Goal: Task Accomplishment & Management: Use online tool/utility

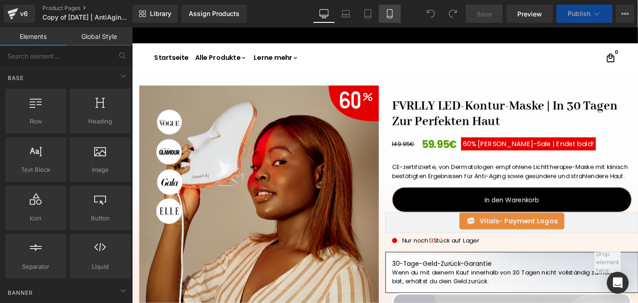
click at [390, 11] on icon at bounding box center [389, 13] width 9 height 9
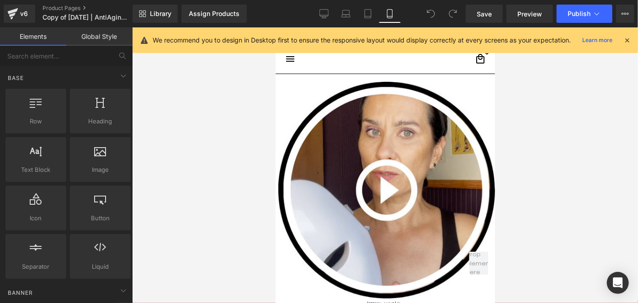
scroll to position [49, 0]
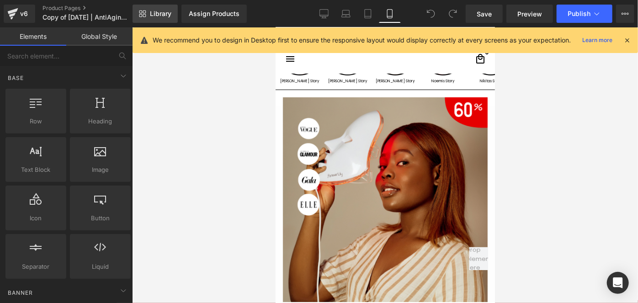
click at [162, 11] on span "Library" at bounding box center [160, 14] width 21 height 8
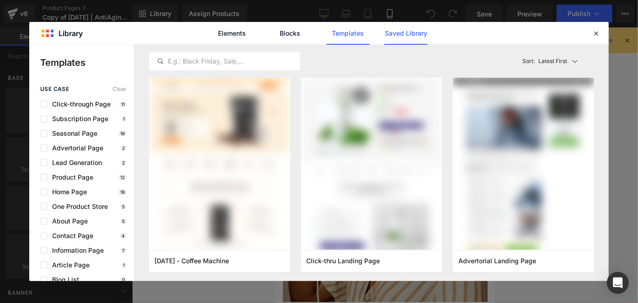
click at [417, 31] on link "Saved Library" at bounding box center [405, 33] width 43 height 23
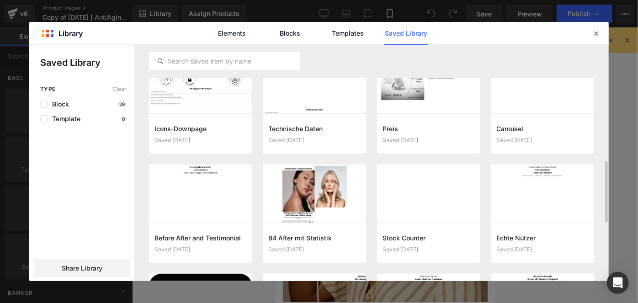
scroll to position [461, 0]
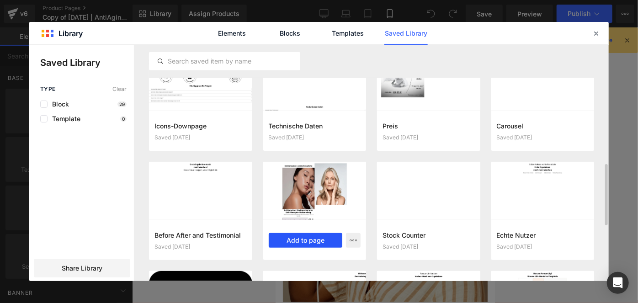
click at [329, 240] on button "Add to page" at bounding box center [306, 240] width 74 height 15
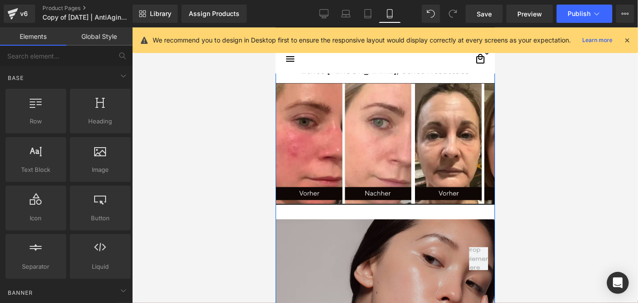
scroll to position [3744, 0]
click at [381, 85] on span "Carousel" at bounding box center [384, 90] width 33 height 14
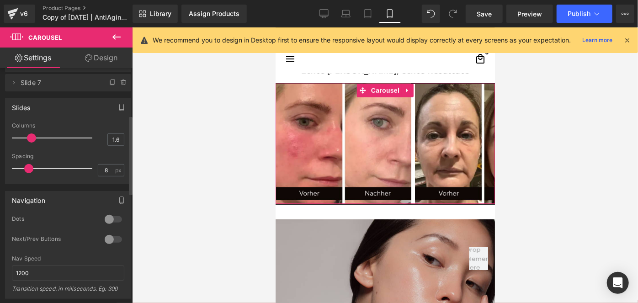
scroll to position [140, 0]
click at [116, 217] on div at bounding box center [113, 219] width 22 height 15
click at [111, 238] on div at bounding box center [113, 239] width 22 height 15
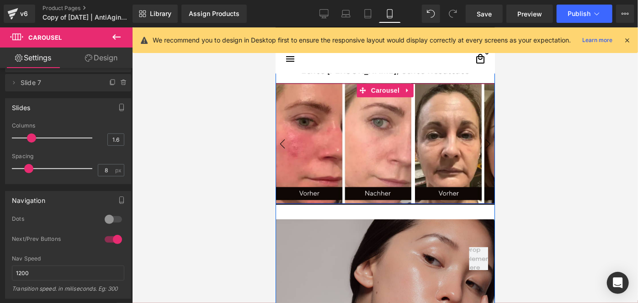
click at [482, 141] on button "›" at bounding box center [488, 144] width 14 height 14
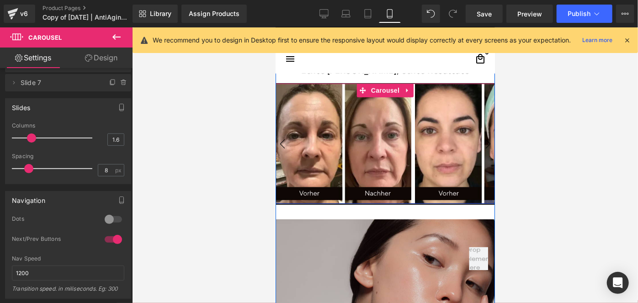
click at [482, 141] on button "›" at bounding box center [488, 144] width 14 height 14
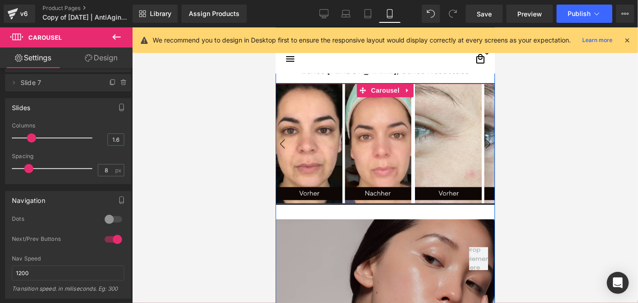
click at [482, 141] on button "›" at bounding box center [488, 144] width 14 height 14
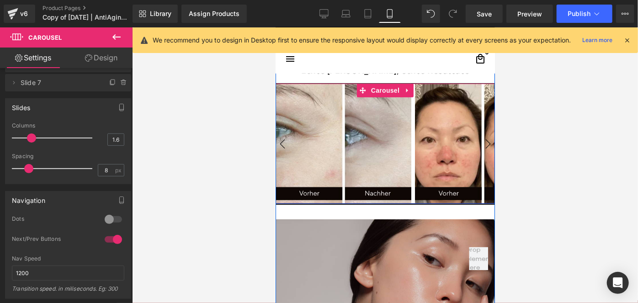
click at [482, 141] on button "›" at bounding box center [488, 144] width 14 height 14
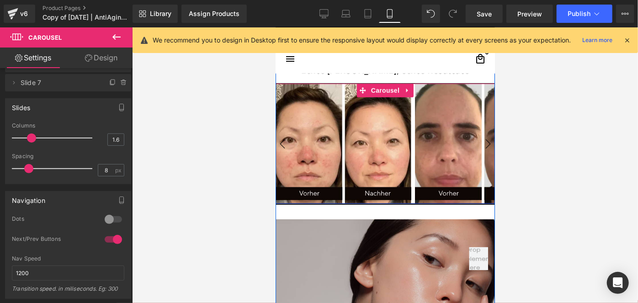
click at [482, 141] on button "›" at bounding box center [488, 144] width 14 height 14
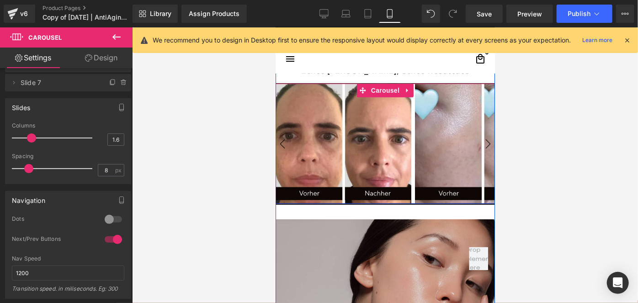
click at [482, 141] on button "›" at bounding box center [488, 144] width 14 height 14
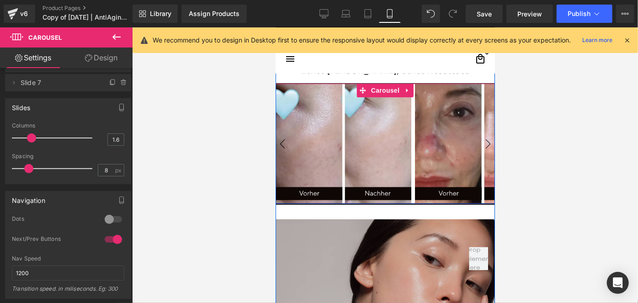
click at [482, 141] on button "›" at bounding box center [488, 144] width 14 height 14
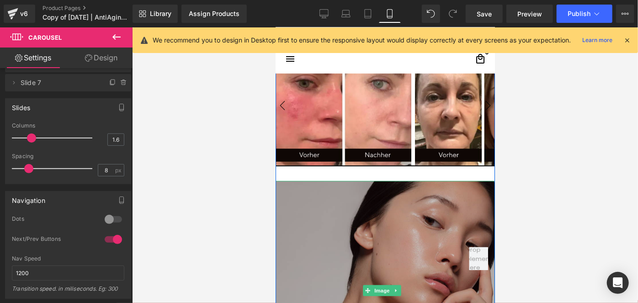
scroll to position [3784, 0]
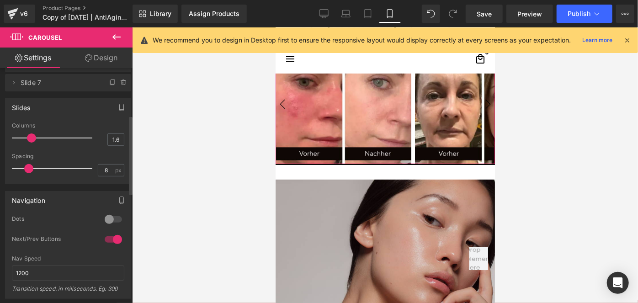
click at [110, 238] on div at bounding box center [113, 239] width 22 height 15
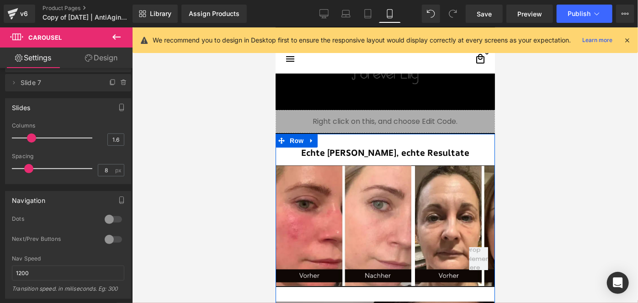
scroll to position [3662, 0]
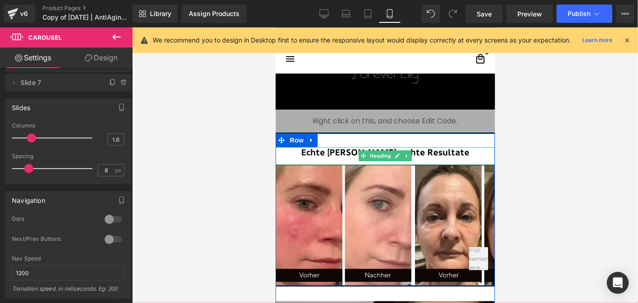
click at [344, 147] on h1 "Echte [PERSON_NAME], echte Resultate" at bounding box center [384, 152] width 219 height 11
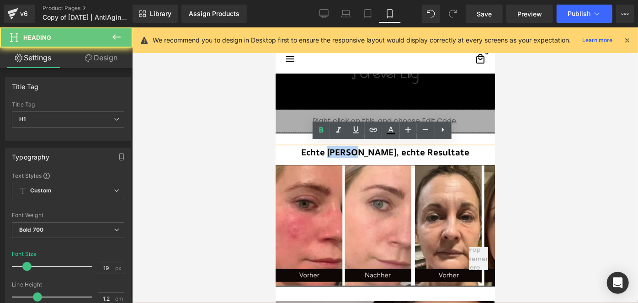
click at [344, 147] on h1 "Echte [PERSON_NAME], echte Resultate" at bounding box center [384, 152] width 219 height 11
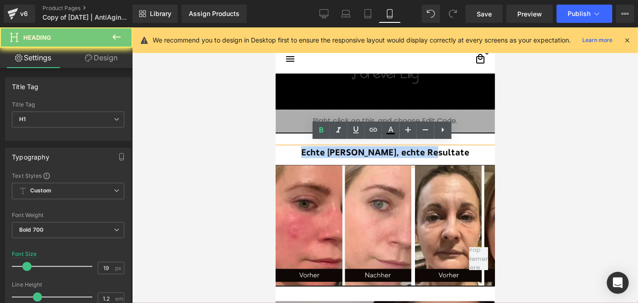
click at [344, 147] on h1 "Echte [PERSON_NAME], echte Resultate" at bounding box center [384, 152] width 219 height 11
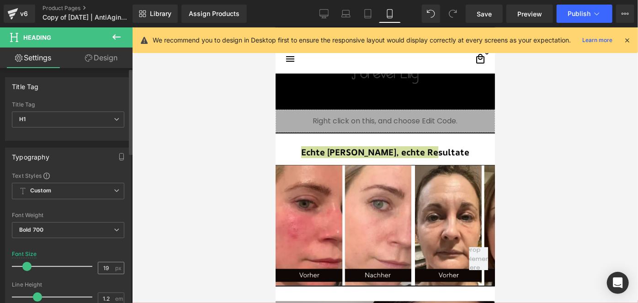
click at [106, 265] on input "19" at bounding box center [106, 267] width 16 height 11
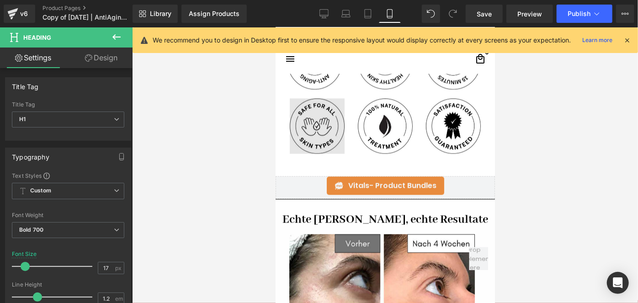
scroll to position [930, 0]
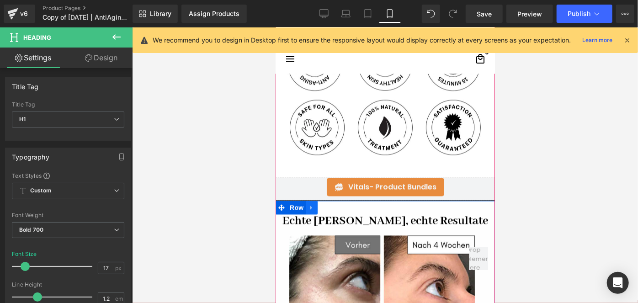
type input "17"
click at [307, 206] on link at bounding box center [311, 207] width 12 height 14
click at [333, 205] on icon at bounding box center [335, 207] width 6 height 6
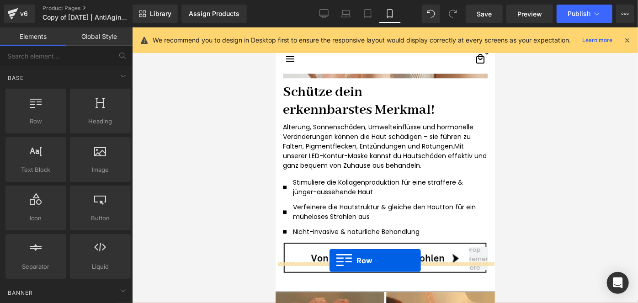
scroll to position [1303, 0]
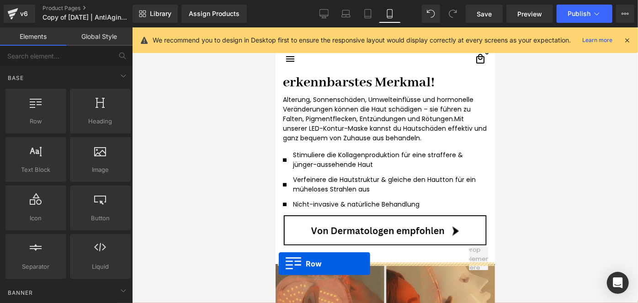
drag, startPoint x: 292, startPoint y: 118, endPoint x: 278, endPoint y: 263, distance: 145.9
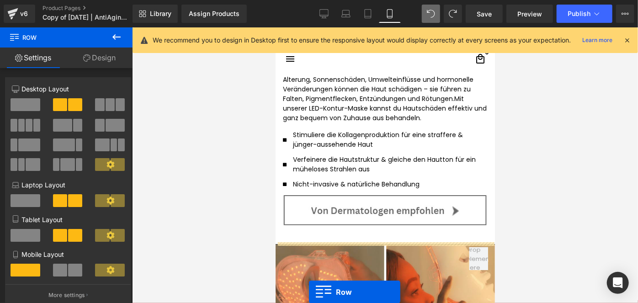
scroll to position [1341, 0]
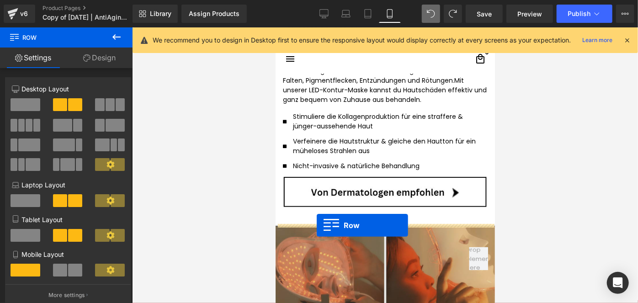
drag, startPoint x: 294, startPoint y: 131, endPoint x: 316, endPoint y: 225, distance: 96.6
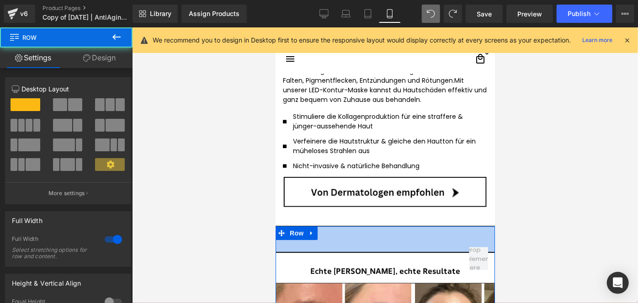
drag, startPoint x: 349, startPoint y: 225, endPoint x: 339, endPoint y: 252, distance: 28.8
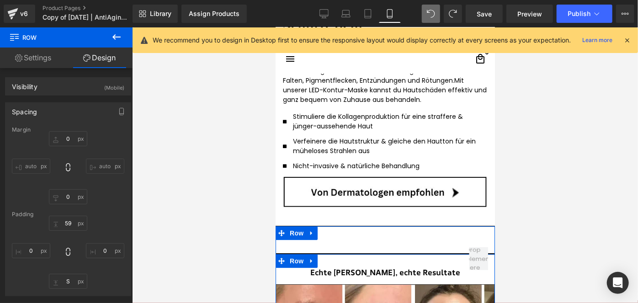
click at [312, 260] on link at bounding box center [311, 260] width 12 height 14
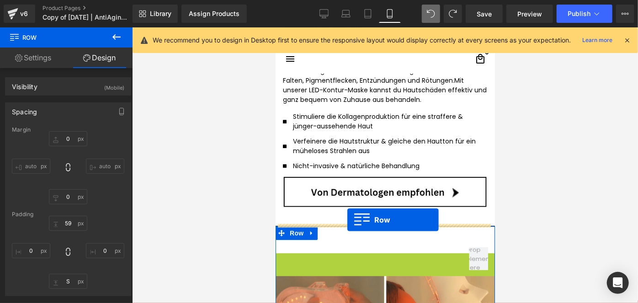
drag, startPoint x: 291, startPoint y: 258, endPoint x: 347, endPoint y: 219, distance: 67.7
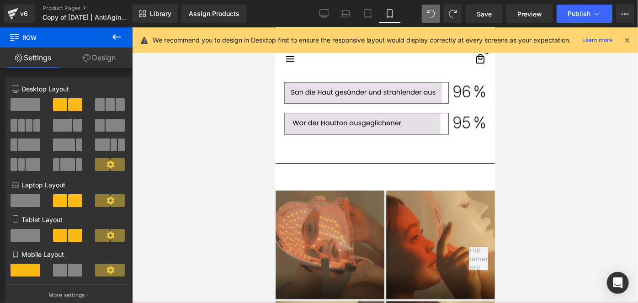
scroll to position [1969, 0]
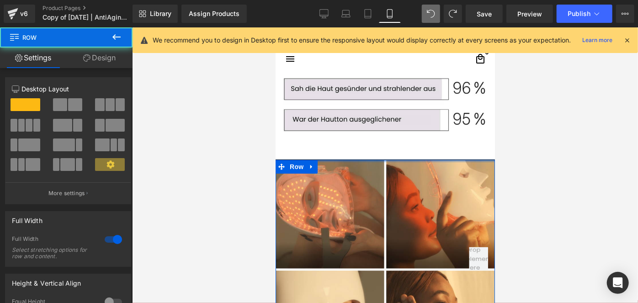
drag, startPoint x: 350, startPoint y: 161, endPoint x: 663, endPoint y: 70, distance: 325.7
click at [388, 43] on div "Direkt zum Inhalt 30-Tage-Geld-Zurück-Garantie Kostenloser Versand innerhalb DE…" at bounding box center [384, 116] width 219 height 4117
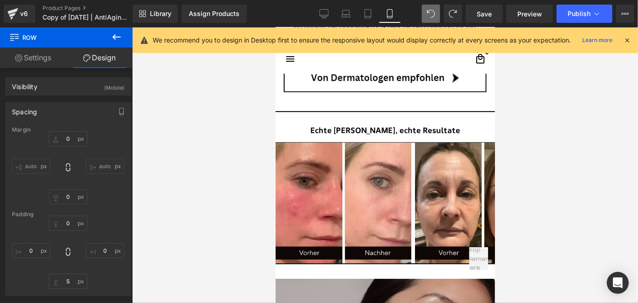
scroll to position [1455, 0]
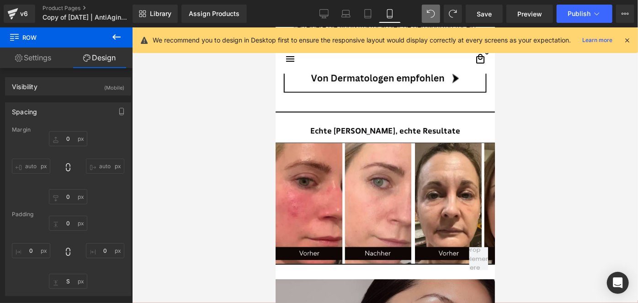
click at [116, 38] on icon at bounding box center [116, 37] width 11 height 11
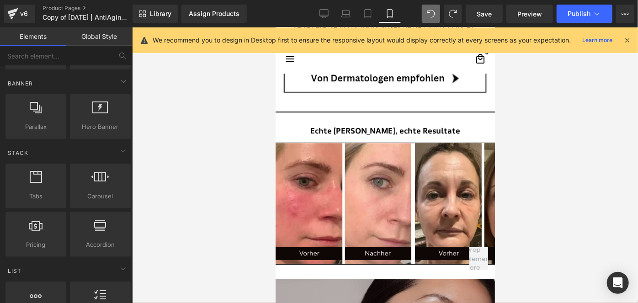
scroll to position [210, 0]
click at [99, 34] on link "Global Style" at bounding box center [99, 36] width 66 height 18
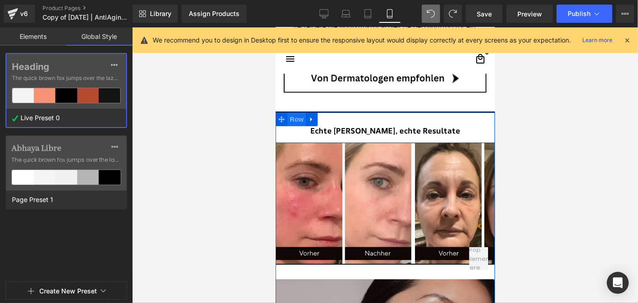
click at [292, 115] on span "Row" at bounding box center [296, 119] width 18 height 14
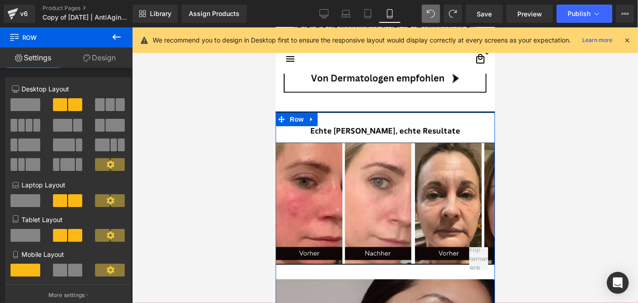
click at [100, 51] on link "Design" at bounding box center [99, 58] width 66 height 21
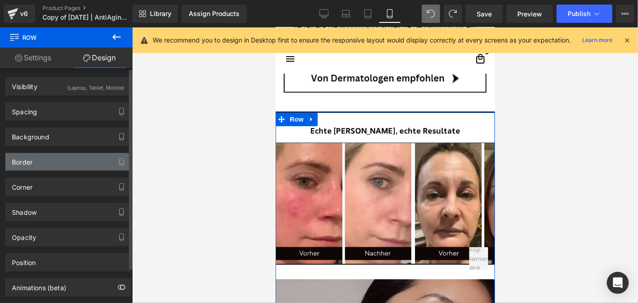
click at [37, 159] on div "Border" at bounding box center [67, 161] width 125 height 17
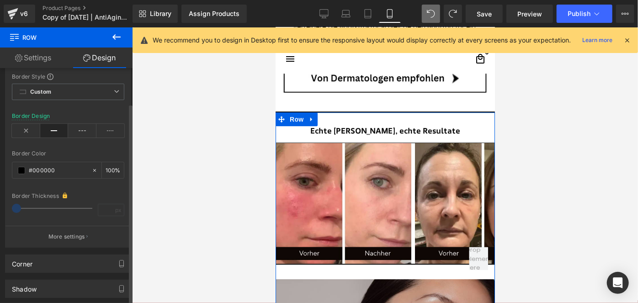
scroll to position [114, 0]
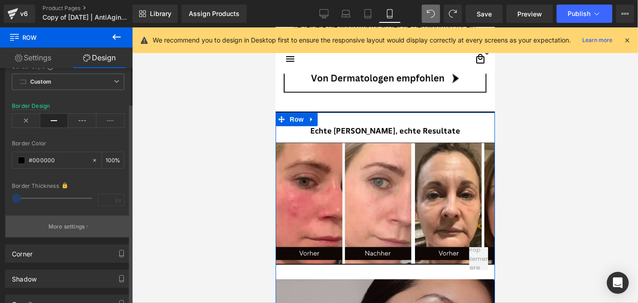
click at [86, 227] on icon "button" at bounding box center [86, 226] width 1 height 5
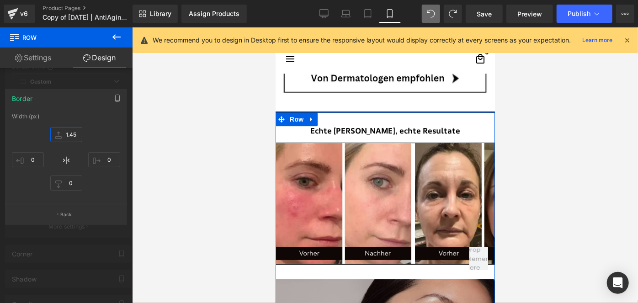
click at [68, 139] on input "1.45" at bounding box center [66, 134] width 32 height 15
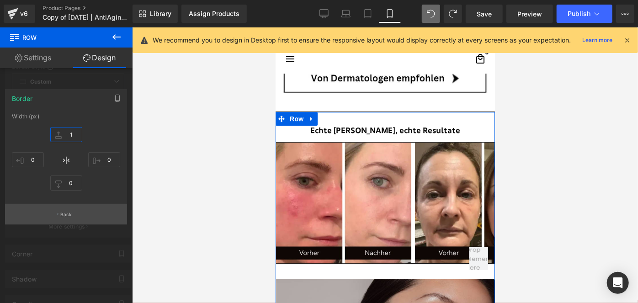
type input "1"
click at [87, 213] on button "Back" at bounding box center [66, 214] width 122 height 21
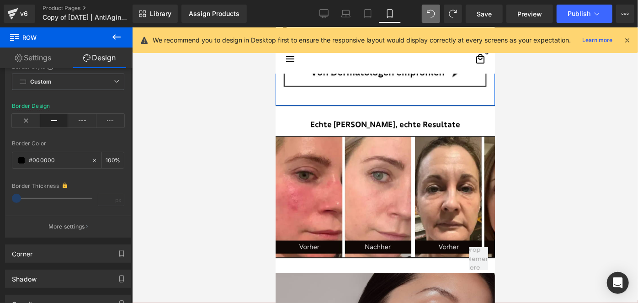
scroll to position [1463, 0]
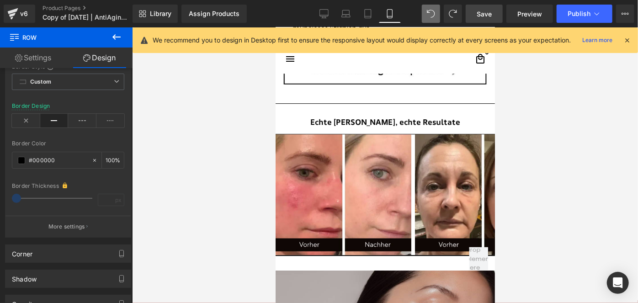
drag, startPoint x: 490, startPoint y: 19, endPoint x: 172, endPoint y: 135, distance: 339.0
click at [490, 19] on link "Save" at bounding box center [483, 14] width 37 height 18
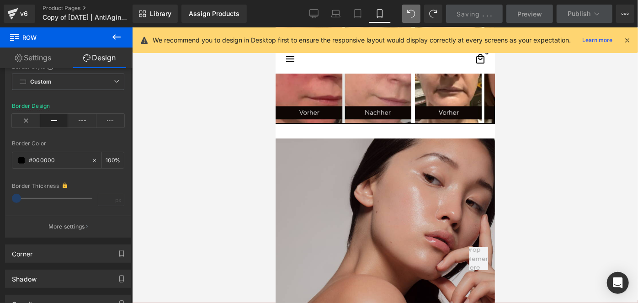
scroll to position [1475, 0]
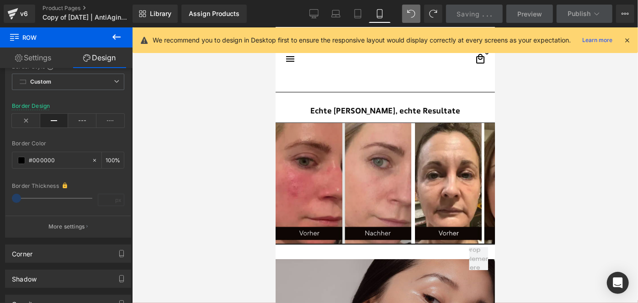
click at [343, 135] on img at bounding box center [343, 182] width 136 height 121
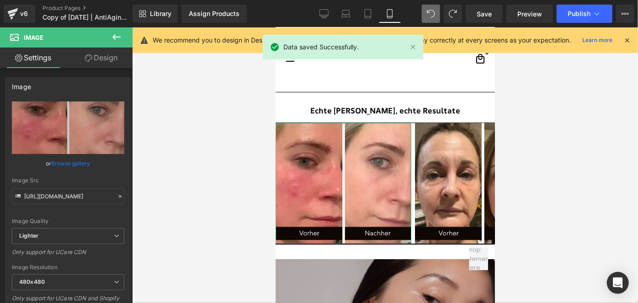
click at [106, 62] on link "Design" at bounding box center [101, 58] width 66 height 21
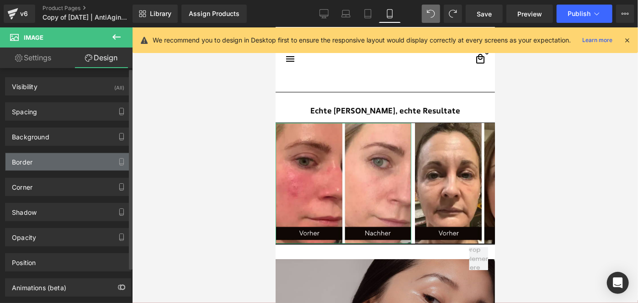
click at [38, 157] on div "Border" at bounding box center [67, 161] width 125 height 17
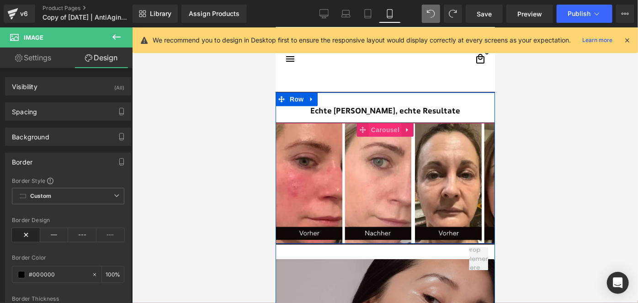
click at [378, 125] on span "Carousel" at bounding box center [384, 129] width 33 height 14
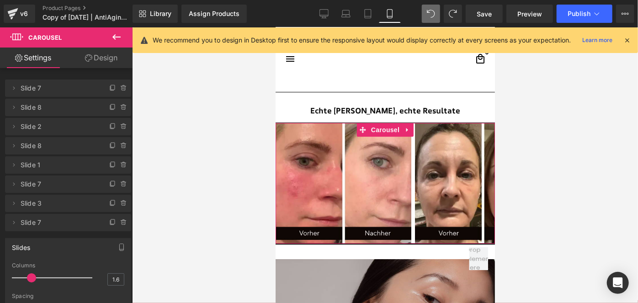
click at [93, 53] on link "Design" at bounding box center [101, 58] width 66 height 21
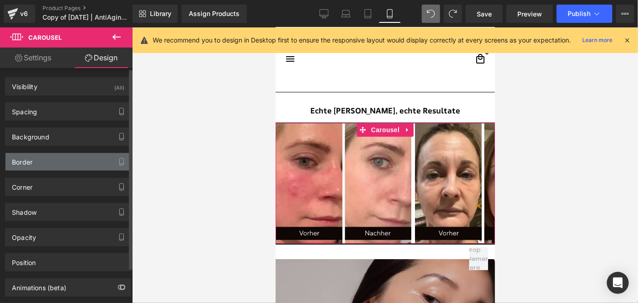
click at [38, 161] on div "Border" at bounding box center [67, 161] width 125 height 17
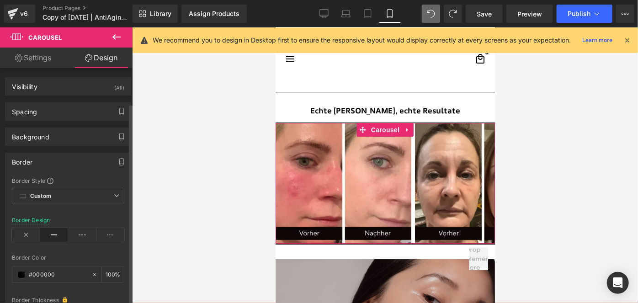
scroll to position [67, 0]
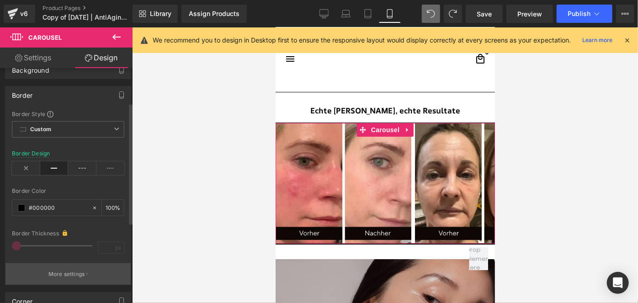
click at [67, 275] on p "More settings" at bounding box center [66, 274] width 37 height 8
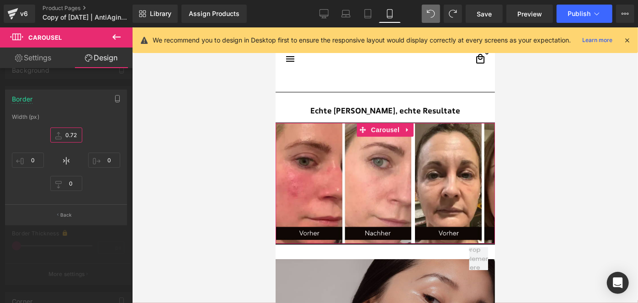
click at [75, 132] on input "0.72" at bounding box center [66, 134] width 32 height 15
type input "2"
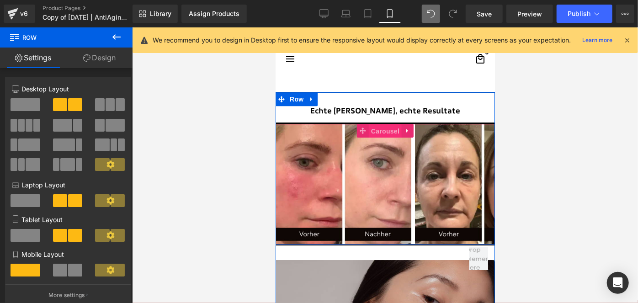
click at [380, 124] on span "Carousel" at bounding box center [384, 131] width 33 height 14
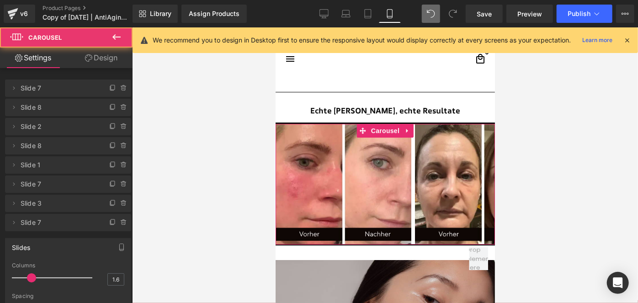
click at [111, 51] on link "Design" at bounding box center [101, 58] width 66 height 21
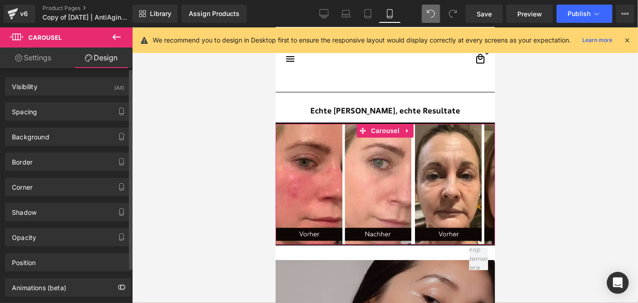
click at [42, 173] on div "Corner Corner Style Custom Default Corner Custom Custom Default Corner Radius (…" at bounding box center [68, 183] width 137 height 25
click at [56, 165] on div "Border" at bounding box center [67, 161] width 125 height 17
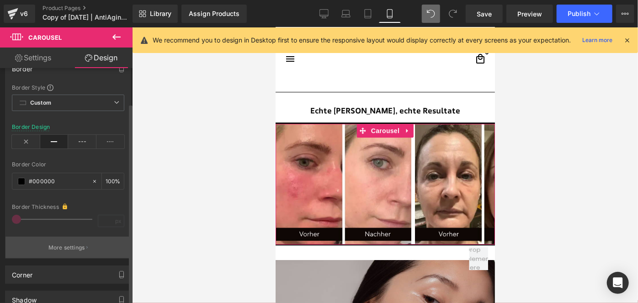
scroll to position [94, 0]
click at [74, 245] on p "More settings" at bounding box center [66, 247] width 37 height 8
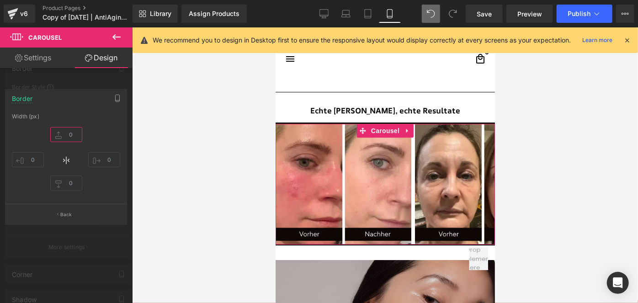
click at [74, 137] on input "text" at bounding box center [66, 134] width 32 height 15
type input "1"
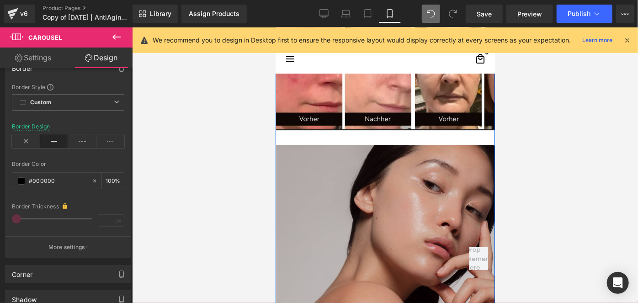
scroll to position [1595, 0]
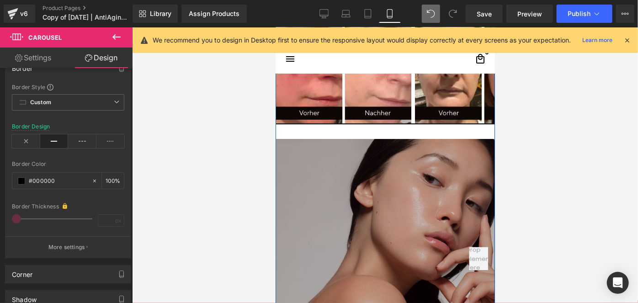
click at [344, 214] on img at bounding box center [384, 247] width 219 height 219
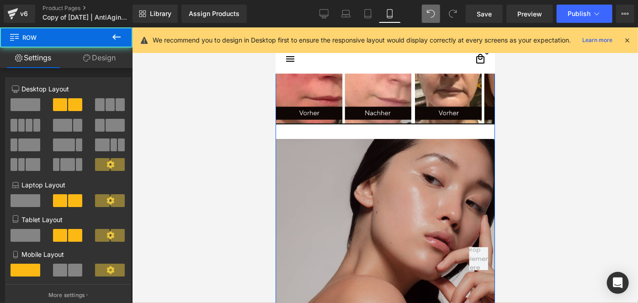
click at [301, 131] on div "Echte Nutzer, echte Resultate Heading Image Image Image Image" at bounding box center [384, 238] width 219 height 533
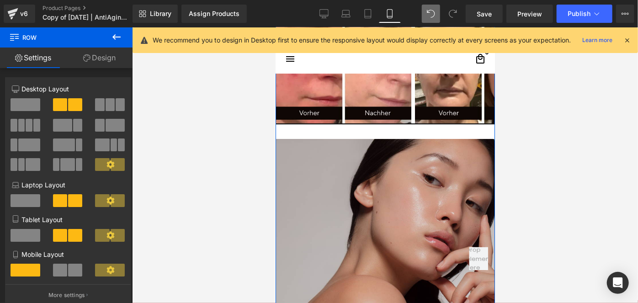
click at [104, 65] on link "Design" at bounding box center [99, 58] width 66 height 21
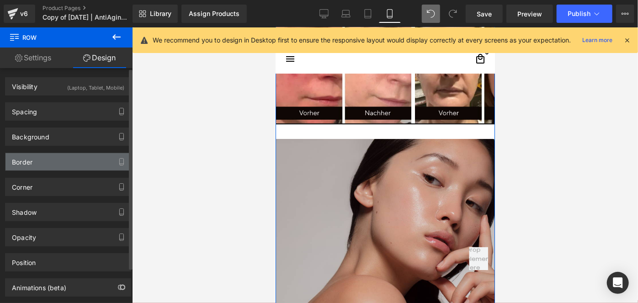
click at [44, 164] on div "Border" at bounding box center [67, 161] width 125 height 17
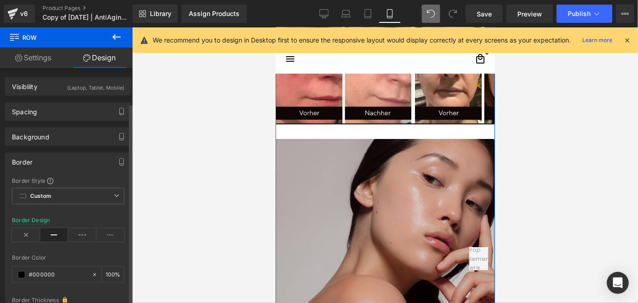
scroll to position [100, 0]
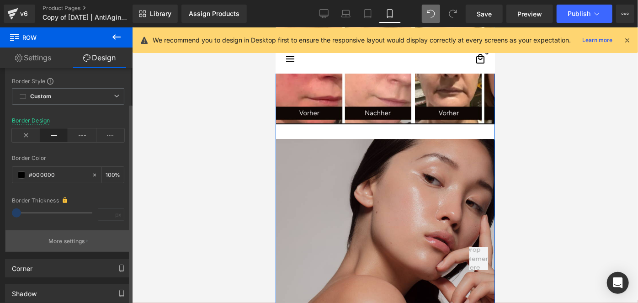
click at [86, 243] on button "More settings" at bounding box center [67, 240] width 125 height 21
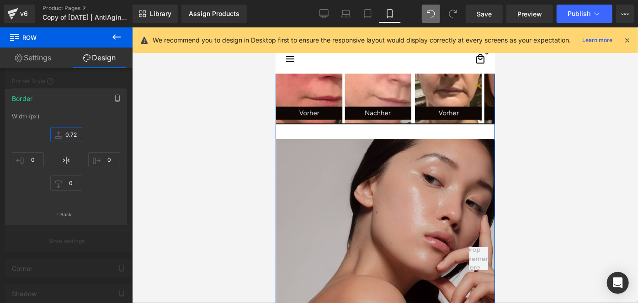
click at [69, 135] on input "0.72" at bounding box center [66, 134] width 32 height 15
type input "1"
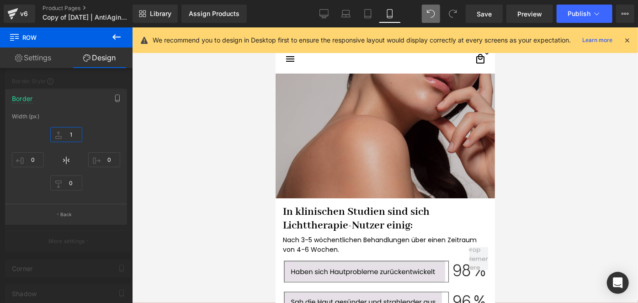
scroll to position [1798, 0]
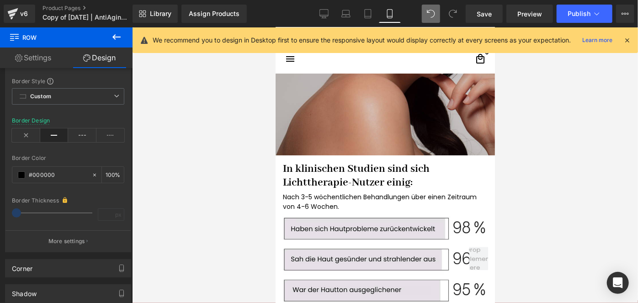
click at [368, 195] on body "□ search close menu Menu close Startseite Alle Produkte add remove" at bounding box center [384, 287] width 219 height 4116
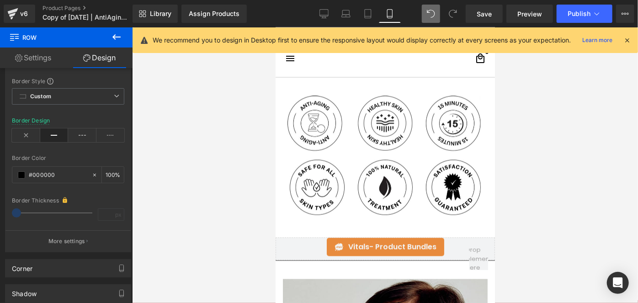
scroll to position [866, 0]
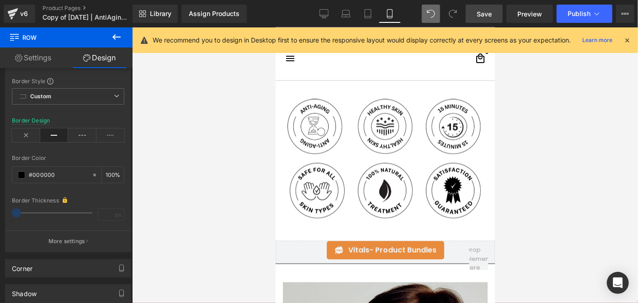
click at [489, 11] on span "Save" at bounding box center [483, 14] width 15 height 10
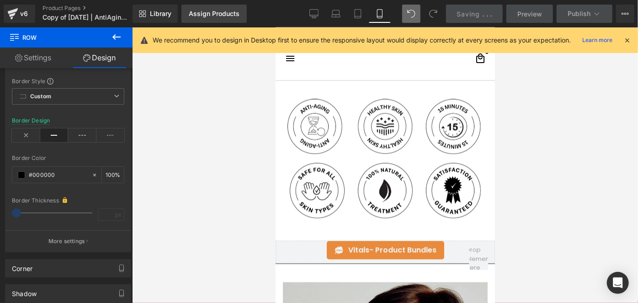
click at [232, 20] on link "Assign Products" at bounding box center [213, 14] width 65 height 18
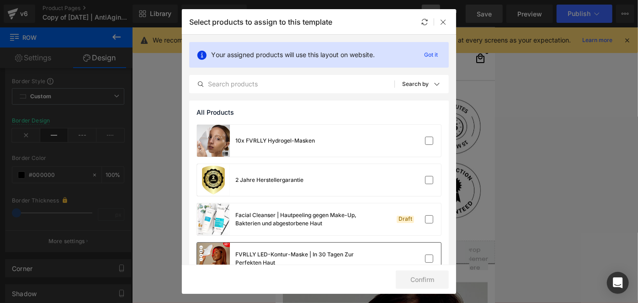
click at [404, 251] on div "FVRLLY LED-Kontur-Maske | In 30 Tagen Zur Perfekten Haut" at bounding box center [319, 259] width 244 height 32
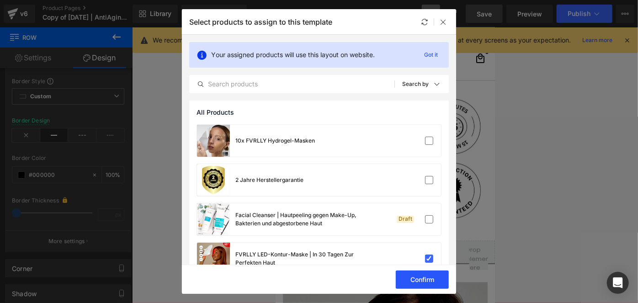
click at [404, 277] on button "Confirm" at bounding box center [422, 279] width 53 height 18
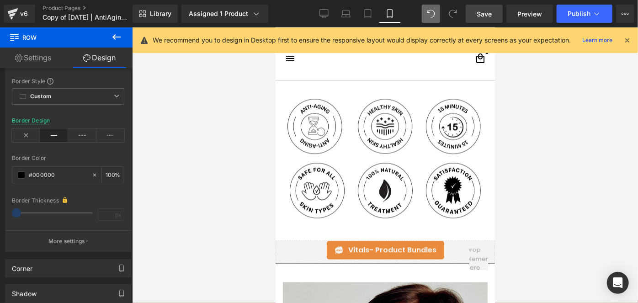
click at [482, 13] on span "Save" at bounding box center [483, 14] width 15 height 10
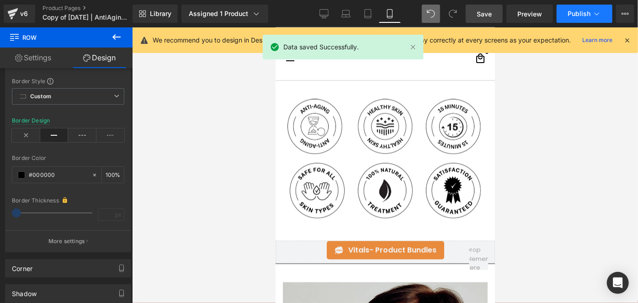
click at [579, 22] on button "Publish" at bounding box center [584, 14] width 56 height 18
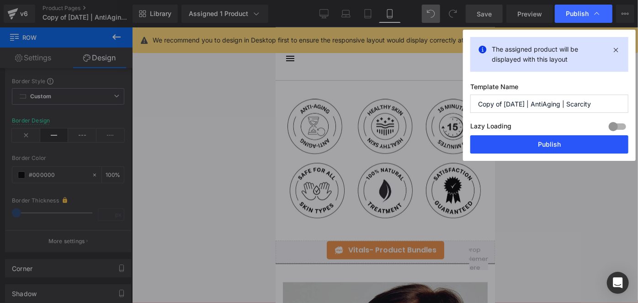
click at [531, 139] on button "Publish" at bounding box center [549, 144] width 158 height 18
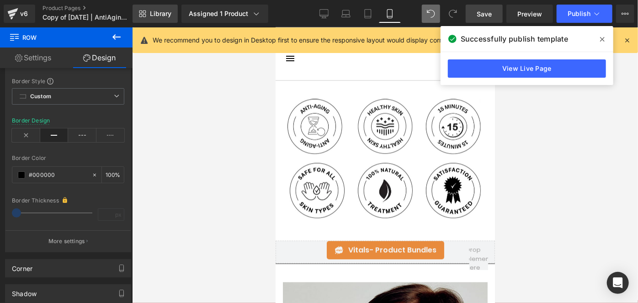
click at [158, 7] on link "Library" at bounding box center [154, 14] width 45 height 18
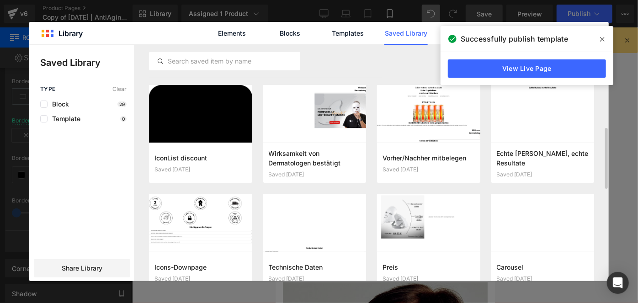
scroll to position [321, 0]
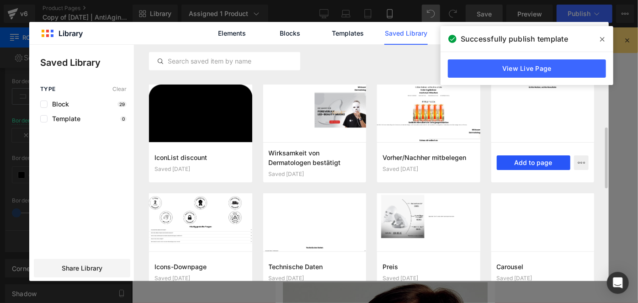
click at [504, 159] on button "Add to page" at bounding box center [533, 162] width 74 height 15
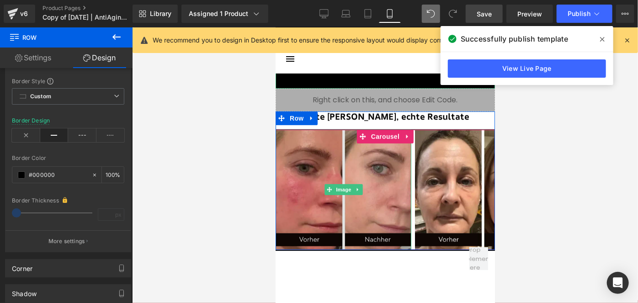
scroll to position [3821, 0]
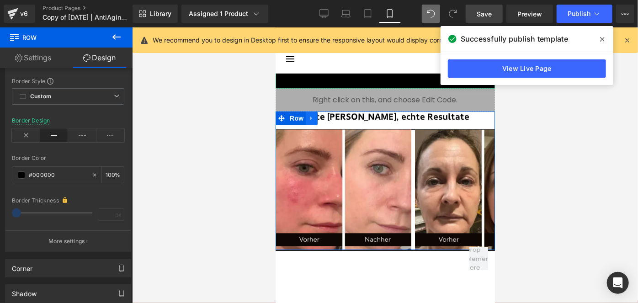
click at [312, 111] on link at bounding box center [311, 118] width 12 height 14
click at [332, 115] on icon at bounding box center [335, 118] width 6 height 6
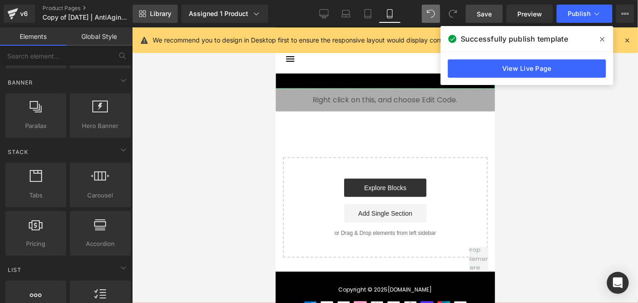
click at [163, 12] on span "Library" at bounding box center [160, 14] width 21 height 8
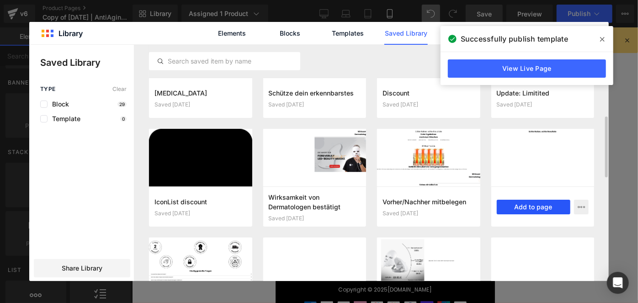
scroll to position [277, 0]
click at [536, 201] on button "Add to page" at bounding box center [533, 206] width 74 height 15
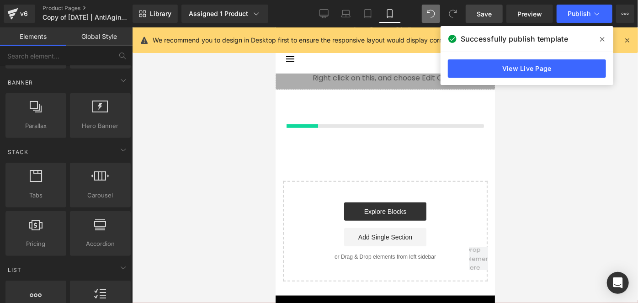
scroll to position [3846, 0]
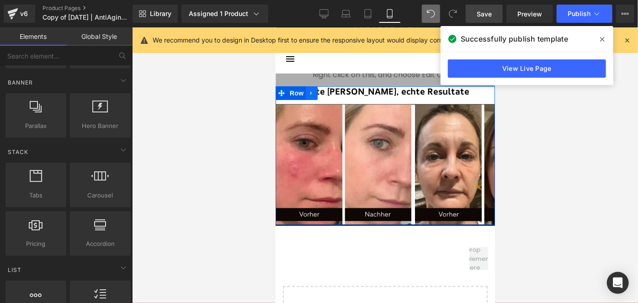
click at [310, 89] on icon at bounding box center [311, 92] width 6 height 7
click at [332, 89] on icon at bounding box center [335, 92] width 6 height 7
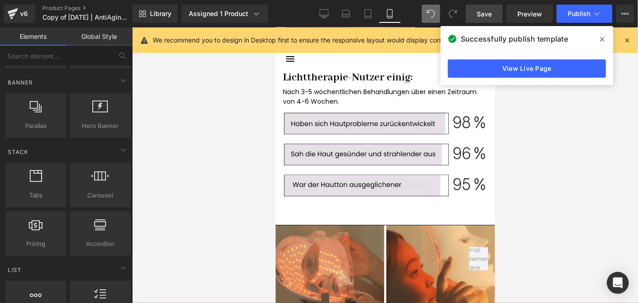
scroll to position [1902, 0]
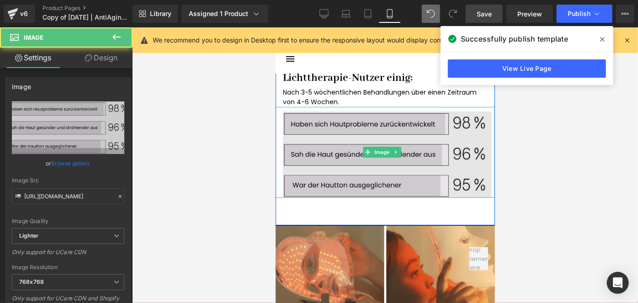
click at [355, 160] on img at bounding box center [384, 151] width 219 height 91
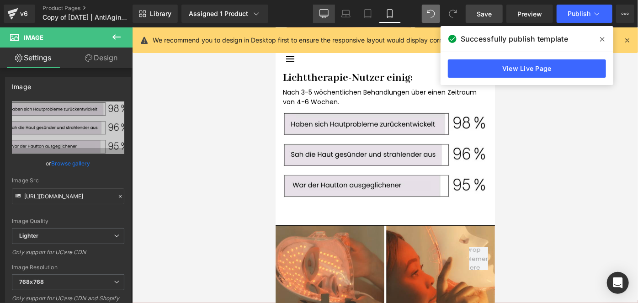
click at [319, 11] on link "Desktop" at bounding box center [324, 14] width 22 height 18
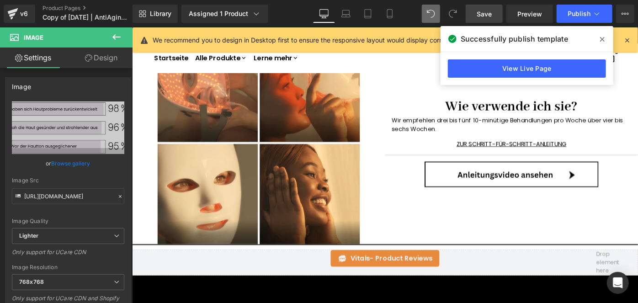
scroll to position [1866, 0]
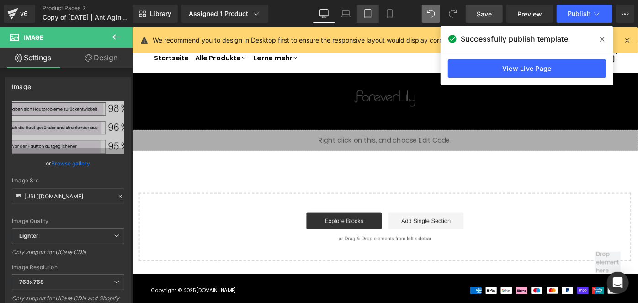
click at [359, 9] on link "Tablet" at bounding box center [368, 14] width 22 height 18
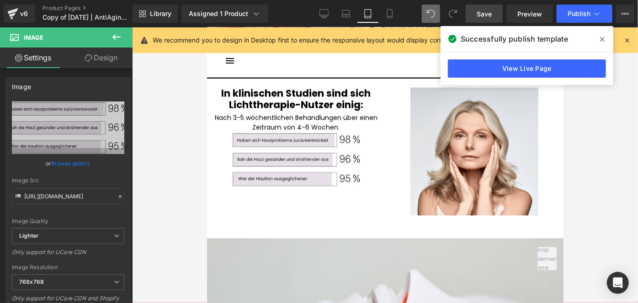
scroll to position [915, 0]
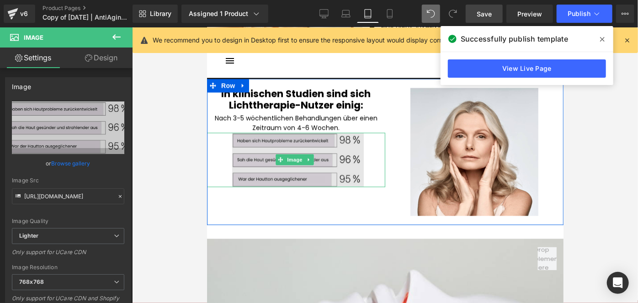
click at [314, 165] on img at bounding box center [295, 159] width 143 height 54
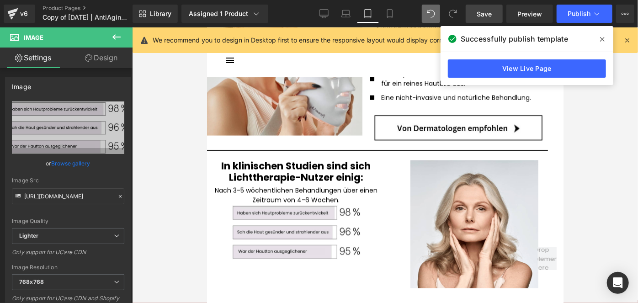
scroll to position [842, 0]
click at [395, 17] on link "Mobile" at bounding box center [390, 14] width 22 height 18
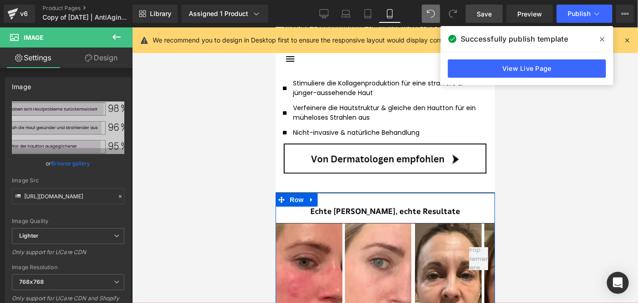
scroll to position [1373, 0]
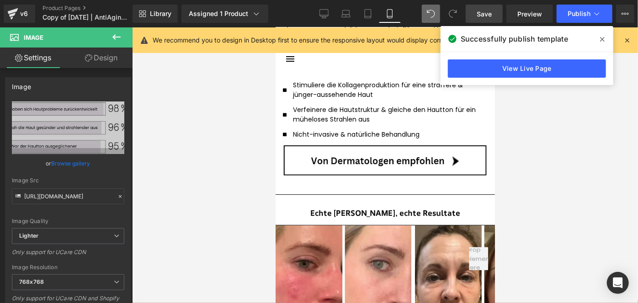
click at [487, 10] on span "Save" at bounding box center [483, 14] width 15 height 10
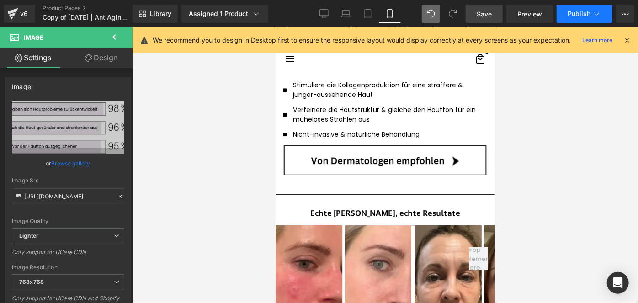
click at [562, 12] on button "Publish" at bounding box center [584, 14] width 56 height 18
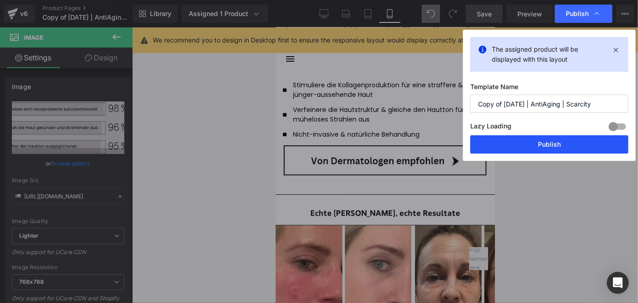
click at [524, 143] on button "Publish" at bounding box center [549, 144] width 158 height 18
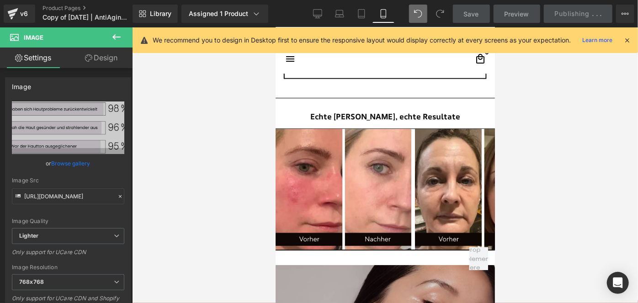
scroll to position [1462, 0]
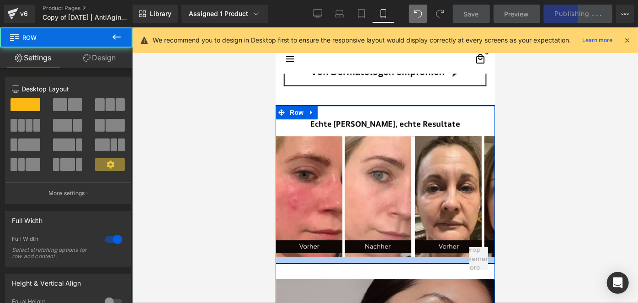
drag, startPoint x: 377, startPoint y: 251, endPoint x: 367, endPoint y: 258, distance: 11.8
click at [367, 258] on div at bounding box center [384, 259] width 219 height 6
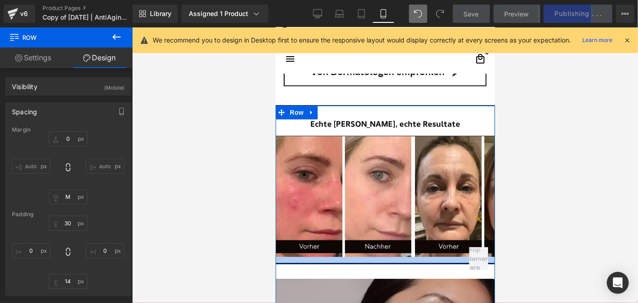
click at [367, 258] on div at bounding box center [384, 259] width 219 height 6
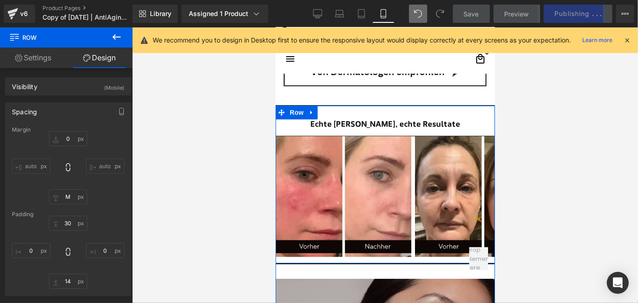
click at [367, 258] on div at bounding box center [384, 259] width 219 height 6
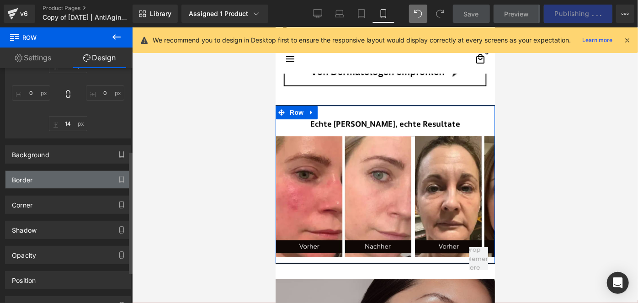
scroll to position [158, 0]
click at [69, 173] on div "Border" at bounding box center [67, 178] width 125 height 17
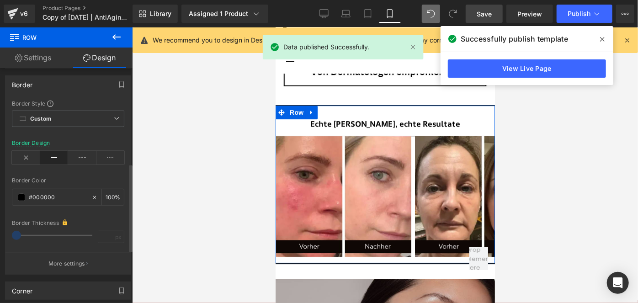
scroll to position [255, 0]
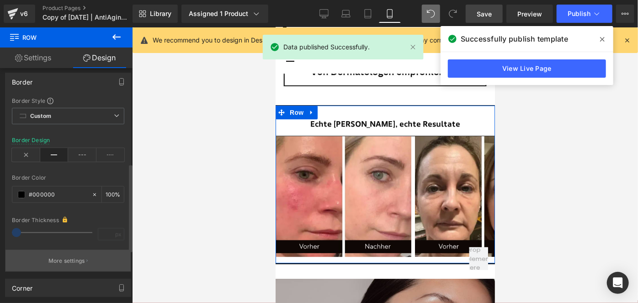
click at [66, 260] on p "More settings" at bounding box center [66, 261] width 37 height 8
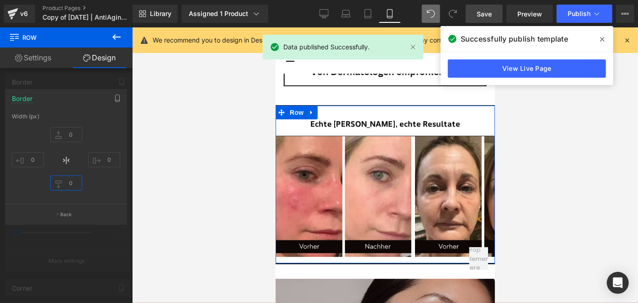
click at [70, 181] on input "text" at bounding box center [66, 182] width 32 height 15
type input "1"
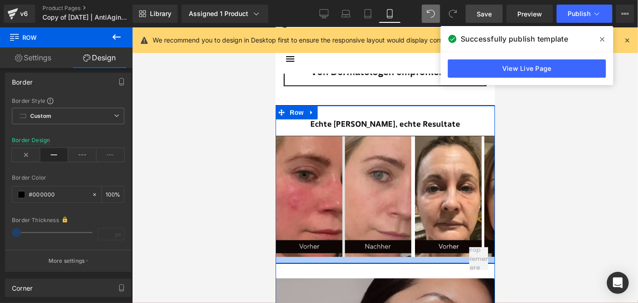
drag, startPoint x: 375, startPoint y: 255, endPoint x: 384, endPoint y: 193, distance: 62.7
click at [384, 193] on div "Echte Nutzer, echte Resultate Heading Image Image Image Image" at bounding box center [384, 184] width 219 height 158
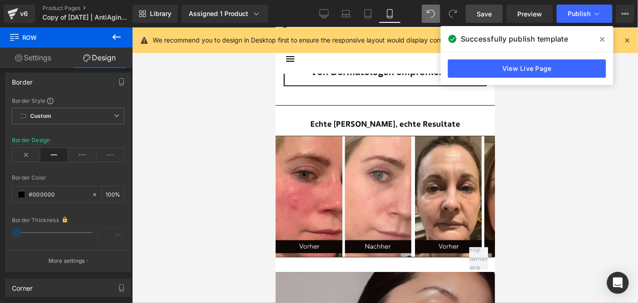
click at [481, 11] on span "Save" at bounding box center [483, 14] width 15 height 10
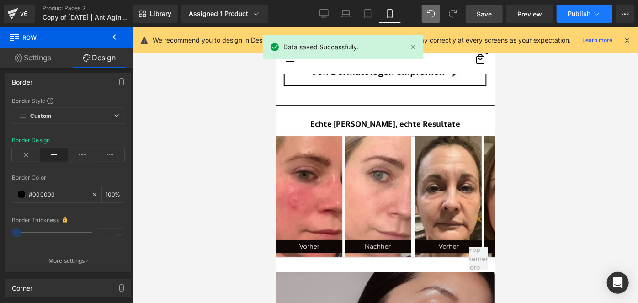
click at [581, 18] on button "Publish" at bounding box center [584, 14] width 56 height 18
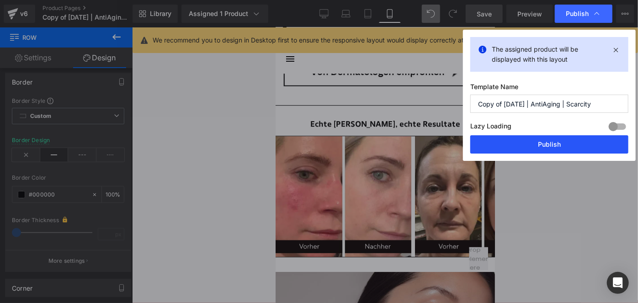
click at [542, 137] on button "Publish" at bounding box center [549, 144] width 158 height 18
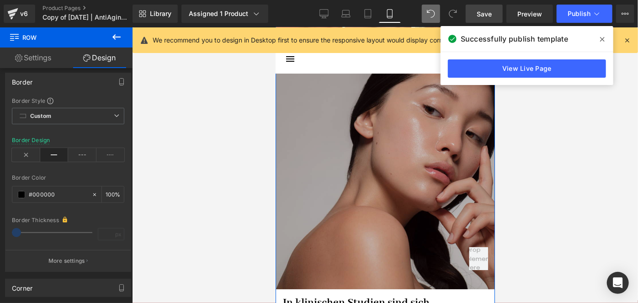
scroll to position [1663, 0]
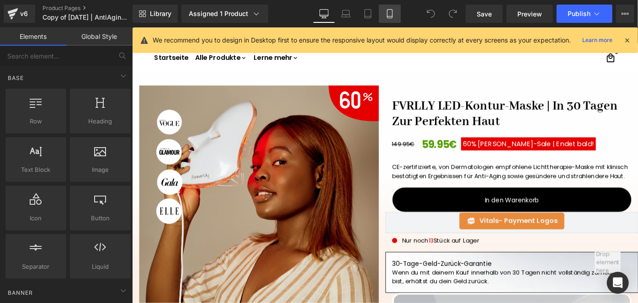
click at [393, 10] on icon at bounding box center [389, 13] width 9 height 9
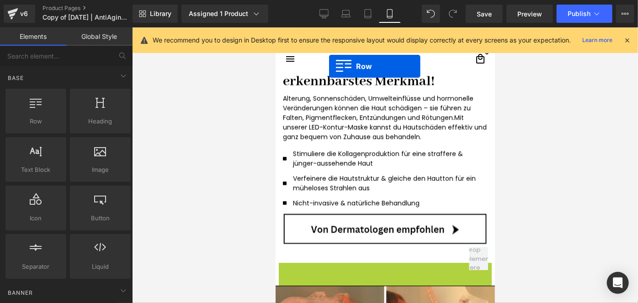
scroll to position [1268, 0]
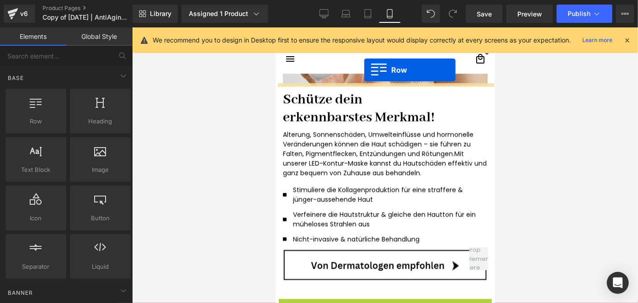
drag, startPoint x: 290, startPoint y: 144, endPoint x: 361, endPoint y: 69, distance: 103.4
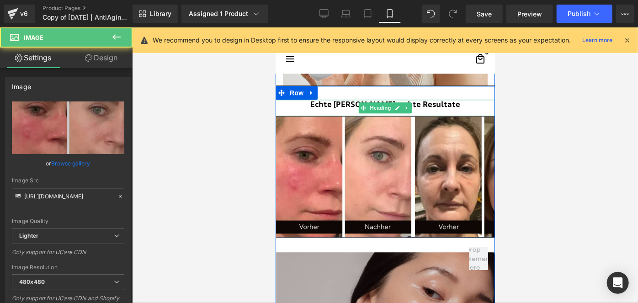
drag, startPoint x: 350, startPoint y: 116, endPoint x: 317, endPoint y: 104, distance: 35.1
click at [317, 104] on div "Echte Nutzer, echte Resultate Heading Image Image Image Image" at bounding box center [384, 167] width 219 height 137
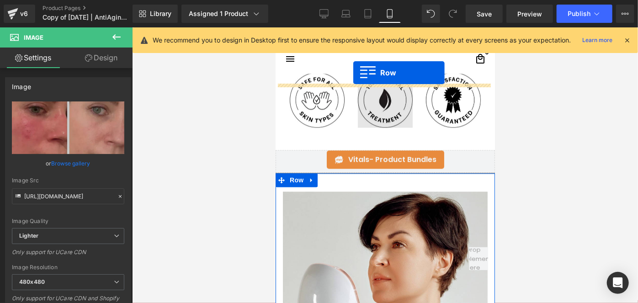
scroll to position [912, 0]
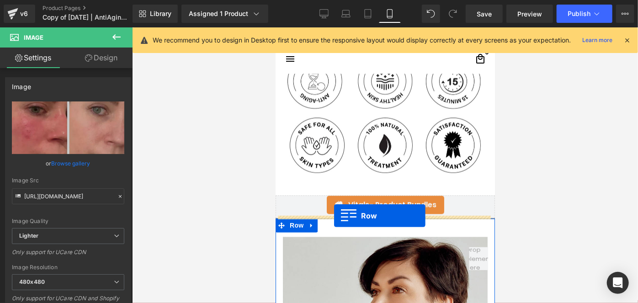
drag, startPoint x: 294, startPoint y: 92, endPoint x: 333, endPoint y: 215, distance: 129.6
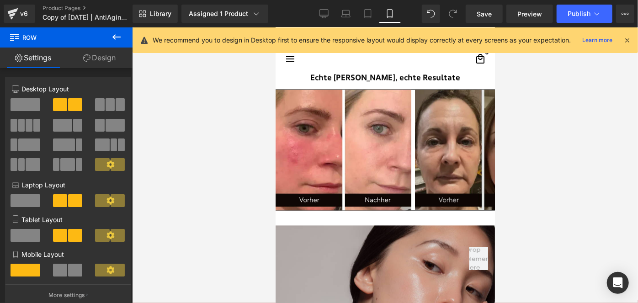
scroll to position [1071, 0]
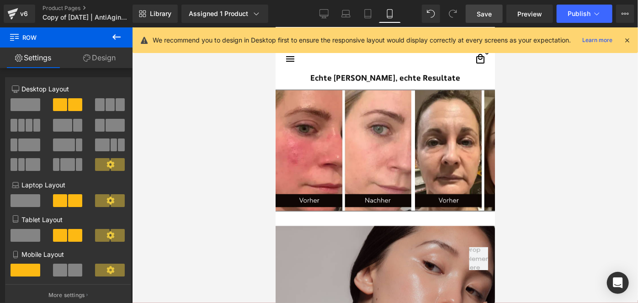
click at [480, 18] on link "Save" at bounding box center [483, 14] width 37 height 18
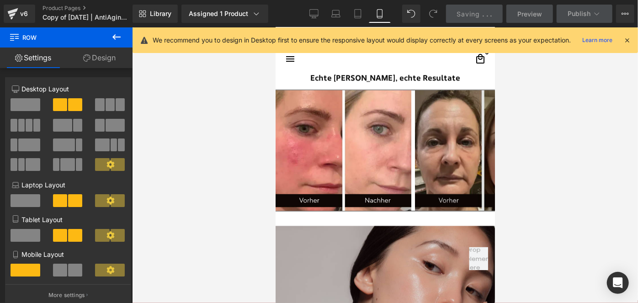
scroll to position [937, 0]
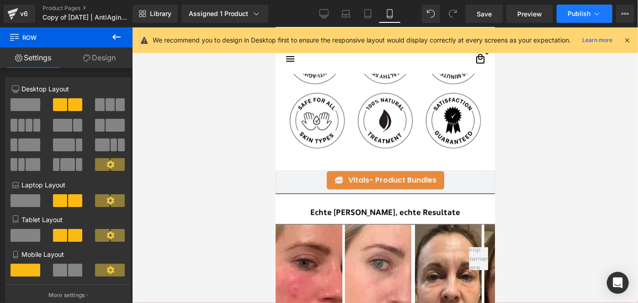
click at [571, 13] on span "Publish" at bounding box center [578, 13] width 23 height 7
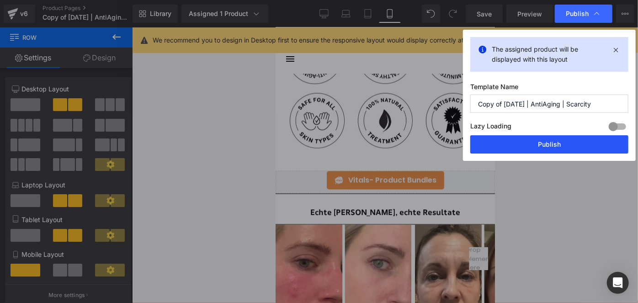
click at [541, 138] on button "Publish" at bounding box center [549, 144] width 158 height 18
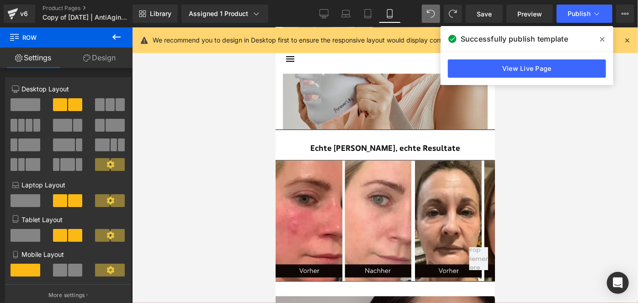
scroll to position [1230, 0]
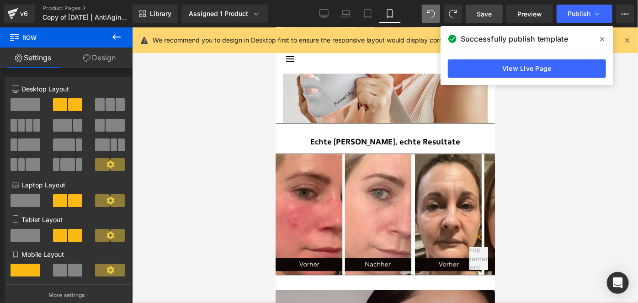
click at [480, 10] on span "Save" at bounding box center [483, 14] width 15 height 10
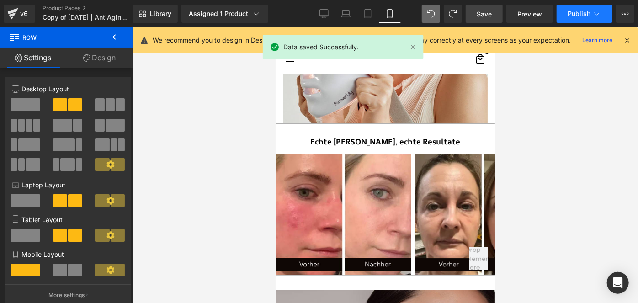
click at [569, 13] on span "Publish" at bounding box center [578, 13] width 23 height 7
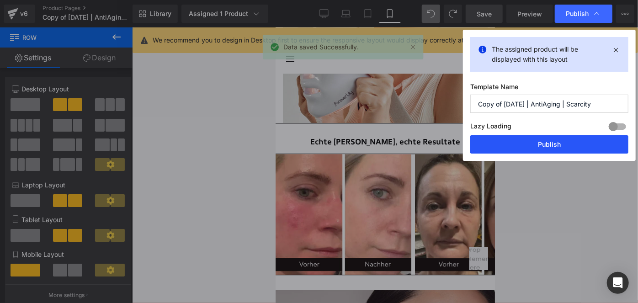
click at [531, 138] on button "Publish" at bounding box center [549, 144] width 158 height 18
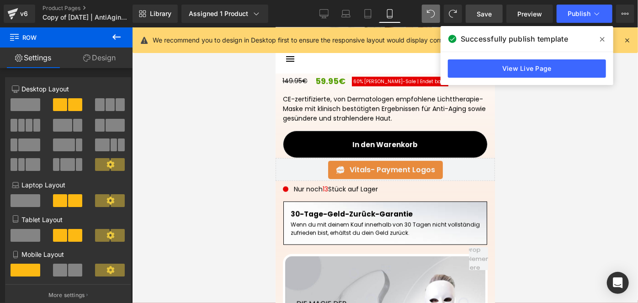
scroll to position [390, 0]
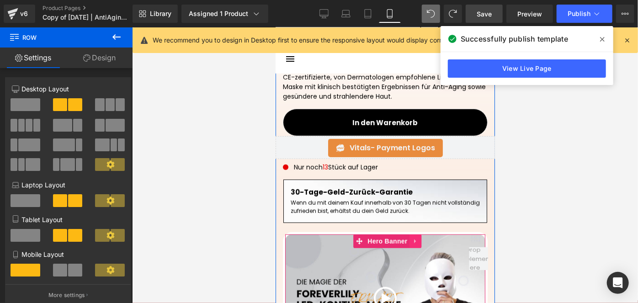
click at [413, 239] on icon at bounding box center [414, 241] width 2 height 4
click at [420, 239] on icon at bounding box center [421, 241] width 6 height 6
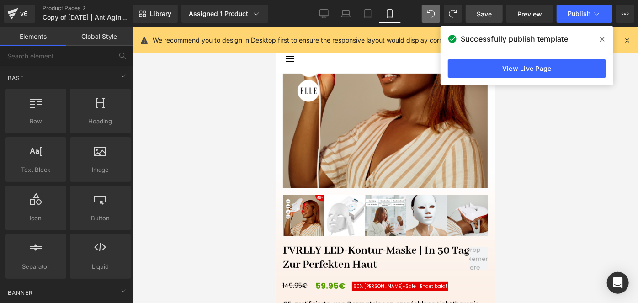
scroll to position [151, 0]
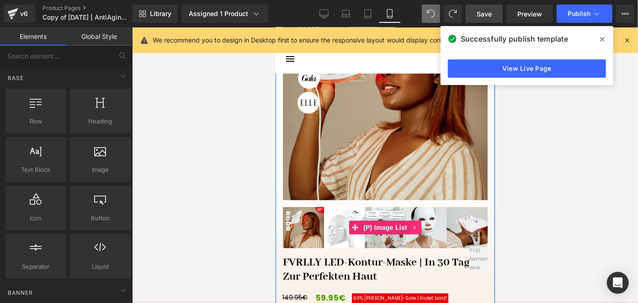
click at [413, 225] on icon at bounding box center [414, 227] width 2 height 4
click at [417, 227] on icon at bounding box center [420, 227] width 6 height 6
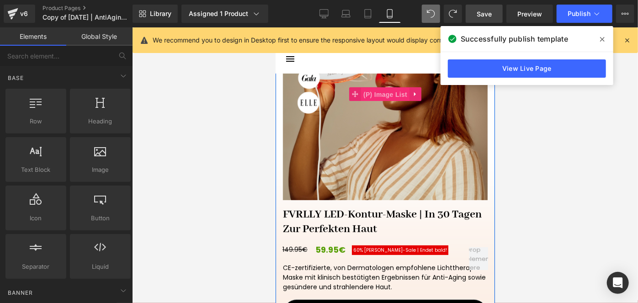
click at [383, 91] on span "(P) Image List" at bounding box center [384, 94] width 48 height 14
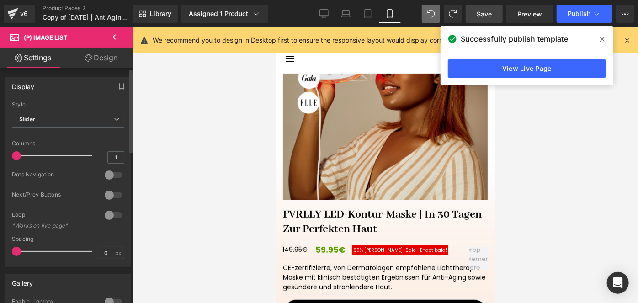
click at [110, 191] on div at bounding box center [113, 195] width 22 height 15
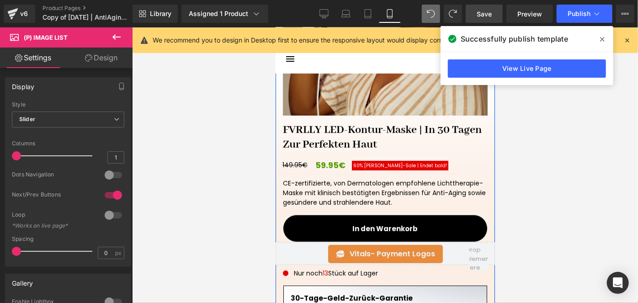
scroll to position [236, 0]
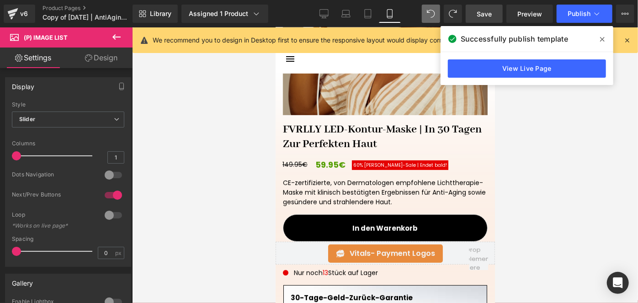
click at [490, 9] on span "Save" at bounding box center [483, 14] width 15 height 10
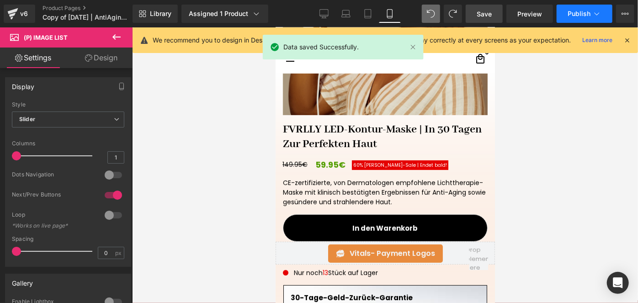
click at [578, 9] on button "Publish" at bounding box center [584, 14] width 56 height 18
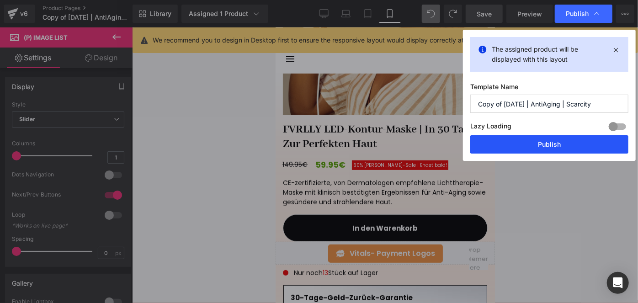
click at [538, 138] on button "Publish" at bounding box center [549, 144] width 158 height 18
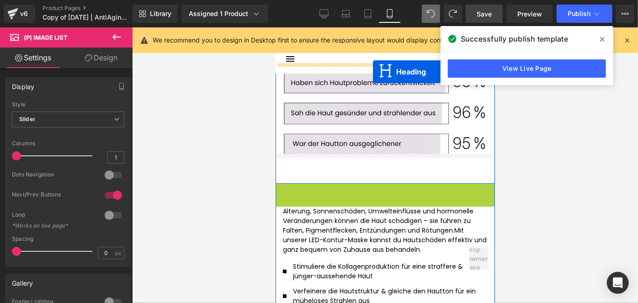
scroll to position [1484, 0]
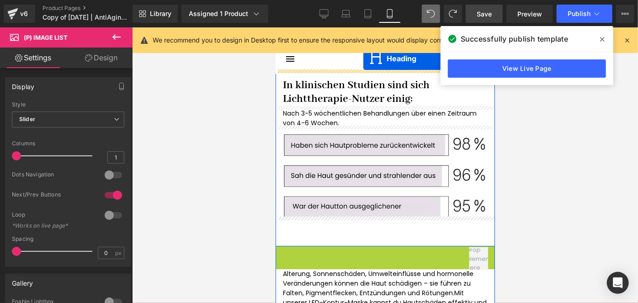
drag, startPoint x: 378, startPoint y: 206, endPoint x: 647, endPoint y: 76, distance: 298.3
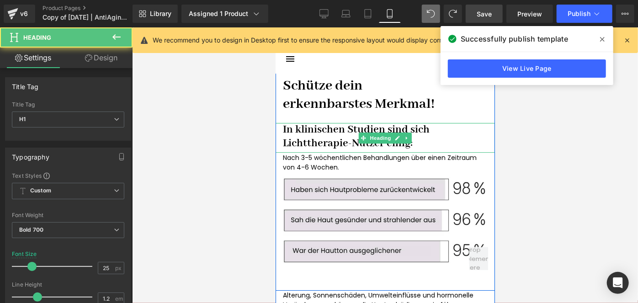
click at [374, 122] on div at bounding box center [384, 122] width 219 height 0
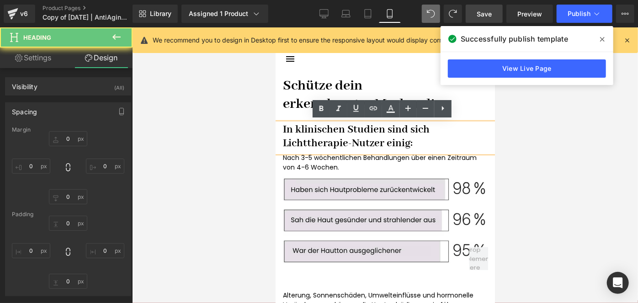
type input "15"
type input "0"
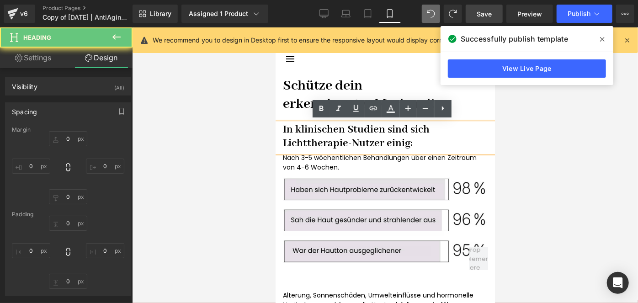
type input "S"
type input "5"
type input "S"
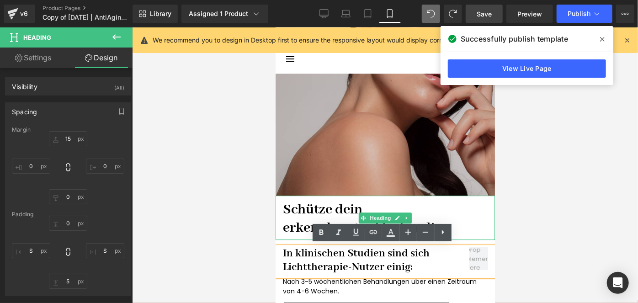
click at [320, 212] on h1 "Schütze dein" at bounding box center [384, 209] width 205 height 18
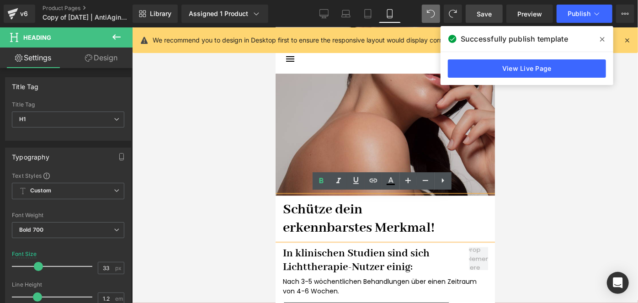
click at [516, 195] on div at bounding box center [385, 164] width 506 height 275
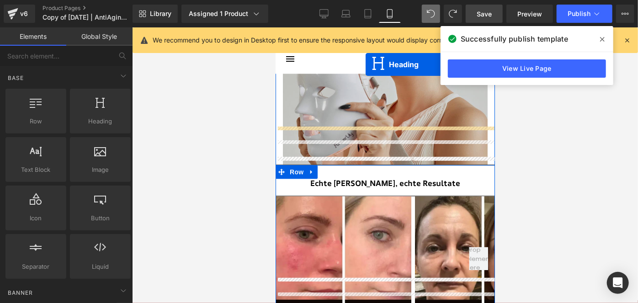
scroll to position [996, 0]
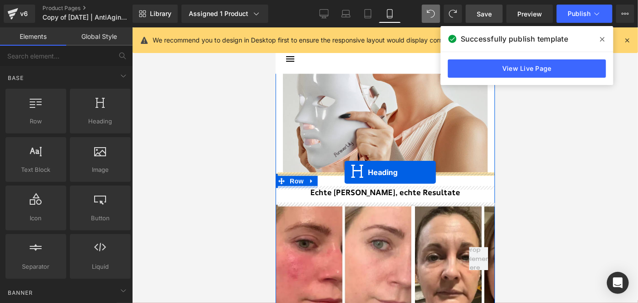
drag, startPoint x: 370, startPoint y: 214, endPoint x: 344, endPoint y: 172, distance: 49.7
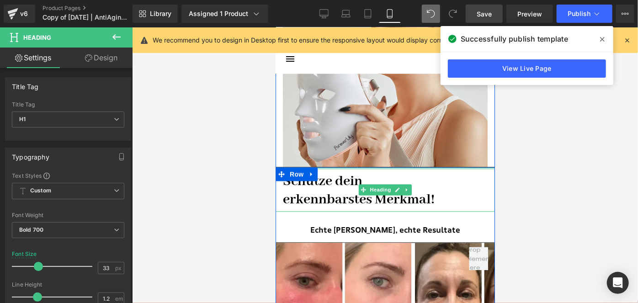
scroll to position [1004, 0]
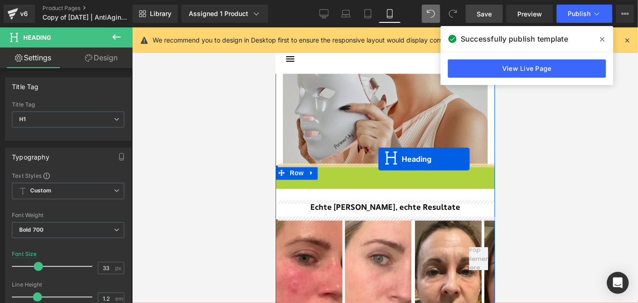
drag, startPoint x: 373, startPoint y: 184, endPoint x: 378, endPoint y: 159, distance: 25.1
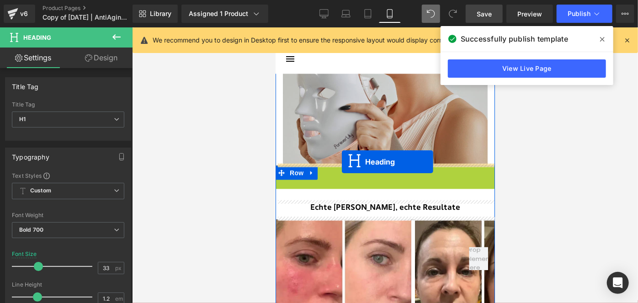
drag, startPoint x: 382, startPoint y: 187, endPoint x: 341, endPoint y: 162, distance: 48.2
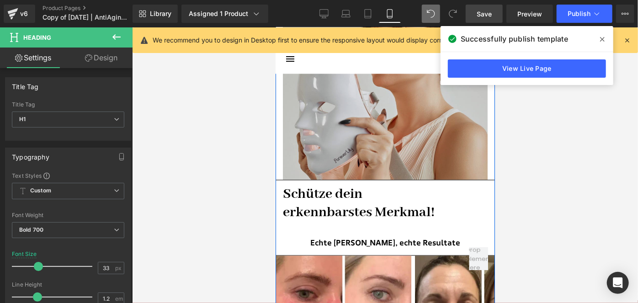
scroll to position [990, 0]
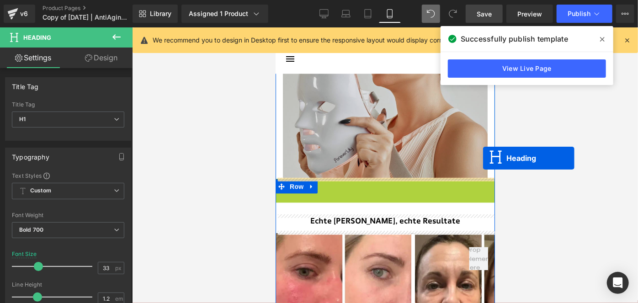
drag, startPoint x: 370, startPoint y: 196, endPoint x: 482, endPoint y: 158, distance: 118.9
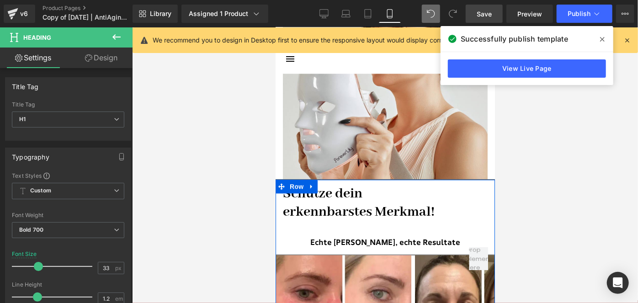
click at [436, 2] on div "Library Assigned 1 Product Product Preview FVRLLY LED-Kontur-Maske | In 30 Tage…" at bounding box center [384, 13] width 505 height 27
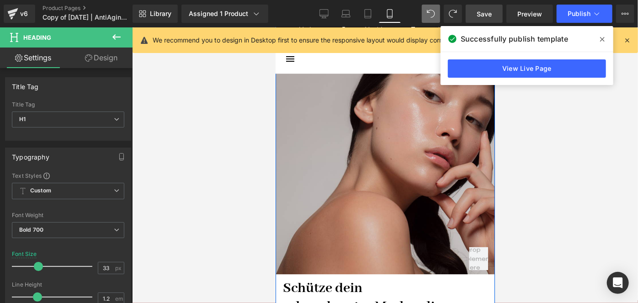
scroll to position [1432, 0]
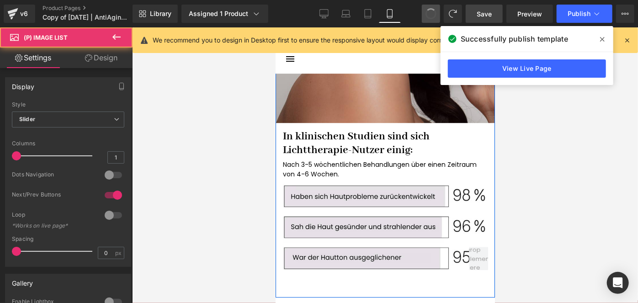
click at [433, 11] on span at bounding box center [431, 14] width 16 height 16
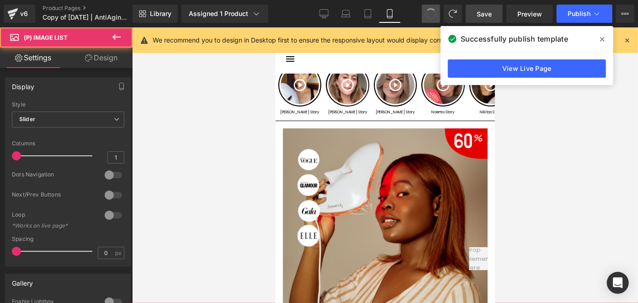
click at [433, 11] on span at bounding box center [431, 14] width 14 height 14
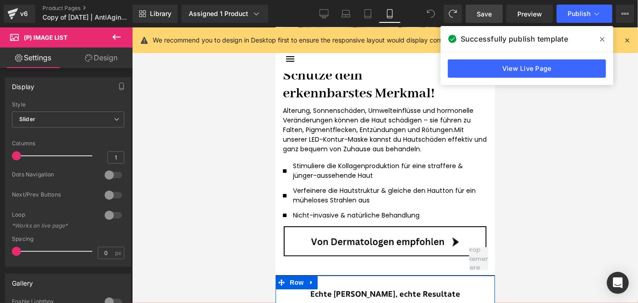
click at [433, 11] on icon at bounding box center [431, 14] width 8 height 8
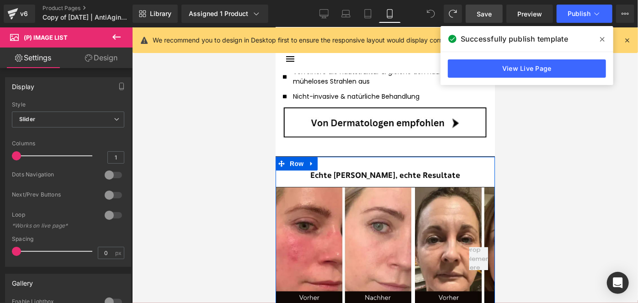
scroll to position [1447, 0]
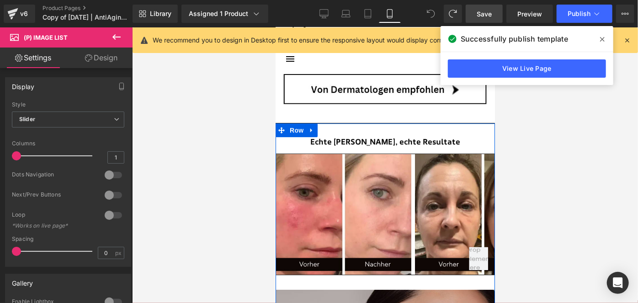
click at [433, 11] on icon at bounding box center [431, 14] width 8 height 8
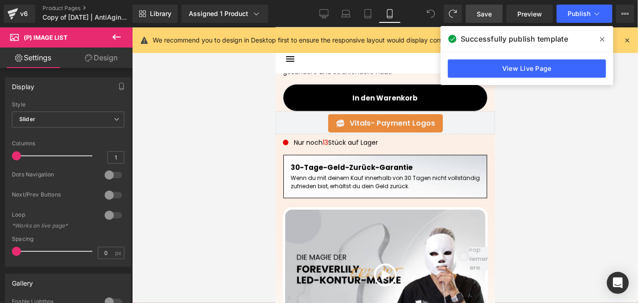
scroll to position [413, 0]
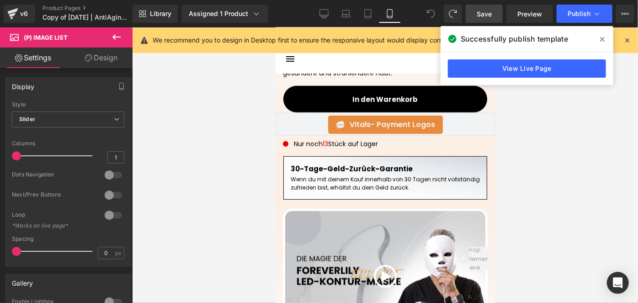
click at [371, 225] on div "Video Popup" at bounding box center [385, 272] width 200 height 123
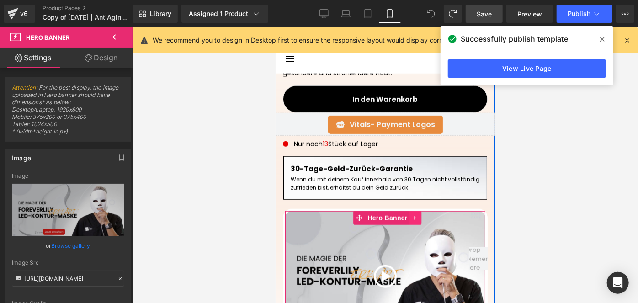
click at [414, 217] on icon at bounding box center [415, 217] width 6 height 7
click at [418, 217] on icon at bounding box center [421, 217] width 6 height 6
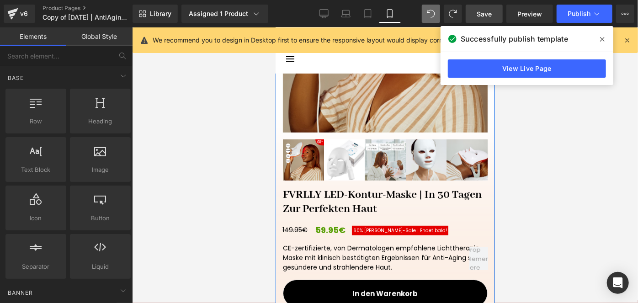
scroll to position [213, 0]
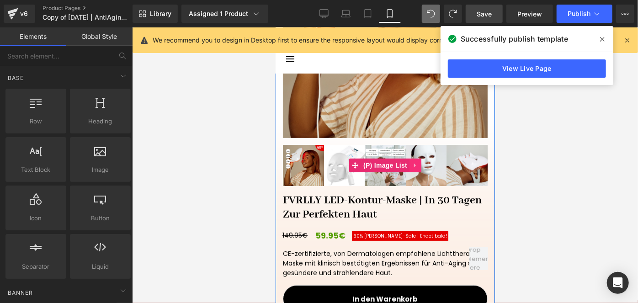
click at [414, 162] on icon at bounding box center [415, 165] width 6 height 7
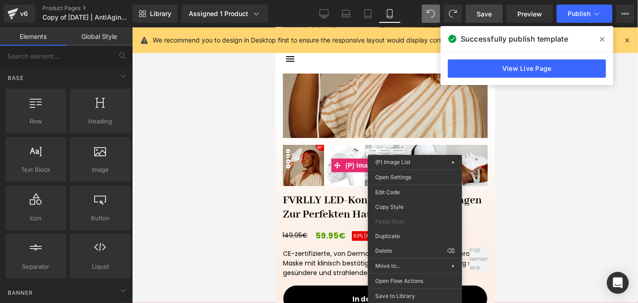
click at [434, 148] on img at bounding box center [425, 164] width 41 height 41
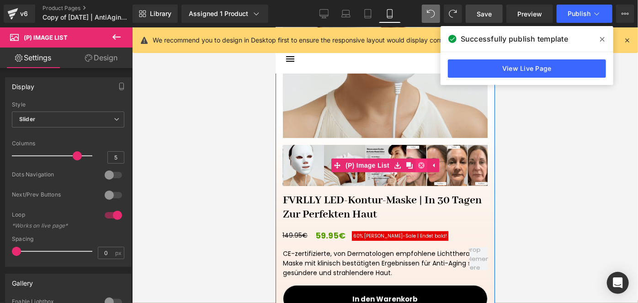
click at [417, 163] on icon at bounding box center [420, 165] width 6 height 7
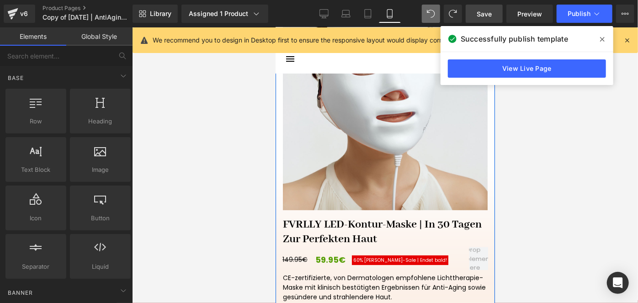
scroll to position [141, 0]
click at [381, 145] on img at bounding box center [384, 107] width 205 height 205
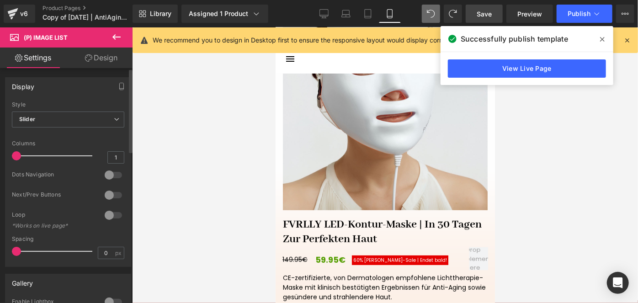
click at [114, 191] on div at bounding box center [113, 195] width 22 height 15
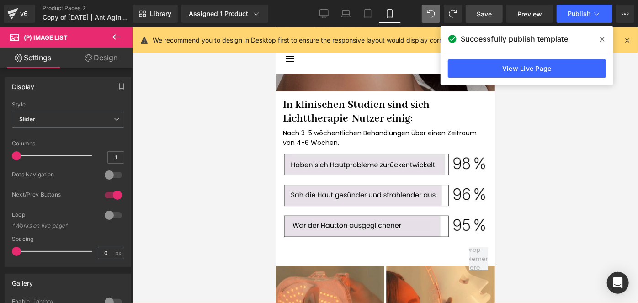
scroll to position [1679, 0]
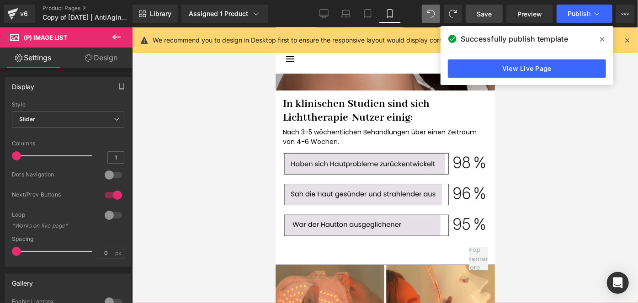
click at [478, 12] on span "Save" at bounding box center [483, 14] width 15 height 10
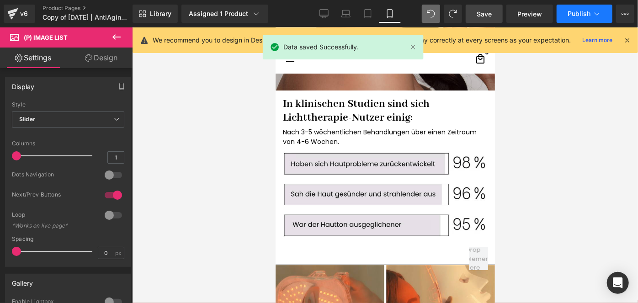
click at [569, 15] on span "Publish" at bounding box center [578, 13] width 23 height 7
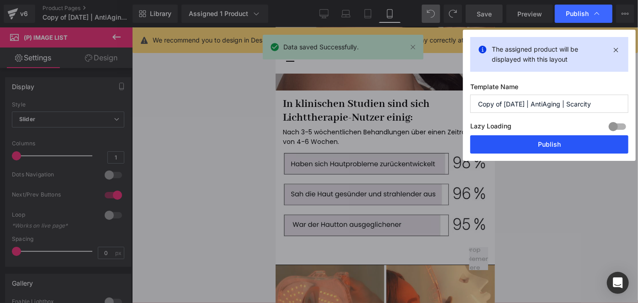
click at [510, 147] on button "Publish" at bounding box center [549, 144] width 158 height 18
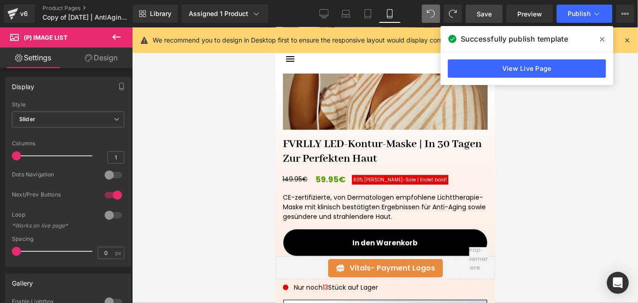
scroll to position [217, 0]
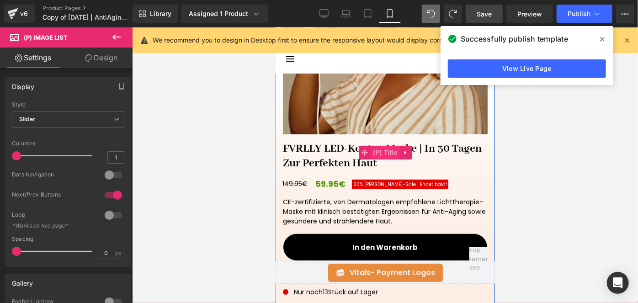
click at [370, 152] on span "(P) Title" at bounding box center [384, 152] width 29 height 14
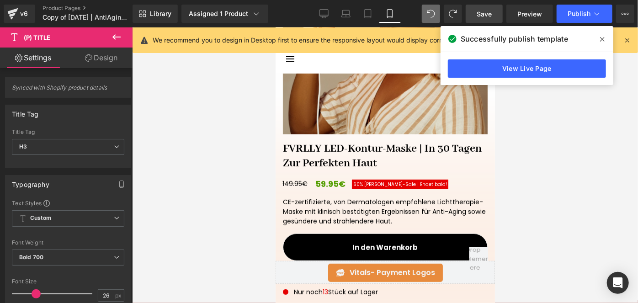
click at [108, 65] on link "Design" at bounding box center [101, 58] width 66 height 21
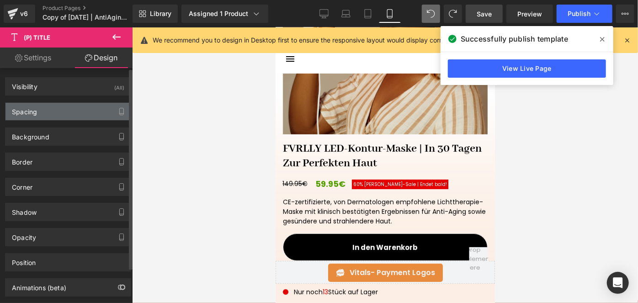
type input "0"
type input "S"
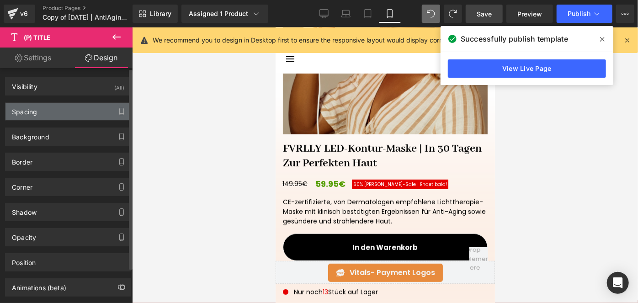
type input "S"
type input "0"
type input "S"
click at [46, 116] on div "Spacing" at bounding box center [67, 111] width 125 height 17
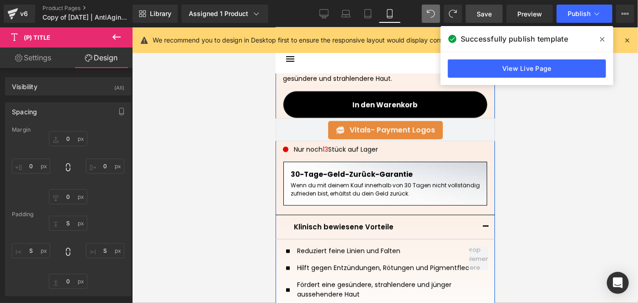
scroll to position [362, 0]
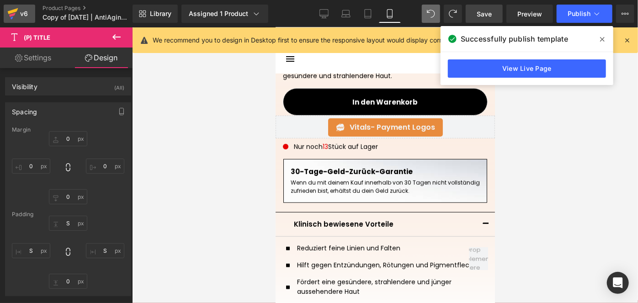
click at [30, 19] on link "v6" at bounding box center [20, 14] width 32 height 18
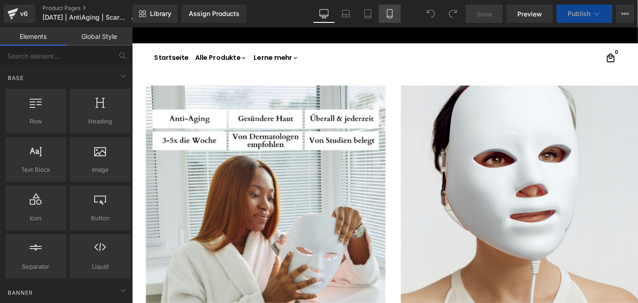
click at [394, 11] on link "Mobile" at bounding box center [390, 14] width 22 height 18
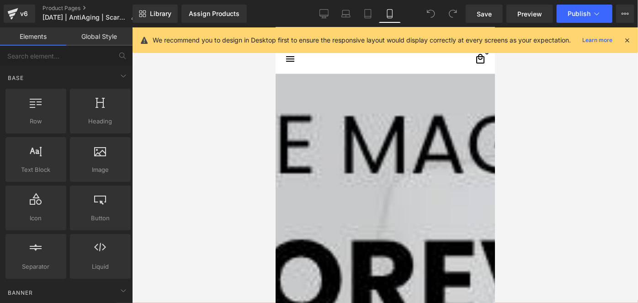
scroll to position [966, 0]
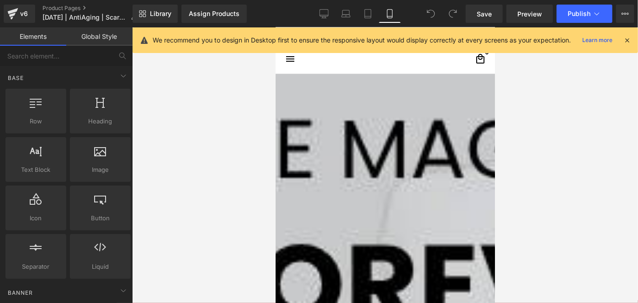
click at [275, 27] on icon at bounding box center [275, 27] width 0 height 0
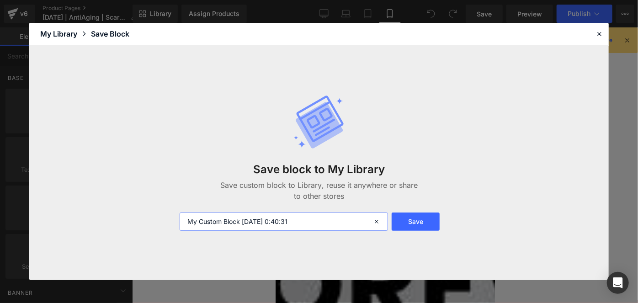
click at [280, 219] on input "My Custom Block 2025-08-13 0:40:31" at bounding box center [284, 221] width 208 height 18
click at [280, 219] on input "V" at bounding box center [284, 221] width 208 height 18
type input "Voher/Nachher (Allround)"
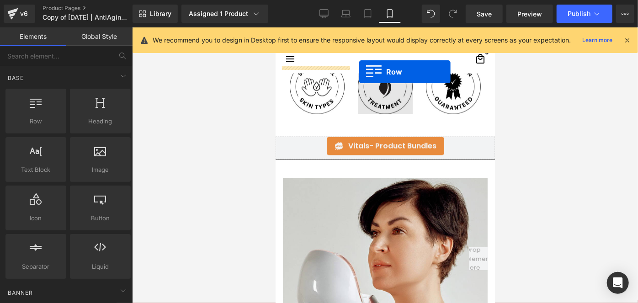
scroll to position [777, 0]
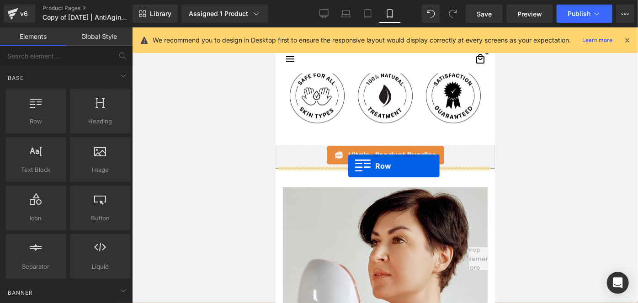
drag, startPoint x: 296, startPoint y: 106, endPoint x: 348, endPoint y: 165, distance: 79.0
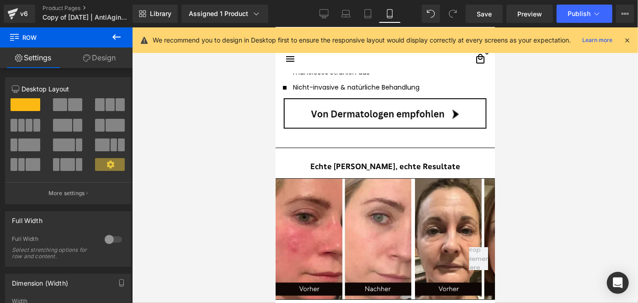
scroll to position [1662, 0]
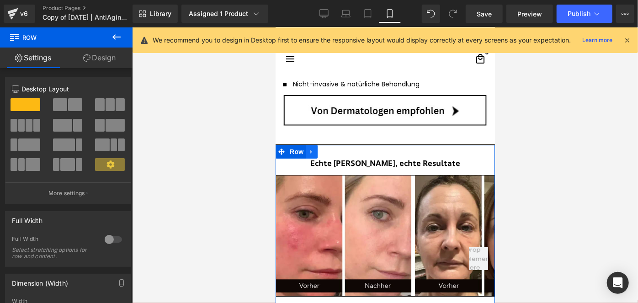
click at [314, 148] on link at bounding box center [311, 151] width 12 height 14
click at [334, 151] on icon at bounding box center [335, 151] width 6 height 6
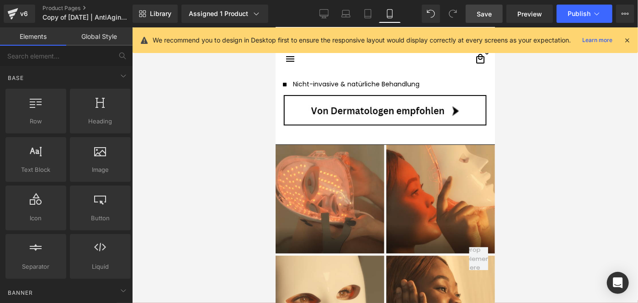
drag, startPoint x: 476, startPoint y: 17, endPoint x: 143, endPoint y: 136, distance: 353.9
click at [476, 17] on link "Save" at bounding box center [483, 14] width 37 height 18
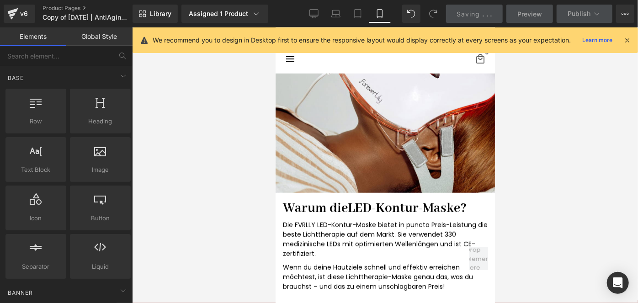
scroll to position [2222, 0]
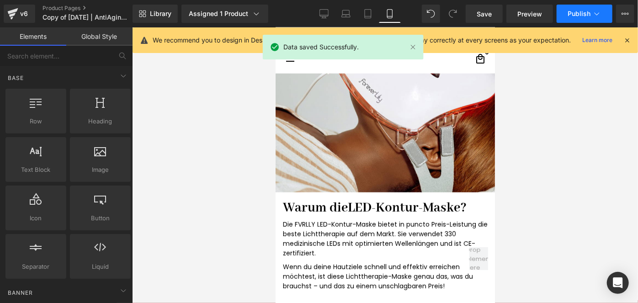
click at [572, 18] on button "Publish" at bounding box center [584, 14] width 56 height 18
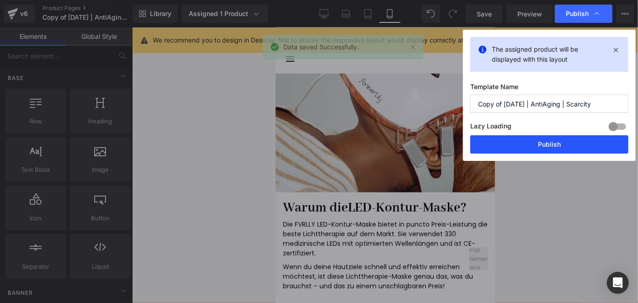
click at [526, 143] on button "Publish" at bounding box center [549, 144] width 158 height 18
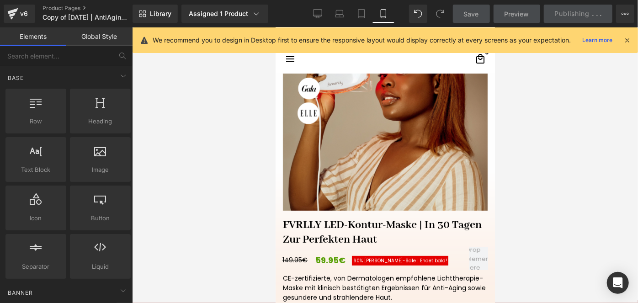
scroll to position [141, 0]
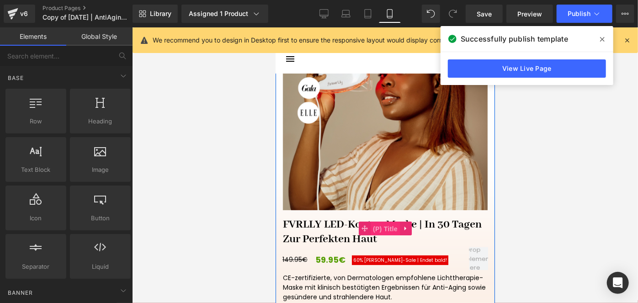
click at [386, 225] on span "(P) Title" at bounding box center [384, 229] width 29 height 14
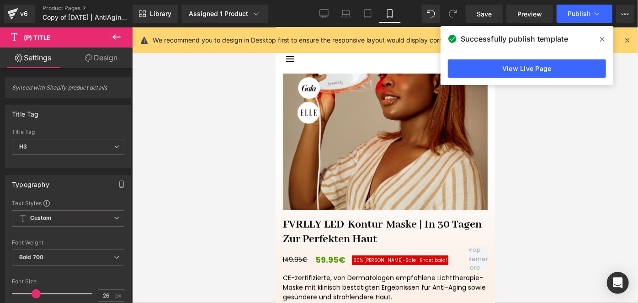
click at [91, 56] on icon at bounding box center [88, 57] width 7 height 7
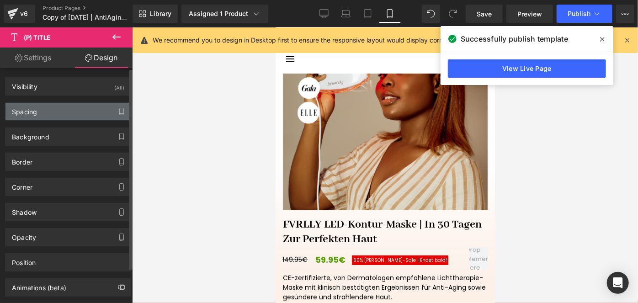
click at [44, 104] on div "Spacing" at bounding box center [67, 111] width 125 height 17
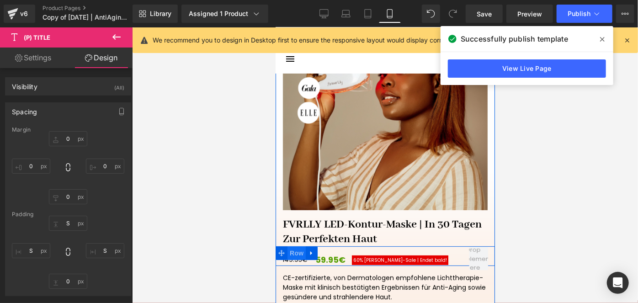
click at [296, 253] on span "Row" at bounding box center [296, 253] width 18 height 14
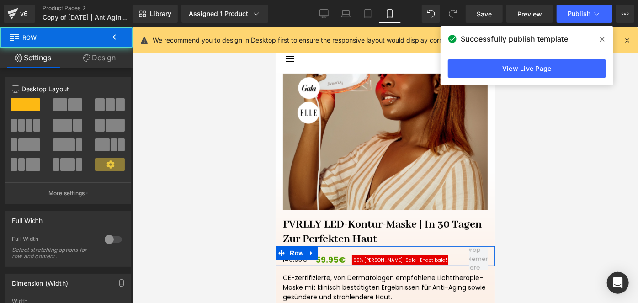
click at [101, 58] on link "Design" at bounding box center [99, 58] width 66 height 21
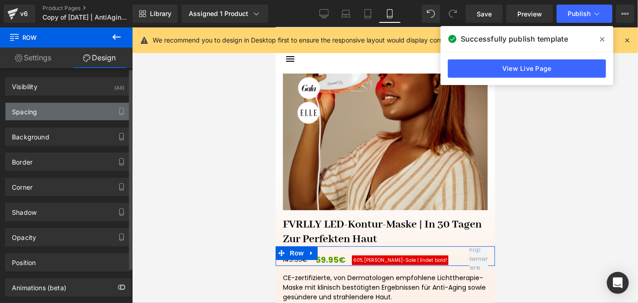
click at [58, 119] on div "Spacing" at bounding box center [67, 111] width 125 height 17
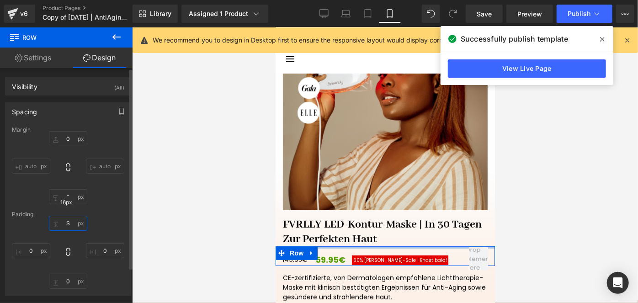
click at [77, 227] on input "S" at bounding box center [68, 223] width 38 height 15
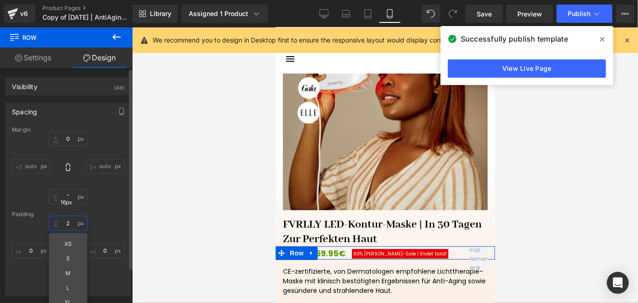
type input "20"
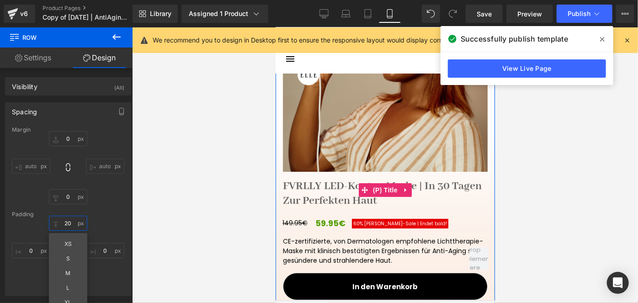
scroll to position [180, 0]
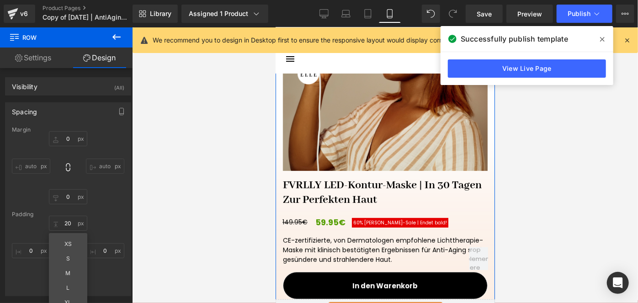
click at [344, 248] on div "CE-zertifizierte, von Dermatologen empfohlene Lichttherapie-Maske mit klinisch …" at bounding box center [384, 250] width 219 height 36
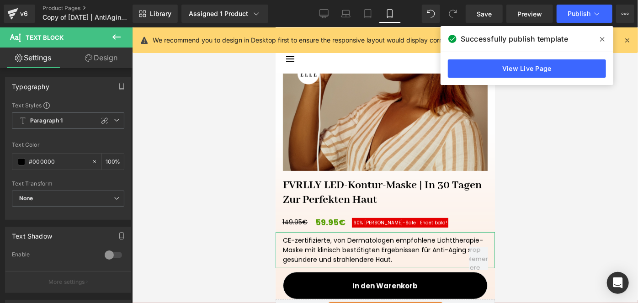
click at [96, 51] on link "Design" at bounding box center [101, 58] width 66 height 21
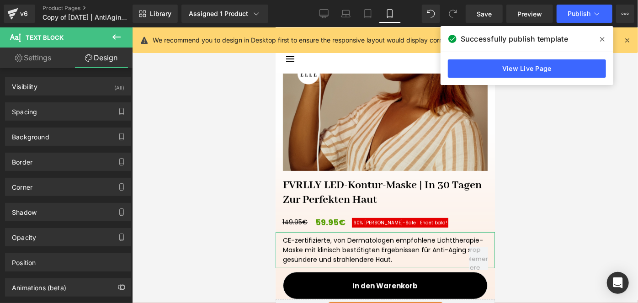
type input "XS"
type input "0"
type input "XS"
type input "0"
type input "XS"
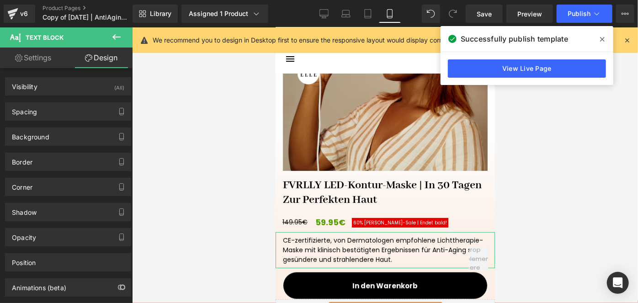
type input "S"
type input "XS"
type input "S"
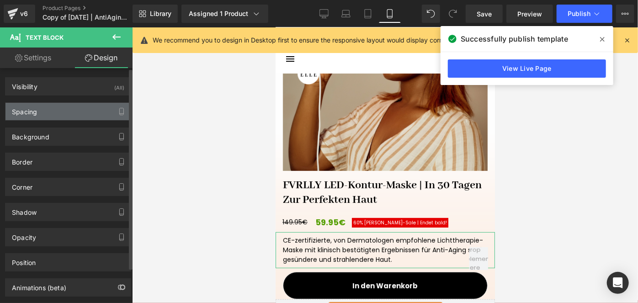
click at [69, 104] on div "Spacing" at bounding box center [67, 111] width 125 height 17
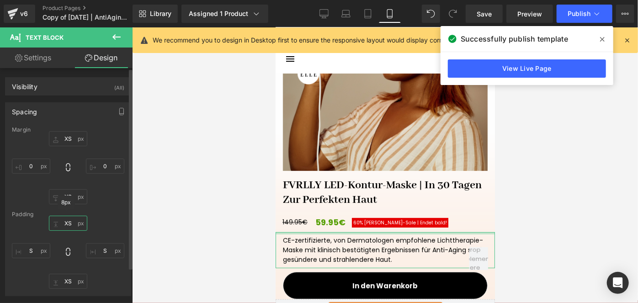
click at [63, 222] on input "XS" at bounding box center [68, 223] width 38 height 15
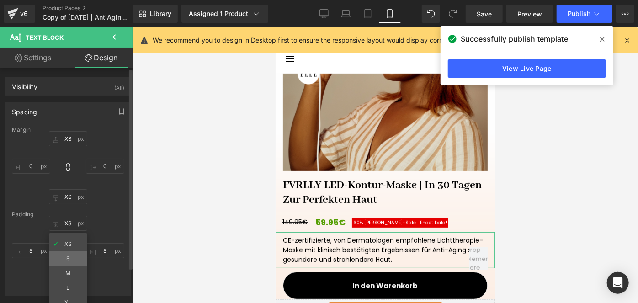
type input "S"
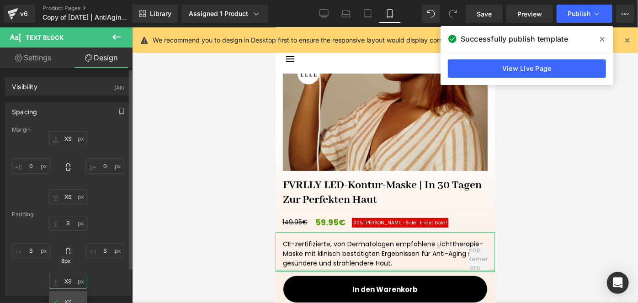
click at [72, 278] on input "XS" at bounding box center [68, 281] width 38 height 15
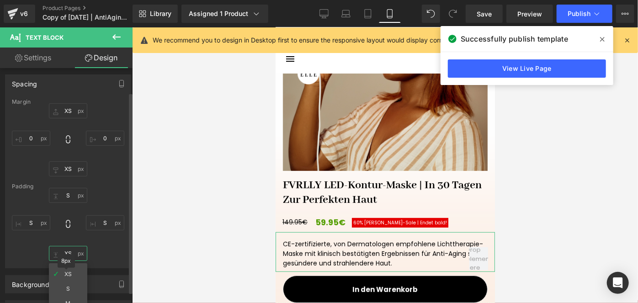
scroll to position [28, 0]
type input "S"
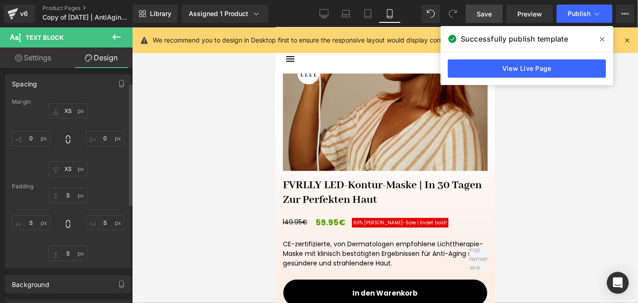
click at [481, 17] on span "Save" at bounding box center [483, 14] width 15 height 10
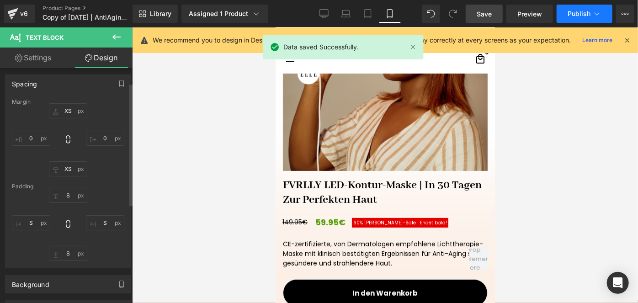
click at [575, 16] on span "Publish" at bounding box center [578, 13] width 23 height 7
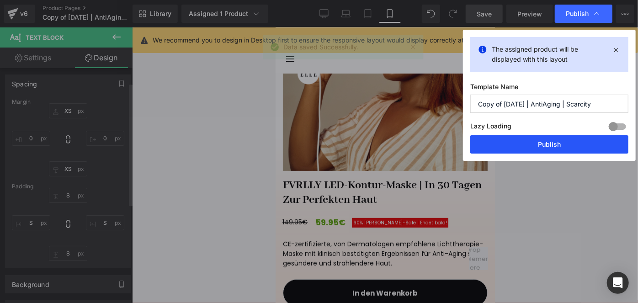
click at [541, 140] on button "Publish" at bounding box center [549, 144] width 158 height 18
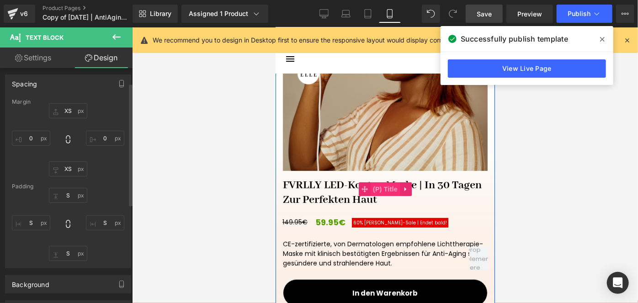
click at [384, 190] on span "(P) Title" at bounding box center [384, 189] width 29 height 14
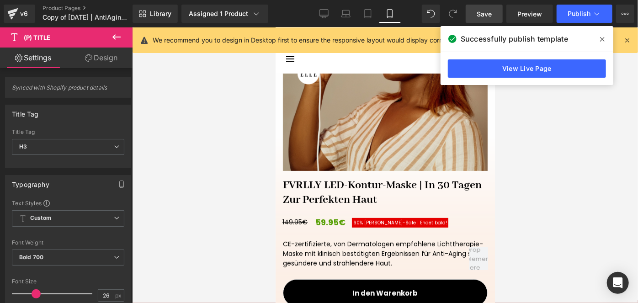
click at [107, 63] on link "Design" at bounding box center [101, 58] width 66 height 21
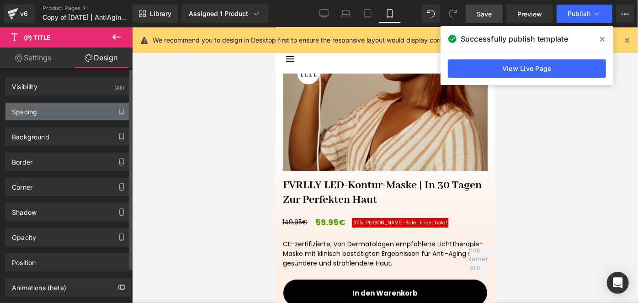
click at [42, 105] on div "Spacing" at bounding box center [67, 111] width 125 height 17
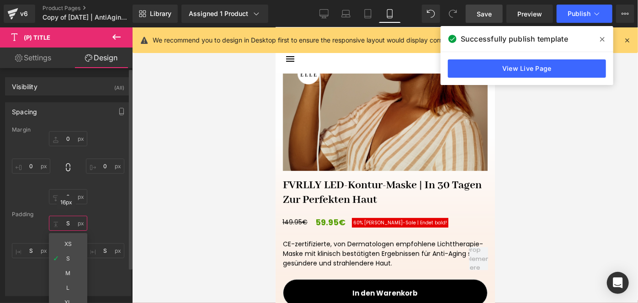
click at [67, 221] on input "S" at bounding box center [68, 223] width 38 height 15
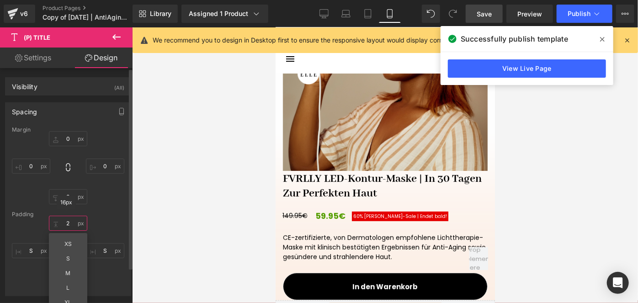
type input "20"
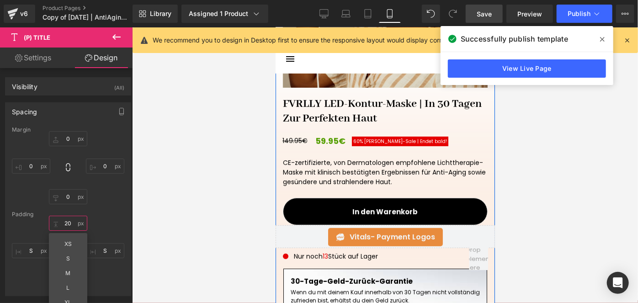
scroll to position [272, 0]
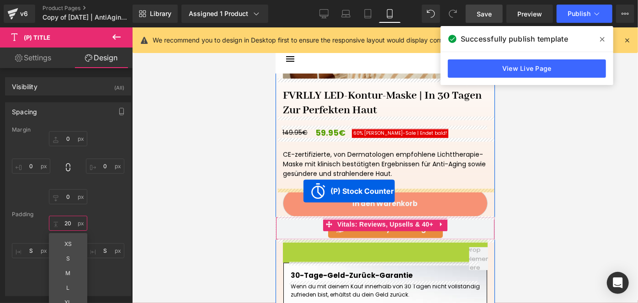
drag, startPoint x: 372, startPoint y: 243, endPoint x: 303, endPoint y: 191, distance: 86.8
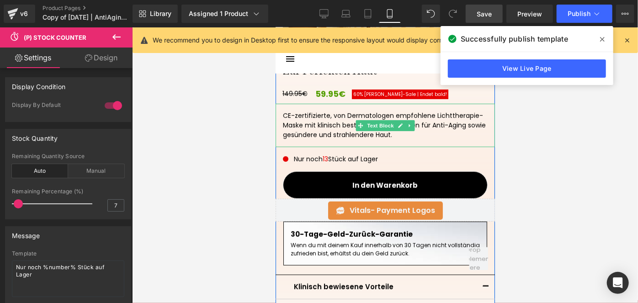
scroll to position [312, 0]
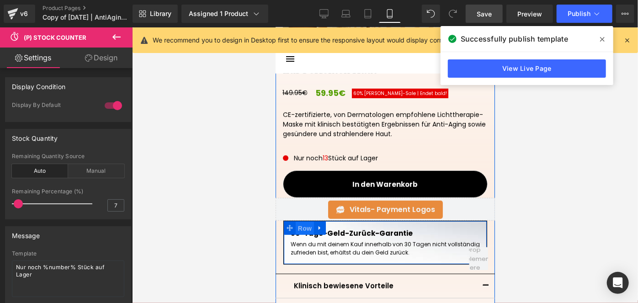
click at [296, 227] on span "Row" at bounding box center [304, 228] width 18 height 14
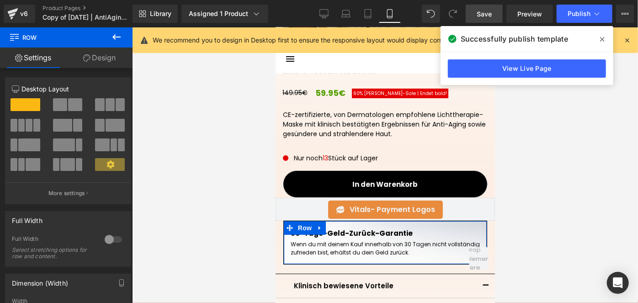
click at [118, 63] on link "Design" at bounding box center [99, 58] width 66 height 21
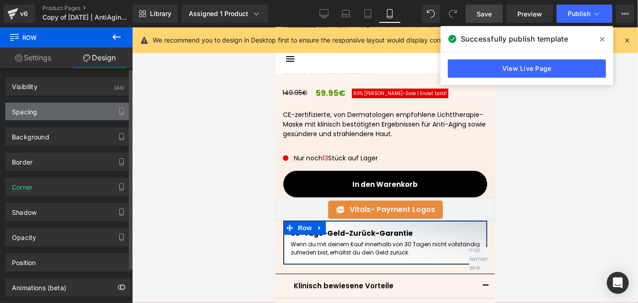
click at [53, 117] on div "Spacing" at bounding box center [67, 111] width 125 height 17
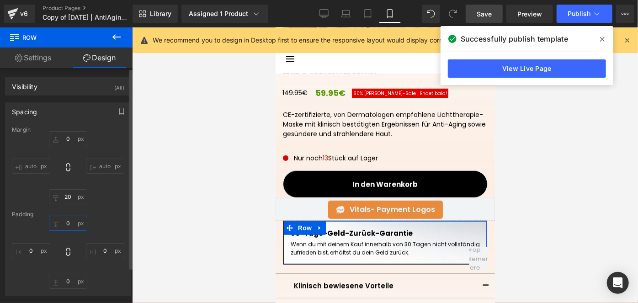
click at [67, 223] on input "0" at bounding box center [68, 223] width 38 height 15
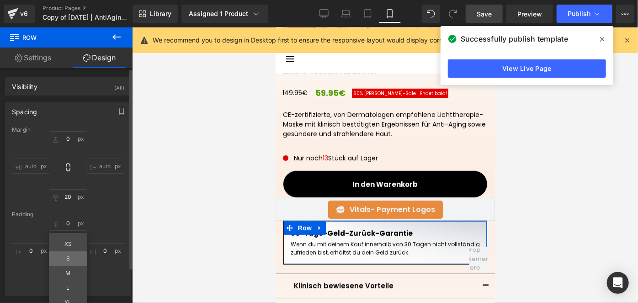
type input "S"
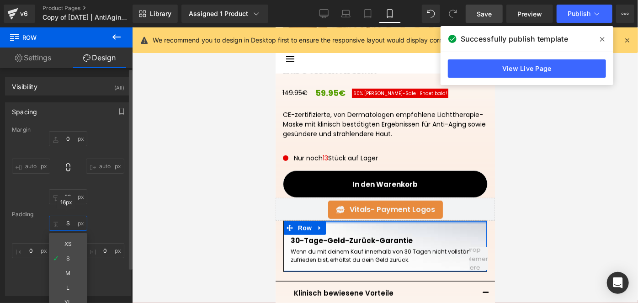
click at [70, 222] on input "S" at bounding box center [68, 223] width 38 height 15
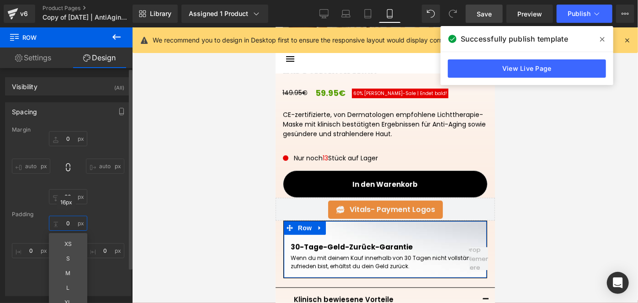
type input "0"
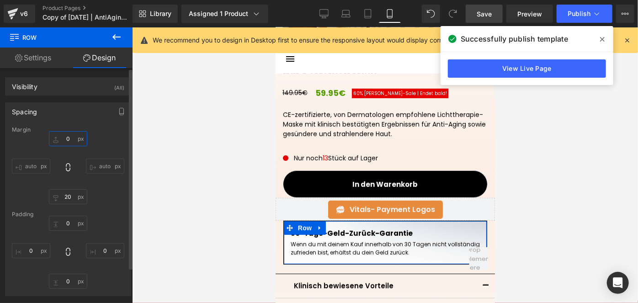
click at [72, 134] on input "0" at bounding box center [68, 138] width 38 height 15
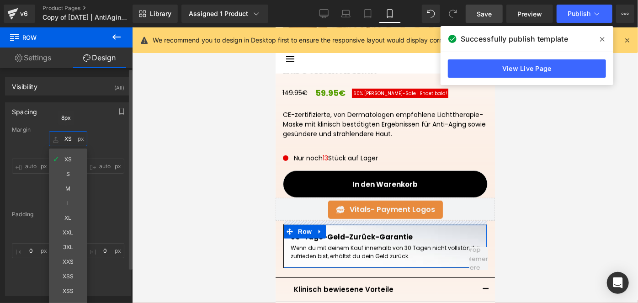
click at [66, 138] on input "XS" at bounding box center [68, 138] width 38 height 15
type input "S"
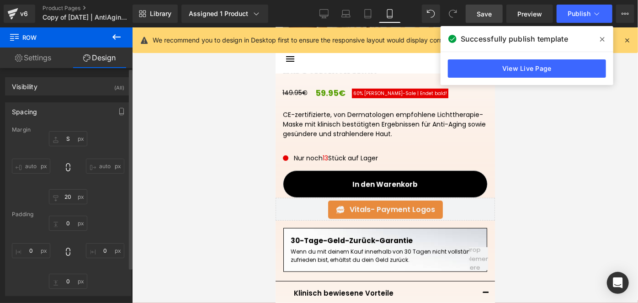
click at [488, 18] on span "Save" at bounding box center [483, 14] width 15 height 10
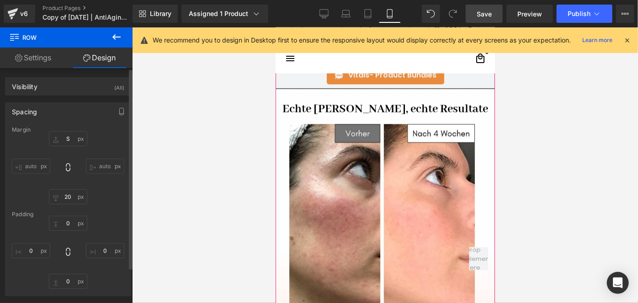
scroll to position [865, 0]
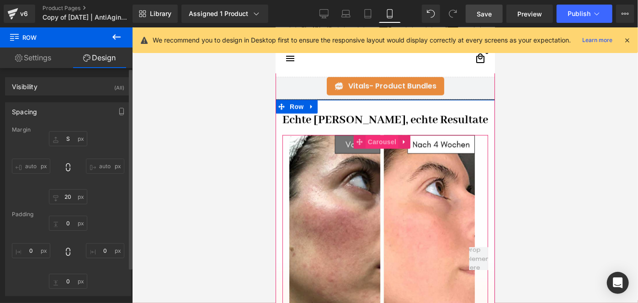
click at [385, 140] on span "Carousel" at bounding box center [381, 142] width 33 height 14
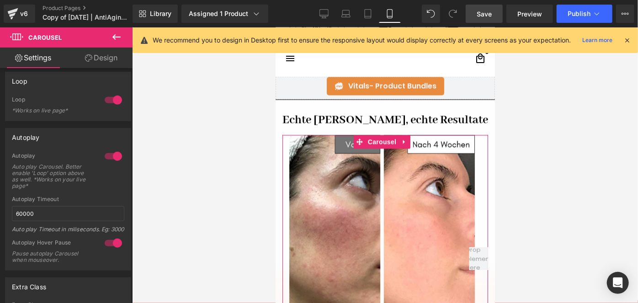
scroll to position [278, 0]
click at [47, 211] on input "60000" at bounding box center [68, 213] width 112 height 15
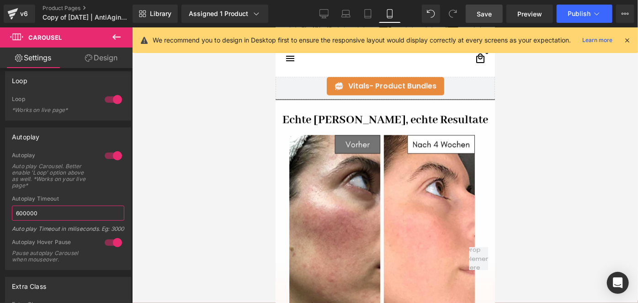
type input "600000"
click at [480, 6] on link "Save" at bounding box center [483, 14] width 37 height 18
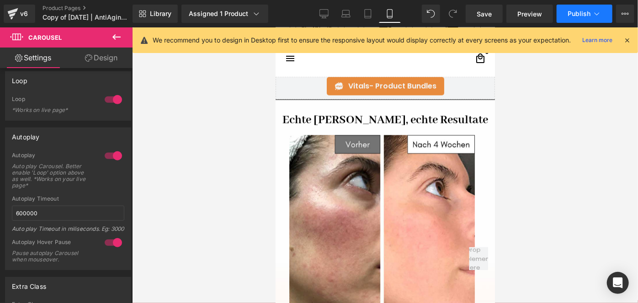
click at [560, 7] on button "Publish" at bounding box center [584, 14] width 56 height 18
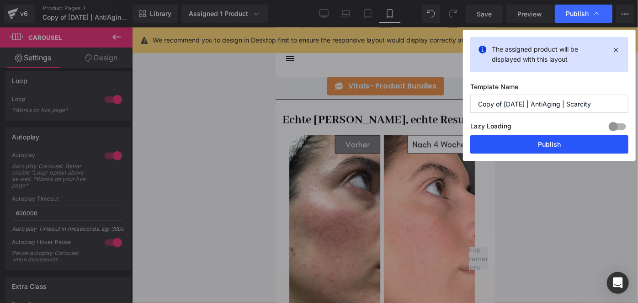
click at [554, 148] on button "Publish" at bounding box center [549, 144] width 158 height 18
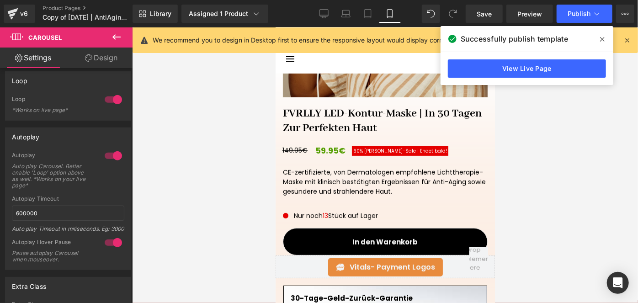
scroll to position [253, 0]
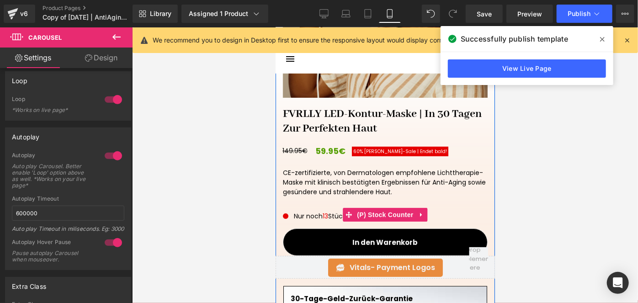
click at [301, 214] on div "Nur noch 13 Stück auf Lager" at bounding box center [384, 216] width 205 height 10
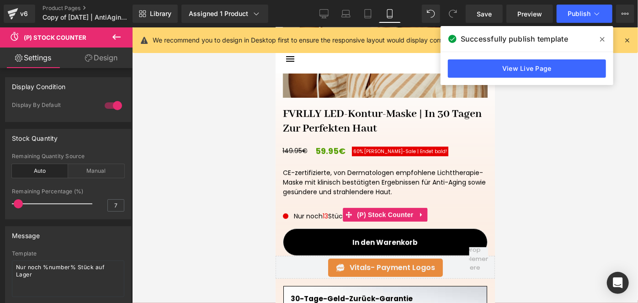
click at [110, 67] on link "Design" at bounding box center [101, 58] width 66 height 21
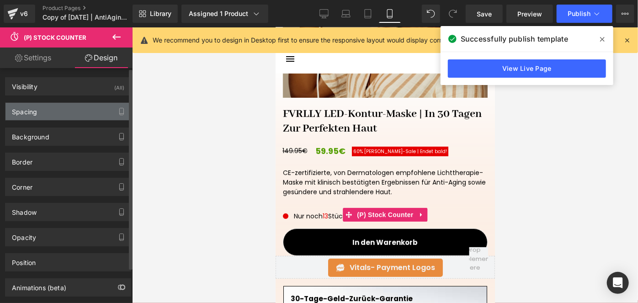
type input "0"
type input "S"
type input "0"
type input "S"
type input "XS"
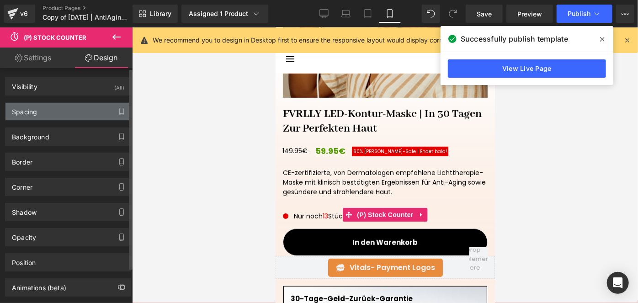
type input "0"
type input "S"
type input "0"
click at [46, 112] on div "Spacing" at bounding box center [67, 111] width 125 height 17
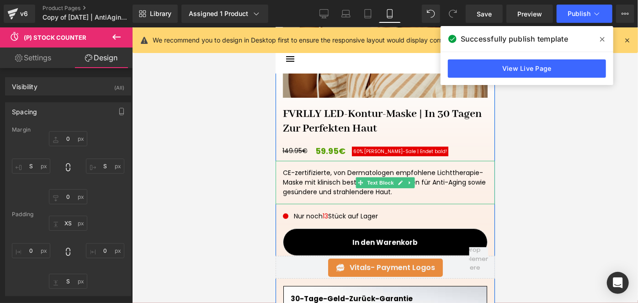
click at [312, 186] on div "CE-zertifizierte, von Dermatologen empfohlene Lichttherapie-Maske mit klinisch …" at bounding box center [384, 181] width 219 height 43
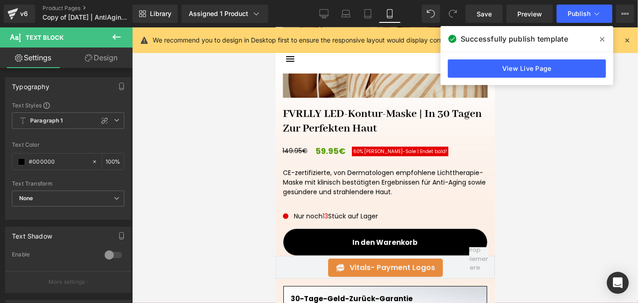
click at [104, 58] on link "Design" at bounding box center [101, 58] width 66 height 21
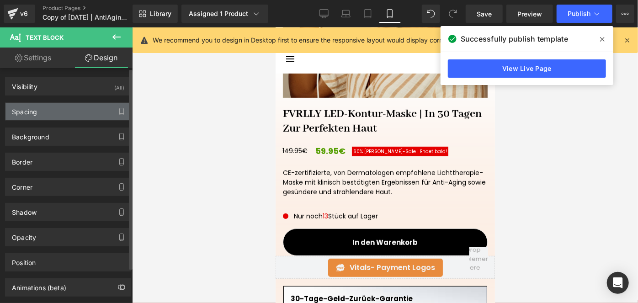
click at [68, 106] on div "Spacing" at bounding box center [67, 111] width 125 height 17
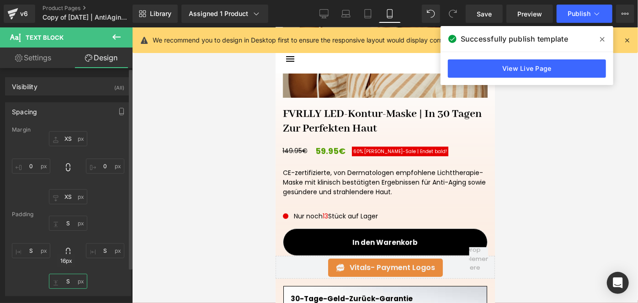
click at [63, 275] on input "S" at bounding box center [68, 281] width 38 height 15
type input "XS"
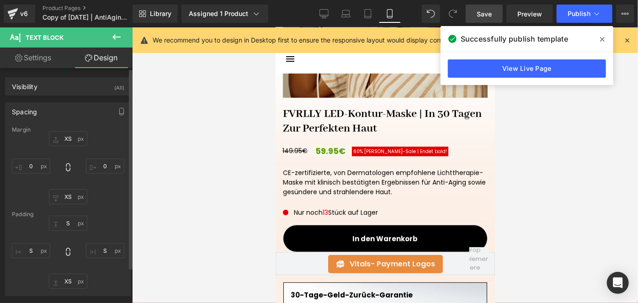
click at [474, 15] on link "Save" at bounding box center [483, 14] width 37 height 18
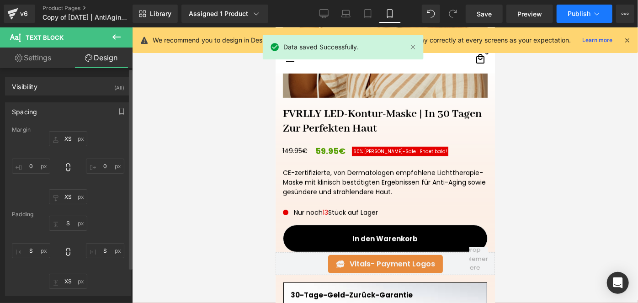
click at [582, 15] on span "Publish" at bounding box center [578, 13] width 23 height 7
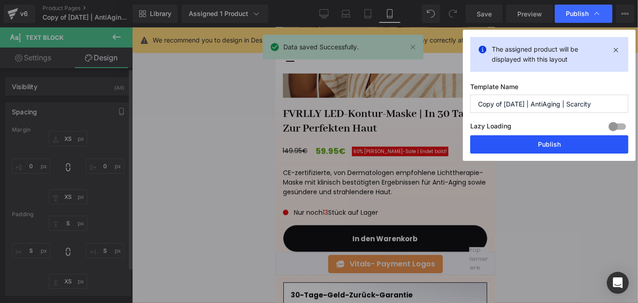
click at [532, 142] on button "Publish" at bounding box center [549, 144] width 158 height 18
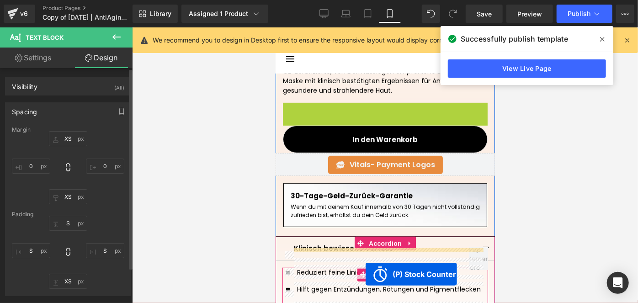
scroll to position [438, 0]
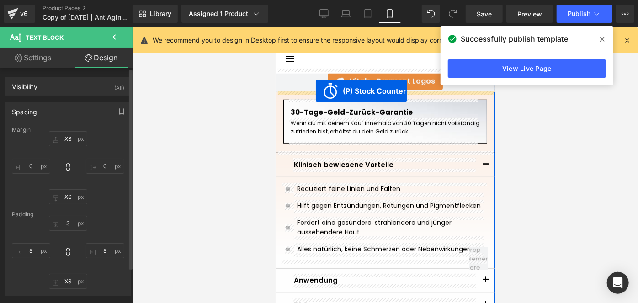
drag, startPoint x: 366, startPoint y: 207, endPoint x: 315, endPoint y: 91, distance: 126.6
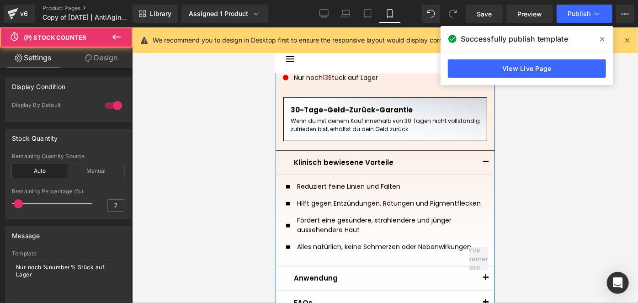
scroll to position [416, 0]
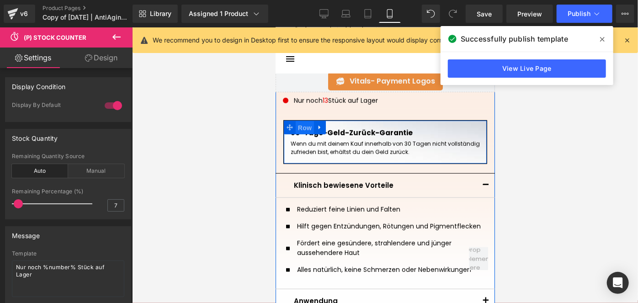
click at [302, 123] on span "Row" at bounding box center [304, 128] width 18 height 14
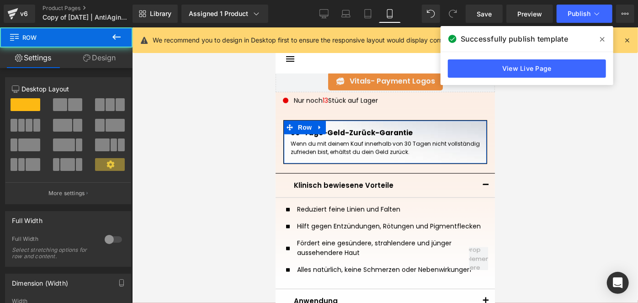
click at [103, 52] on link "Design" at bounding box center [99, 58] width 66 height 21
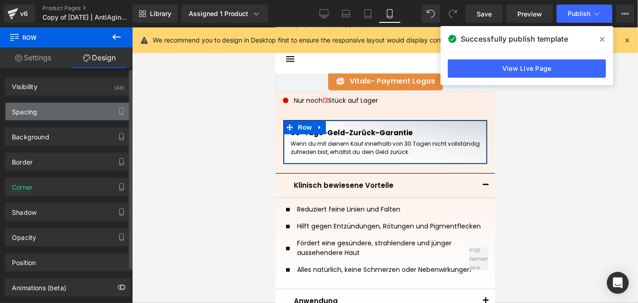
click at [54, 114] on div "Spacing" at bounding box center [67, 111] width 125 height 17
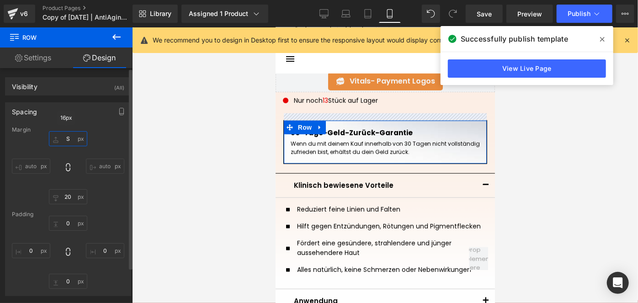
click at [70, 137] on input "S" at bounding box center [68, 138] width 38 height 15
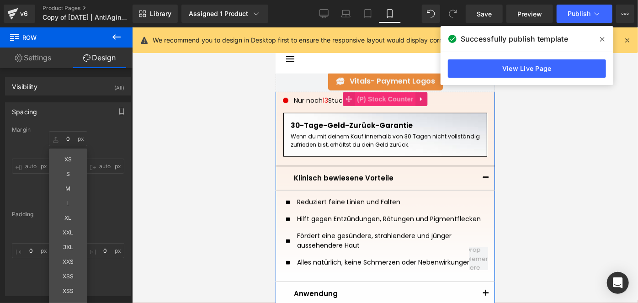
click at [361, 100] on span "(P) Stock Counter" at bounding box center [384, 99] width 61 height 14
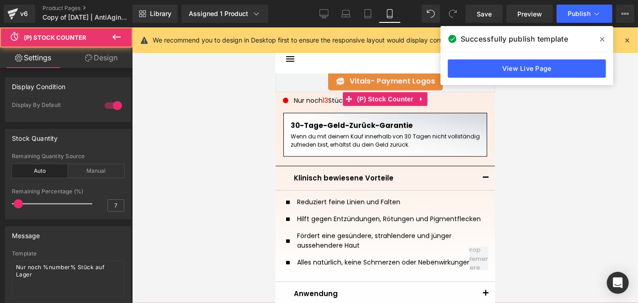
click at [112, 54] on link "Design" at bounding box center [101, 58] width 66 height 21
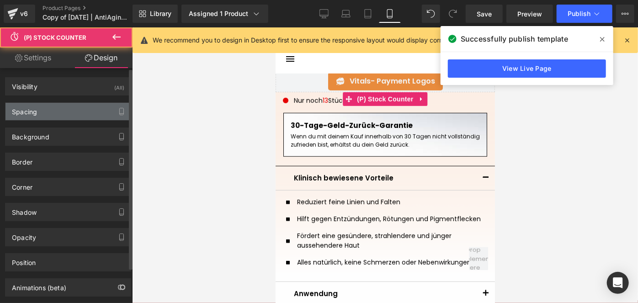
type input "0"
type input "S"
type input "0"
type input "S"
type input "XS"
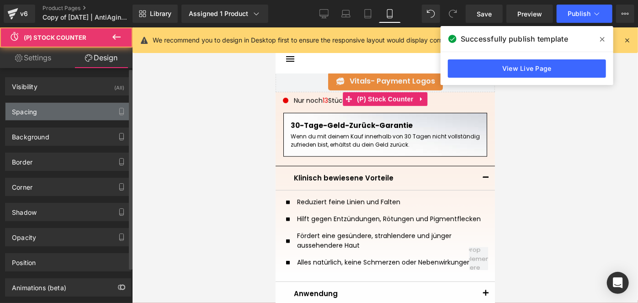
type input "0"
type input "S"
type input "0"
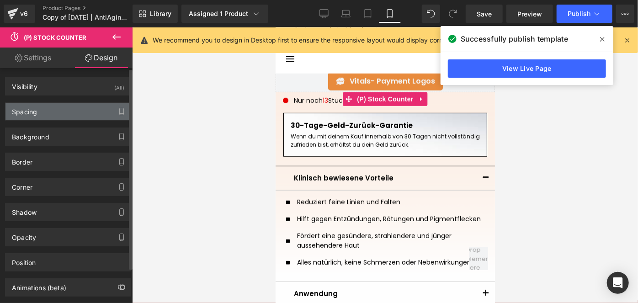
click at [52, 110] on div "Spacing" at bounding box center [67, 111] width 125 height 17
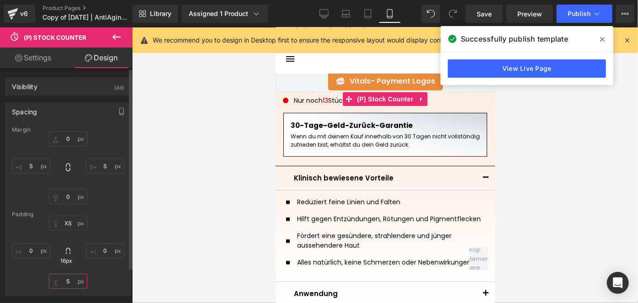
click at [68, 278] on input "S" at bounding box center [68, 281] width 38 height 15
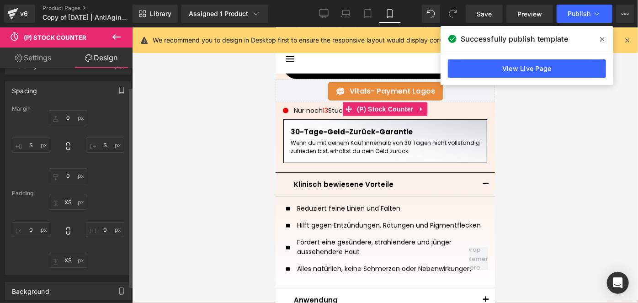
scroll to position [23, 0]
click at [64, 258] on input "XS" at bounding box center [68, 258] width 38 height 15
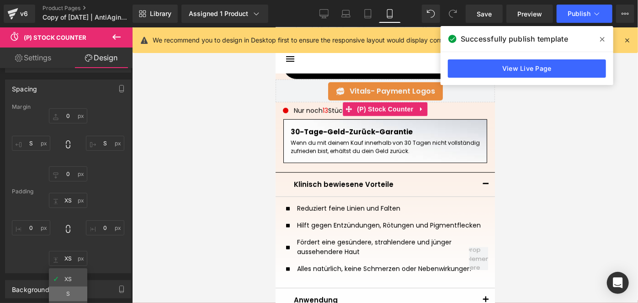
type input "S"
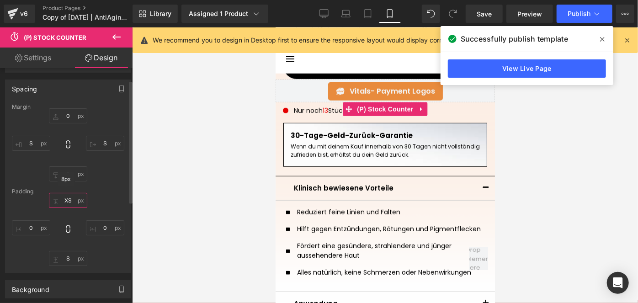
click at [70, 200] on input "XS" at bounding box center [68, 200] width 38 height 15
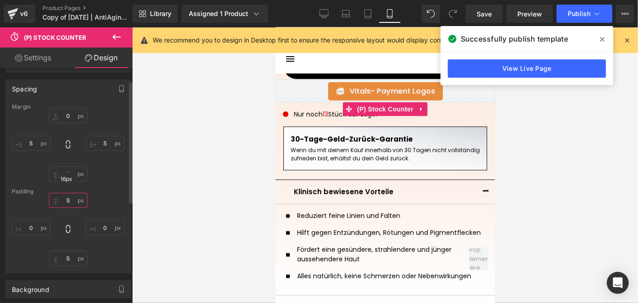
click at [70, 200] on input "S" at bounding box center [68, 200] width 38 height 15
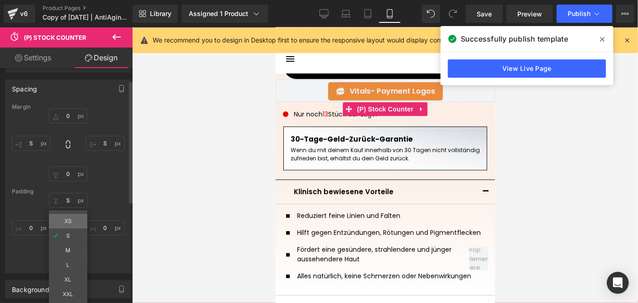
type input "XS"
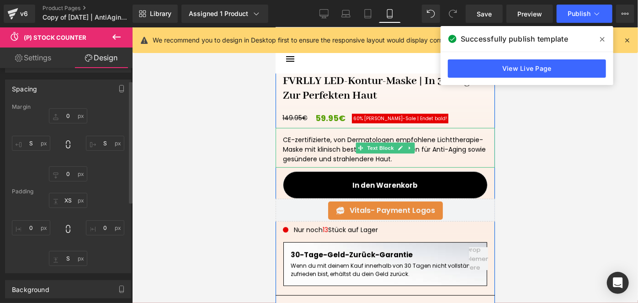
scroll to position [288, 0]
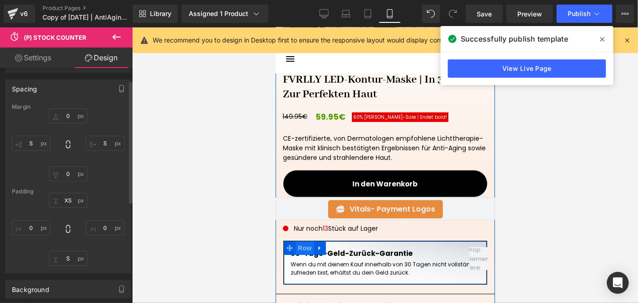
click at [296, 244] on span "Row" at bounding box center [304, 248] width 18 height 14
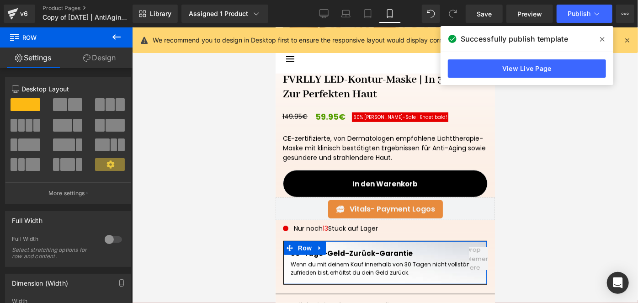
click at [121, 63] on link "Design" at bounding box center [99, 58] width 66 height 21
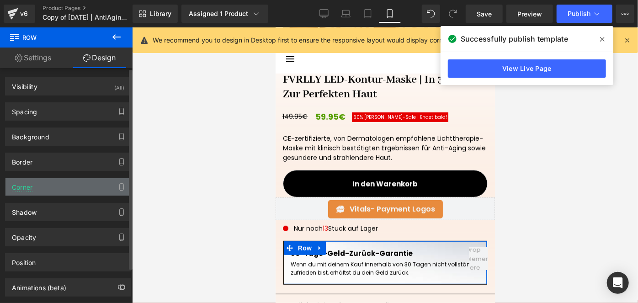
type input "0"
click at [45, 189] on div "Corner" at bounding box center [67, 186] width 125 height 17
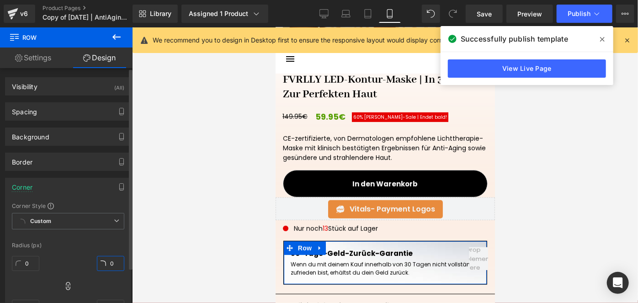
click at [106, 259] on input "0" at bounding box center [110, 263] width 27 height 15
type input "1"
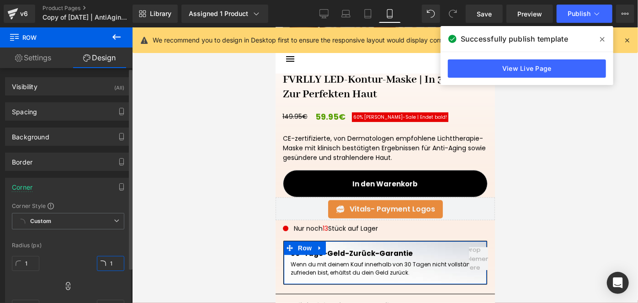
type input "15"
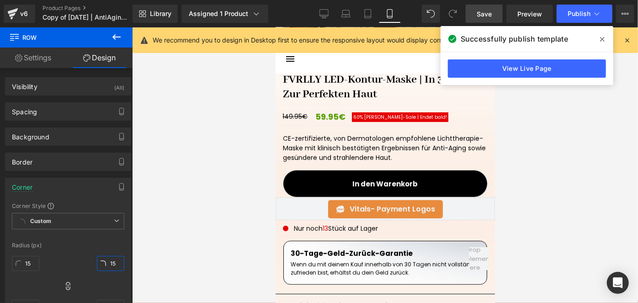
type input "15"
click at [478, 14] on span "Save" at bounding box center [483, 14] width 15 height 10
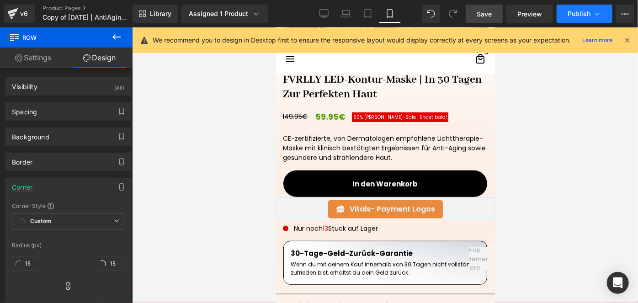
click at [575, 11] on span "Publish" at bounding box center [578, 13] width 23 height 7
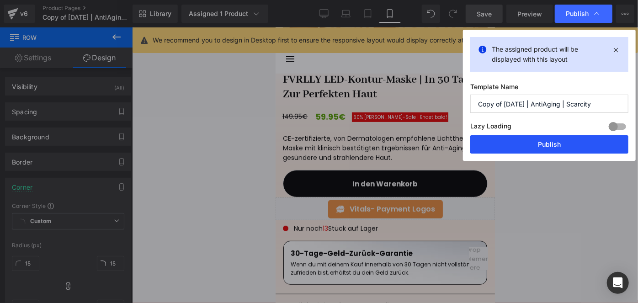
click at [534, 145] on button "Publish" at bounding box center [549, 144] width 158 height 18
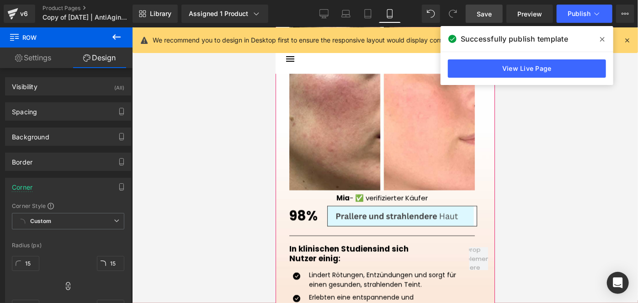
scroll to position [985, 0]
click at [338, 195] on h1 "Mia - ✅ verifizierter Käufer" at bounding box center [381, 196] width 185 height 8
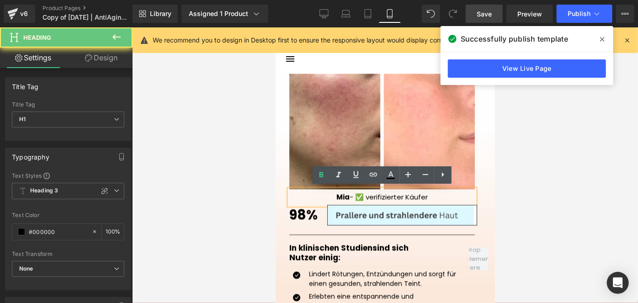
click at [338, 195] on h1 "Mia - ✅ verifizierter Käufer" at bounding box center [381, 196] width 185 height 8
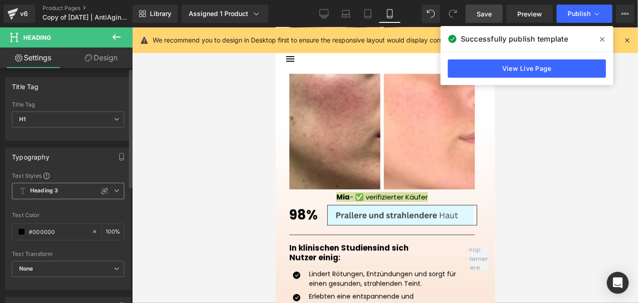
click at [69, 183] on span "Heading 3" at bounding box center [68, 191] width 112 height 16
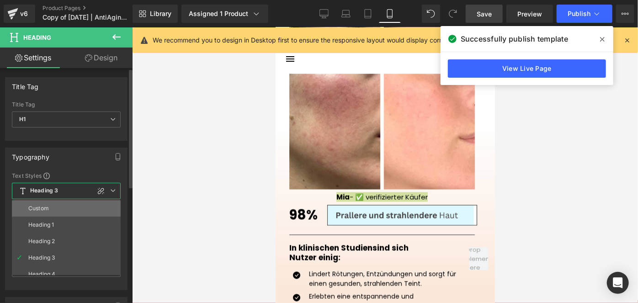
click at [46, 203] on li "Custom" at bounding box center [68, 208] width 113 height 16
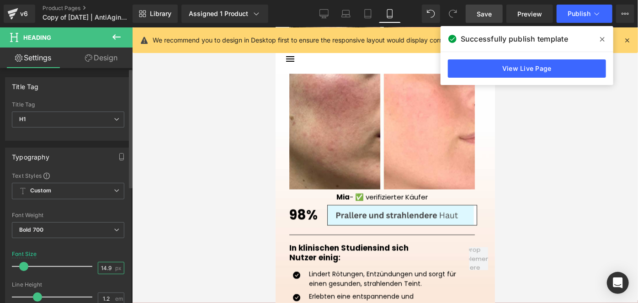
click at [106, 264] on input "14.98" at bounding box center [106, 267] width 16 height 11
type input "13"
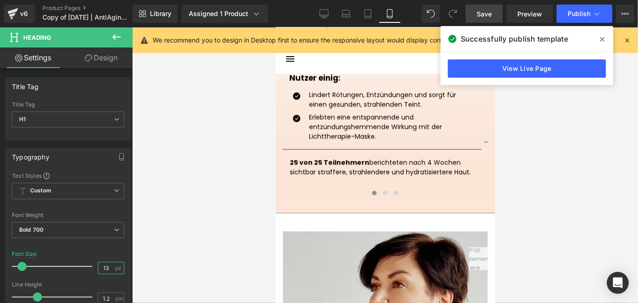
scroll to position [1164, 0]
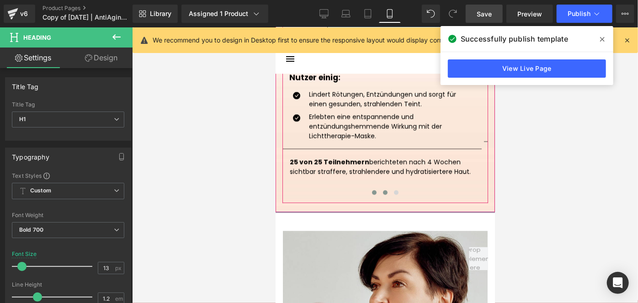
click at [379, 191] on button at bounding box center [384, 191] width 11 height 9
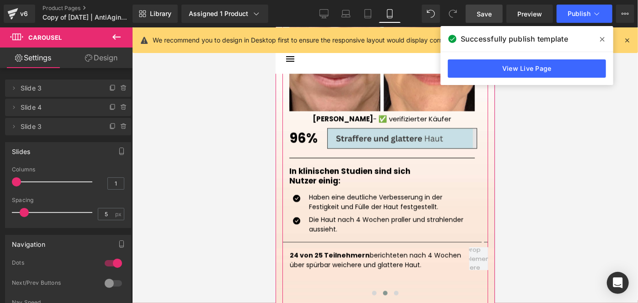
scroll to position [1062, 0]
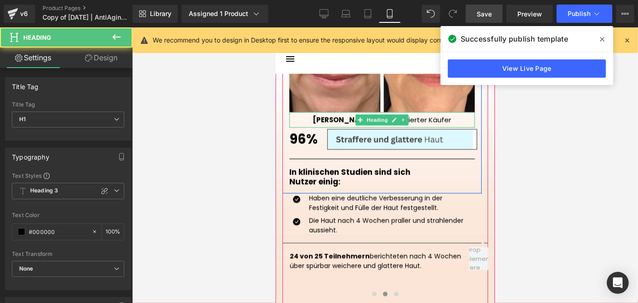
click at [336, 117] on h1 "Jennifer - ✅ verifizierter Käufer" at bounding box center [381, 119] width 185 height 8
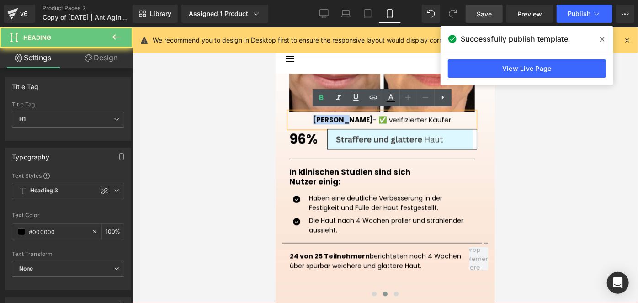
click at [336, 117] on h1 "Jennifer - ✅ verifizierter Käufer" at bounding box center [381, 119] width 185 height 8
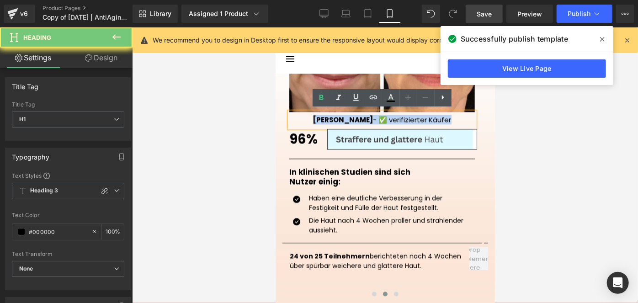
click at [336, 117] on h1 "Jennifer - ✅ verifizierter Käufer" at bounding box center [381, 119] width 185 height 8
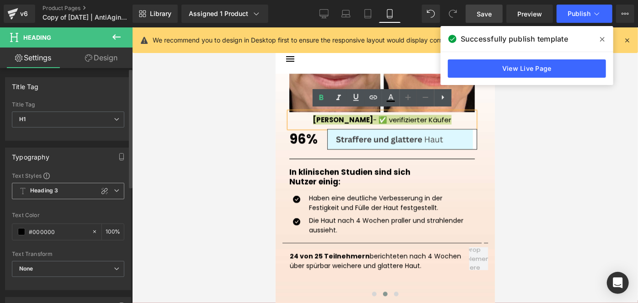
click at [76, 186] on span "Heading 3" at bounding box center [68, 191] width 112 height 16
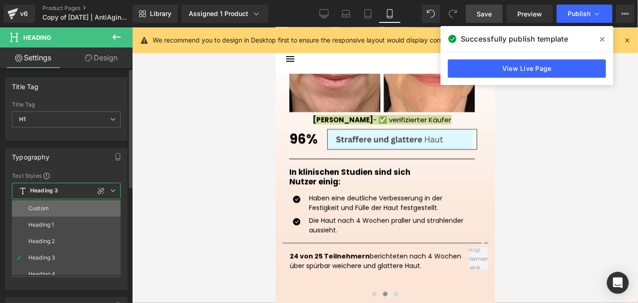
click at [60, 205] on li "Custom" at bounding box center [68, 208] width 113 height 16
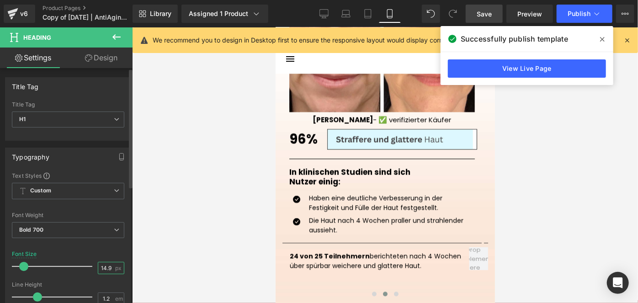
click at [102, 263] on input "14.98" at bounding box center [106, 267] width 16 height 11
type input "13"
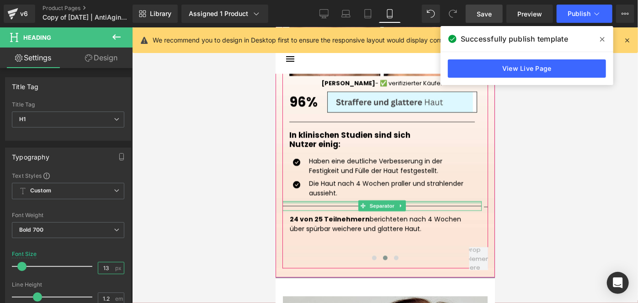
scroll to position [1099, 0]
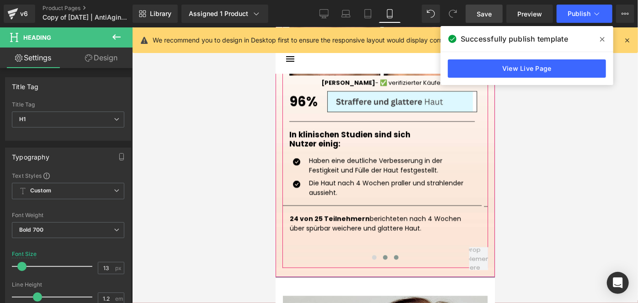
click at [393, 254] on span at bounding box center [395, 256] width 5 height 5
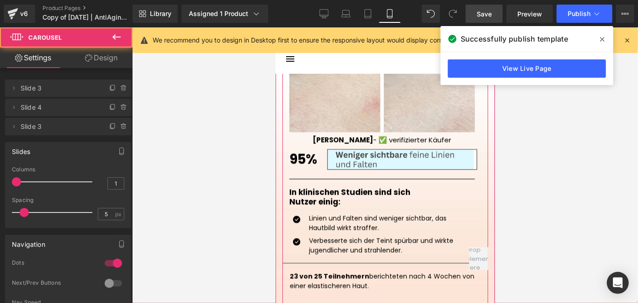
scroll to position [1036, 0]
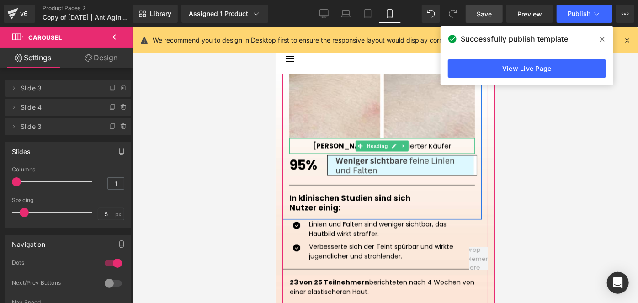
click at [332, 143] on h1 "Stefanie - ✅ verifizierter Käufer" at bounding box center [381, 145] width 185 height 8
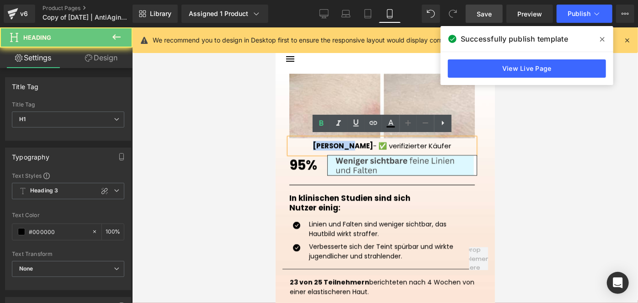
click at [332, 143] on h1 "Stefanie - ✅ verifizierter Käufer" at bounding box center [381, 145] width 185 height 8
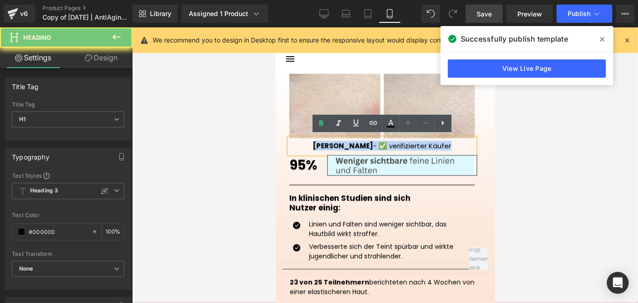
click at [332, 143] on h1 "Stefanie - ✅ verifizierter Käufer" at bounding box center [381, 145] width 185 height 8
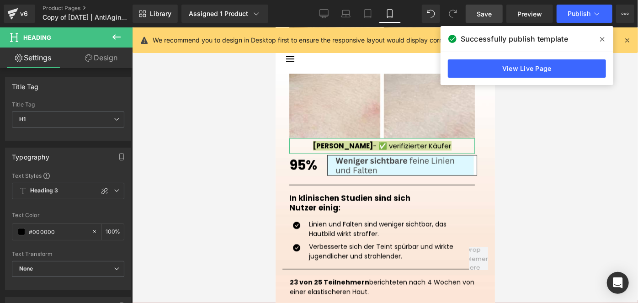
click at [100, 53] on link "Design" at bounding box center [101, 58] width 66 height 21
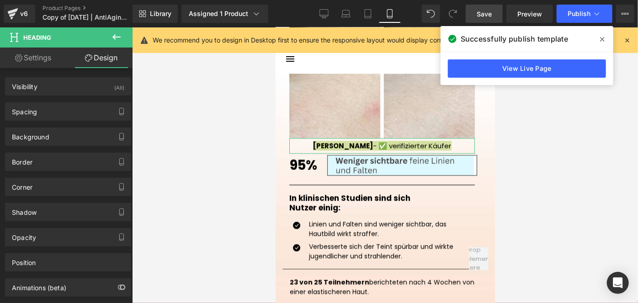
click at [51, 60] on link "Settings" at bounding box center [33, 58] width 66 height 21
type input "100"
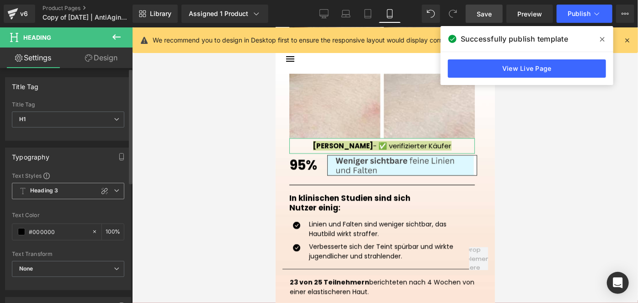
click at [39, 187] on b "Heading 3" at bounding box center [44, 191] width 28 height 8
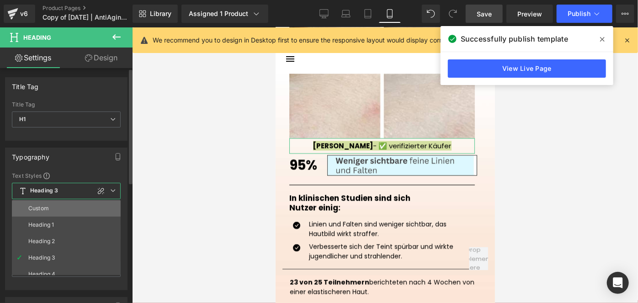
click at [52, 205] on li "Custom" at bounding box center [68, 208] width 113 height 16
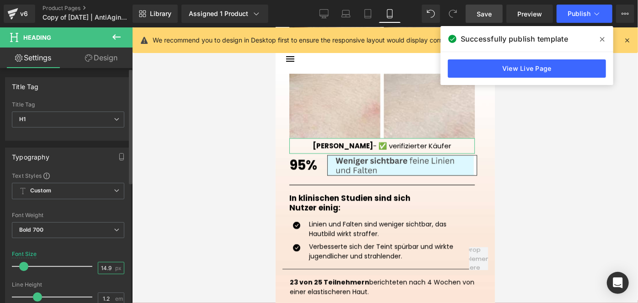
click at [101, 268] on input "14.98" at bounding box center [106, 267] width 16 height 11
type input "13"
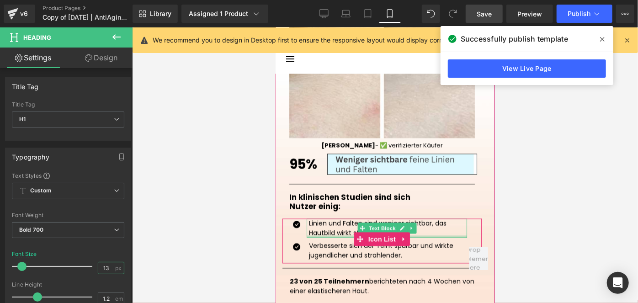
scroll to position [1046, 0]
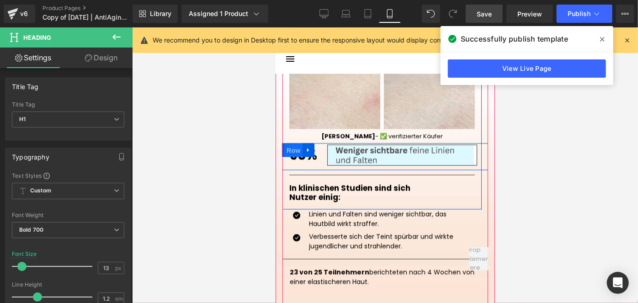
click at [298, 149] on span "Row" at bounding box center [293, 150] width 18 height 14
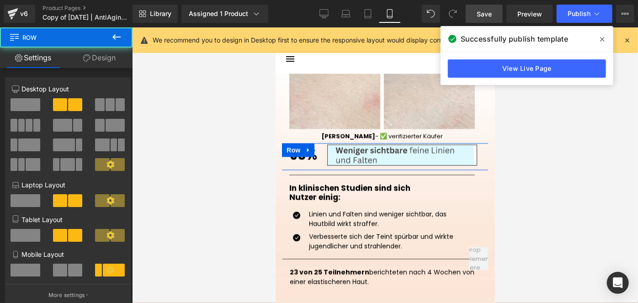
click at [108, 58] on link "Design" at bounding box center [99, 58] width 66 height 21
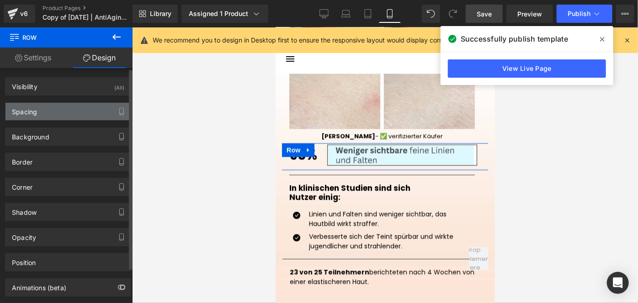
click at [48, 111] on div "Spacing" at bounding box center [67, 111] width 125 height 17
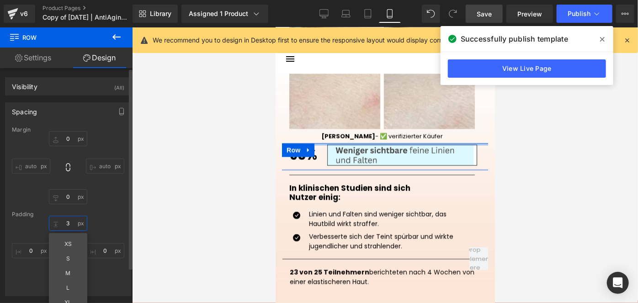
click at [65, 218] on input "3" at bounding box center [68, 223] width 38 height 15
click at [68, 134] on input "0" at bounding box center [68, 138] width 38 height 15
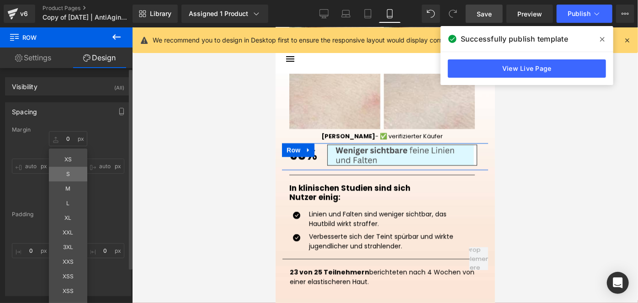
type input "S"
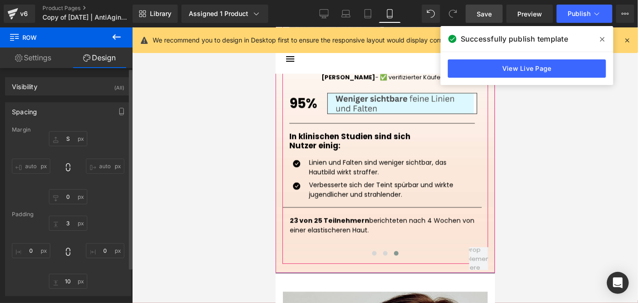
scroll to position [1108, 0]
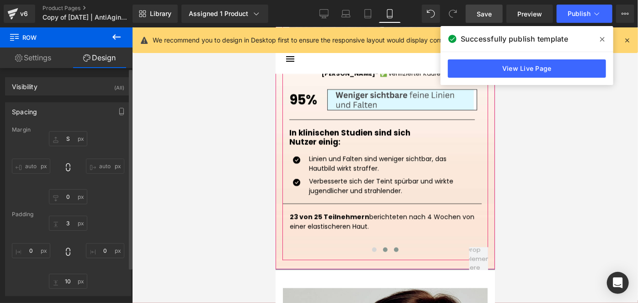
click at [382, 247] on span at bounding box center [384, 249] width 5 height 5
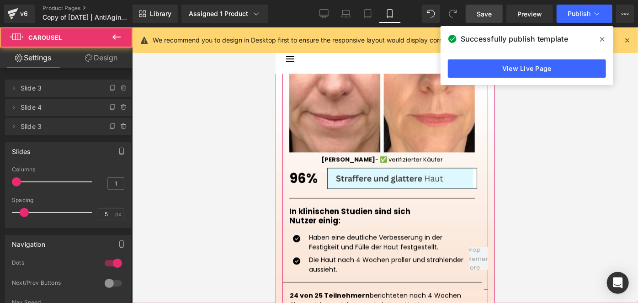
scroll to position [1019, 0]
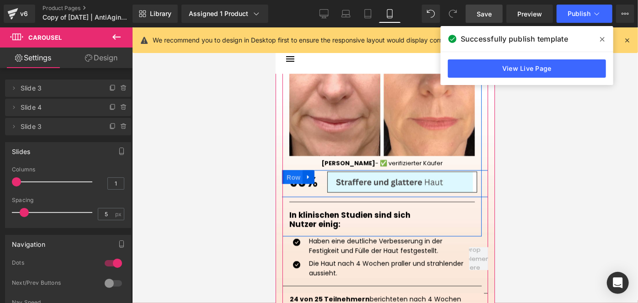
click at [300, 174] on span "Row" at bounding box center [293, 177] width 18 height 14
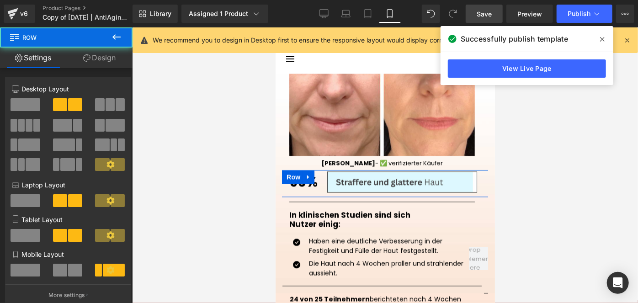
click at [117, 60] on link "Design" at bounding box center [99, 58] width 66 height 21
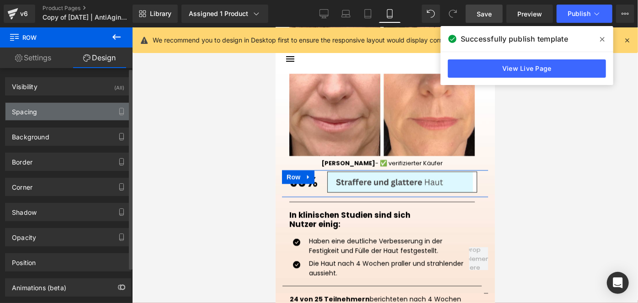
click at [35, 113] on div "Spacing" at bounding box center [24, 109] width 25 height 13
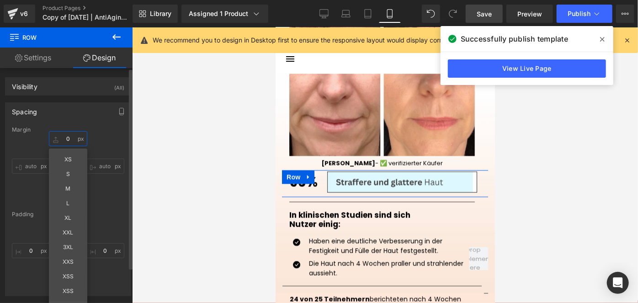
click at [72, 144] on input "0" at bounding box center [68, 138] width 38 height 15
type input "S"
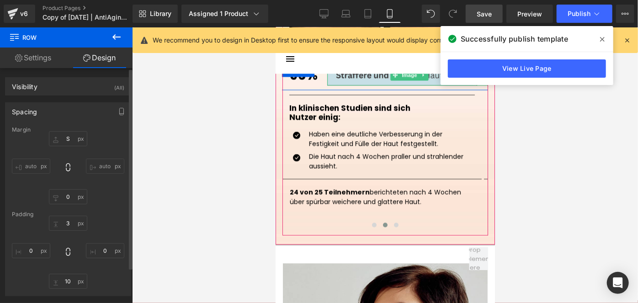
scroll to position [1135, 0]
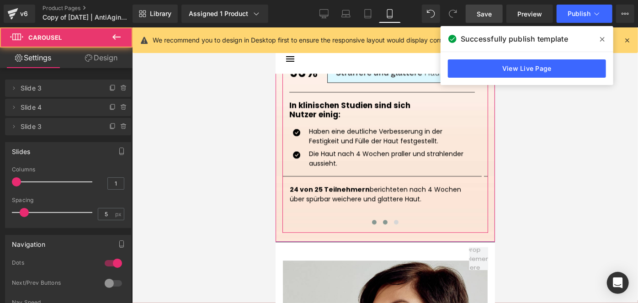
click at [372, 222] on button at bounding box center [373, 221] width 11 height 9
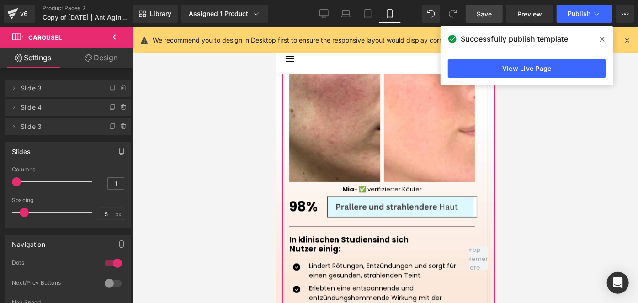
scroll to position [992, 0]
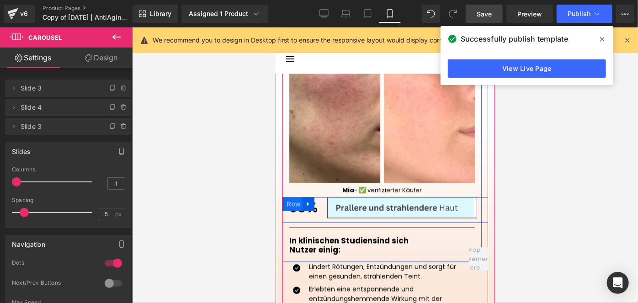
click at [297, 200] on span "Row" at bounding box center [293, 203] width 18 height 14
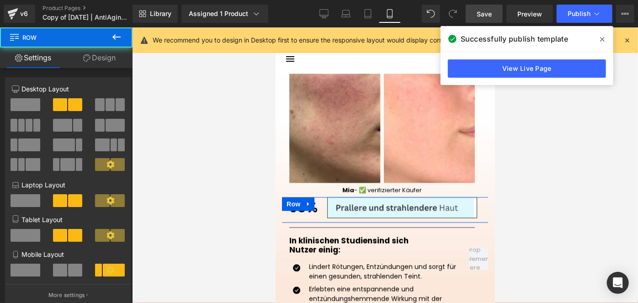
click at [114, 62] on link "Design" at bounding box center [99, 58] width 66 height 21
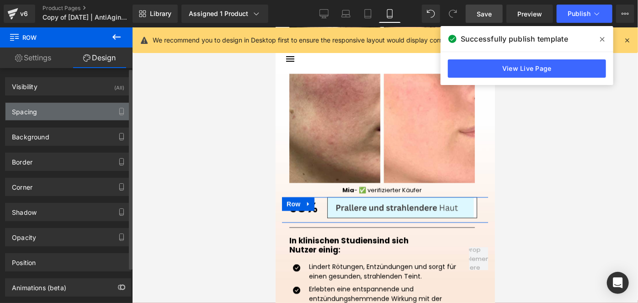
click at [48, 109] on div "Spacing" at bounding box center [67, 111] width 125 height 17
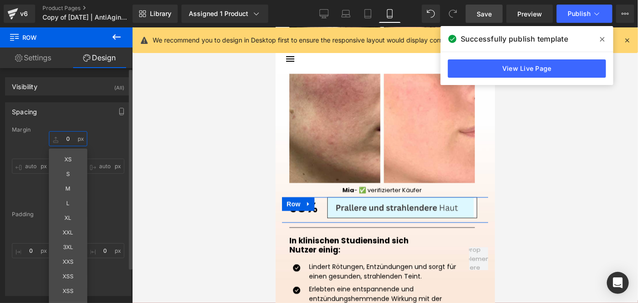
click at [69, 137] on input "0" at bounding box center [68, 138] width 38 height 15
type input "S"
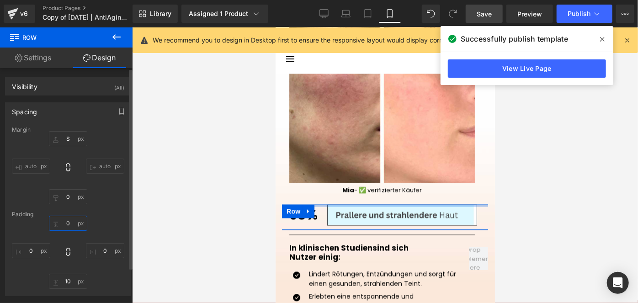
click at [69, 221] on input "0" at bounding box center [68, 223] width 38 height 15
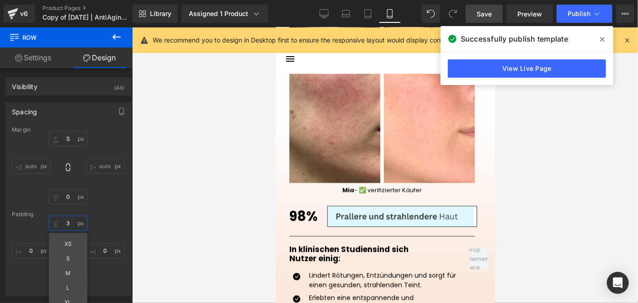
type input "3"
click at [484, 21] on link "Save" at bounding box center [483, 14] width 37 height 18
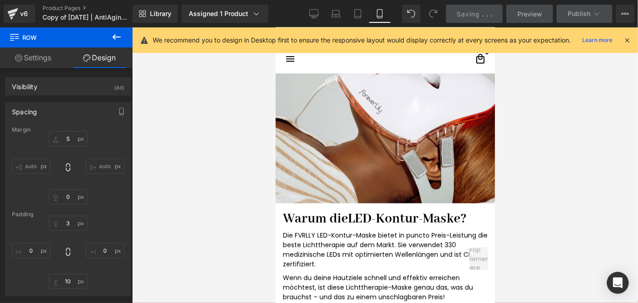
scroll to position [2226, 0]
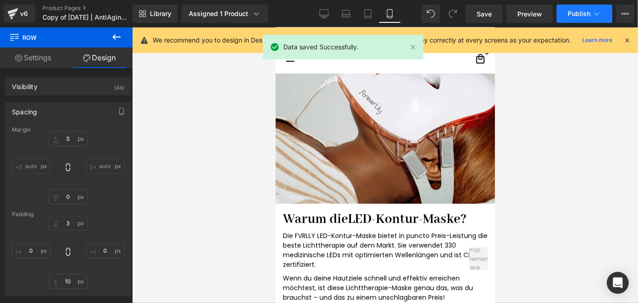
click at [566, 15] on button "Publish" at bounding box center [584, 14] width 56 height 18
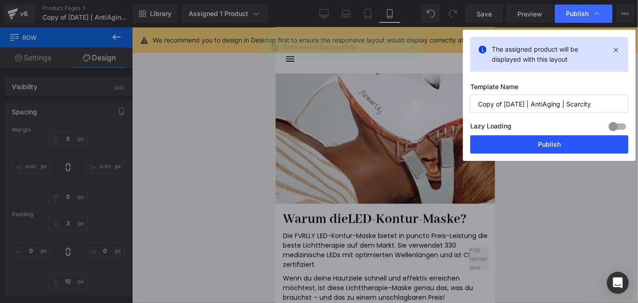
drag, startPoint x: 523, startPoint y: 146, endPoint x: 145, endPoint y: 155, distance: 378.8
click at [523, 146] on button "Publish" at bounding box center [549, 144] width 158 height 18
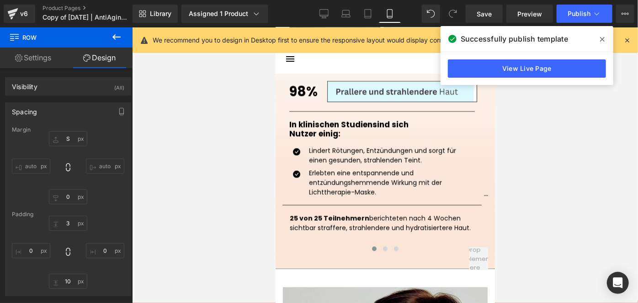
scroll to position [1105, 0]
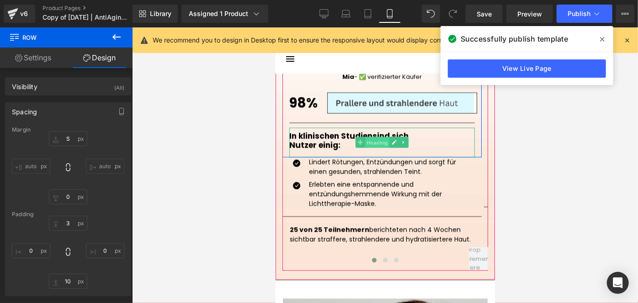
click at [372, 137] on span "Heading" at bounding box center [376, 142] width 25 height 11
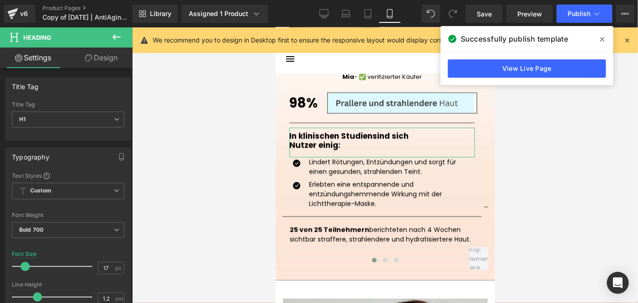
click at [102, 63] on link "Design" at bounding box center [101, 58] width 66 height 21
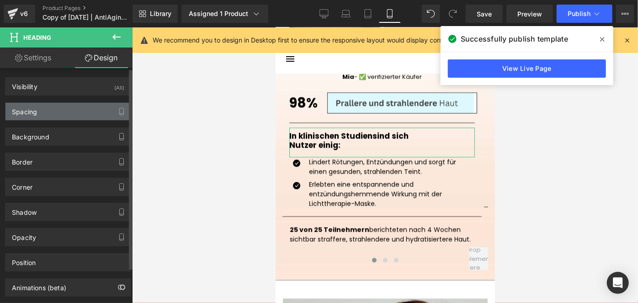
click at [56, 113] on div "Spacing" at bounding box center [67, 111] width 125 height 17
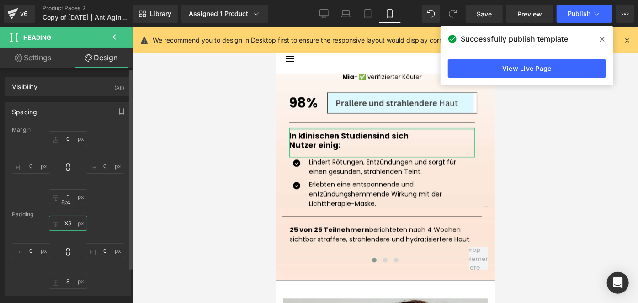
click at [69, 219] on input "XS" at bounding box center [68, 223] width 38 height 15
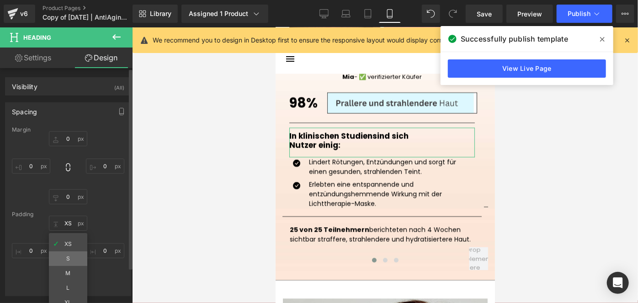
type input "S"
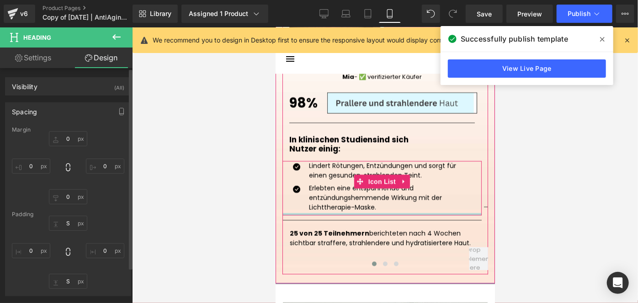
click at [322, 212] on div at bounding box center [381, 213] width 199 height 2
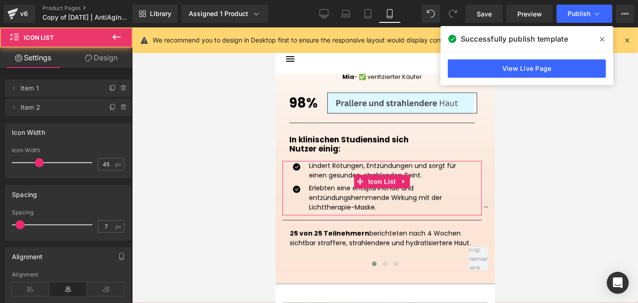
click at [97, 59] on link "Design" at bounding box center [101, 58] width 66 height 21
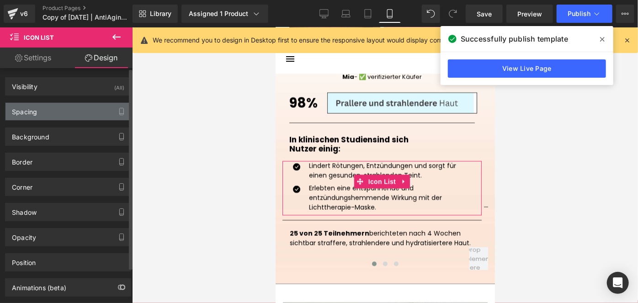
click at [43, 111] on div "Spacing" at bounding box center [67, 111] width 125 height 17
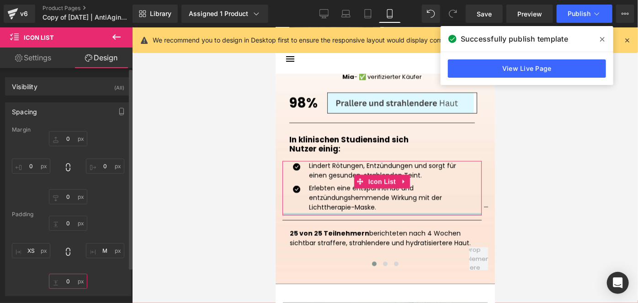
click at [73, 283] on input "0" at bounding box center [68, 281] width 38 height 15
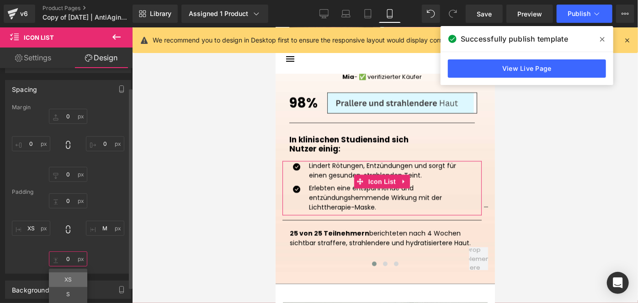
scroll to position [23, 0]
type input "XS"
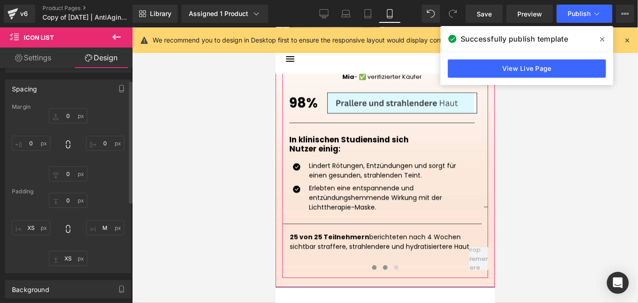
click at [382, 265] on span at bounding box center [384, 266] width 5 height 5
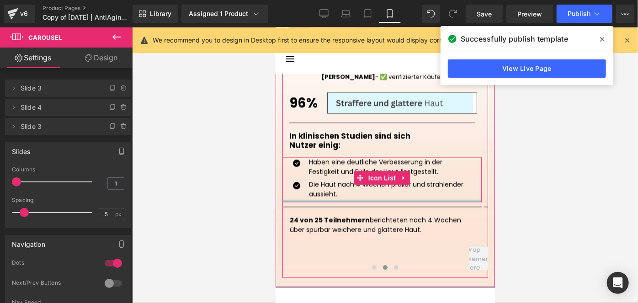
click at [323, 199] on div at bounding box center [381, 200] width 199 height 2
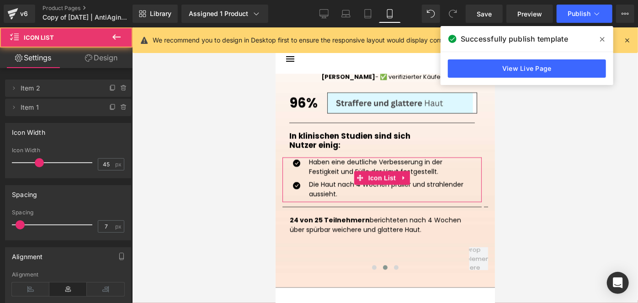
click at [108, 63] on link "Design" at bounding box center [101, 58] width 66 height 21
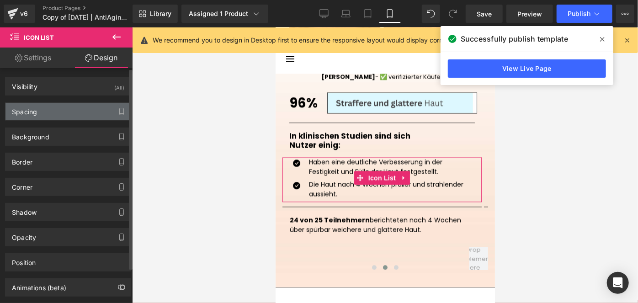
type input "0"
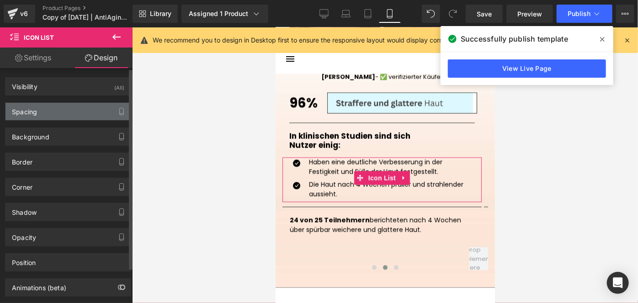
type input "M"
type input "0"
type input "XS"
click at [58, 113] on div "Spacing" at bounding box center [67, 111] width 125 height 17
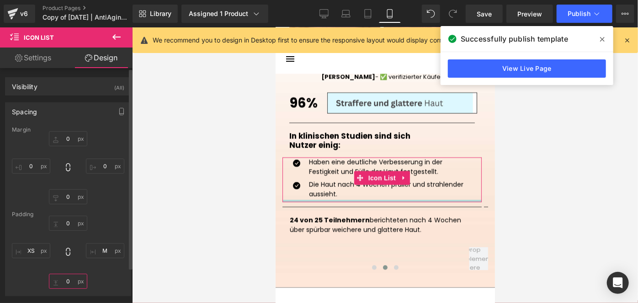
click at [63, 277] on input "0" at bounding box center [68, 281] width 38 height 15
type input "XS"
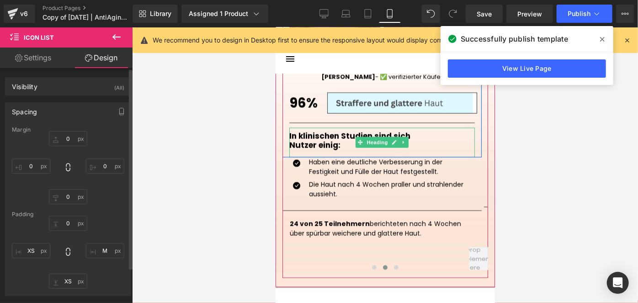
click at [325, 131] on h1 "In klinischen Studien sind sich" at bounding box center [381, 135] width 185 height 9
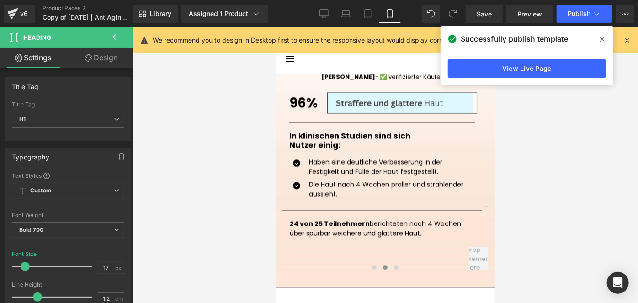
click at [116, 53] on link "Design" at bounding box center [101, 58] width 66 height 21
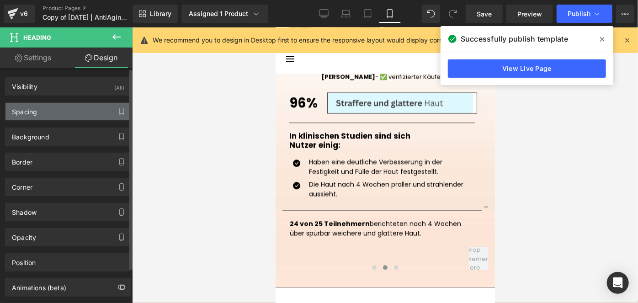
click at [36, 112] on div "Spacing" at bounding box center [24, 109] width 25 height 13
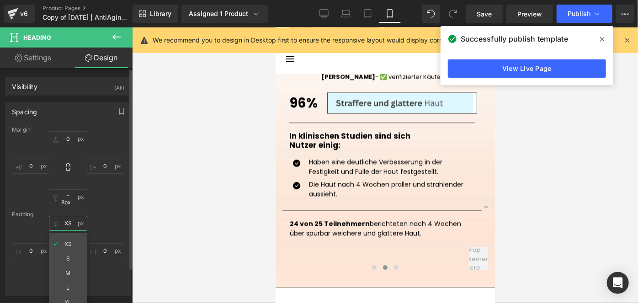
click at [66, 218] on input "XS" at bounding box center [68, 223] width 38 height 15
type input "S"
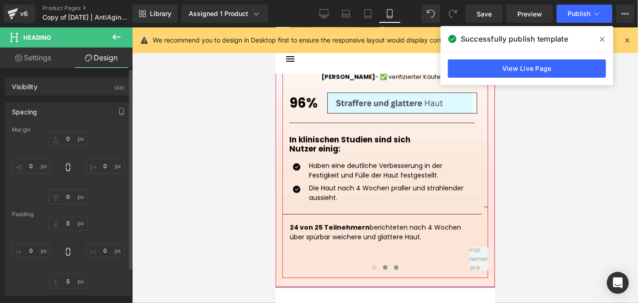
click at [391, 267] on button at bounding box center [395, 266] width 11 height 9
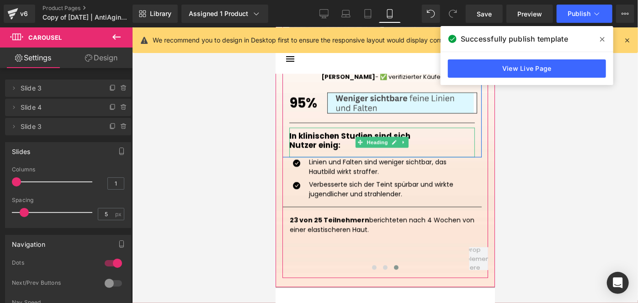
click at [312, 141] on h1 "Nutzer einig:" at bounding box center [381, 144] width 185 height 9
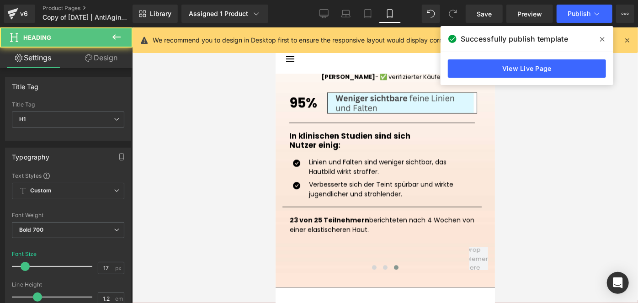
click at [111, 59] on link "Design" at bounding box center [101, 58] width 66 height 21
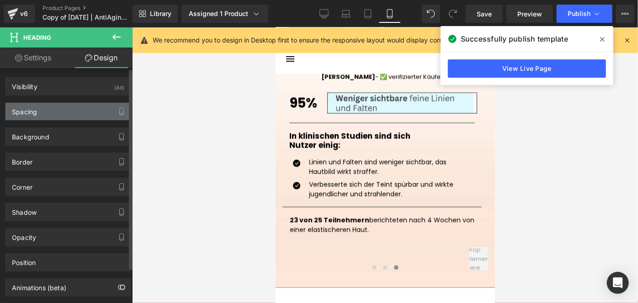
click at [66, 112] on div "Spacing" at bounding box center [67, 111] width 125 height 17
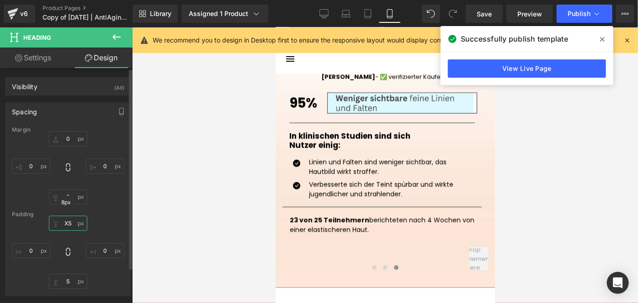
click at [65, 218] on input "XS" at bounding box center [68, 223] width 38 height 15
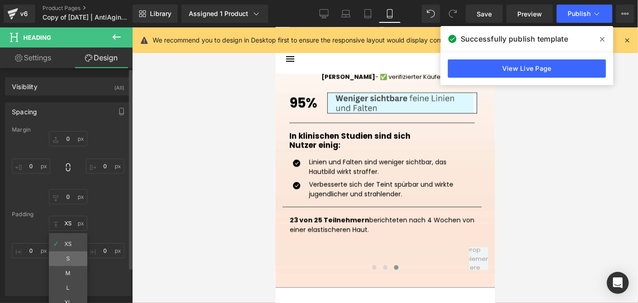
type input "S"
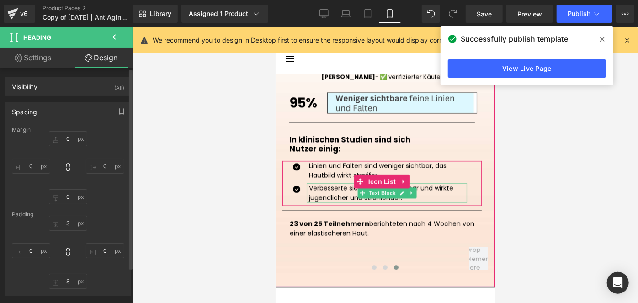
click at [334, 195] on p "Verbesserte sich der Teint spürbar und wirkte jugendlicher und strahlender." at bounding box center [387, 192] width 158 height 19
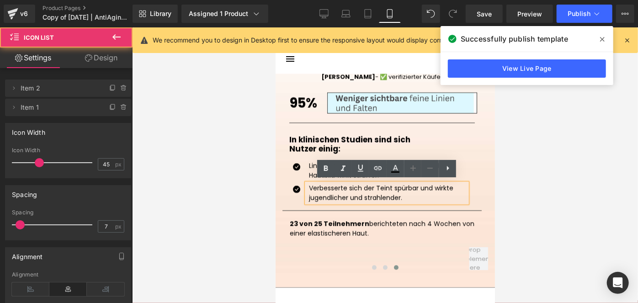
click at [296, 201] on ul "Icon Linien und Falten sind weniger sichtbar, das Hautbild wirkt straffer. Text…" at bounding box center [375, 182] width 181 height 45
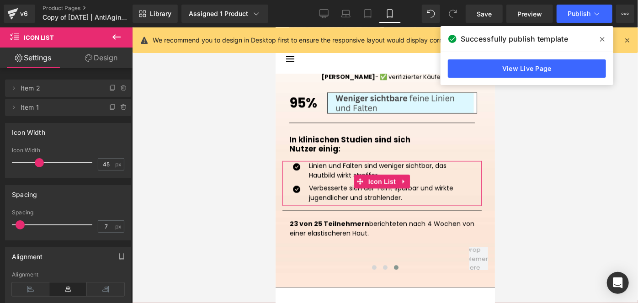
click at [104, 64] on link "Design" at bounding box center [101, 58] width 66 height 21
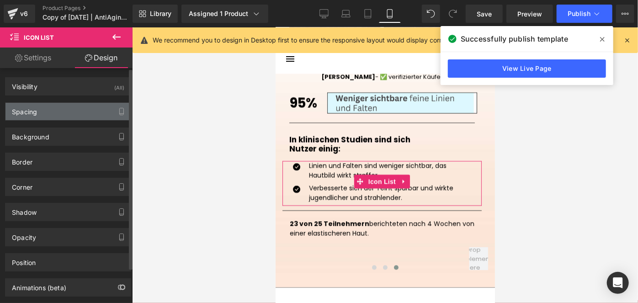
click at [55, 109] on div "Spacing" at bounding box center [67, 111] width 125 height 17
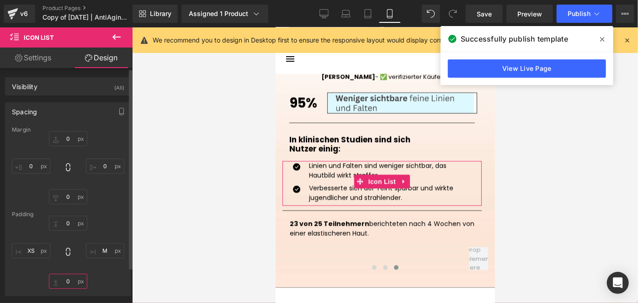
click at [73, 277] on input "0" at bounding box center [68, 281] width 38 height 15
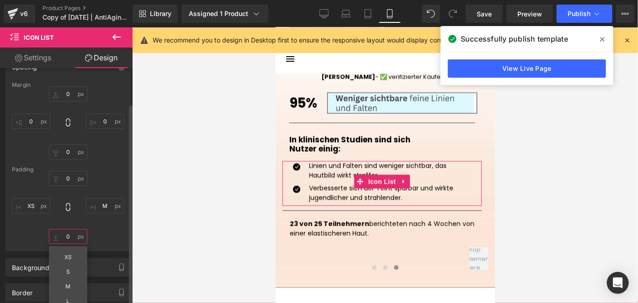
scroll to position [46, 0]
type input "XS"
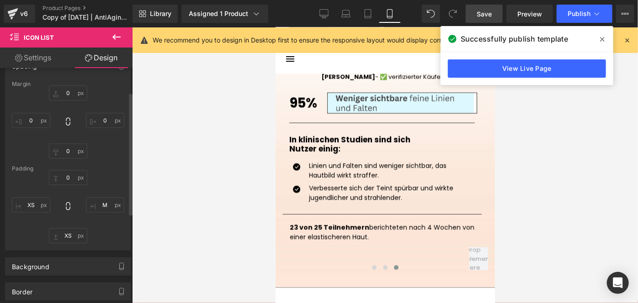
click at [481, 15] on span "Save" at bounding box center [483, 14] width 15 height 10
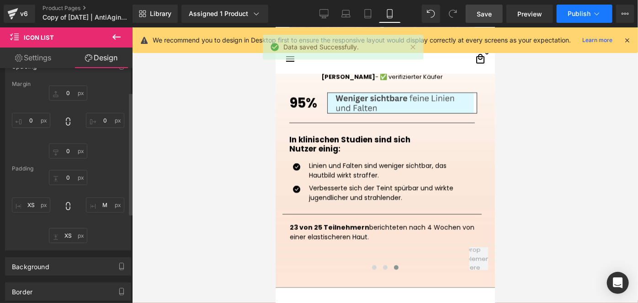
click at [576, 11] on span "Publish" at bounding box center [578, 13] width 23 height 7
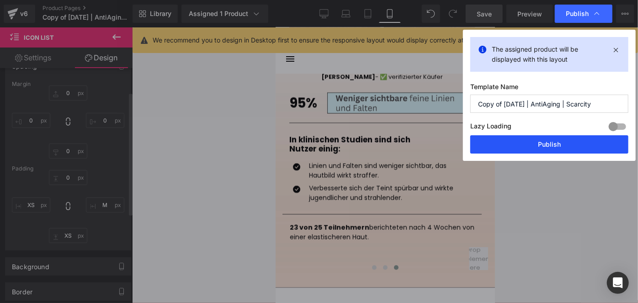
click at [554, 137] on button "Publish" at bounding box center [549, 144] width 158 height 18
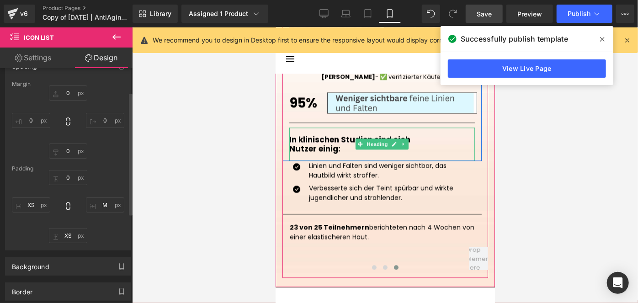
click at [312, 143] on h1 "Nutzer einig:" at bounding box center [381, 147] width 185 height 9
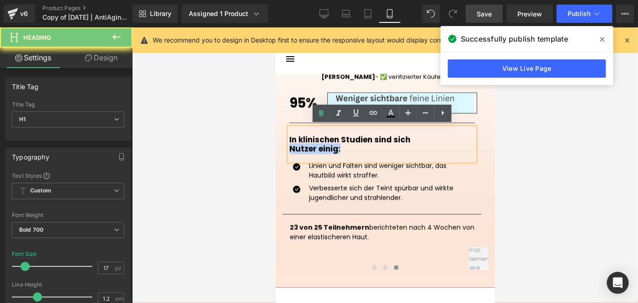
click at [312, 143] on h1 "Nutzer einig:" at bounding box center [381, 147] width 185 height 9
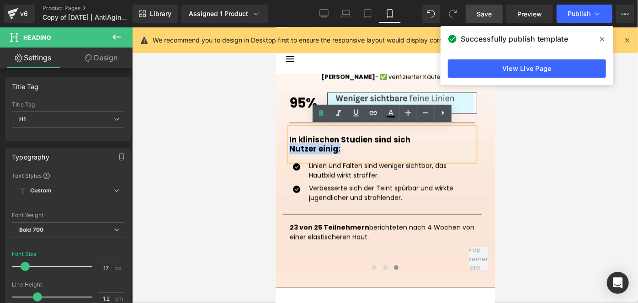
click at [355, 151] on div "In klinischen Studien sind sich Nutzer einig:" at bounding box center [381, 143] width 185 height 33
drag, startPoint x: 355, startPoint y: 151, endPoint x: 288, endPoint y: 129, distance: 70.6
click at [289, 129] on div "In klinischen Studien sind sich Nutzer einig:" at bounding box center [381, 143] width 185 height 33
click at [320, 111] on icon at bounding box center [321, 112] width 4 height 5
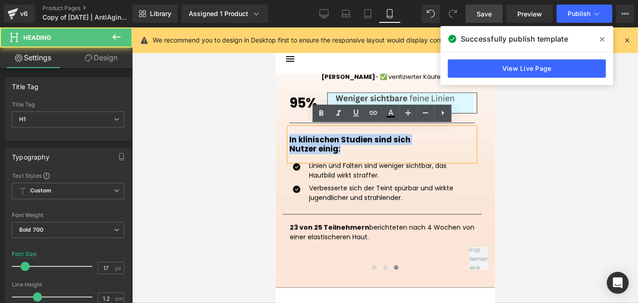
drag, startPoint x: 347, startPoint y: 148, endPoint x: 284, endPoint y: 133, distance: 64.9
click at [284, 133] on div "Image Stefanie - ✅ verifizierter Käufer Heading 95% Heading Image Row Separator…" at bounding box center [381, 22] width 199 height 277
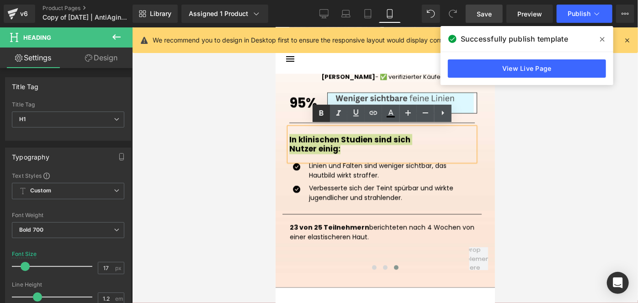
click at [325, 114] on icon at bounding box center [321, 113] width 11 height 11
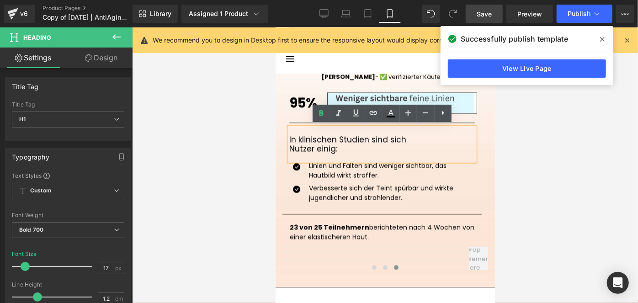
click at [540, 191] on div at bounding box center [385, 164] width 506 height 275
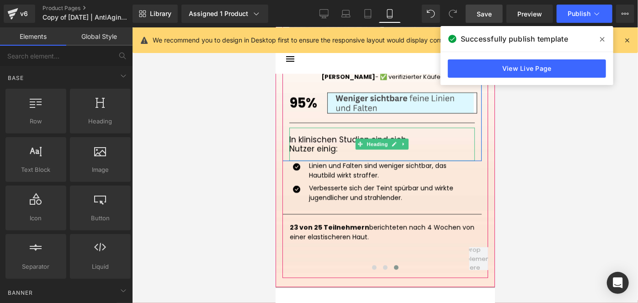
click at [330, 147] on span "Nutzer einig:" at bounding box center [313, 148] width 48 height 11
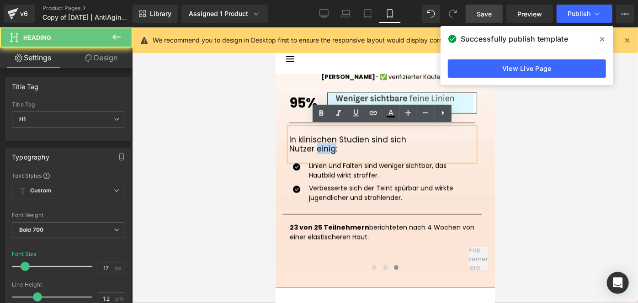
click at [330, 147] on span "Nutzer einig:" at bounding box center [313, 148] width 48 height 11
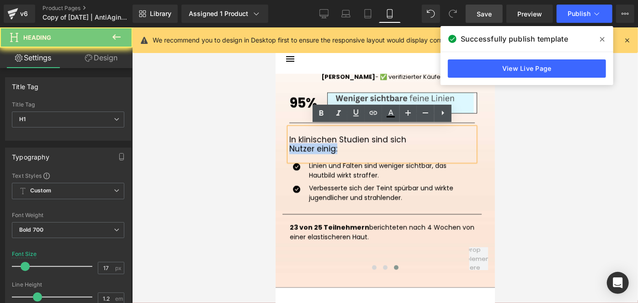
click at [330, 147] on span "Nutzer einig:" at bounding box center [313, 148] width 48 height 11
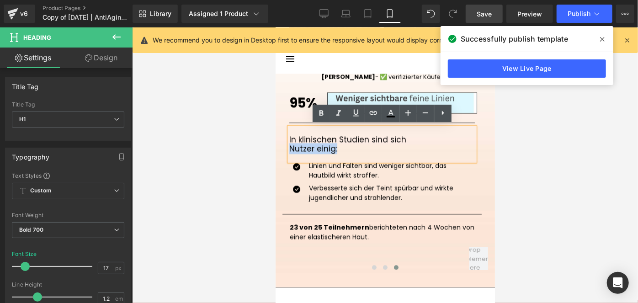
click at [350, 153] on div "In klinischen Studien sind sich Nutzer einig:" at bounding box center [381, 143] width 185 height 33
drag, startPoint x: 350, startPoint y: 153, endPoint x: 547, endPoint y: 149, distance: 196.9
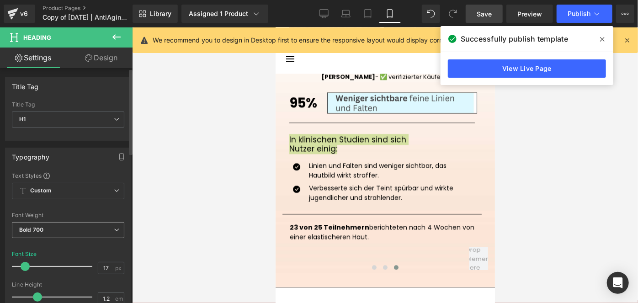
click at [87, 228] on span "Bold 700" at bounding box center [68, 230] width 112 height 16
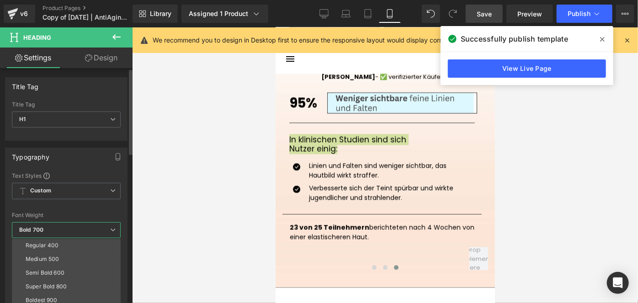
scroll to position [42, 0]
click at [67, 274] on li "Semi Bold 600" at bounding box center [68, 272] width 113 height 14
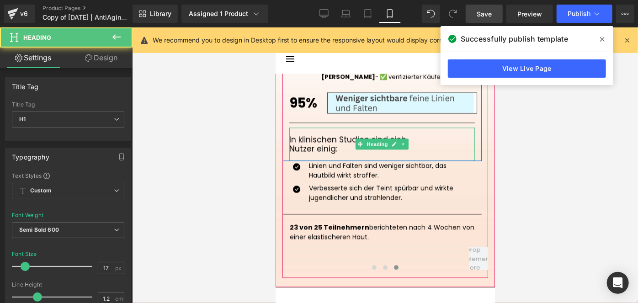
click at [348, 150] on h1 "Nutzer einig:" at bounding box center [381, 147] width 185 height 9
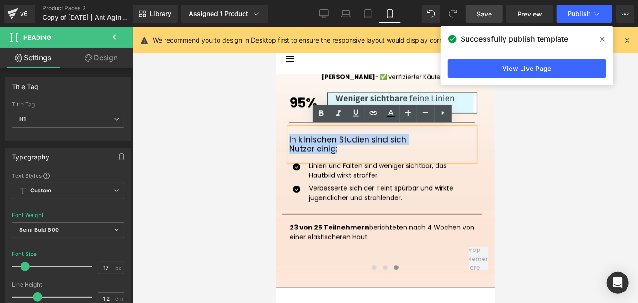
drag, startPoint x: 348, startPoint y: 150, endPoint x: 289, endPoint y: 137, distance: 60.3
click at [289, 137] on div "In klinischen Studien sind sich Nutzer einig:" at bounding box center [381, 143] width 185 height 33
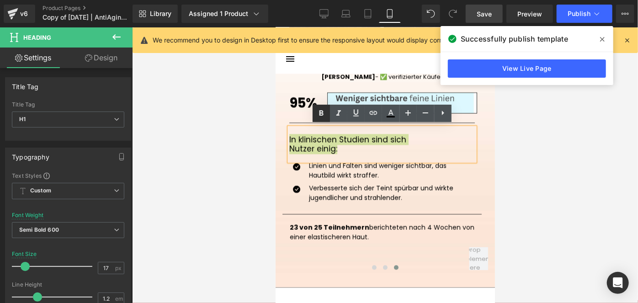
click at [324, 109] on icon at bounding box center [321, 113] width 11 height 11
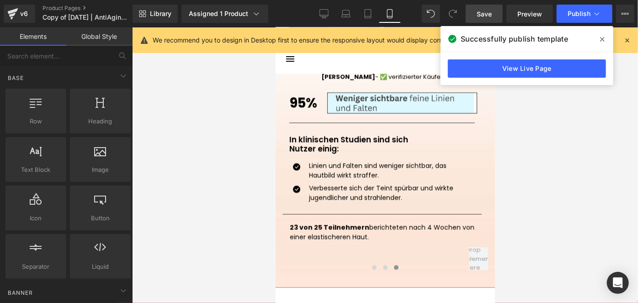
click at [516, 175] on div at bounding box center [385, 164] width 506 height 275
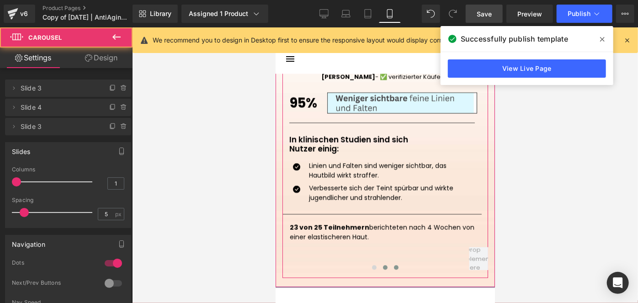
click at [382, 266] on span at bounding box center [384, 266] width 5 height 5
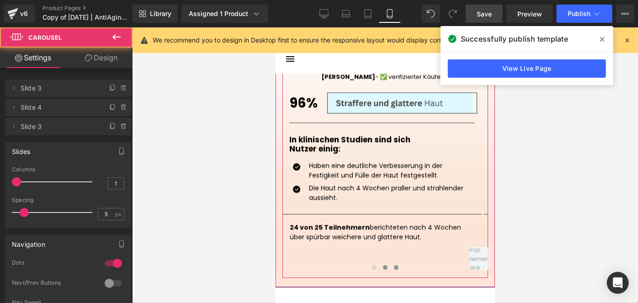
click at [393, 265] on span at bounding box center [395, 266] width 5 height 5
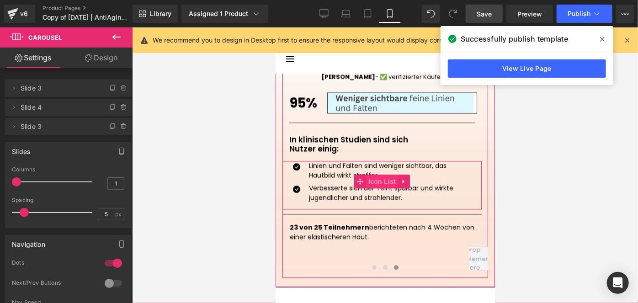
click at [372, 175] on span "Icon List" at bounding box center [381, 181] width 32 height 14
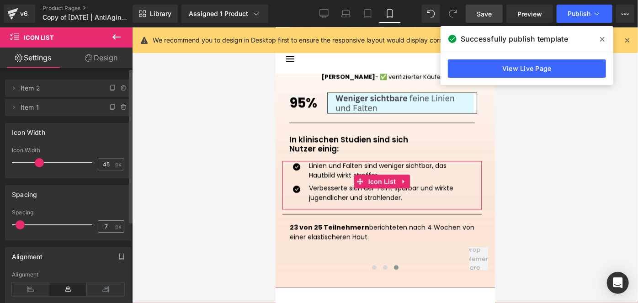
click at [103, 222] on input "7" at bounding box center [106, 226] width 16 height 11
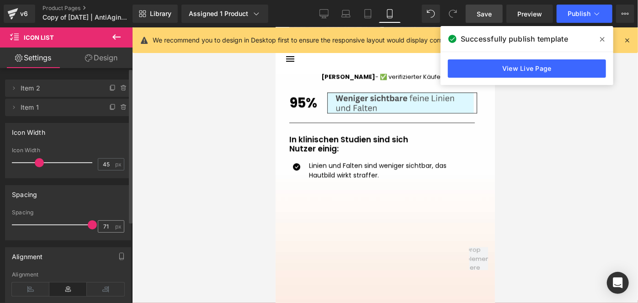
type input "7"
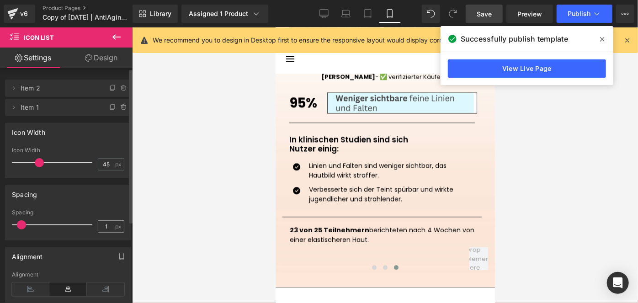
type input "15"
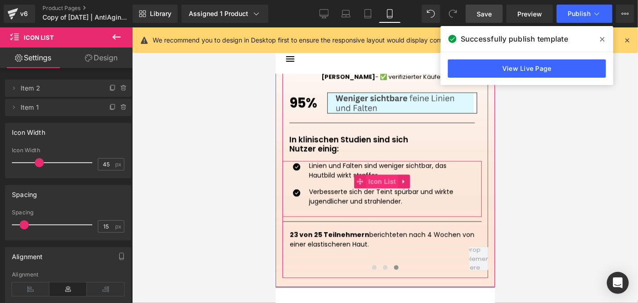
click at [375, 177] on span "Icon List" at bounding box center [381, 181] width 32 height 14
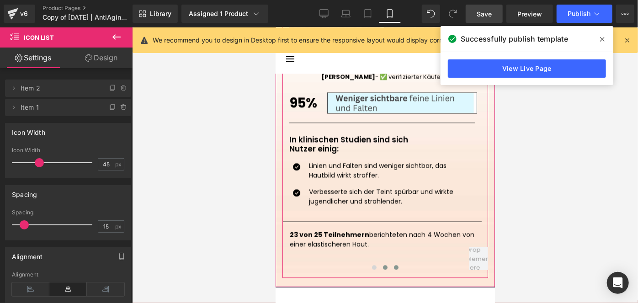
click at [384, 264] on button at bounding box center [384, 266] width 11 height 9
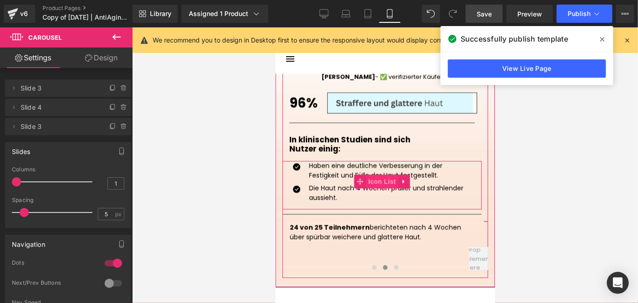
click at [371, 180] on span "Icon List" at bounding box center [381, 181] width 32 height 14
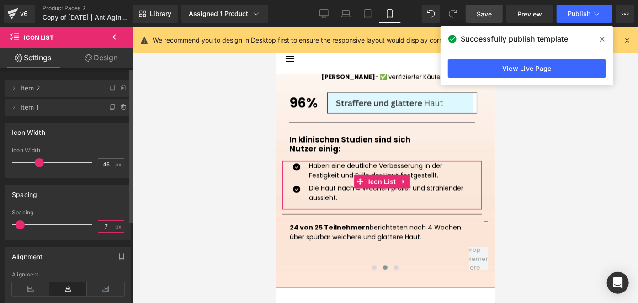
click at [107, 226] on input "7" at bounding box center [106, 226] width 16 height 11
type input "15"
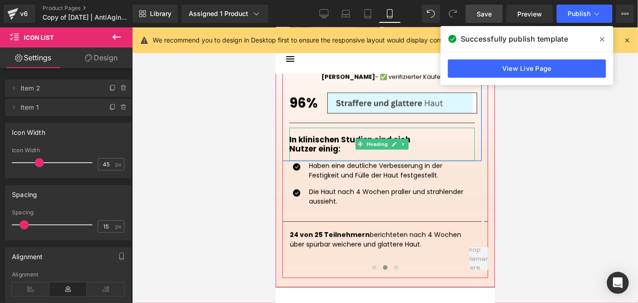
click at [316, 145] on h1 "Nutzer einig:" at bounding box center [381, 147] width 185 height 9
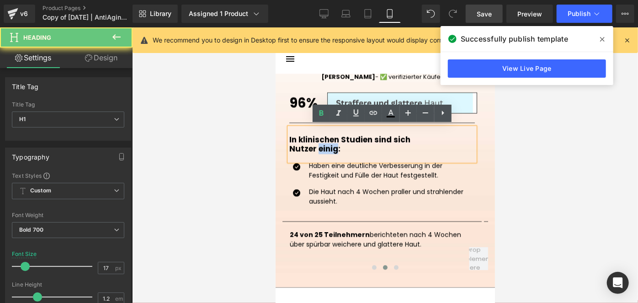
click at [316, 145] on h1 "Nutzer einig:" at bounding box center [381, 147] width 185 height 9
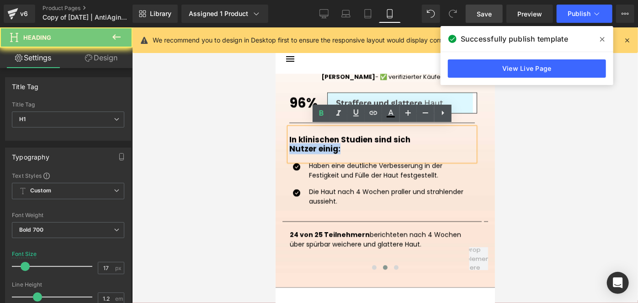
click at [316, 145] on h1 "Nutzer einig:" at bounding box center [381, 147] width 185 height 9
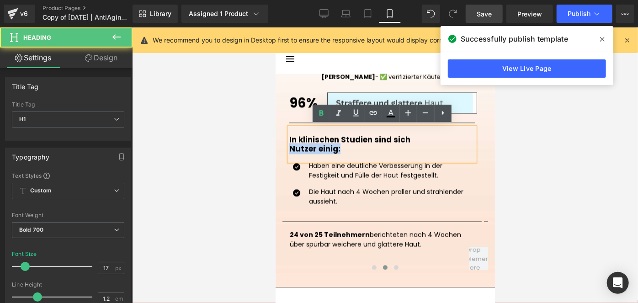
click at [367, 153] on div "In klinischen Studien sind sich Nutzer einig:" at bounding box center [381, 143] width 185 height 33
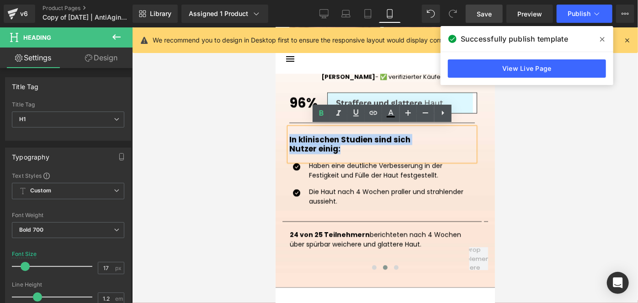
drag, startPoint x: 367, startPoint y: 153, endPoint x: 280, endPoint y: 130, distance: 89.9
click at [280, 130] on div "Echte Nutzer, echte Resultate Heading Image Mia - ✅ verifizierter Käufer Headin…" at bounding box center [384, 64] width 219 height 425
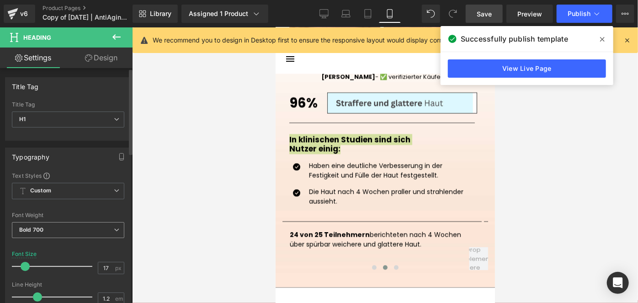
click at [59, 227] on span "Bold 700" at bounding box center [68, 230] width 112 height 16
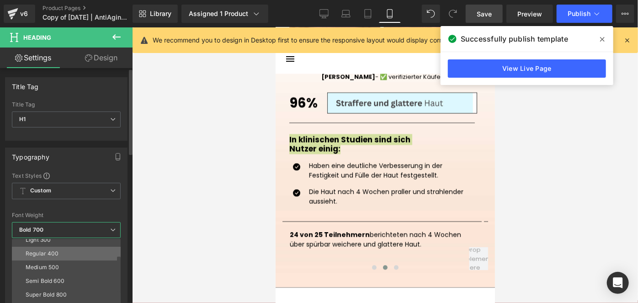
scroll to position [43, 0]
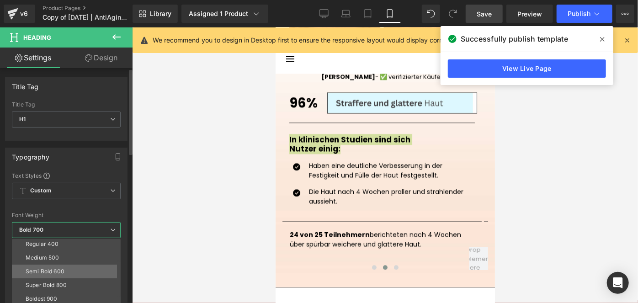
click at [78, 268] on li "Semi Bold 600" at bounding box center [68, 271] width 113 height 14
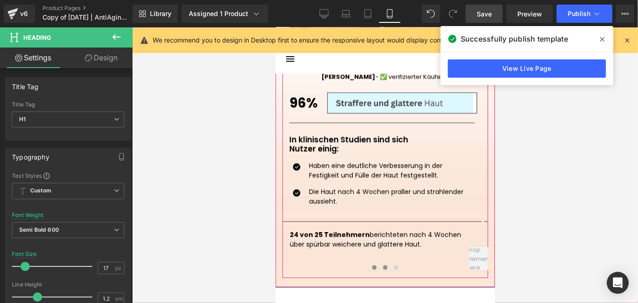
click at [371, 266] on span at bounding box center [373, 266] width 5 height 5
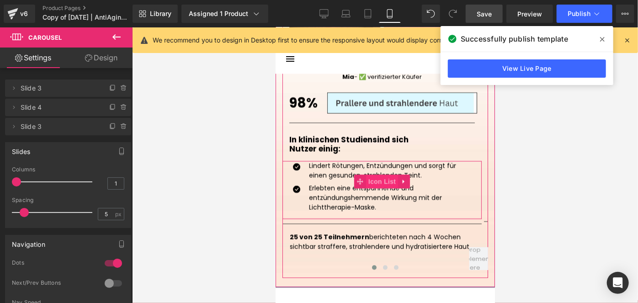
click at [373, 177] on span "Icon List" at bounding box center [381, 181] width 32 height 14
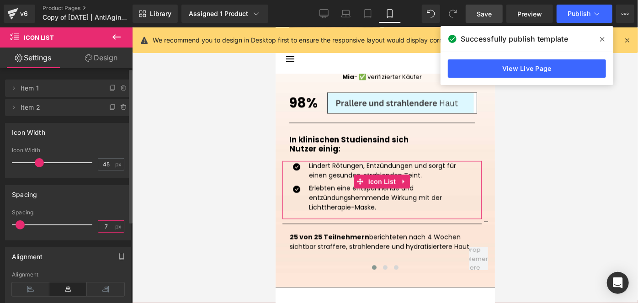
click at [101, 226] on input "7" at bounding box center [106, 226] width 16 height 11
type input "15"
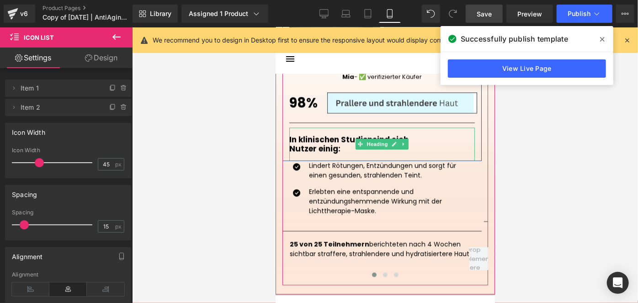
click at [314, 148] on span "Nutzer einig:" at bounding box center [314, 148] width 51 height 11
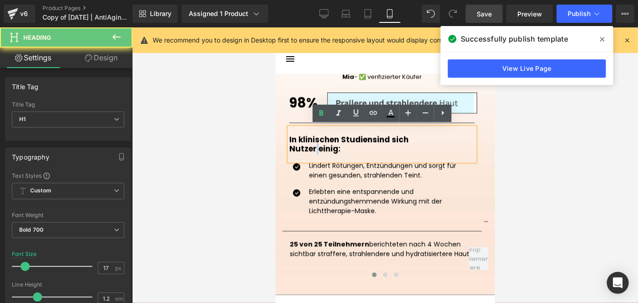
click at [314, 148] on span "Nutzer einig:" at bounding box center [314, 148] width 51 height 11
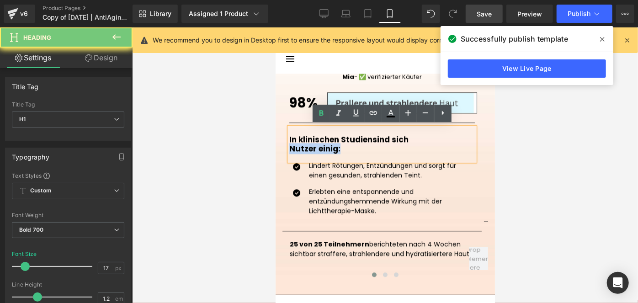
click at [314, 148] on span "Nutzer einig:" at bounding box center [314, 148] width 51 height 11
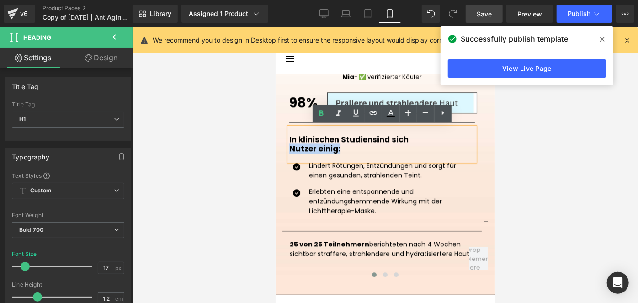
click at [351, 154] on div "In klinischen Studien sind sich Nutzer einig:" at bounding box center [381, 143] width 185 height 33
drag, startPoint x: 351, startPoint y: 154, endPoint x: 287, endPoint y: 128, distance: 69.2
click at [289, 128] on div "In klinischen Studien sind sich Nutzer einig:" at bounding box center [381, 143] width 185 height 33
drag, startPoint x: 360, startPoint y: 148, endPoint x: 288, endPoint y: 130, distance: 74.4
click at [289, 130] on div "In klinischen Studien sind sich Nutzer einig:" at bounding box center [381, 143] width 185 height 33
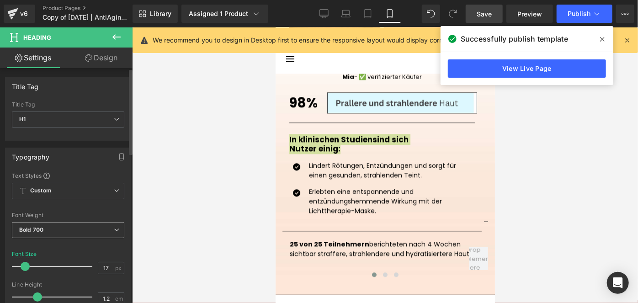
click at [80, 226] on span "Bold 700" at bounding box center [68, 230] width 112 height 16
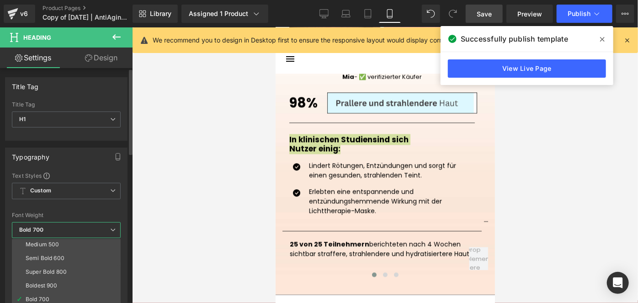
scroll to position [60, 0]
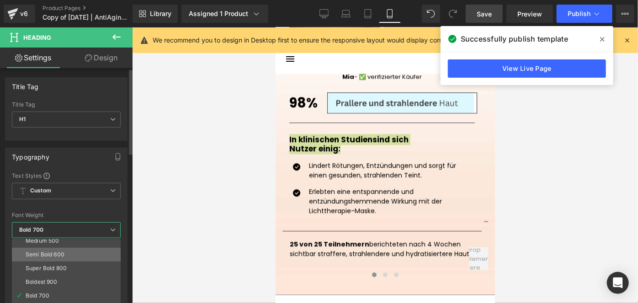
click at [77, 256] on li "Semi Bold 600" at bounding box center [68, 255] width 113 height 14
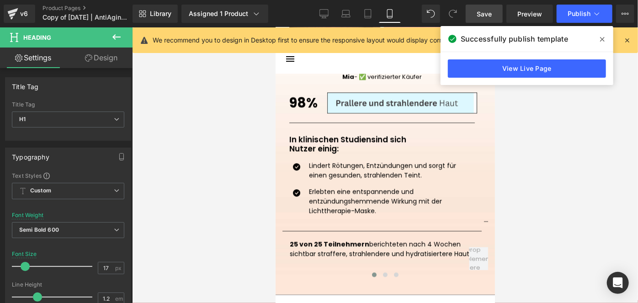
click at [486, 19] on link "Save" at bounding box center [483, 14] width 37 height 18
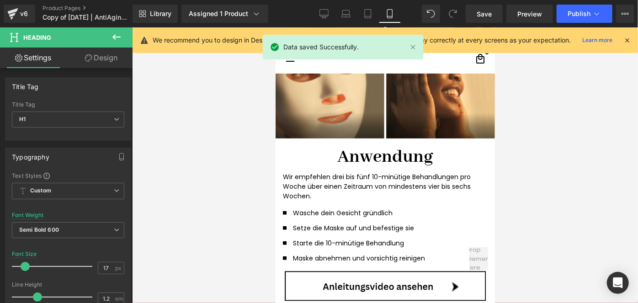
scroll to position [1959, 0]
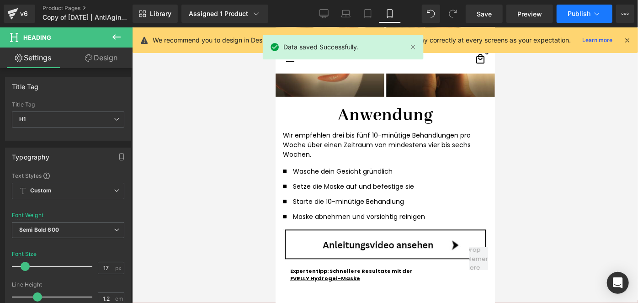
click at [578, 10] on span "Publish" at bounding box center [578, 13] width 23 height 7
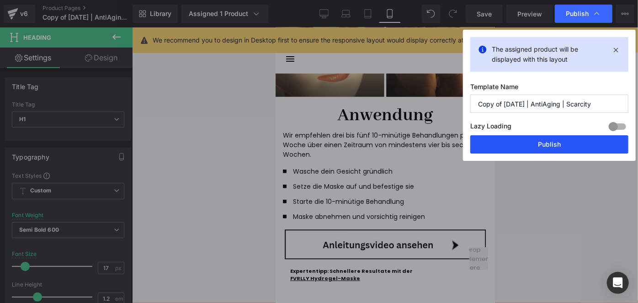
click at [556, 141] on button "Publish" at bounding box center [549, 144] width 158 height 18
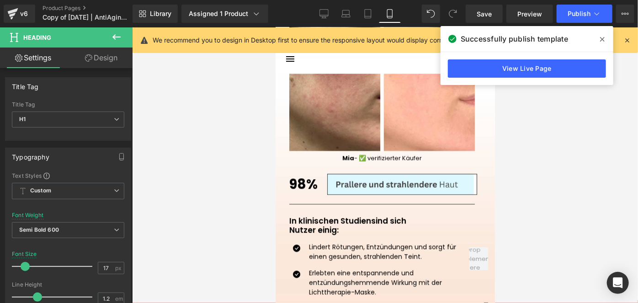
scroll to position [1023, 0]
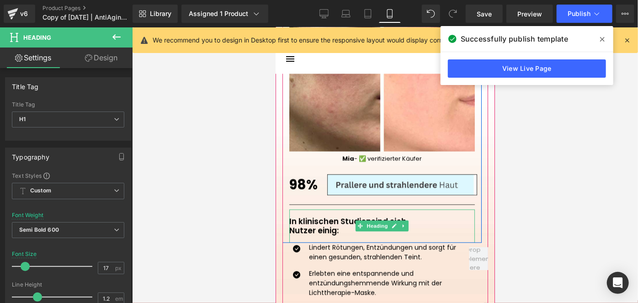
click at [305, 229] on span "Nutzer einig:" at bounding box center [313, 229] width 49 height 11
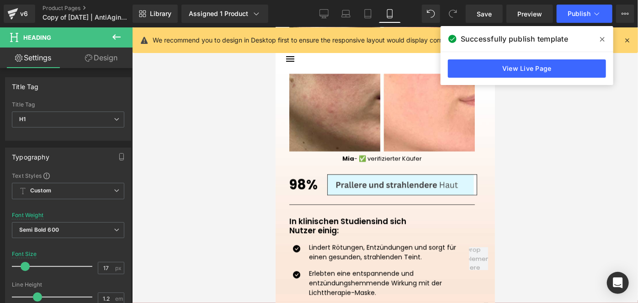
click at [106, 63] on link "Design" at bounding box center [101, 58] width 66 height 21
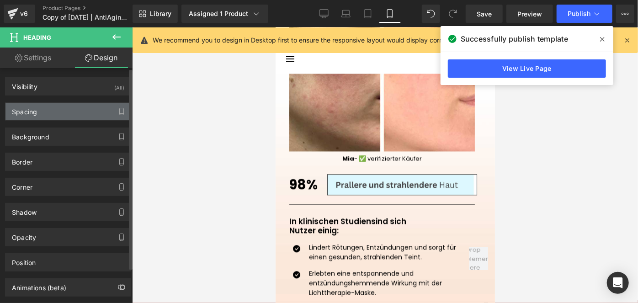
type input "0"
type input "S"
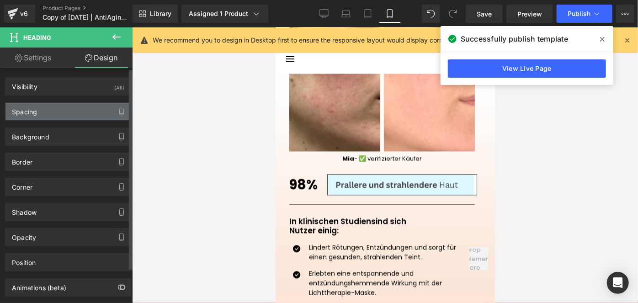
type input "0"
type input "S"
type input "0"
click at [52, 111] on div "Spacing" at bounding box center [67, 111] width 125 height 17
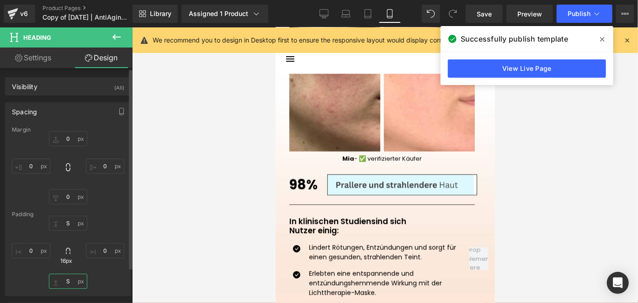
click at [66, 280] on input "S" at bounding box center [68, 281] width 38 height 15
type input "20"
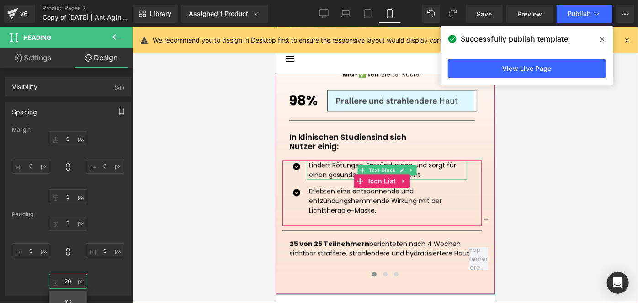
scroll to position [1107, 0]
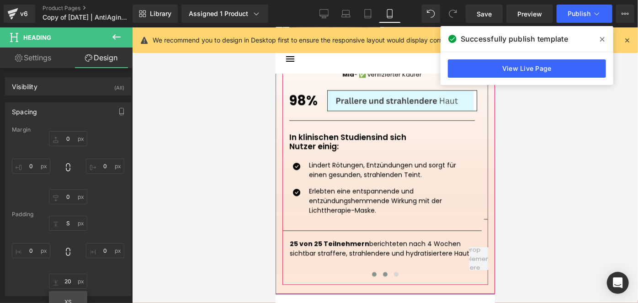
click at [379, 274] on button at bounding box center [384, 273] width 11 height 9
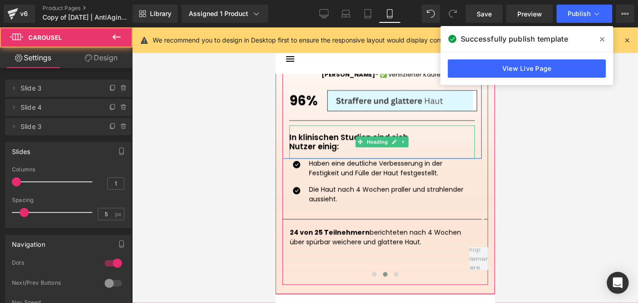
click at [307, 132] on h1 "In klinischen Studien sind sich" at bounding box center [381, 136] width 185 height 9
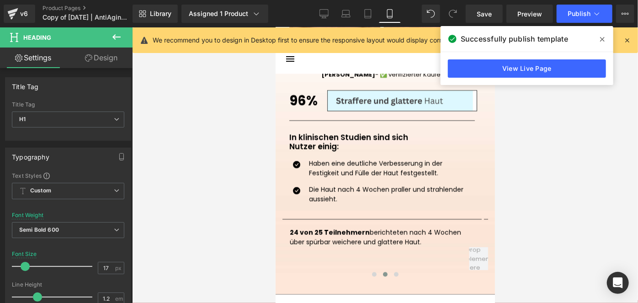
click at [113, 58] on link "Design" at bounding box center [101, 58] width 66 height 21
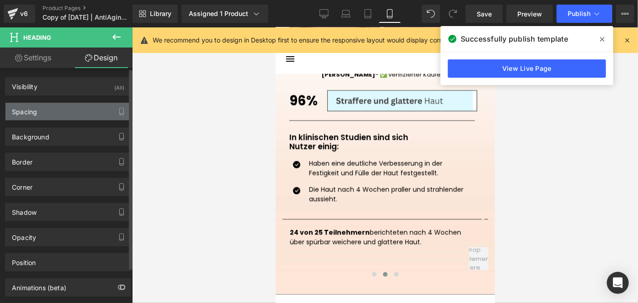
click at [52, 107] on div "Spacing" at bounding box center [67, 111] width 125 height 17
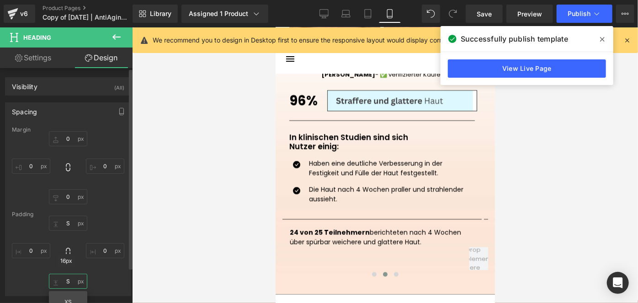
click at [63, 274] on input "S" at bounding box center [68, 281] width 38 height 15
type input "20"
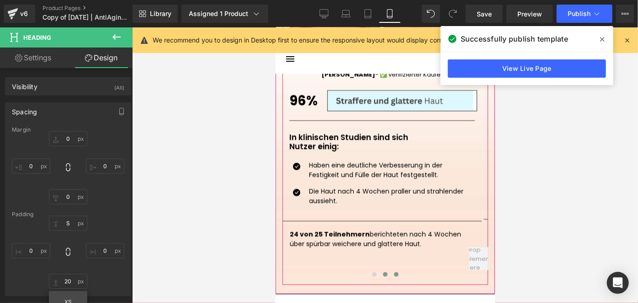
click at [395, 273] on button at bounding box center [395, 273] width 11 height 9
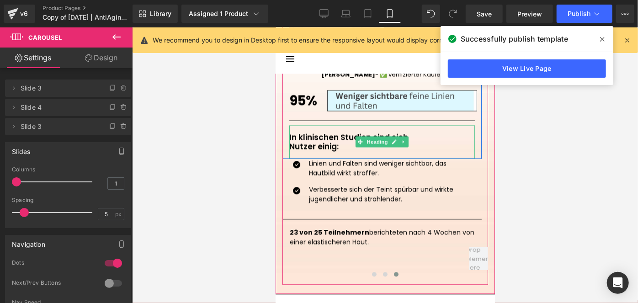
click at [315, 136] on h1 "In klinischen Studien sind sich" at bounding box center [381, 136] width 185 height 9
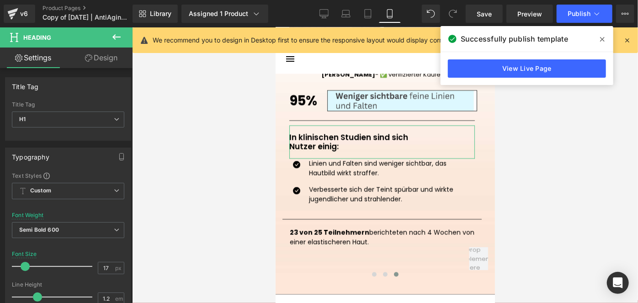
click at [106, 50] on link "Design" at bounding box center [101, 58] width 66 height 21
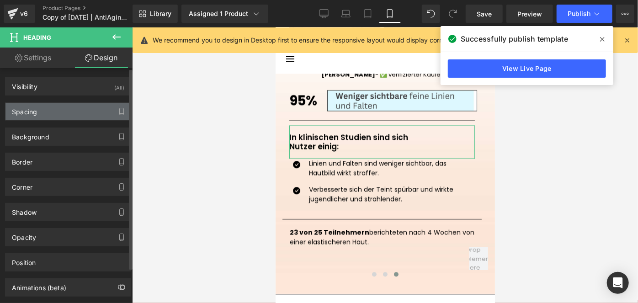
type input "0"
type input "S"
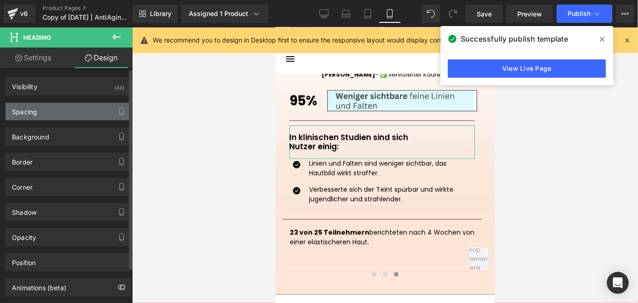
type input "0"
type input "S"
type input "0"
click at [46, 115] on div "Spacing" at bounding box center [67, 111] width 125 height 17
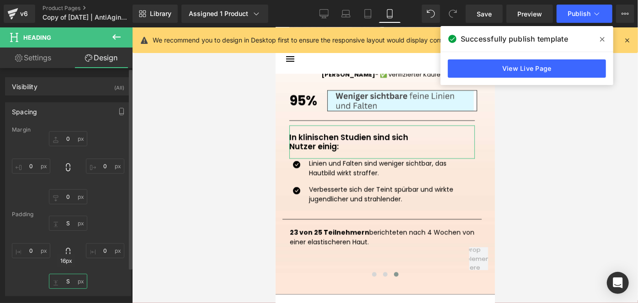
click at [69, 281] on input "S" at bounding box center [68, 281] width 38 height 15
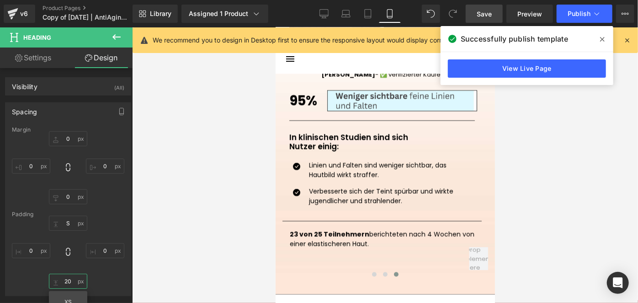
type input "20"
click at [475, 8] on link "Save" at bounding box center [483, 14] width 37 height 18
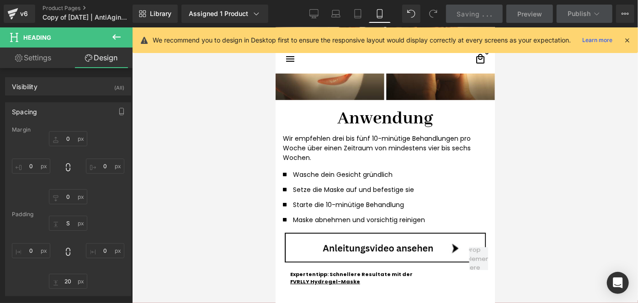
scroll to position [1958, 0]
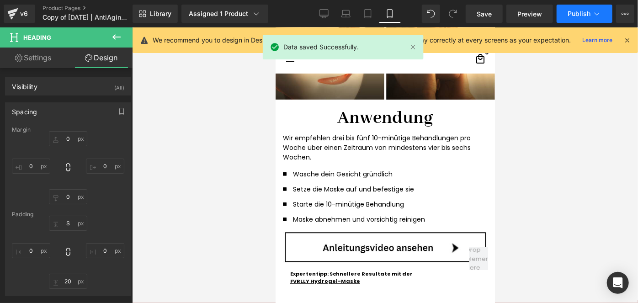
click at [579, 14] on span "Publish" at bounding box center [578, 13] width 23 height 7
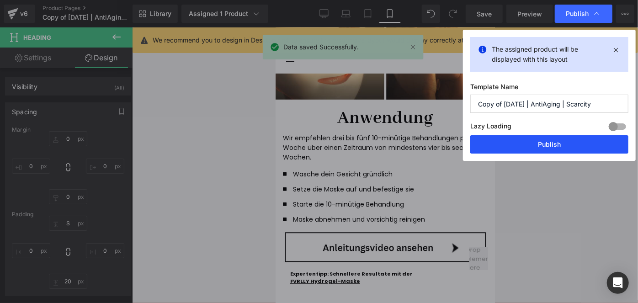
click at [550, 136] on button "Publish" at bounding box center [549, 144] width 158 height 18
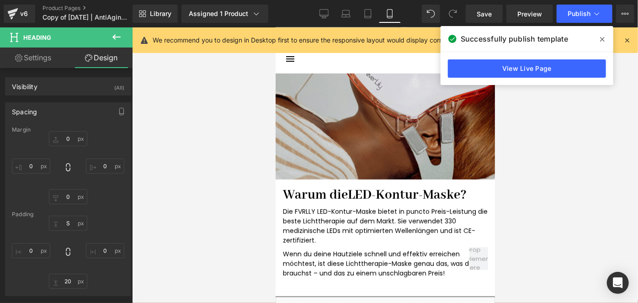
scroll to position [2266, 0]
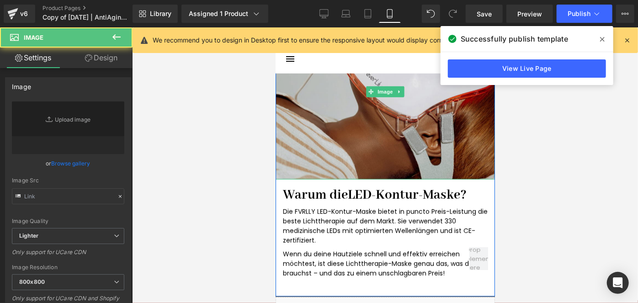
type input "https://ucarecdn.com/2a690a3c-89f7-4654-87cd-18d110830f4c/-/format/auto/-/previ…"
click at [332, 140] on img at bounding box center [384, 91] width 219 height 175
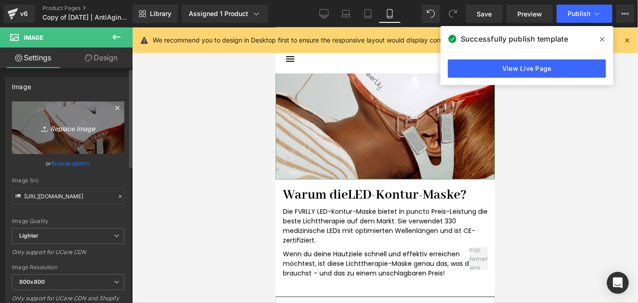
click at [71, 140] on link "Replace Image" at bounding box center [68, 127] width 112 height 53
type input "C:\fakepath\Serum (5).png"
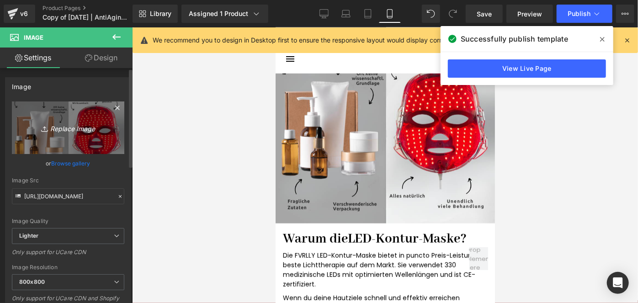
type input "https://ucarecdn.com/e3bac62e-6c83-40e5-87c8-3321280fecc7/-/format/auto/-/previ…"
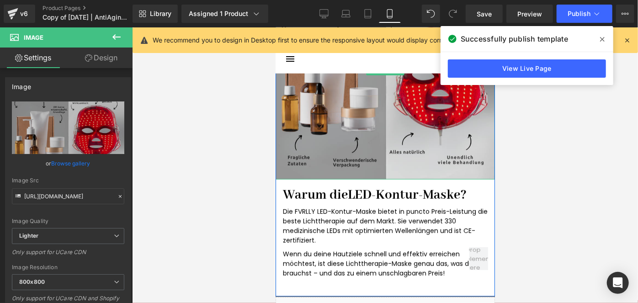
scroll to position [2311, 0]
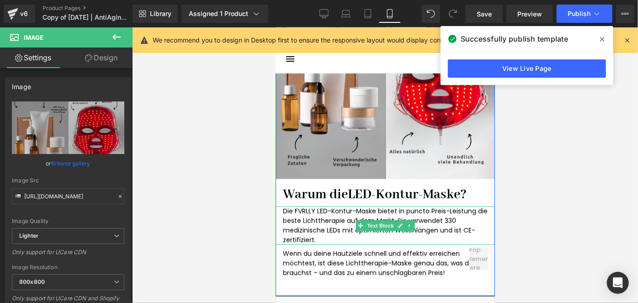
click at [306, 229] on p "Die FVRLLY LED-Kontur-Maske bietet in puncto Preis-Leistung die beste Lichtther…" at bounding box center [384, 225] width 205 height 38
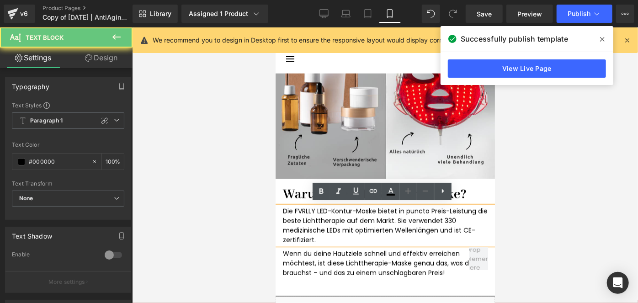
click at [306, 229] on p "Die FVRLLY LED-Kontur-Maske bietet in puncto Preis-Leistung die beste Lichtther…" at bounding box center [384, 225] width 205 height 38
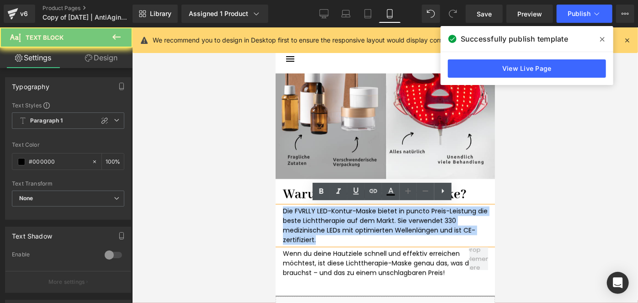
click at [306, 229] on p "Die FVRLLY LED-Kontur-Maske bietet in puncto Preis-Leistung die beste Lichtther…" at bounding box center [384, 225] width 205 height 38
copy p "Die FVRLLY LED-Kontur-Maske bietet in puncto Preis-Leistung die beste Lichtther…"
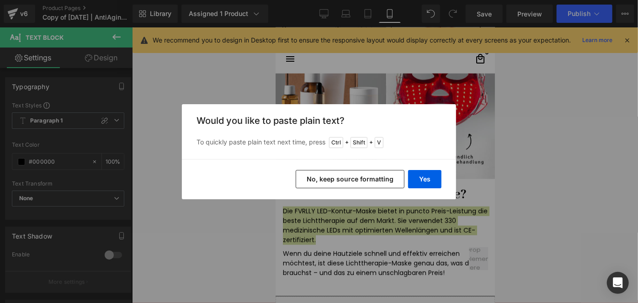
click at [359, 180] on button "No, keep source formatting" at bounding box center [350, 179] width 109 height 18
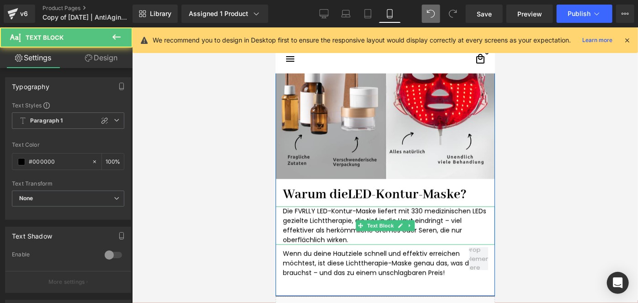
click at [332, 226] on p "Die FVRLLY LED-Kontur-Maske liefert mit 330 medizinischen LEDs gezielte Lichtth…" at bounding box center [384, 225] width 205 height 38
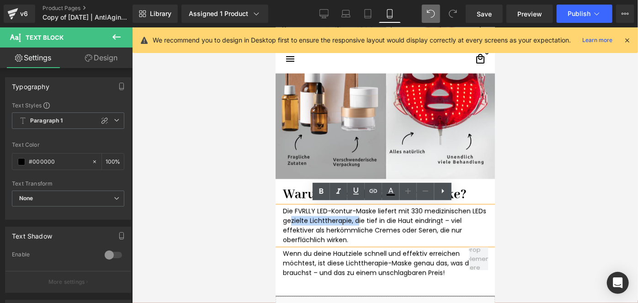
drag, startPoint x: 349, startPoint y: 218, endPoint x: 274, endPoint y: 216, distance: 75.4
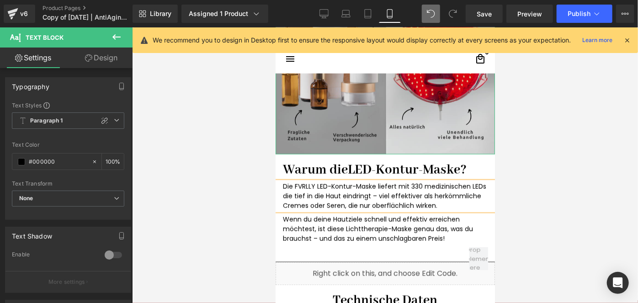
scroll to position [2339, 0]
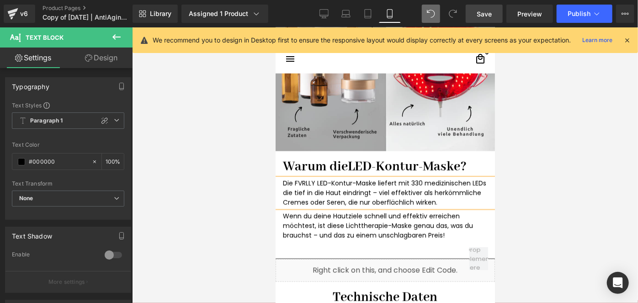
drag, startPoint x: 487, startPoint y: 13, endPoint x: 149, endPoint y: 148, distance: 363.8
click at [487, 13] on span "Save" at bounding box center [483, 14] width 15 height 10
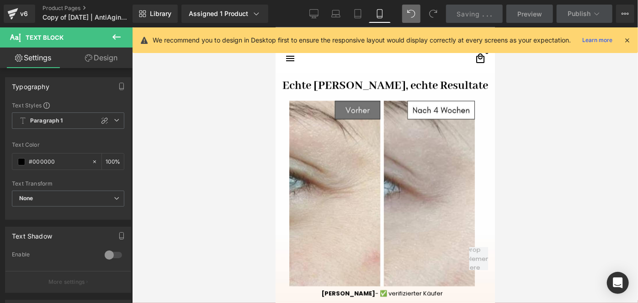
scroll to position [887, 0]
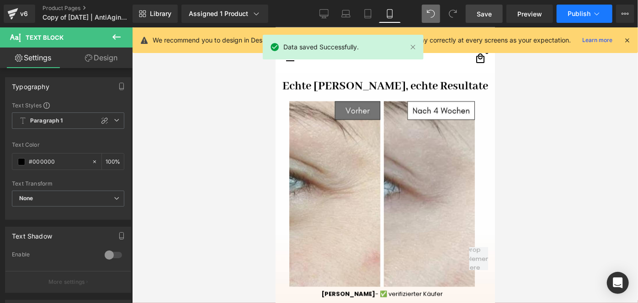
click at [573, 11] on span "Publish" at bounding box center [578, 13] width 23 height 7
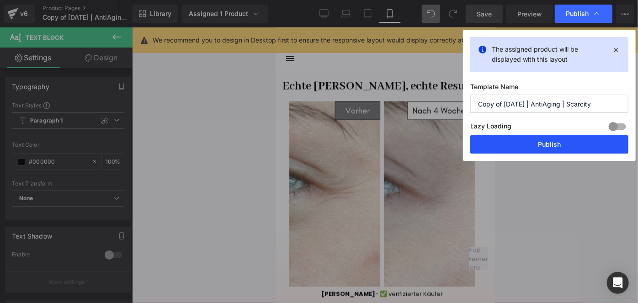
click at [541, 142] on button "Publish" at bounding box center [549, 144] width 158 height 18
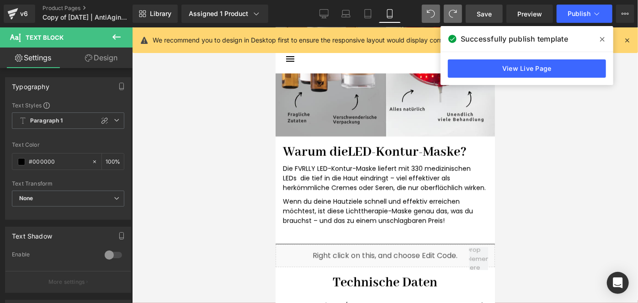
scroll to position [2394, 0]
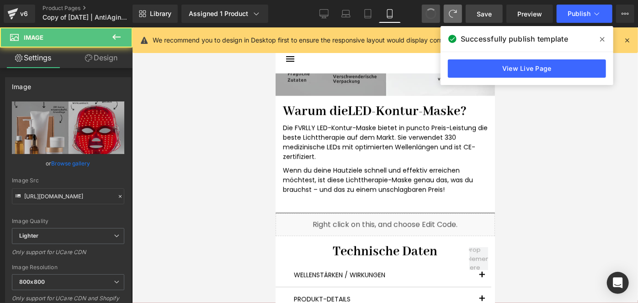
type input "https://ucarecdn.com/2a690a3c-89f7-4654-87cd-18d110830f4c/-/format/auto/-/previ…"
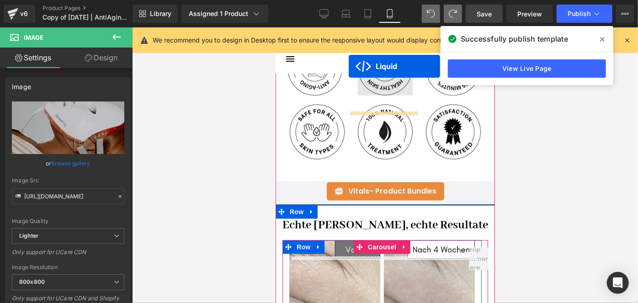
scroll to position [722, 0]
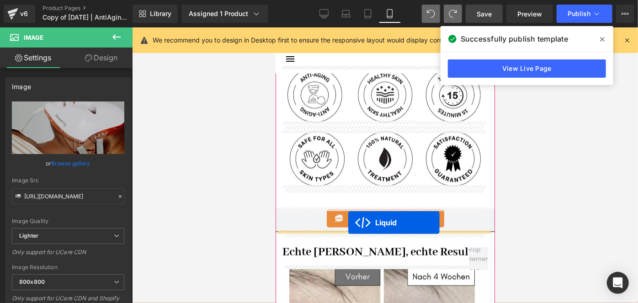
drag, startPoint x: 373, startPoint y: 136, endPoint x: 348, endPoint y: 222, distance: 89.5
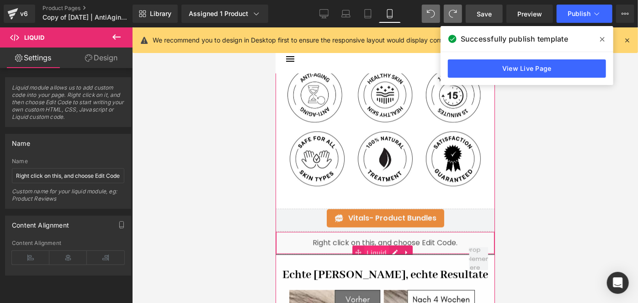
click at [378, 247] on span "Liquid" at bounding box center [376, 253] width 25 height 14
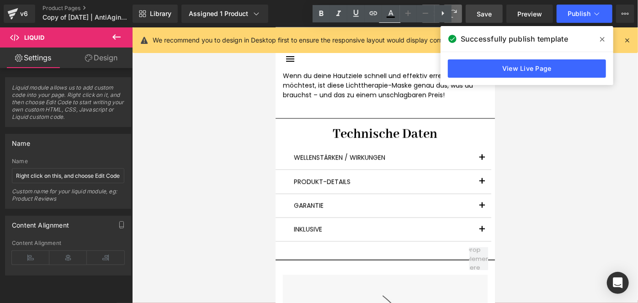
scroll to position [2465, 0]
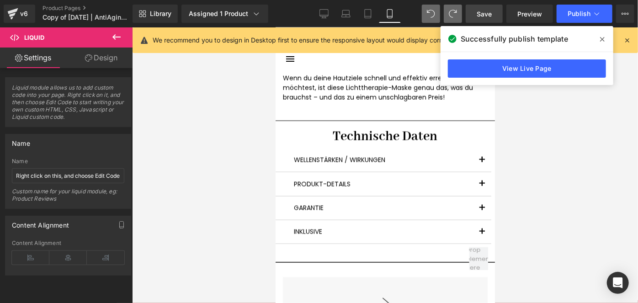
click at [123, 37] on button at bounding box center [116, 37] width 32 height 20
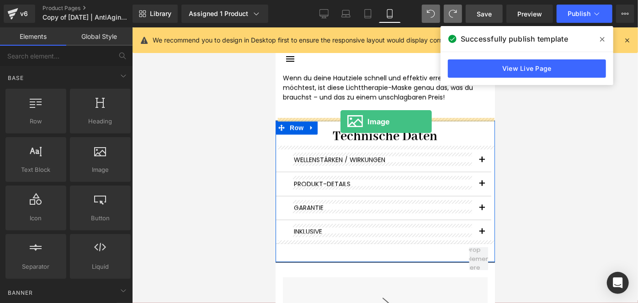
drag, startPoint x: 369, startPoint y: 197, endPoint x: 340, endPoint y: 121, distance: 81.5
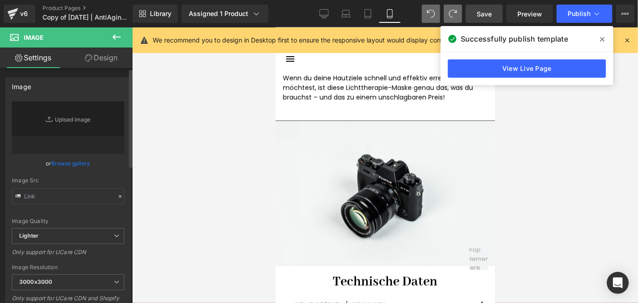
type input "//d1um8515vdn9kb.cloudfront.net/images/parallax.jpg"
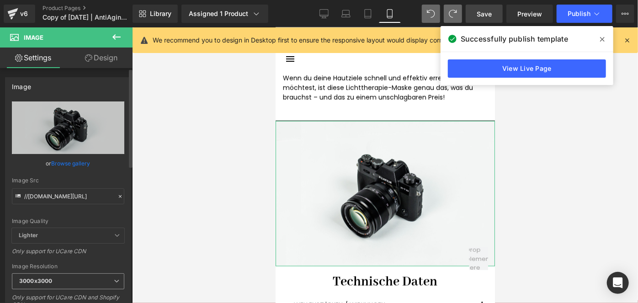
click at [40, 275] on span "3000x3000" at bounding box center [68, 281] width 112 height 16
click at [103, 256] on div "Only support for UCare CDN" at bounding box center [66, 254] width 109 height 13
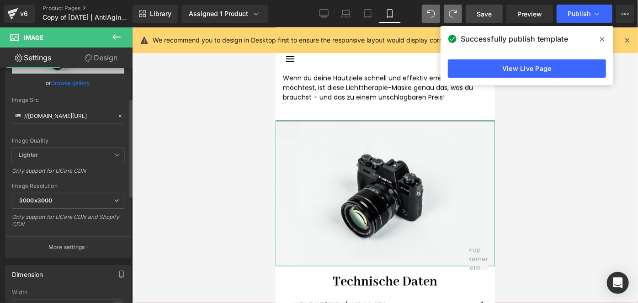
scroll to position [81, 0]
click at [89, 199] on span "3000x3000" at bounding box center [68, 200] width 112 height 16
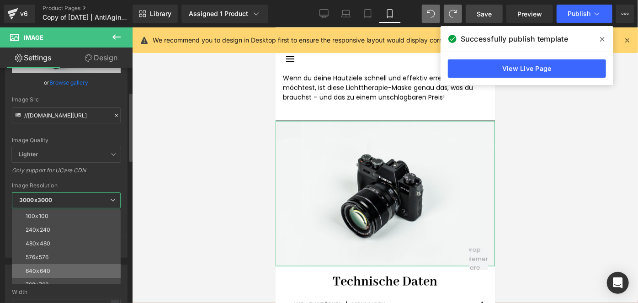
click at [61, 268] on li "640x640" at bounding box center [68, 271] width 113 height 14
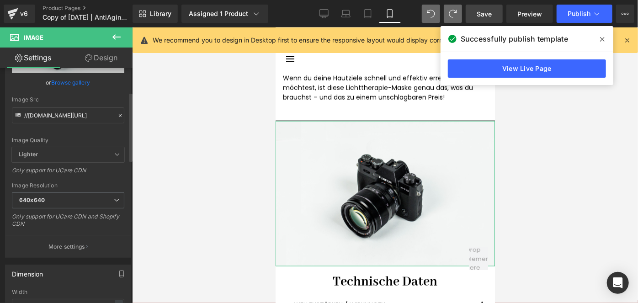
scroll to position [0, 0]
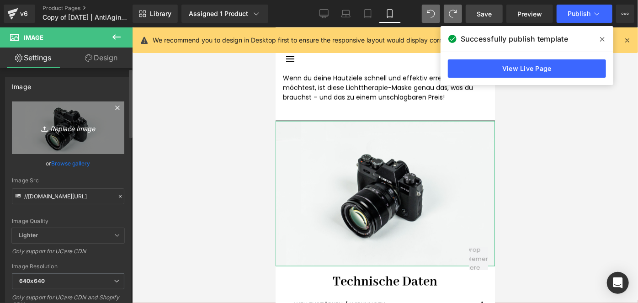
click at [85, 134] on link "Replace Image" at bounding box center [68, 127] width 112 height 53
type input "C:\fakepath\Serum (5).png"
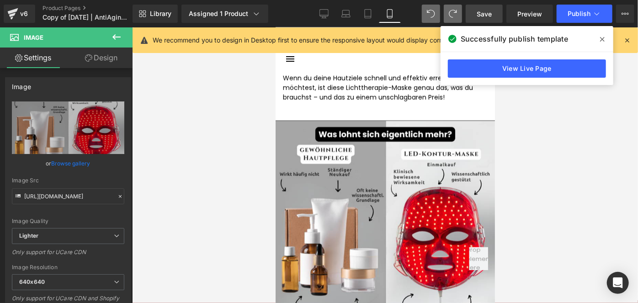
type input "https://ucarecdn.com/b488cda3-9d0b-405e-b10a-5dc4e00a53e1/-/format/auto/-/previ…"
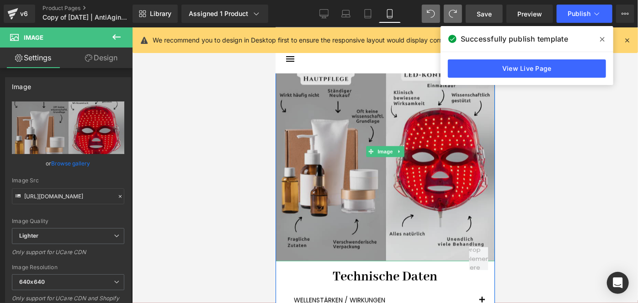
scroll to position [2504, 0]
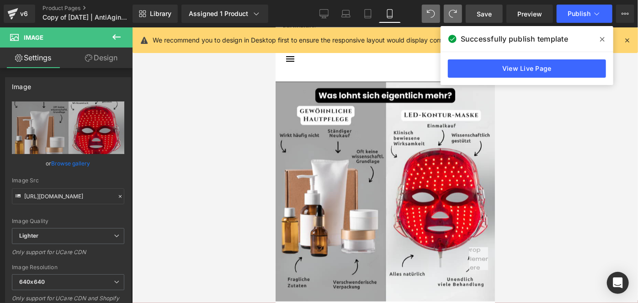
click at [482, 17] on span "Save" at bounding box center [483, 14] width 15 height 10
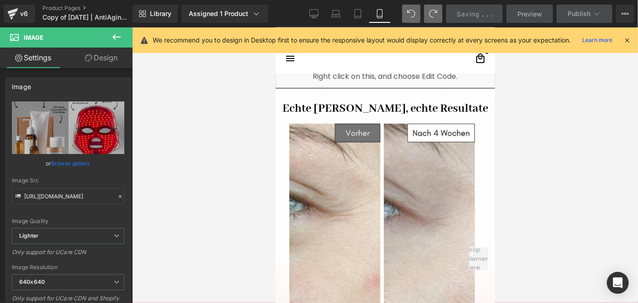
scroll to position [888, 0]
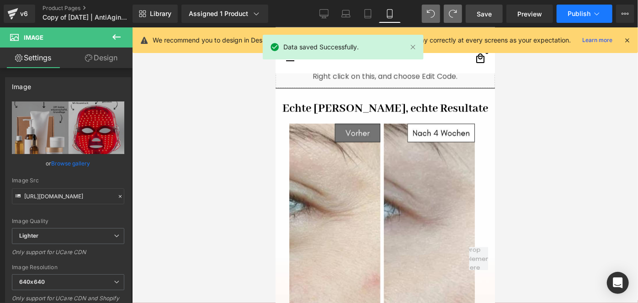
click at [569, 7] on button "Publish" at bounding box center [584, 14] width 56 height 18
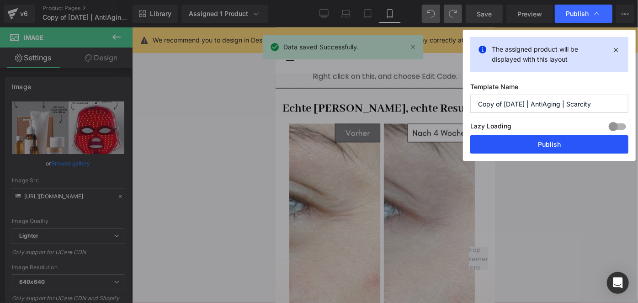
click at [528, 142] on button "Publish" at bounding box center [549, 144] width 158 height 18
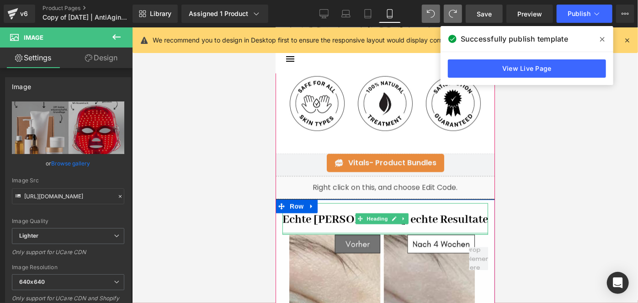
scroll to position [775, 0]
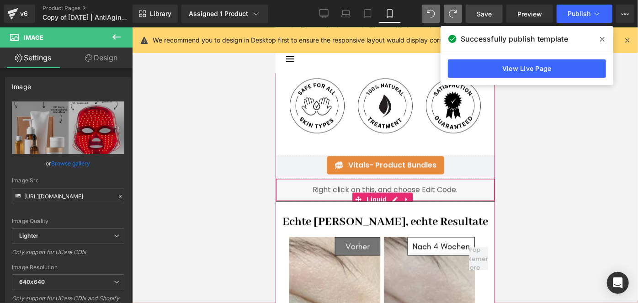
click at [301, 190] on div "Liquid" at bounding box center [384, 189] width 219 height 23
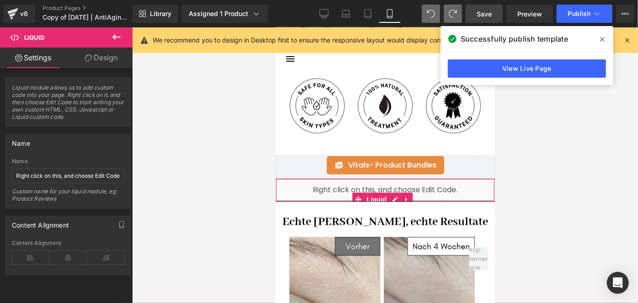
drag, startPoint x: 90, startPoint y: 48, endPoint x: 80, endPoint y: 57, distance: 13.3
click at [80, 57] on link "Design" at bounding box center [101, 58] width 66 height 21
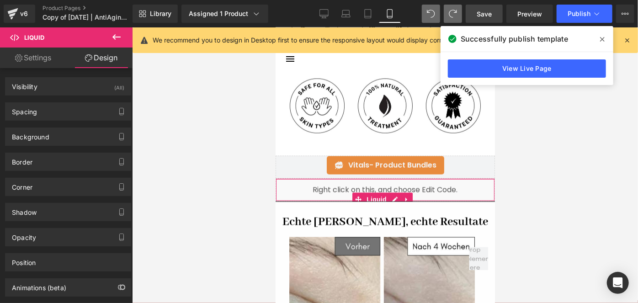
click at [80, 57] on link "Design" at bounding box center [101, 58] width 66 height 21
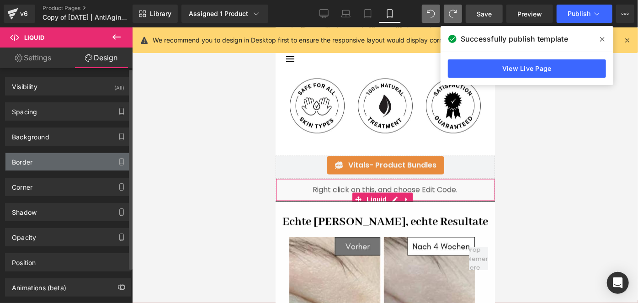
click at [48, 155] on div "Border" at bounding box center [67, 161] width 125 height 17
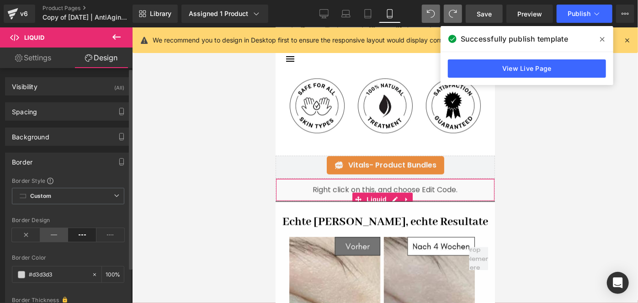
click at [51, 238] on icon at bounding box center [54, 235] width 28 height 14
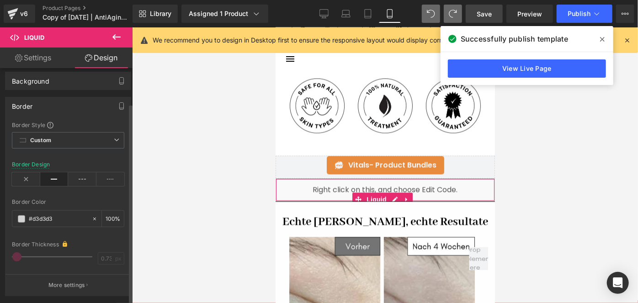
scroll to position [58, 0]
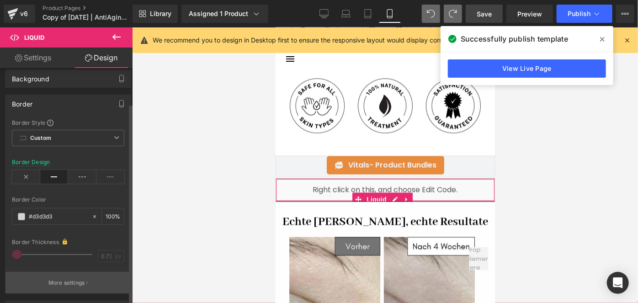
click at [68, 291] on button "More settings" at bounding box center [67, 282] width 125 height 21
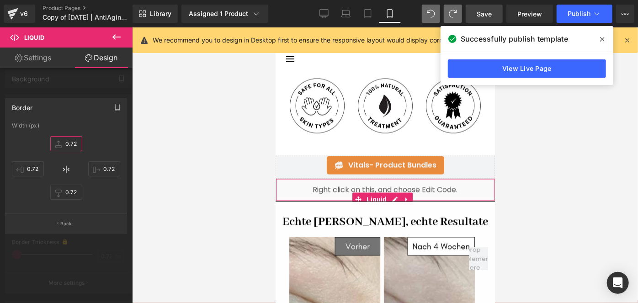
click at [77, 147] on input "0.72" at bounding box center [66, 143] width 32 height 15
type input "1"
click at [121, 169] on div "Width (px) 1px 1 0.72px 0.72 0.72px 0.72 0.72px 0.72" at bounding box center [65, 167] width 121 height 90
click at [105, 170] on input "0.72" at bounding box center [104, 168] width 32 height 15
type input "0"
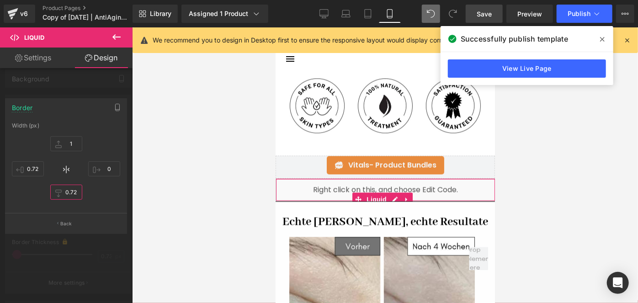
click at [76, 188] on input "0.72" at bounding box center [66, 192] width 32 height 15
type input "0"
click at [30, 164] on input "0.72" at bounding box center [28, 168] width 32 height 15
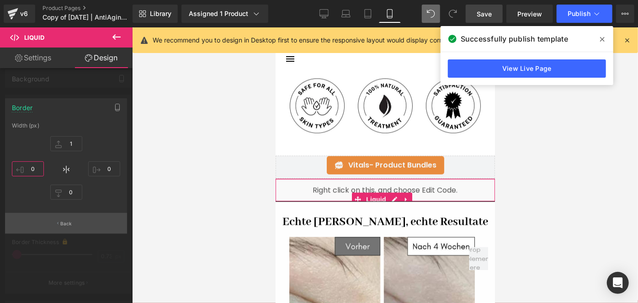
type input "0"
click at [66, 224] on p "Back" at bounding box center [66, 223] width 12 height 7
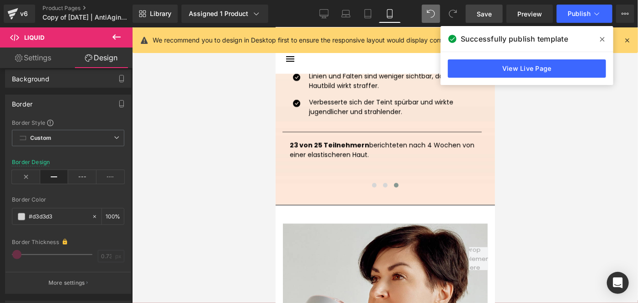
scroll to position [1219, 0]
click at [294, 209] on span "Row" at bounding box center [296, 211] width 15 height 11
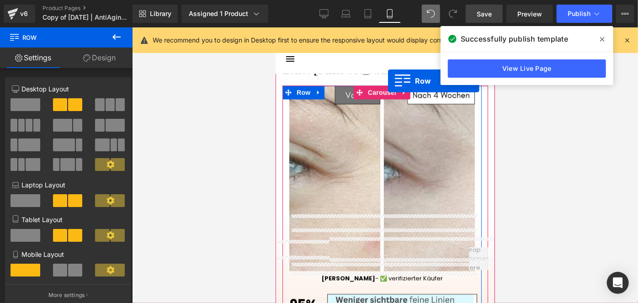
scroll to position [882, 0]
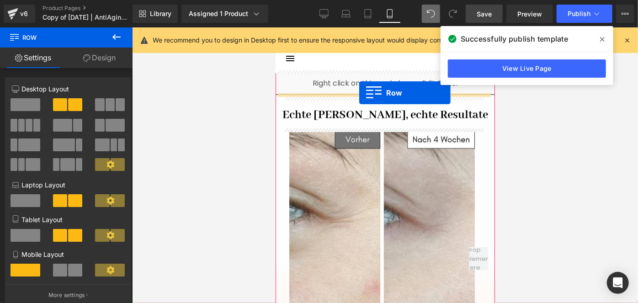
drag, startPoint x: 289, startPoint y: 209, endPoint x: 359, endPoint y: 92, distance: 136.0
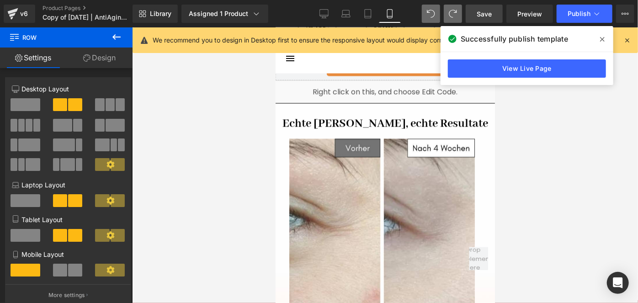
scroll to position [842, 0]
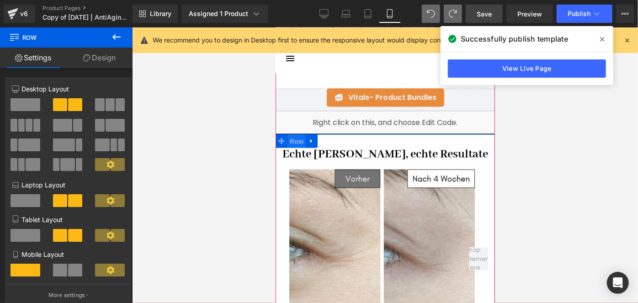
click at [296, 139] on span "Row" at bounding box center [296, 141] width 18 height 14
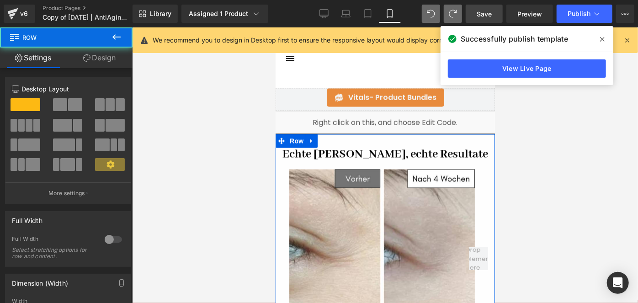
click at [108, 55] on link "Design" at bounding box center [99, 58] width 66 height 21
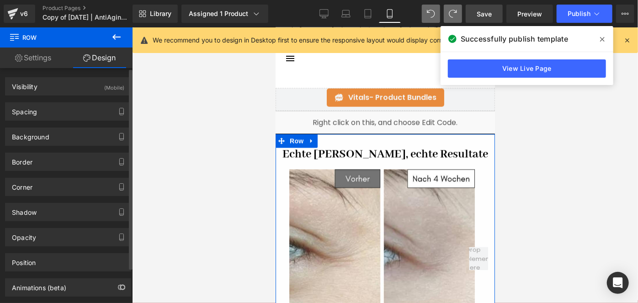
type input "https://ucarecdn.com/407554c0-3a86-41e8-84aa-efea7bd4ec23/-/format/auto/-/previ…"
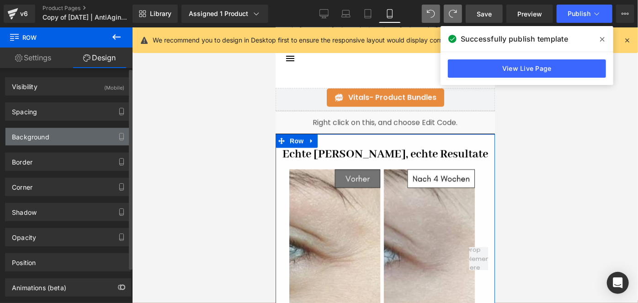
click at [80, 134] on div "Background" at bounding box center [67, 136] width 125 height 17
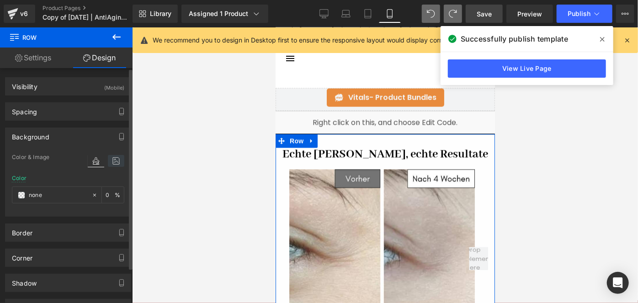
click at [108, 160] on icon at bounding box center [116, 161] width 16 height 12
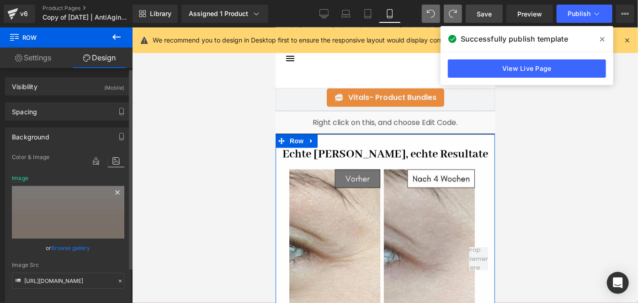
click at [116, 192] on icon at bounding box center [117, 192] width 11 height 11
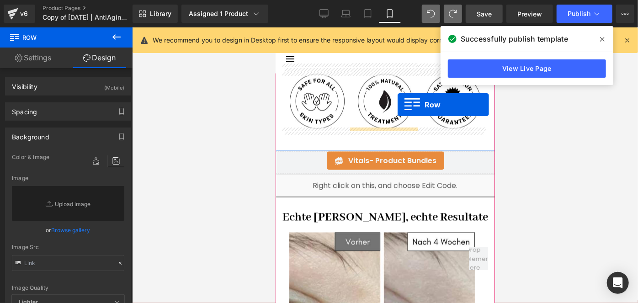
scroll to position [752, 0]
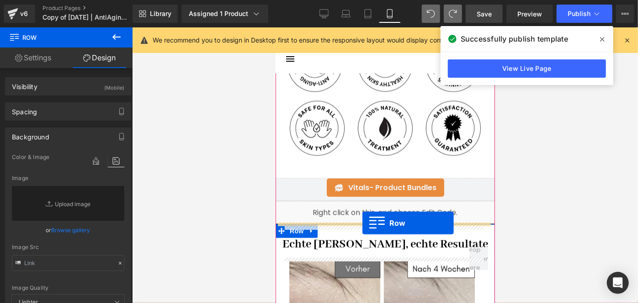
drag, startPoint x: 295, startPoint y: 206, endPoint x: 362, endPoint y: 222, distance: 69.1
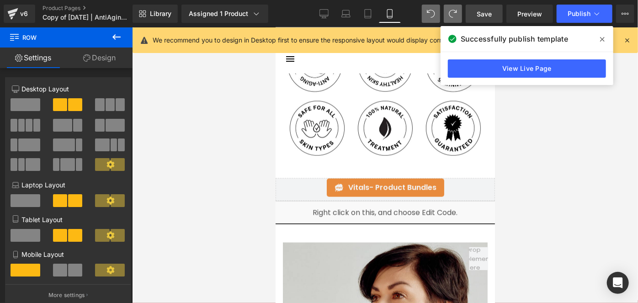
click at [485, 16] on span "Save" at bounding box center [483, 14] width 15 height 10
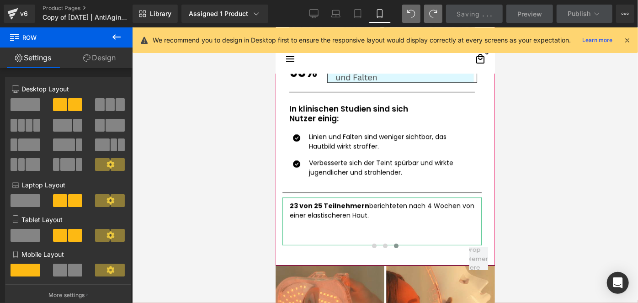
scroll to position [1596, 0]
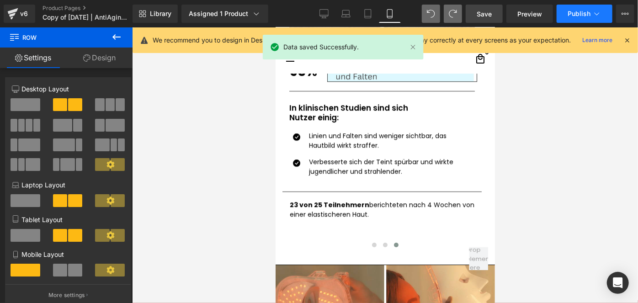
click at [569, 5] on button "Publish" at bounding box center [584, 14] width 56 height 18
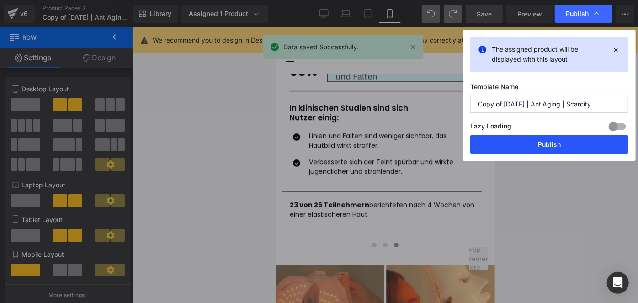
click at [529, 149] on button "Publish" at bounding box center [549, 144] width 158 height 18
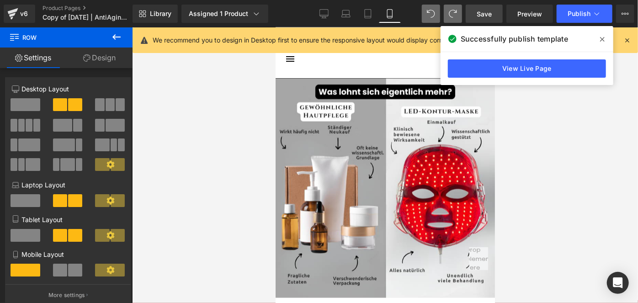
scroll to position [2508, 0]
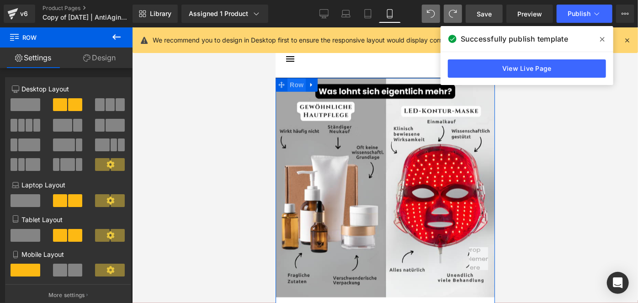
click at [300, 84] on span "Row" at bounding box center [296, 85] width 18 height 14
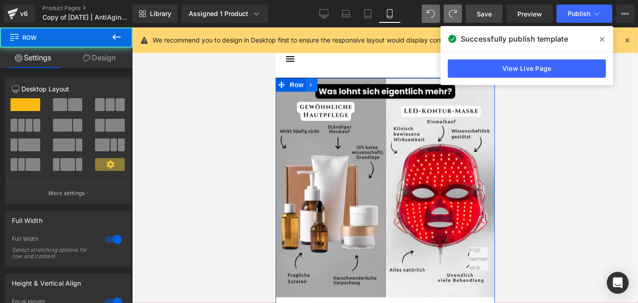
click at [308, 84] on icon at bounding box center [311, 84] width 6 height 7
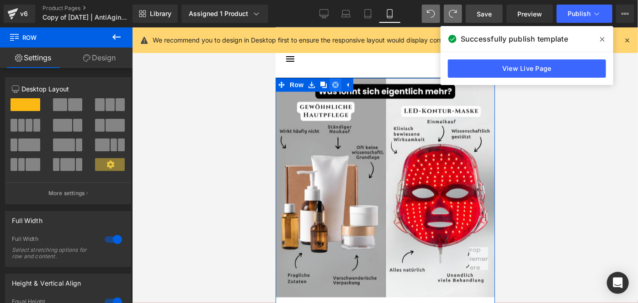
click at [332, 84] on icon at bounding box center [335, 84] width 6 height 6
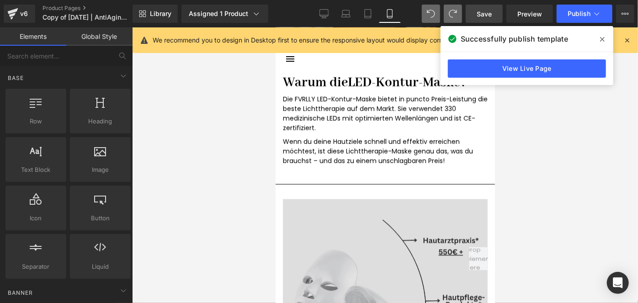
scroll to position [2403, 0]
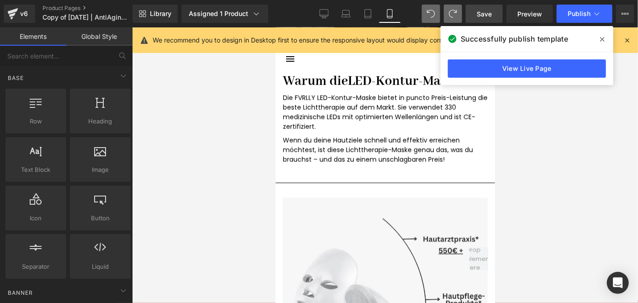
drag, startPoint x: 476, startPoint y: 11, endPoint x: 139, endPoint y: 156, distance: 367.5
click at [476, 11] on link "Save" at bounding box center [483, 14] width 37 height 18
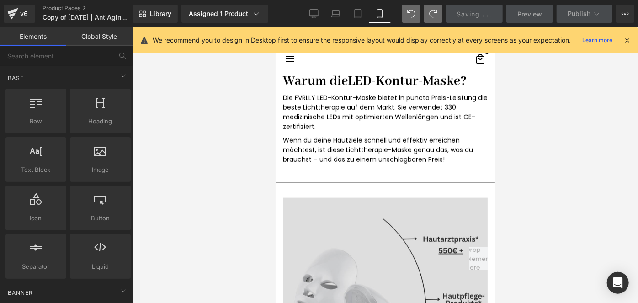
scroll to position [2227, 0]
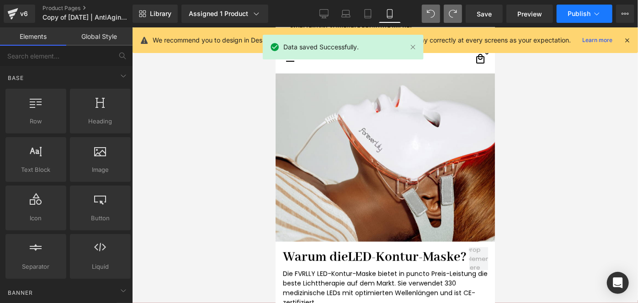
click at [578, 17] on span "Publish" at bounding box center [578, 13] width 23 height 7
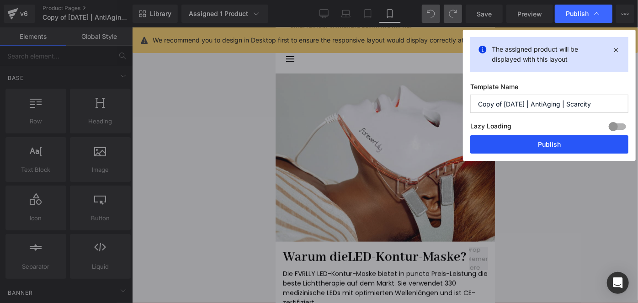
click at [526, 144] on button "Publish" at bounding box center [549, 144] width 158 height 18
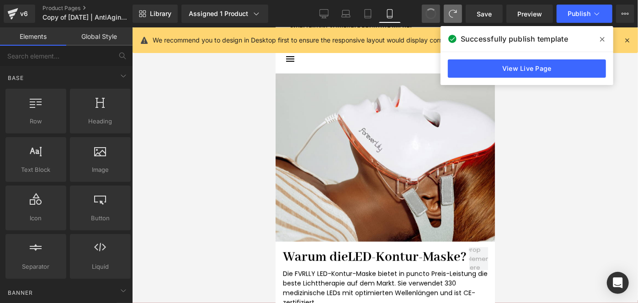
click at [432, 12] on span at bounding box center [431, 14] width 12 height 12
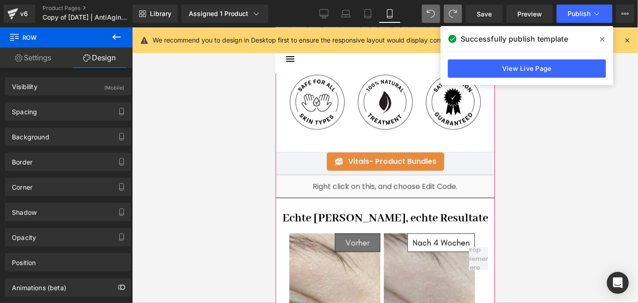
scroll to position [791, 0]
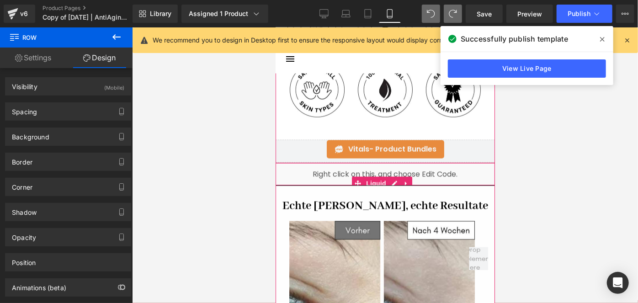
click at [326, 170] on div "Liquid" at bounding box center [384, 173] width 219 height 23
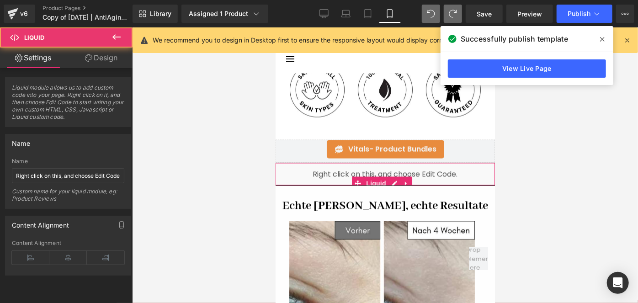
click at [101, 61] on link "Design" at bounding box center [101, 58] width 66 height 21
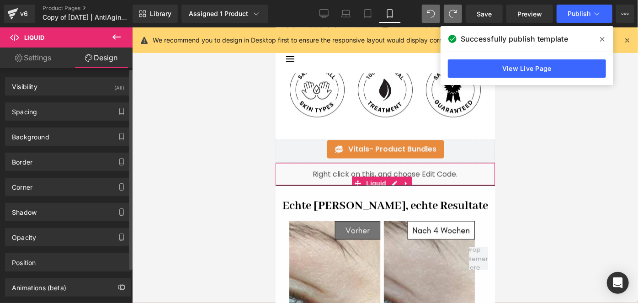
type input "#d3d3d3"
type input "100"
click at [32, 162] on div "Border" at bounding box center [22, 159] width 21 height 13
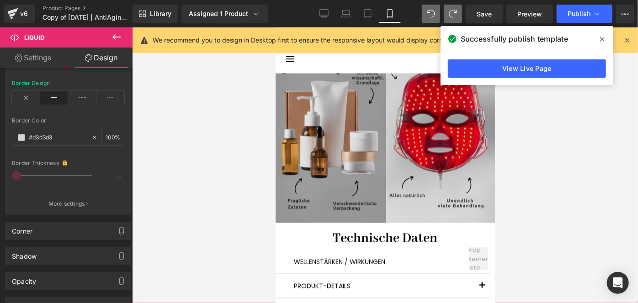
scroll to position [2583, 0]
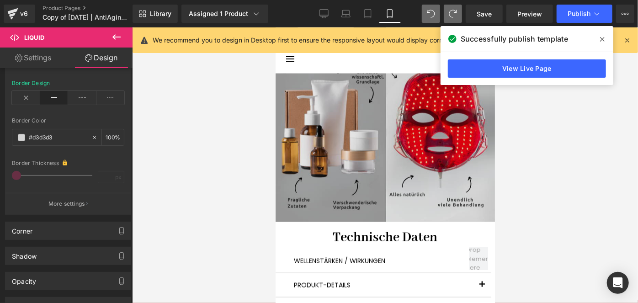
click at [398, 190] on img at bounding box center [384, 111] width 219 height 219
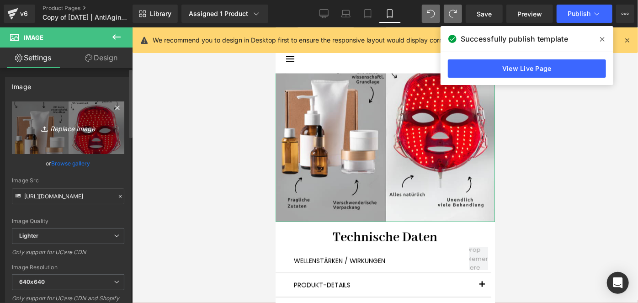
click at [84, 143] on link "Replace Image" at bounding box center [68, 127] width 112 height 53
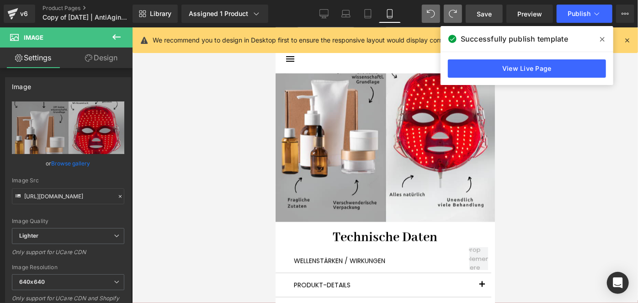
click at [471, 9] on link "Save" at bounding box center [483, 14] width 37 height 18
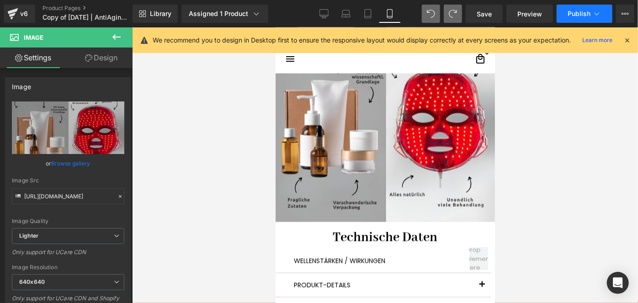
click at [574, 11] on span "Publish" at bounding box center [578, 13] width 23 height 7
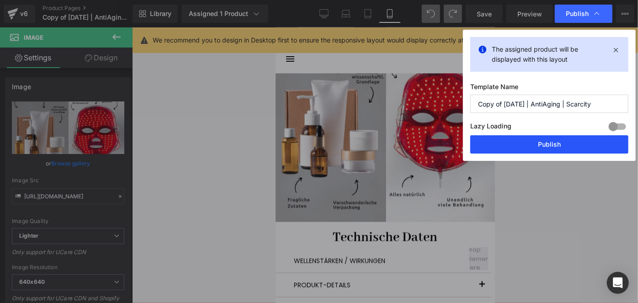
click at [559, 139] on button "Publish" at bounding box center [549, 144] width 158 height 18
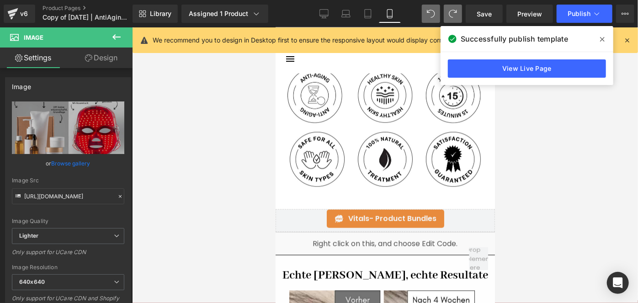
scroll to position [719, 0]
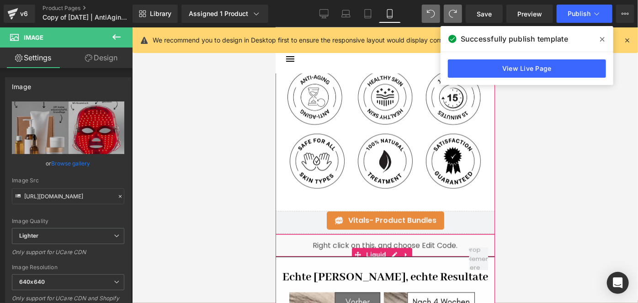
click at [314, 241] on div "Liquid" at bounding box center [384, 244] width 219 height 23
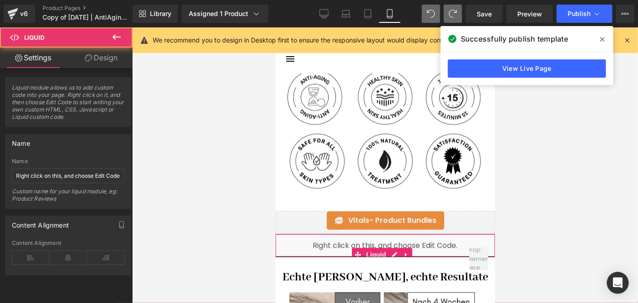
click at [102, 66] on link "Design" at bounding box center [101, 58] width 66 height 21
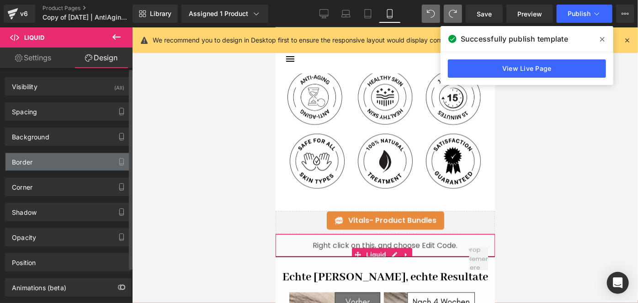
click at [46, 160] on div "Border" at bounding box center [67, 161] width 125 height 17
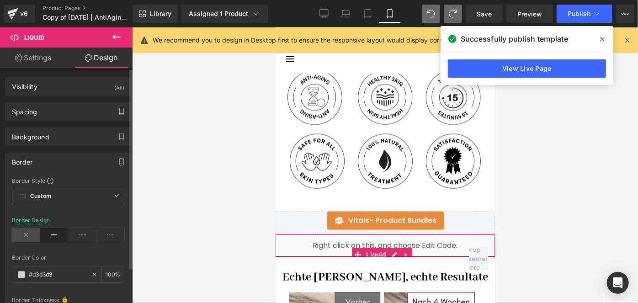
click at [22, 233] on icon at bounding box center [26, 235] width 28 height 14
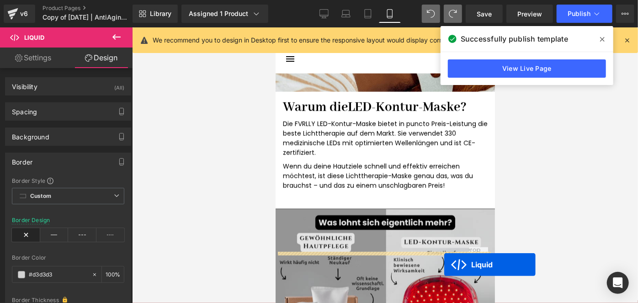
scroll to position [2432, 0]
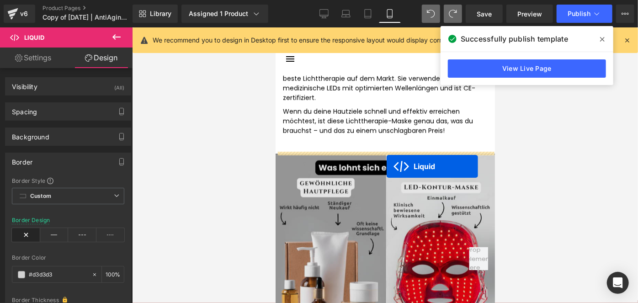
drag, startPoint x: 369, startPoint y: 247, endPoint x: 386, endPoint y: 165, distance: 83.5
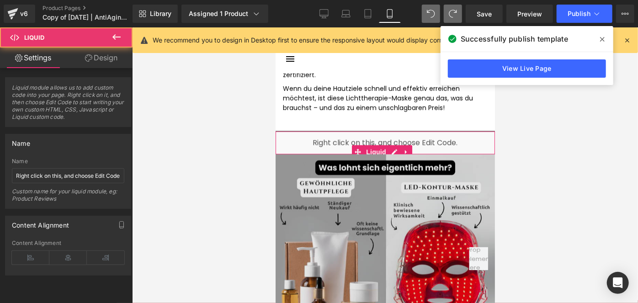
scroll to position [2409, 0]
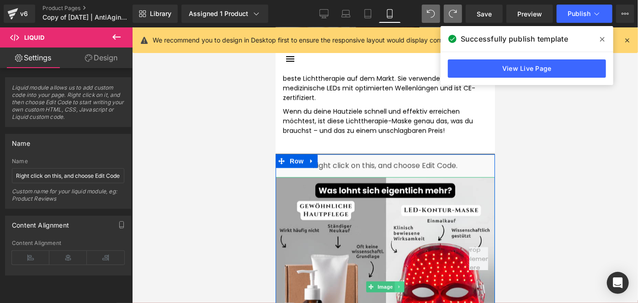
click at [397, 284] on icon at bounding box center [398, 286] width 5 height 5
click at [399, 281] on link at bounding box center [404, 286] width 10 height 11
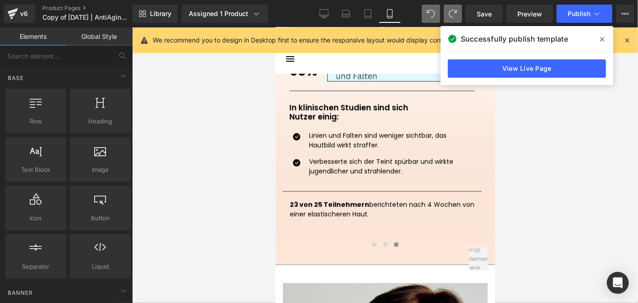
scroll to position [1137, 0]
drag, startPoint x: 487, startPoint y: 13, endPoint x: 124, endPoint y: 173, distance: 396.3
click at [487, 13] on span "Save" at bounding box center [483, 14] width 15 height 10
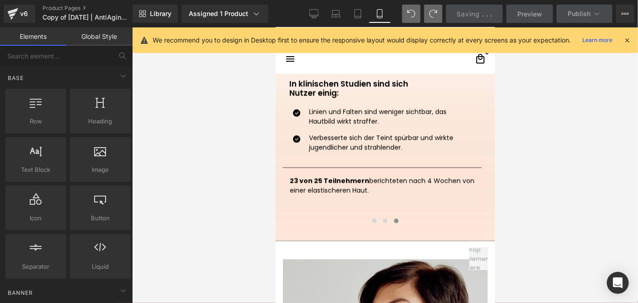
scroll to position [1162, 0]
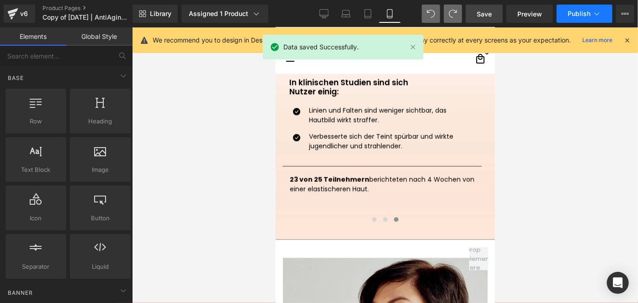
click at [576, 16] on span "Publish" at bounding box center [578, 13] width 23 height 7
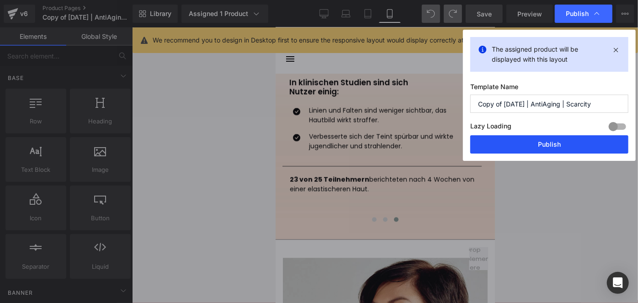
click at [520, 142] on button "Publish" at bounding box center [549, 144] width 158 height 18
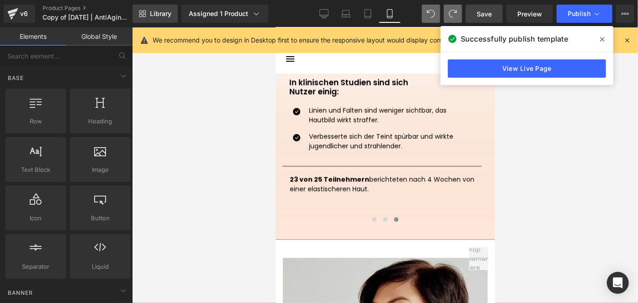
click at [167, 16] on span "Library" at bounding box center [160, 14] width 21 height 8
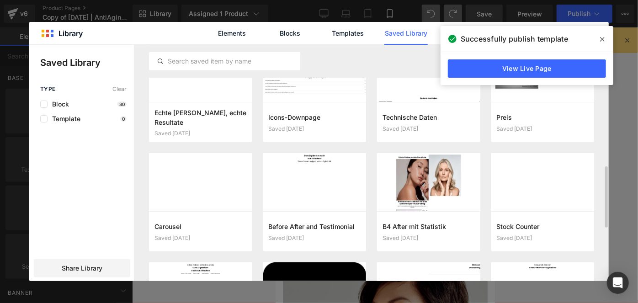
scroll to position [470, 0]
click at [421, 230] on button "Add to page" at bounding box center [419, 231] width 74 height 15
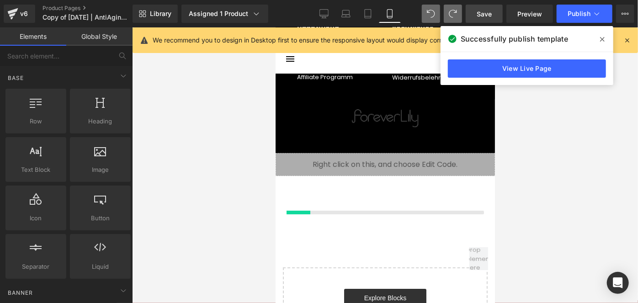
scroll to position [3565, 0]
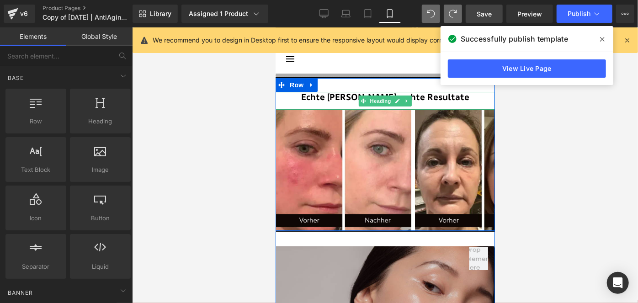
click at [338, 94] on h1 "Echte [PERSON_NAME], echte Resultate" at bounding box center [384, 96] width 219 height 11
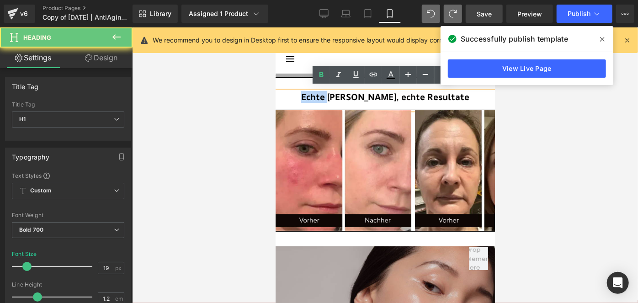
click at [338, 94] on h1 "Echte [PERSON_NAME], echte Resultate" at bounding box center [384, 96] width 219 height 11
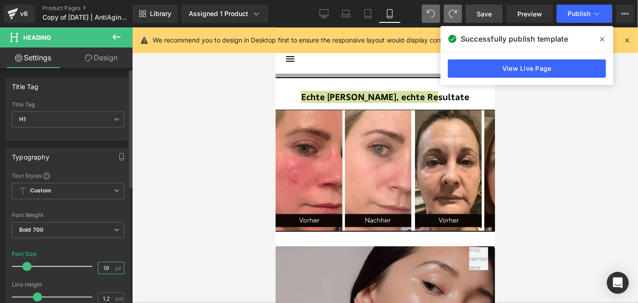
click at [110, 270] on input "19" at bounding box center [106, 267] width 16 height 11
type input "17"
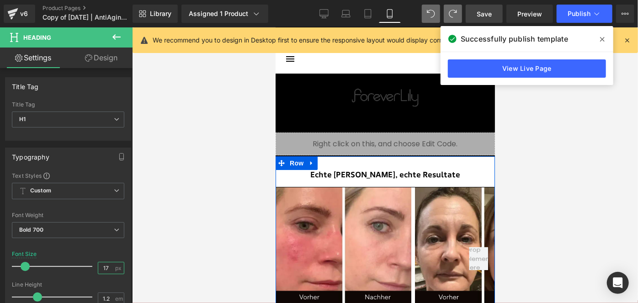
scroll to position [3486, 0]
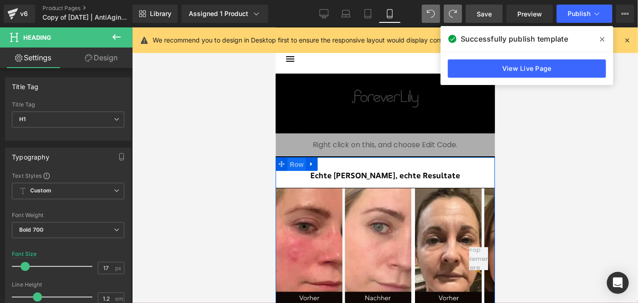
click at [298, 164] on span "Row" at bounding box center [296, 164] width 18 height 14
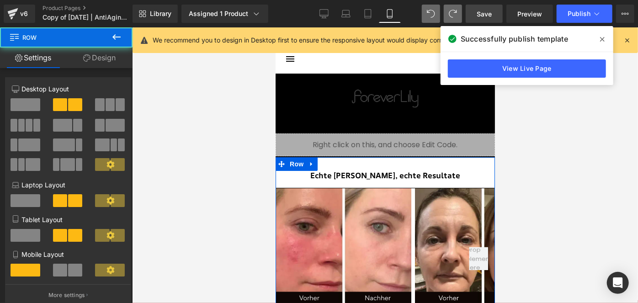
click at [114, 58] on link "Design" at bounding box center [99, 58] width 66 height 21
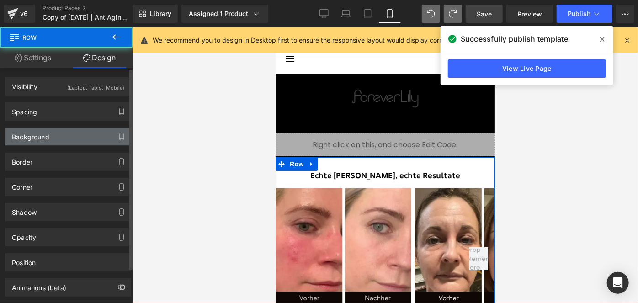
type input "#000000"
type input "100"
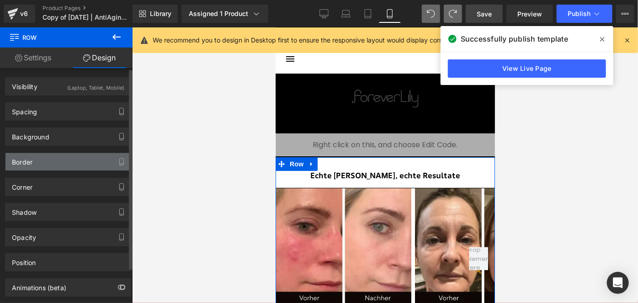
click at [55, 164] on div "Border" at bounding box center [67, 161] width 125 height 17
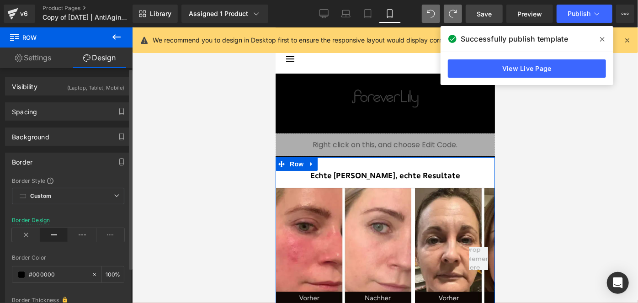
scroll to position [63, 0]
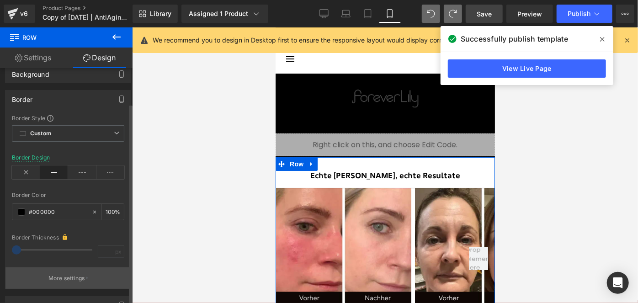
click at [81, 281] on button "More settings" at bounding box center [67, 277] width 125 height 21
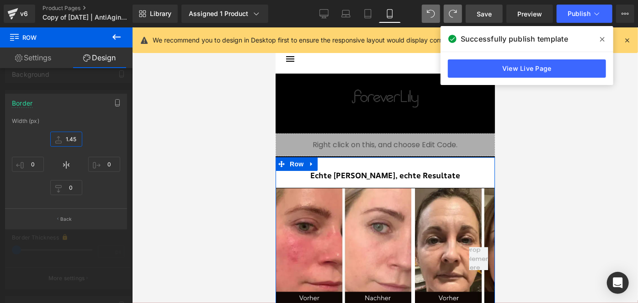
click at [75, 137] on input "1.45" at bounding box center [66, 139] width 32 height 15
type input "1"
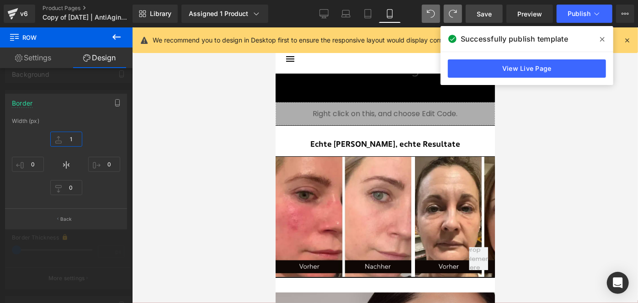
scroll to position [3517, 0]
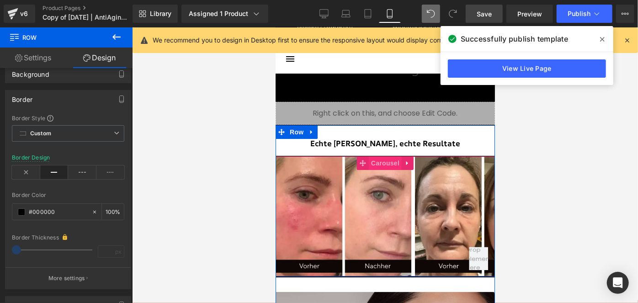
click at [382, 159] on span "Carousel" at bounding box center [384, 163] width 33 height 14
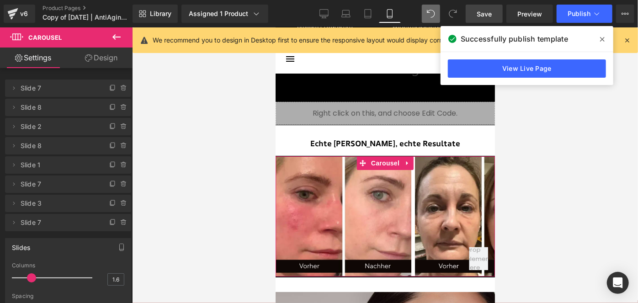
click at [102, 63] on link "Design" at bounding box center [101, 58] width 66 height 21
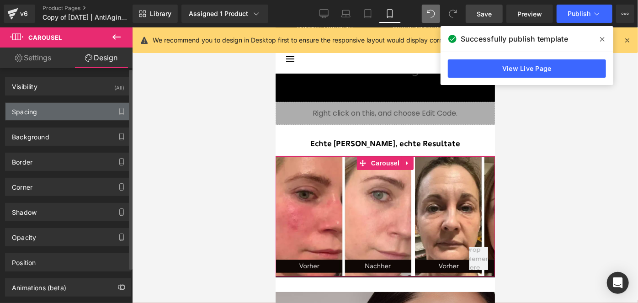
type input "#000000"
type input "100"
type input "0.72"
type input "0"
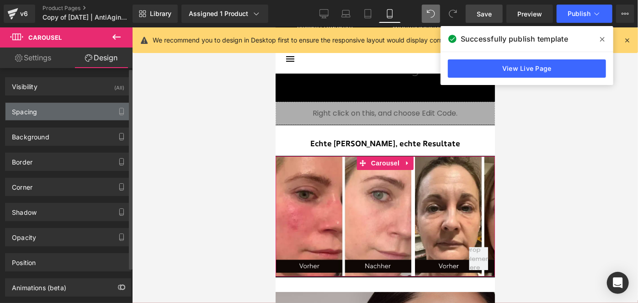
type input "0"
click at [48, 119] on div "Spacing" at bounding box center [67, 111] width 125 height 17
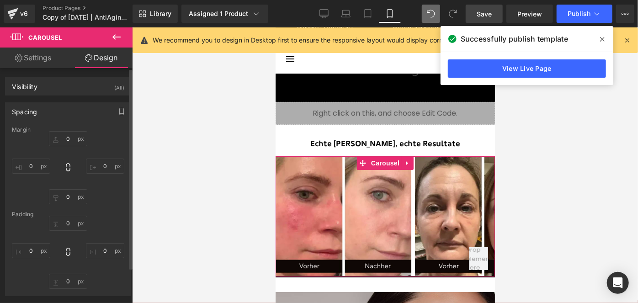
click at [48, 119] on div "Spacing" at bounding box center [67, 111] width 125 height 17
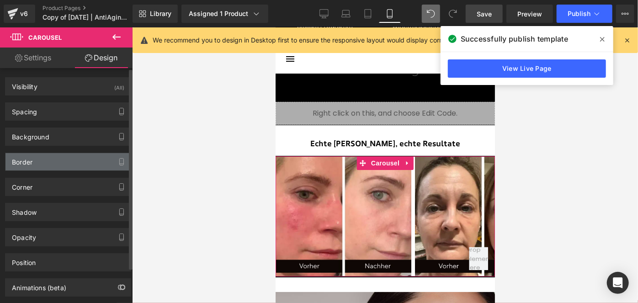
click at [37, 158] on div "Border" at bounding box center [67, 161] width 125 height 17
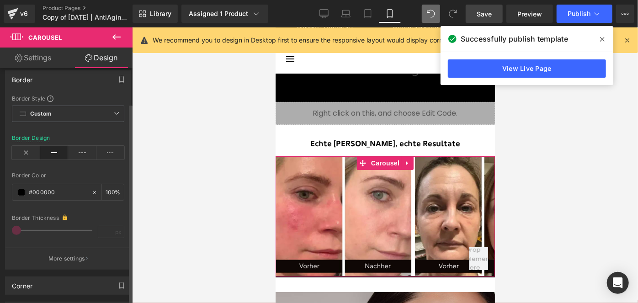
scroll to position [85, 0]
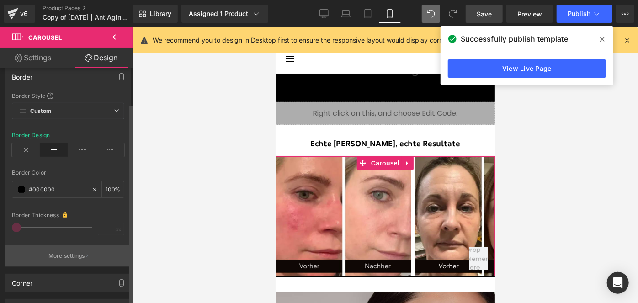
click at [57, 245] on button "More settings" at bounding box center [67, 255] width 125 height 21
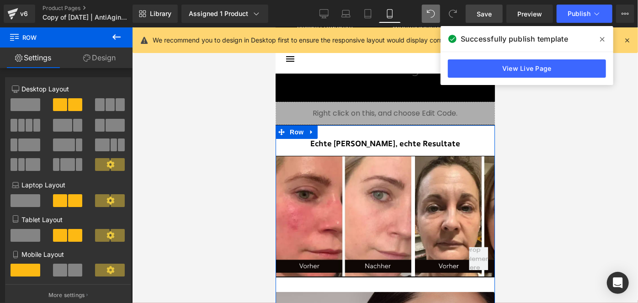
click at [110, 66] on link "Design" at bounding box center [99, 58] width 66 height 21
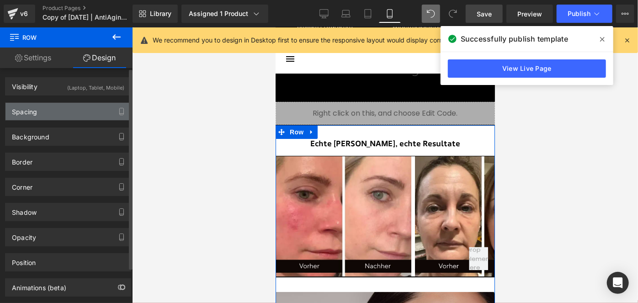
click at [52, 108] on div "Spacing" at bounding box center [67, 111] width 125 height 17
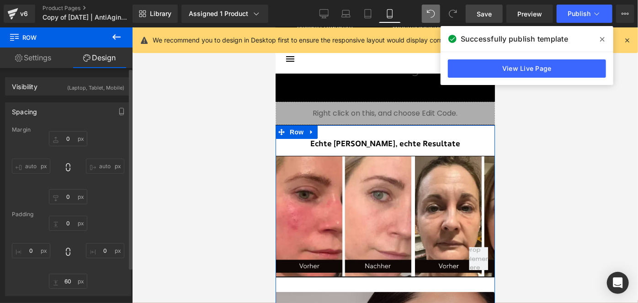
click at [52, 108] on div "Spacing" at bounding box center [67, 111] width 125 height 17
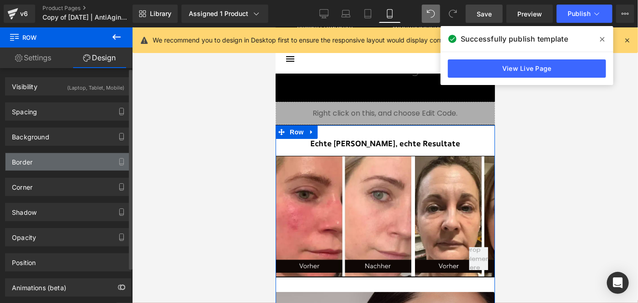
click at [48, 159] on div "Border" at bounding box center [67, 161] width 125 height 17
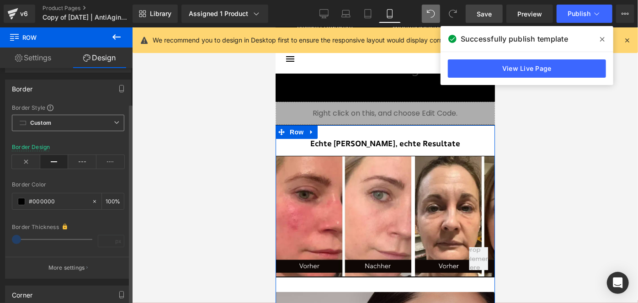
scroll to position [74, 0]
click at [61, 264] on p "More settings" at bounding box center [66, 266] width 37 height 8
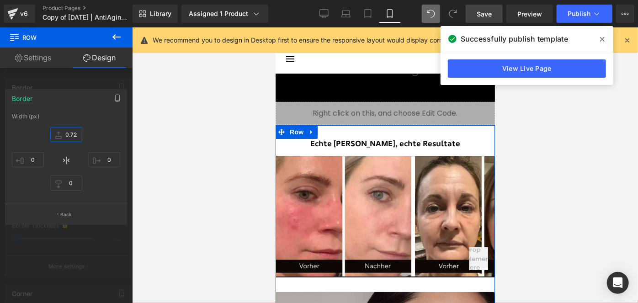
click at [75, 136] on input "0.72" at bounding box center [66, 134] width 32 height 15
type input "1"
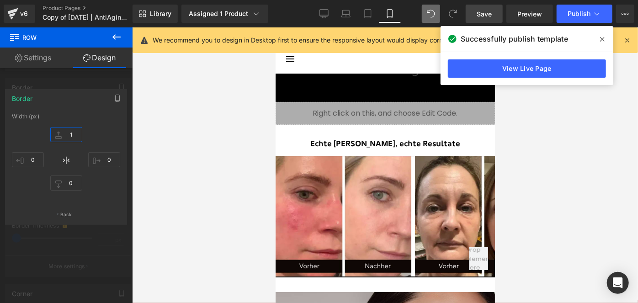
scroll to position [3560, 0]
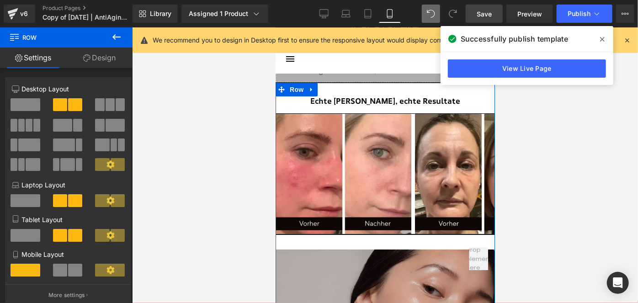
click at [107, 66] on link "Design" at bounding box center [99, 58] width 66 height 21
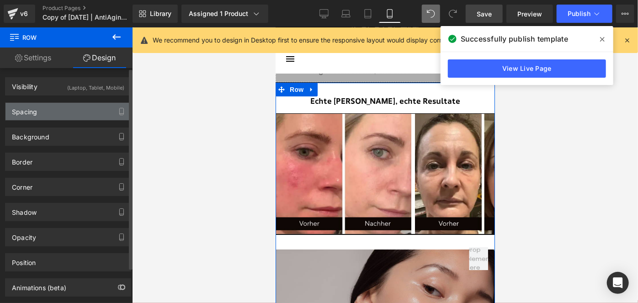
type input "#000000"
type input "100"
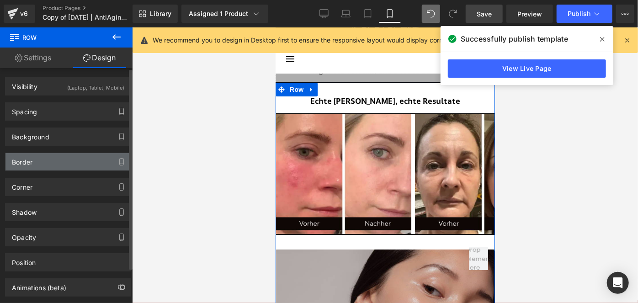
click at [50, 157] on div "Border" at bounding box center [67, 161] width 125 height 17
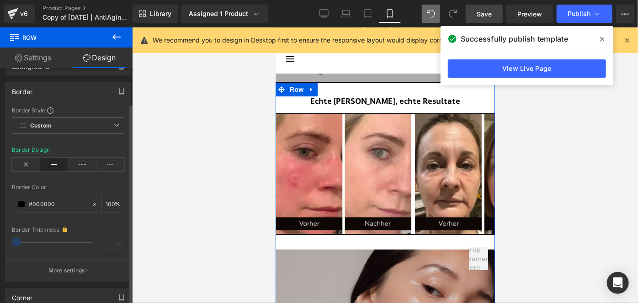
scroll to position [73, 0]
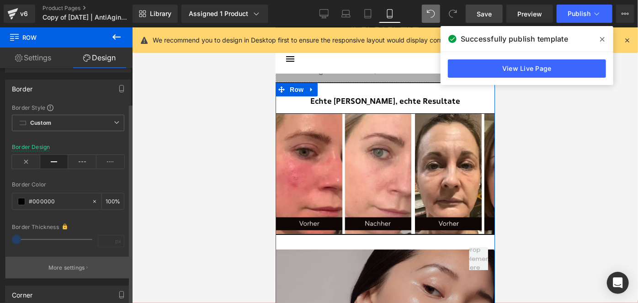
click at [53, 259] on button "More settings" at bounding box center [67, 267] width 125 height 21
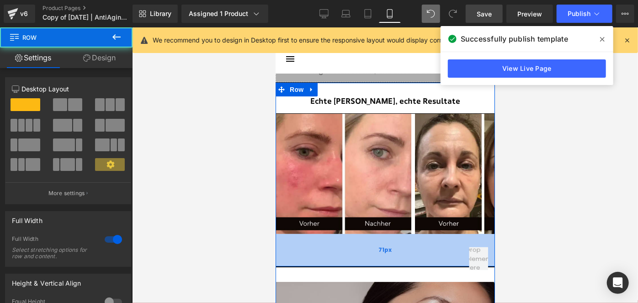
drag, startPoint x: 348, startPoint y: 227, endPoint x: 347, endPoint y: 260, distance: 32.5
click at [347, 260] on div "71px" at bounding box center [384, 249] width 219 height 32
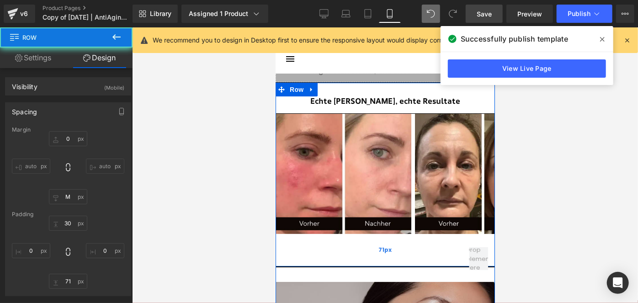
click at [370, 250] on div "71px" at bounding box center [384, 249] width 219 height 32
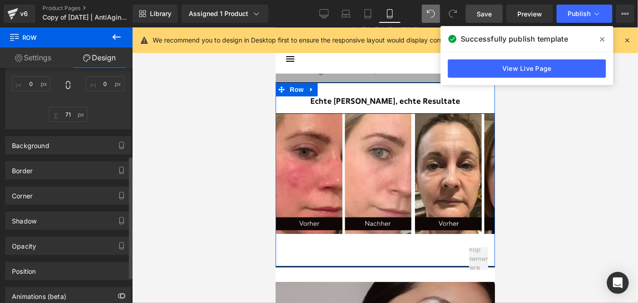
scroll to position [168, 0]
click at [43, 168] on div "Border" at bounding box center [67, 169] width 125 height 17
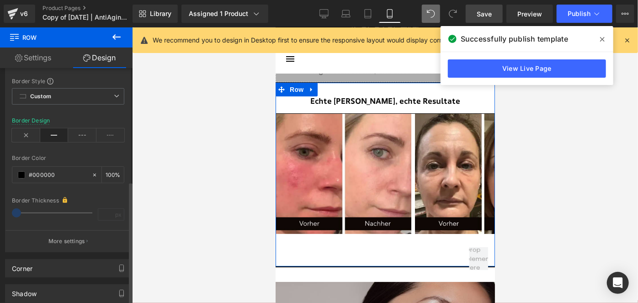
scroll to position [284, 0]
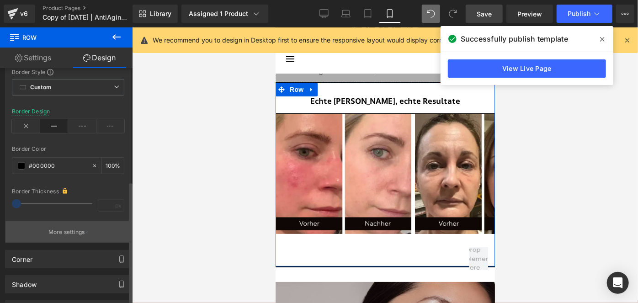
click at [69, 224] on button "More settings" at bounding box center [67, 231] width 125 height 21
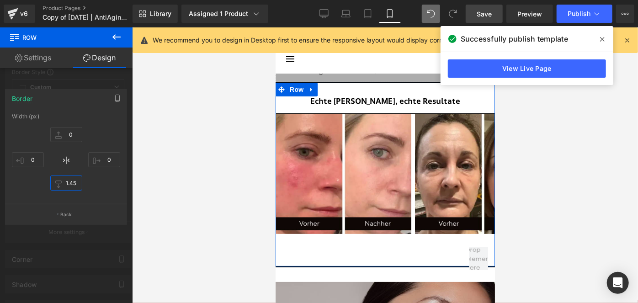
click at [78, 184] on input "1.45" at bounding box center [66, 182] width 32 height 15
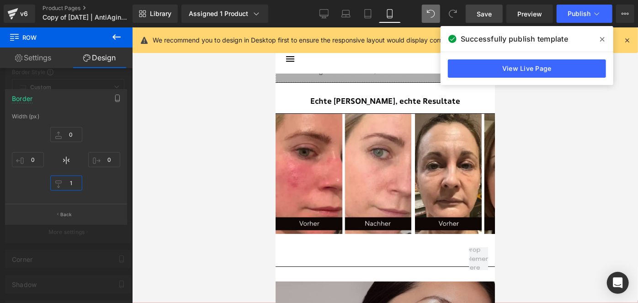
type input "1"
click at [333, 262] on div "Rendering Content" at bounding box center [319, 267] width 56 height 10
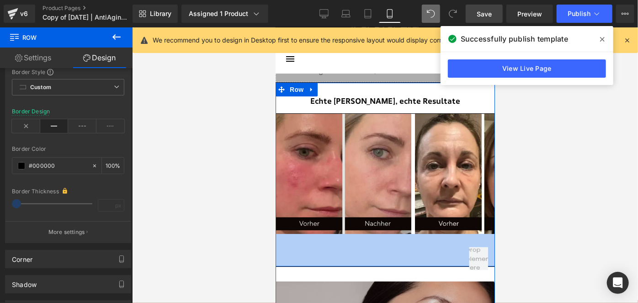
type input "0px"
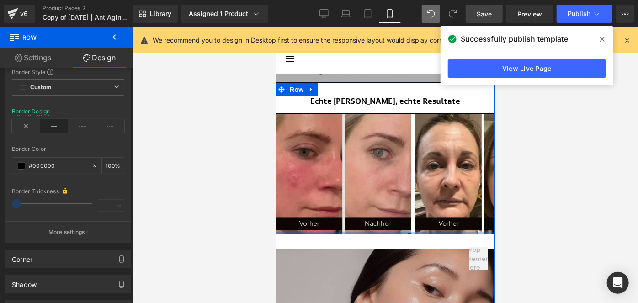
drag, startPoint x: 348, startPoint y: 255, endPoint x: 376, endPoint y: 138, distance: 120.6
click at [376, 138] on div "Echte Nutzer, echte Resultate Heading Image Image Image Image" at bounding box center [384, 158] width 219 height 152
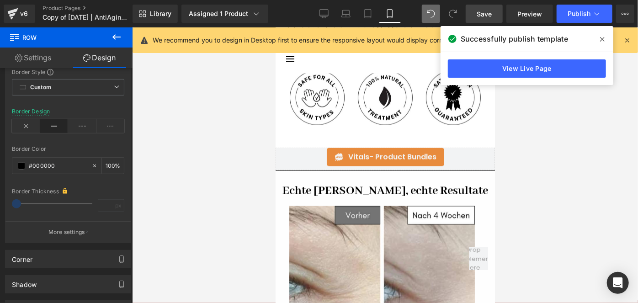
scroll to position [782, 0]
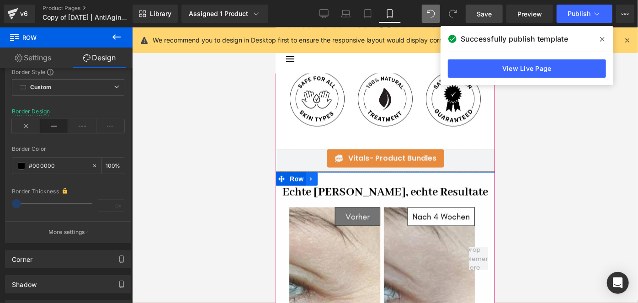
drag, startPoint x: 306, startPoint y: 176, endPoint x: 312, endPoint y: 176, distance: 6.0
click at [312, 176] on link at bounding box center [311, 179] width 12 height 14
click at [333, 176] on icon at bounding box center [335, 178] width 6 height 6
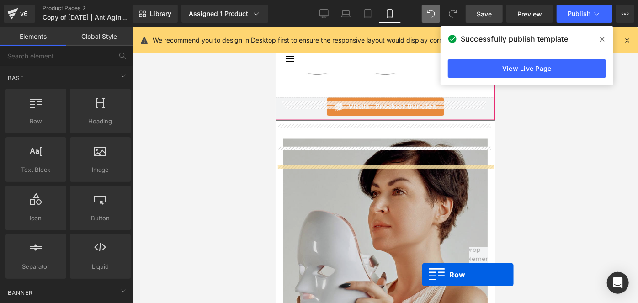
scroll to position [851, 0]
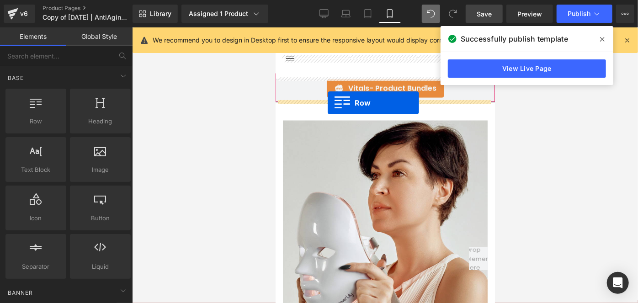
drag, startPoint x: 294, startPoint y: 158, endPoint x: 327, endPoint y: 102, distance: 65.1
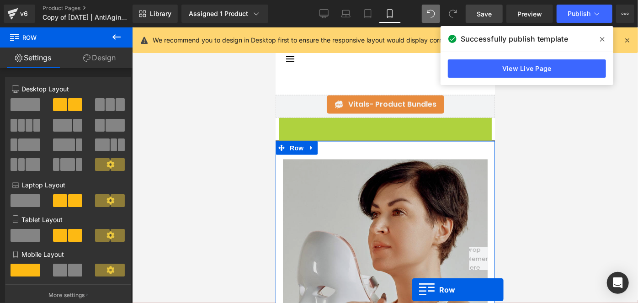
scroll to position [854, 0]
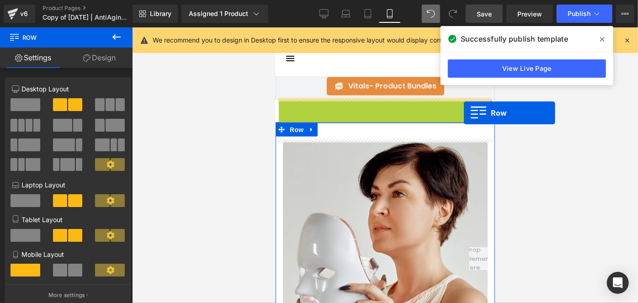
drag, startPoint x: 294, startPoint y: 177, endPoint x: 463, endPoint y: 112, distance: 180.9
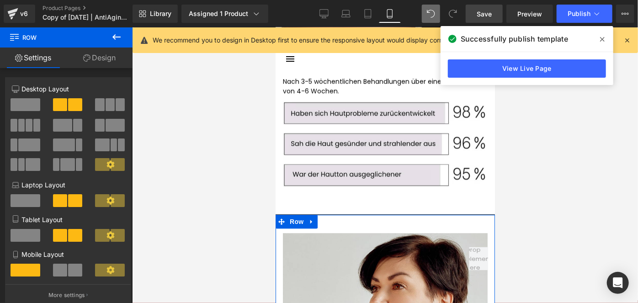
scroll to position [1299, 0]
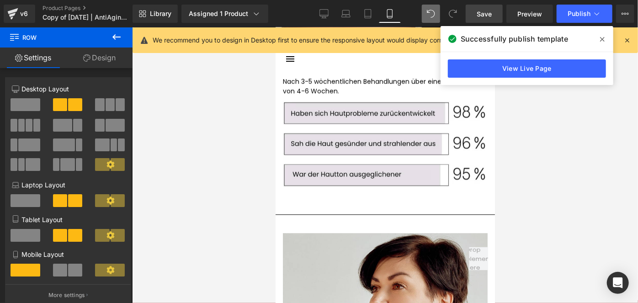
click at [471, 12] on link "Save" at bounding box center [483, 14] width 37 height 18
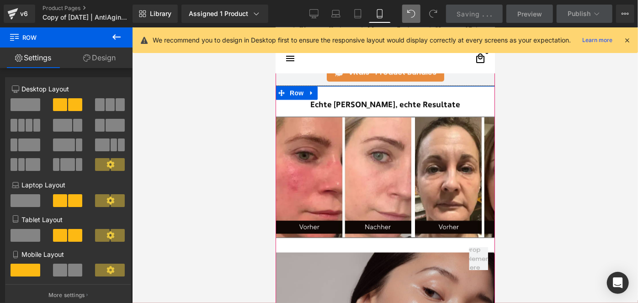
scroll to position [867, 0]
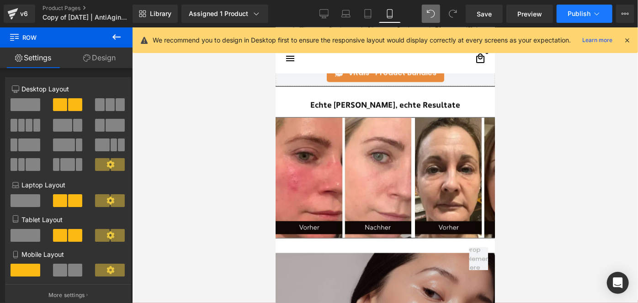
click at [568, 7] on button "Publish" at bounding box center [584, 14] width 56 height 18
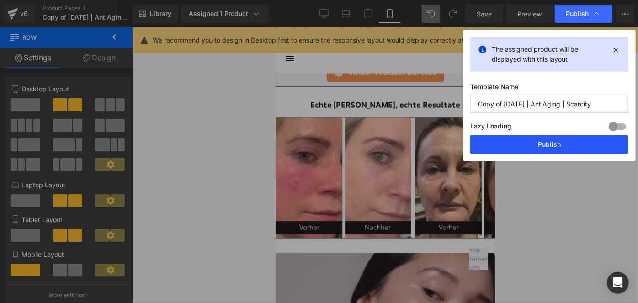
click at [545, 145] on button "Publish" at bounding box center [549, 144] width 158 height 18
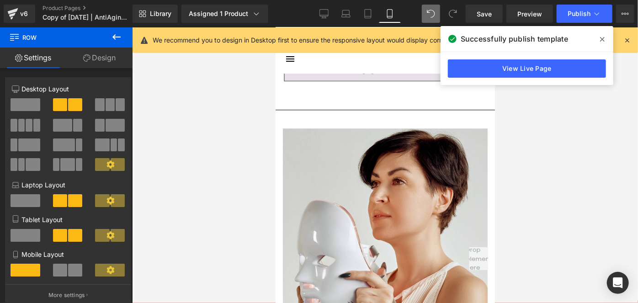
scroll to position [1402, 0]
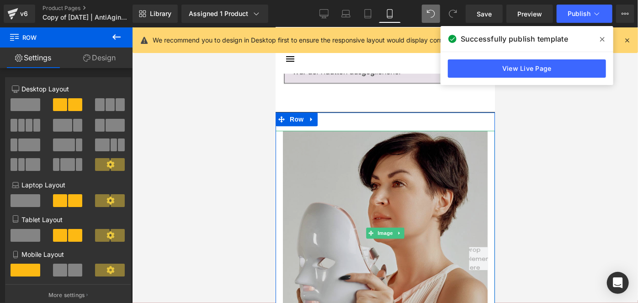
click at [322, 130] on img at bounding box center [384, 232] width 219 height 205
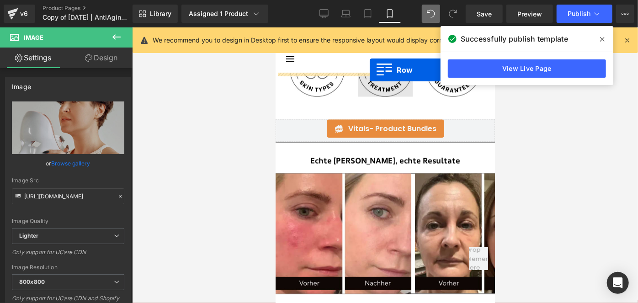
scroll to position [766, 0]
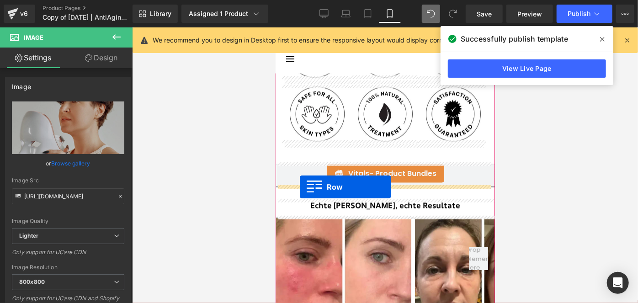
drag, startPoint x: 290, startPoint y: 102, endPoint x: 299, endPoint y: 186, distance: 84.9
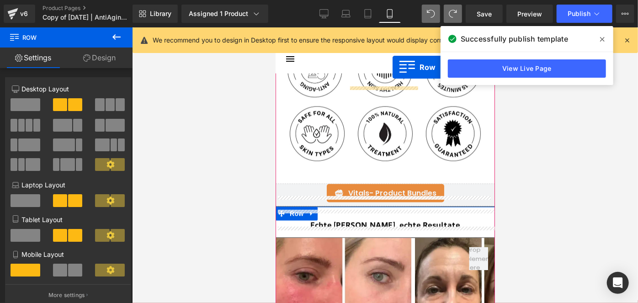
scroll to position [702, 0]
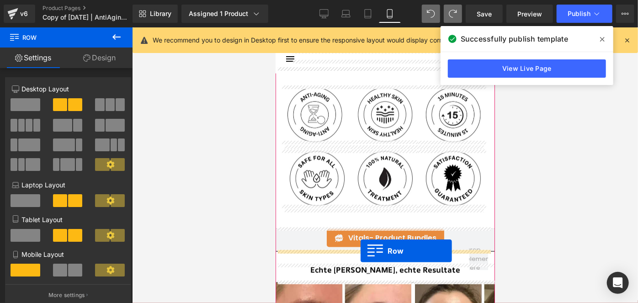
drag, startPoint x: 294, startPoint y: 130, endPoint x: 360, endPoint y: 250, distance: 136.6
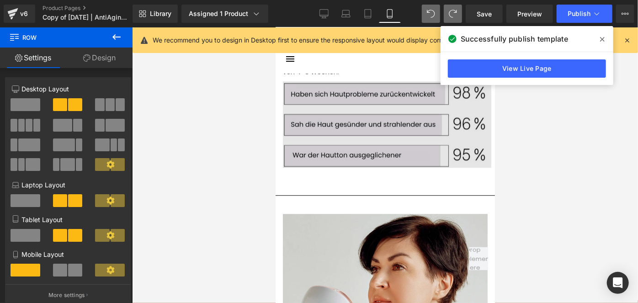
scroll to position [1318, 0]
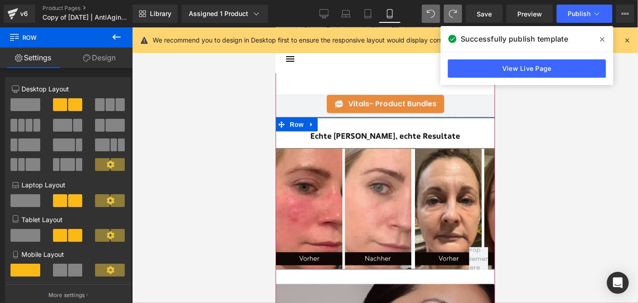
scroll to position [835, 0]
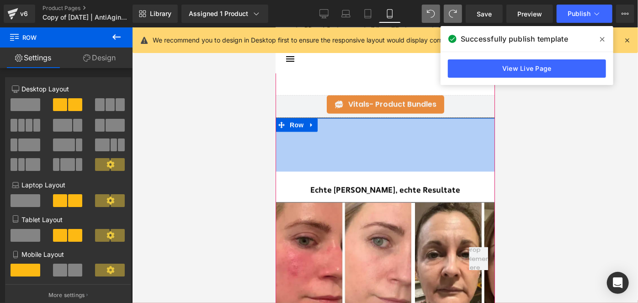
drag, startPoint x: 344, startPoint y: 116, endPoint x: 337, endPoint y: 170, distance: 53.9
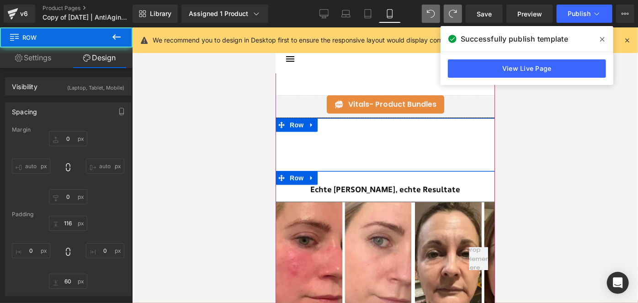
click at [302, 173] on div "Echte Nutzer, echte Resultate Heading Image Image Image Image" at bounding box center [384, 247] width 219 height 152
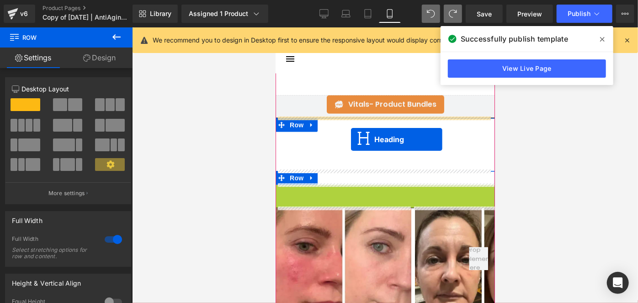
drag, startPoint x: 372, startPoint y: 190, endPoint x: 350, endPoint y: 138, distance: 56.1
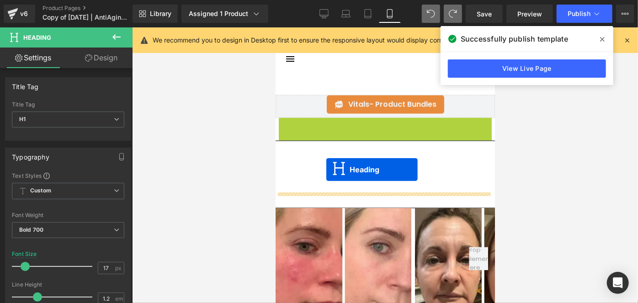
drag, startPoint x: 375, startPoint y: 123, endPoint x: 326, endPoint y: 169, distance: 67.2
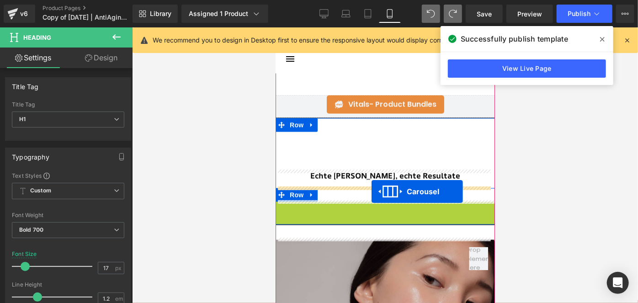
drag, startPoint x: 379, startPoint y: 208, endPoint x: 371, endPoint y: 190, distance: 19.0
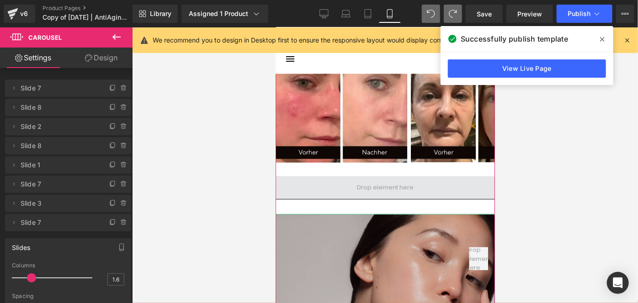
scroll to position [978, 0]
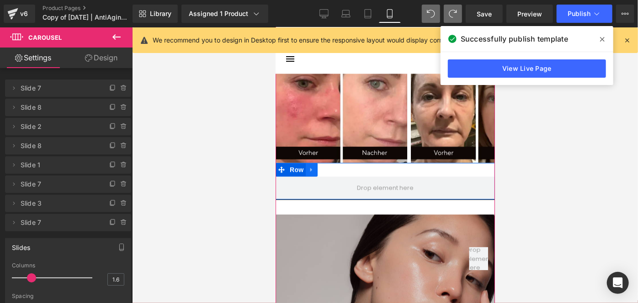
click at [310, 167] on icon at bounding box center [311, 169] width 2 height 4
click at [332, 168] on icon at bounding box center [335, 169] width 6 height 7
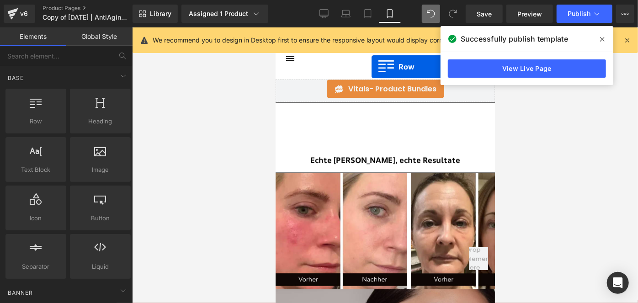
scroll to position [833, 0]
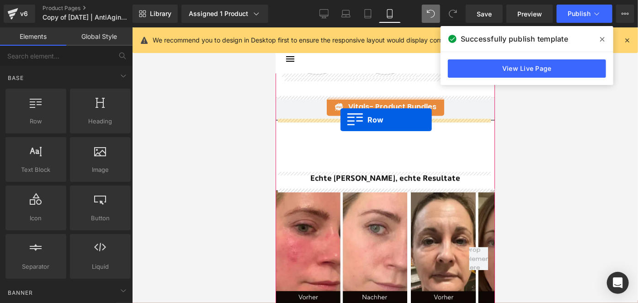
drag, startPoint x: 294, startPoint y: 170, endPoint x: 340, endPoint y: 119, distance: 68.2
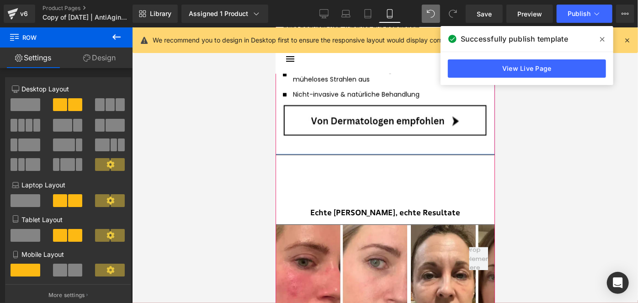
scroll to position [1239, 0]
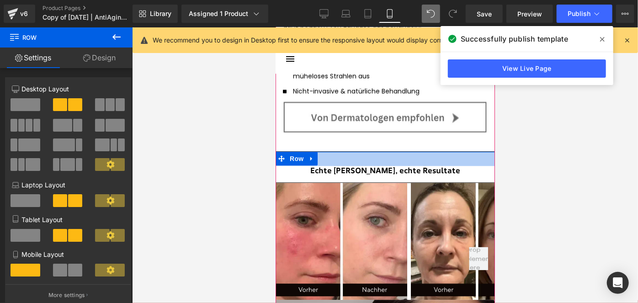
drag, startPoint x: 332, startPoint y: 161, endPoint x: 405, endPoint y: 122, distance: 82.1
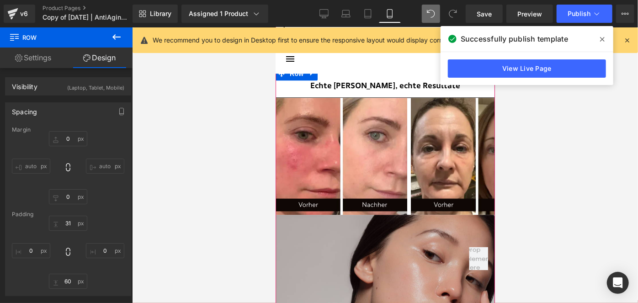
scroll to position [1320, 0]
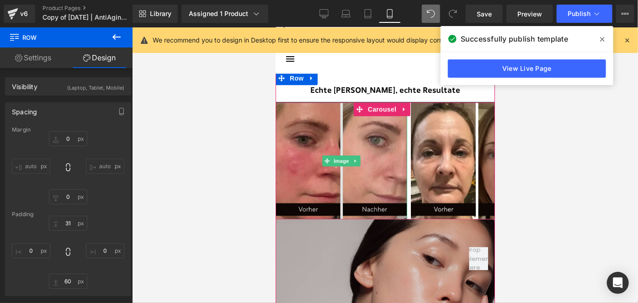
click at [312, 110] on img at bounding box center [341, 160] width 132 height 117
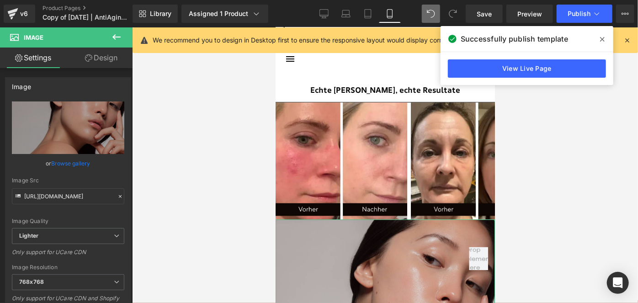
click at [111, 61] on link "Design" at bounding box center [101, 58] width 66 height 21
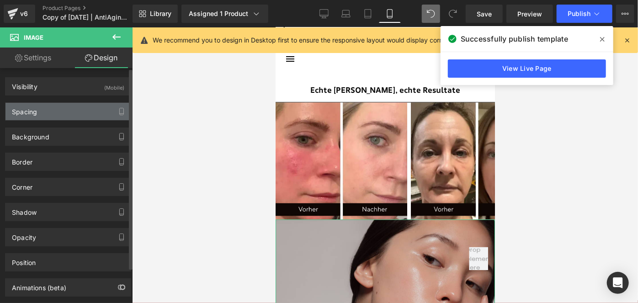
type input "0"
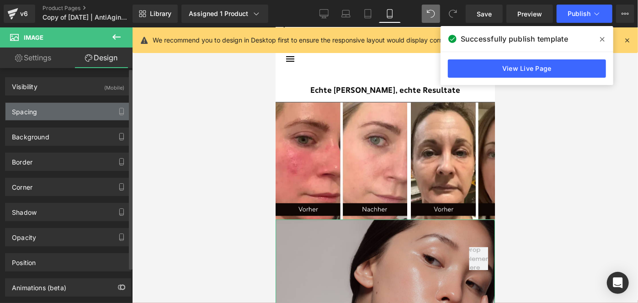
type input "0"
click at [50, 111] on div "Spacing" at bounding box center [67, 111] width 125 height 17
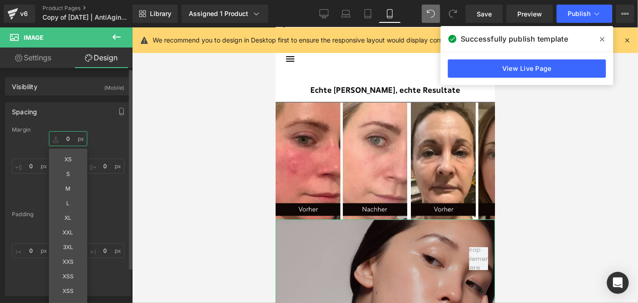
click at [72, 135] on input "0" at bounding box center [68, 138] width 38 height 15
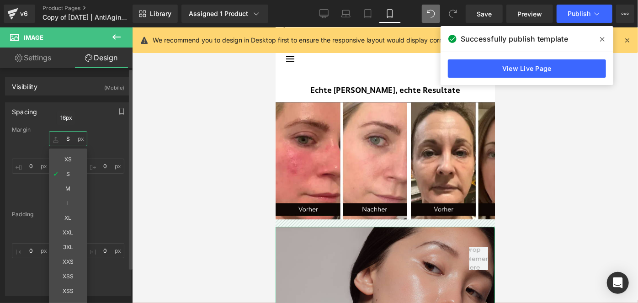
click at [72, 138] on input "S" at bounding box center [68, 138] width 38 height 15
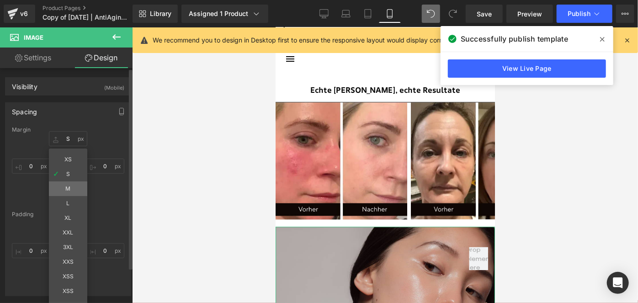
type input "M"
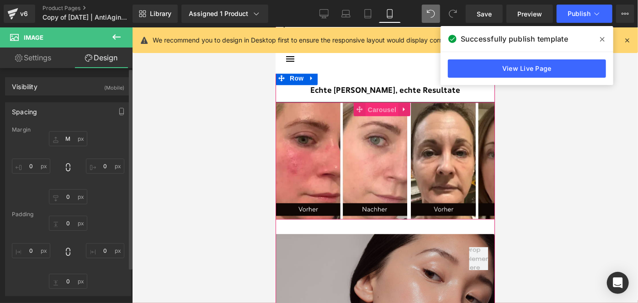
click at [383, 110] on span "Carousel" at bounding box center [381, 109] width 33 height 14
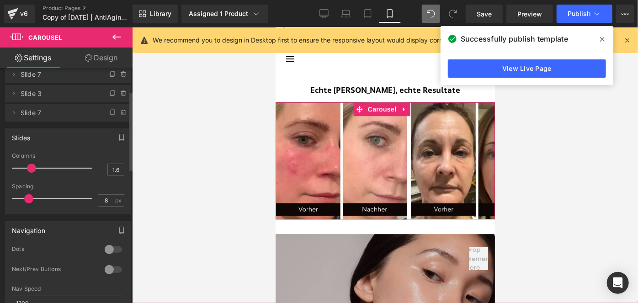
scroll to position [0, 0]
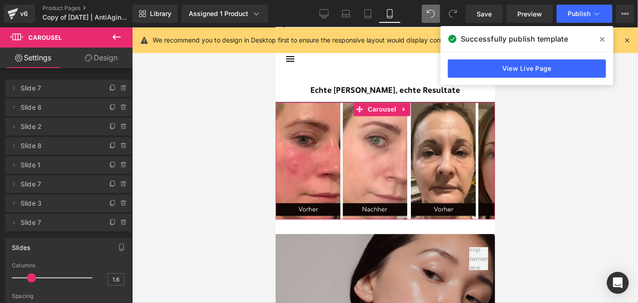
click at [94, 57] on link "Design" at bounding box center [101, 58] width 66 height 21
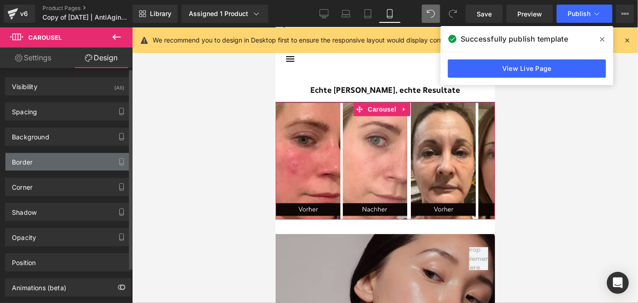
click at [37, 159] on div "Border" at bounding box center [67, 161] width 125 height 17
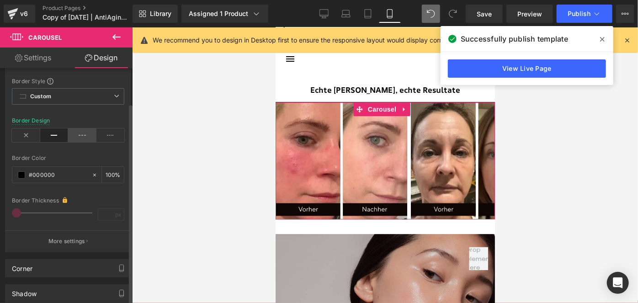
scroll to position [102, 0]
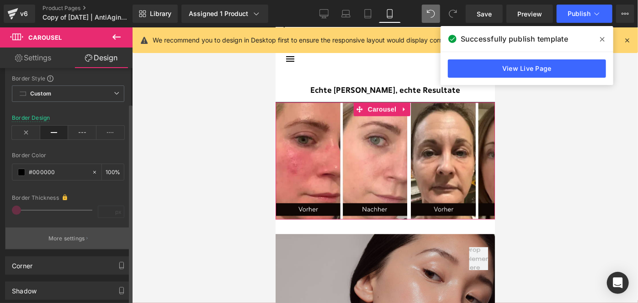
click at [81, 238] on p "More settings" at bounding box center [66, 238] width 37 height 8
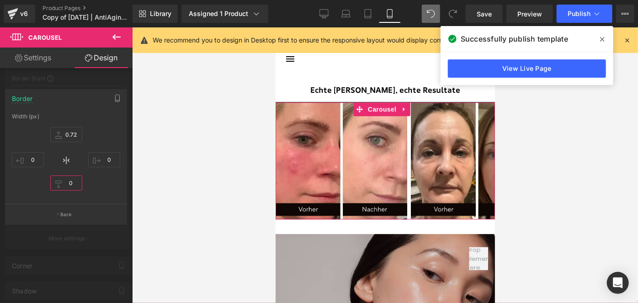
click at [74, 183] on input "0" at bounding box center [66, 182] width 32 height 15
type input "1"
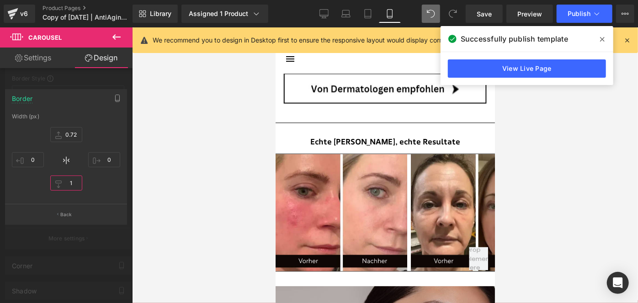
scroll to position [1267, 0]
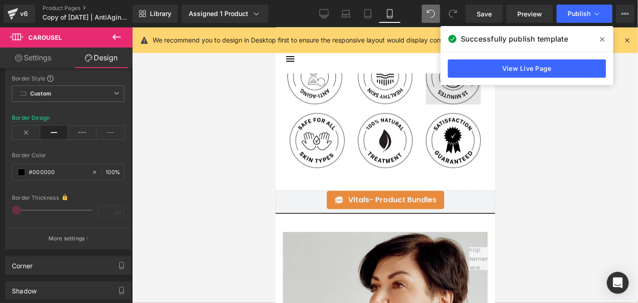
scroll to position [737, 0]
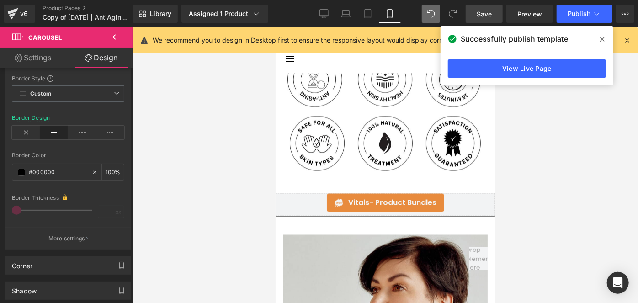
click at [474, 19] on link "Save" at bounding box center [483, 14] width 37 height 18
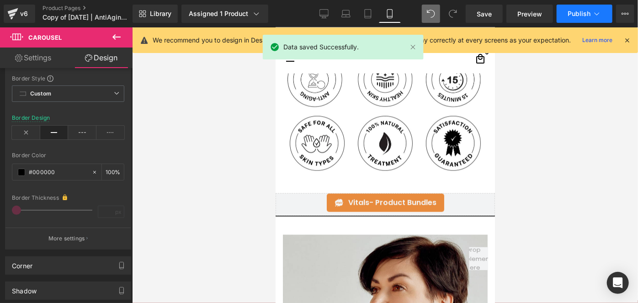
click at [568, 14] on span "Publish" at bounding box center [578, 13] width 23 height 7
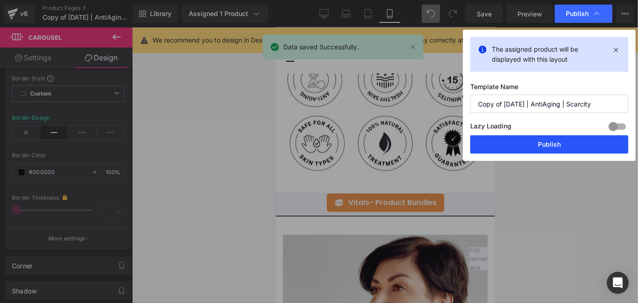
click at [520, 145] on button "Publish" at bounding box center [549, 144] width 158 height 18
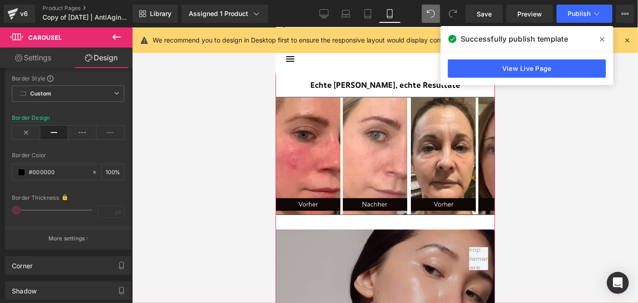
scroll to position [1325, 0]
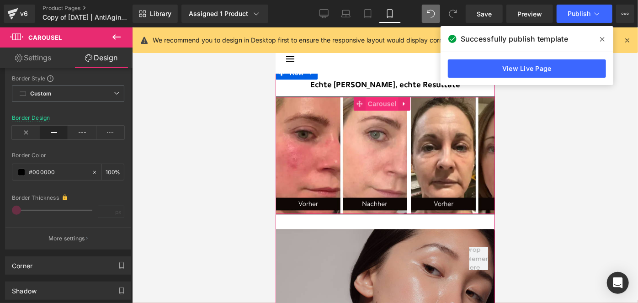
click at [378, 101] on span "Carousel" at bounding box center [381, 103] width 33 height 14
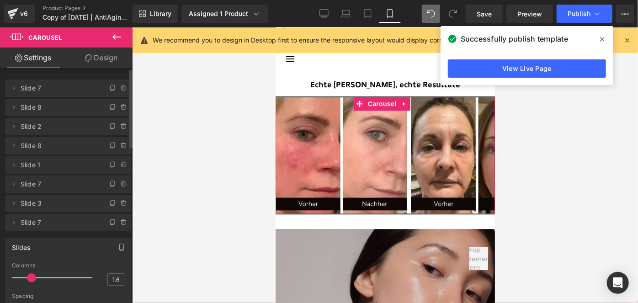
click at [115, 281] on input "1.6" at bounding box center [116, 279] width 16 height 11
type input "1.4"
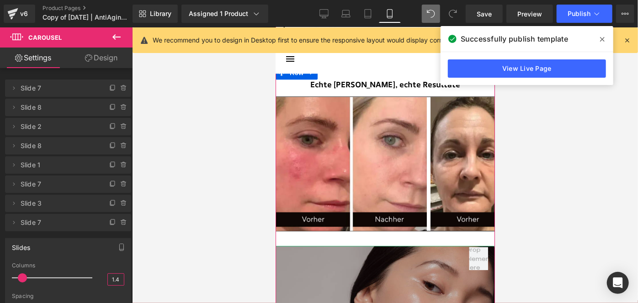
scroll to position [1470, 0]
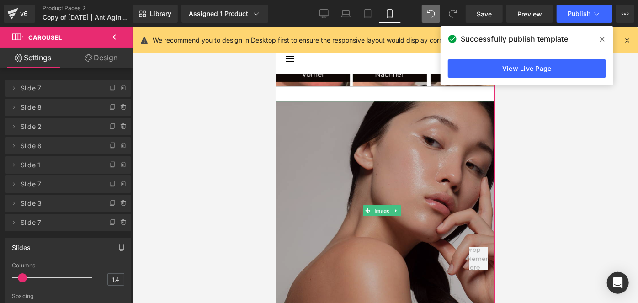
click at [340, 243] on img at bounding box center [384, 209] width 219 height 219
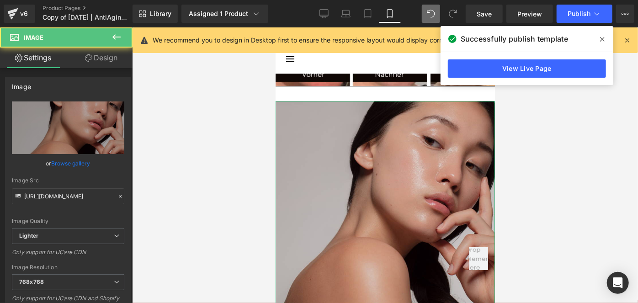
click at [107, 58] on link "Design" at bounding box center [101, 58] width 66 height 21
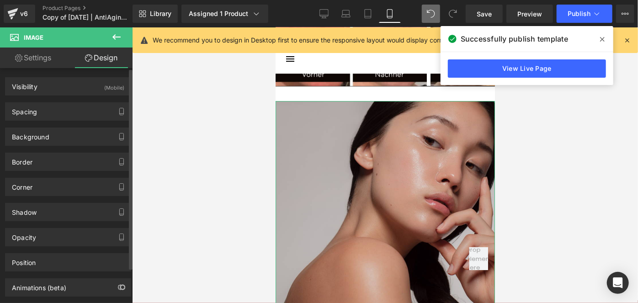
type input "M"
type input "0"
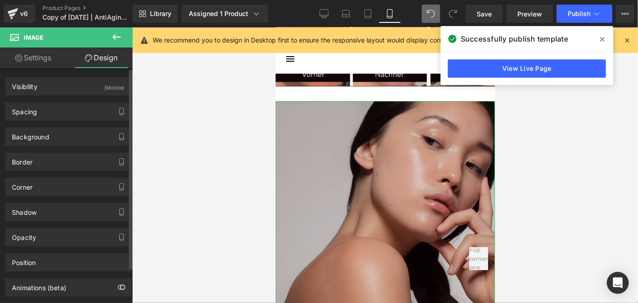
type input "0"
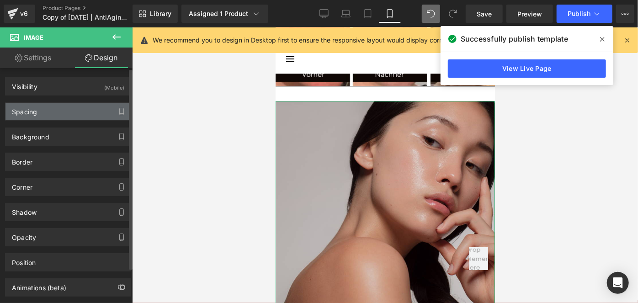
click at [80, 108] on div "Spacing" at bounding box center [67, 111] width 125 height 17
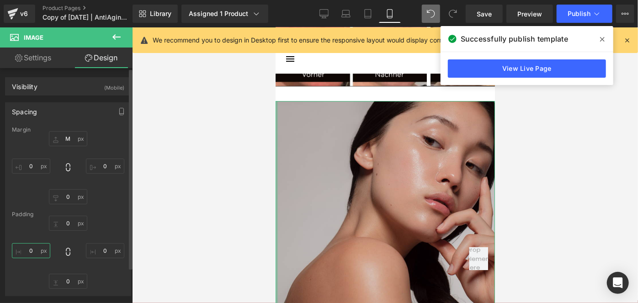
click at [43, 246] on input "0" at bounding box center [31, 250] width 38 height 15
type input "S"
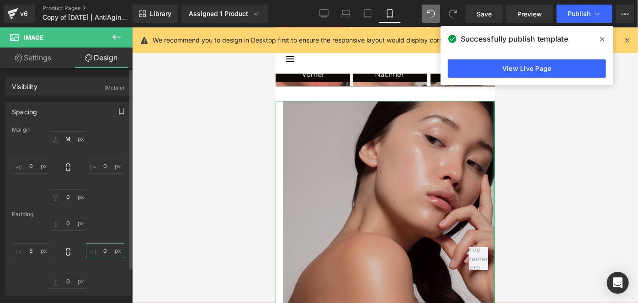
click at [103, 248] on input "0" at bounding box center [105, 250] width 38 height 15
type input "S"
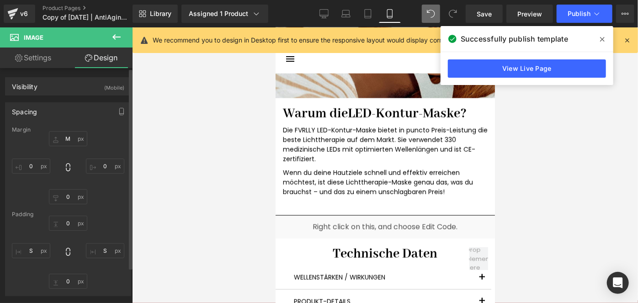
scroll to position [2460, 0]
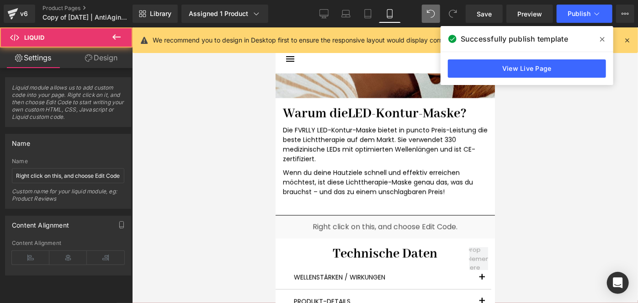
click at [347, 217] on div "Liquid" at bounding box center [384, 226] width 219 height 23
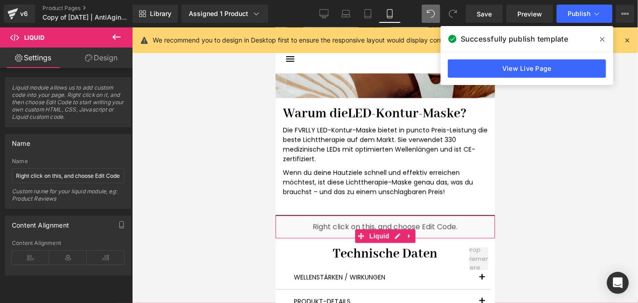
click at [117, 58] on link "Design" at bounding box center [101, 58] width 66 height 21
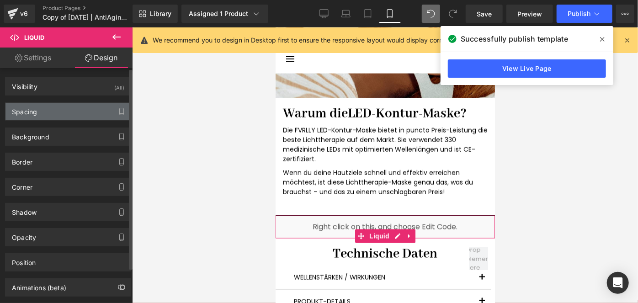
click at [57, 115] on div "Spacing" at bounding box center [67, 111] width 125 height 17
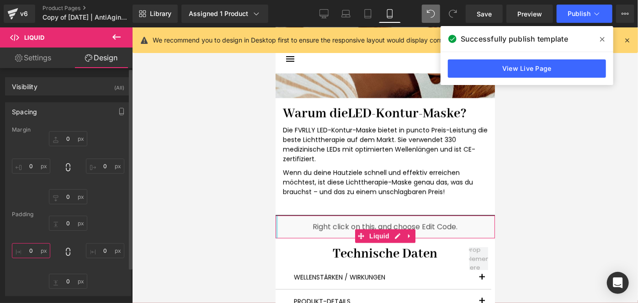
click at [34, 253] on input "0" at bounding box center [31, 250] width 38 height 15
type input "S"
click at [109, 253] on input "0" at bounding box center [105, 250] width 38 height 15
type input "S"
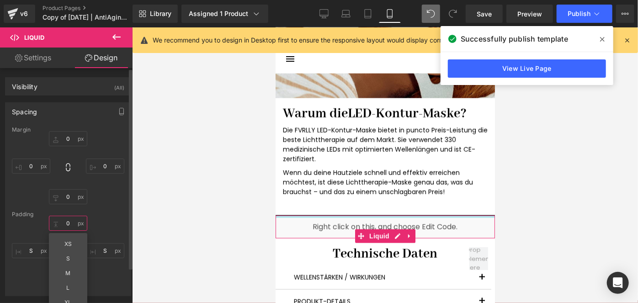
click at [67, 221] on input "0" at bounding box center [68, 223] width 38 height 15
type input "S"
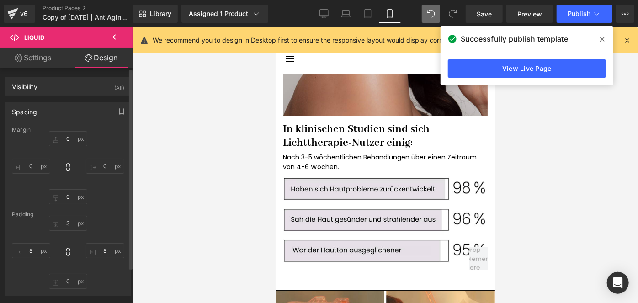
scroll to position [1659, 0]
click at [483, 21] on link "Save" at bounding box center [483, 14] width 37 height 18
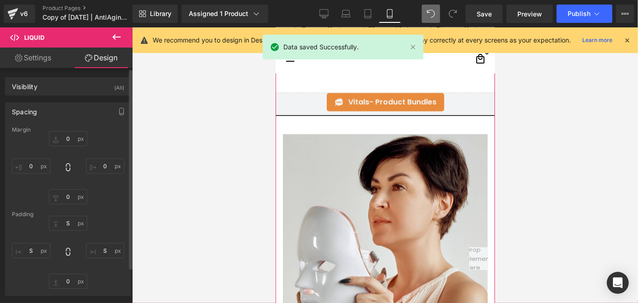
scroll to position [838, 0]
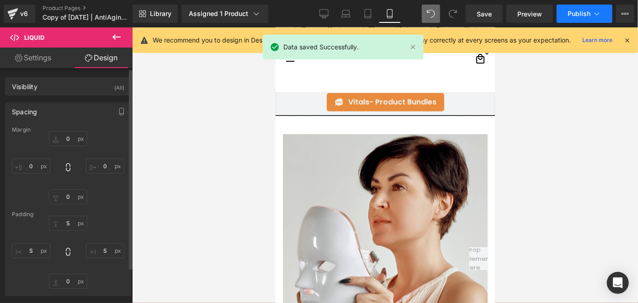
click at [575, 10] on span "Publish" at bounding box center [578, 13] width 23 height 7
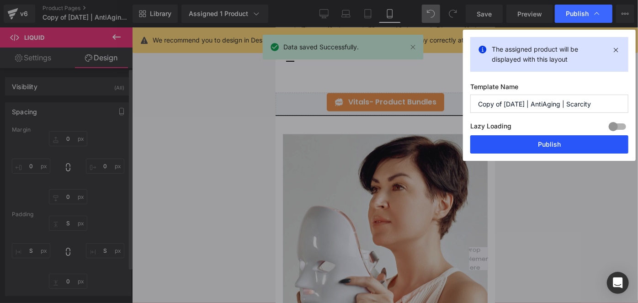
click at [551, 151] on button "Publish" at bounding box center [549, 144] width 158 height 18
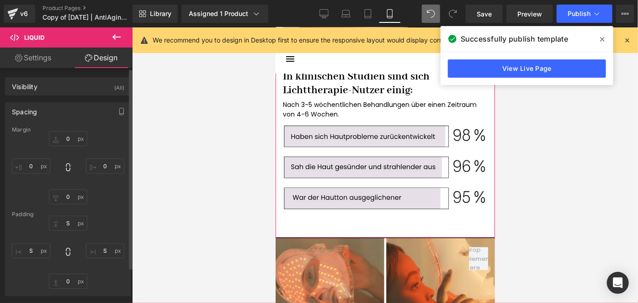
scroll to position [1737, 0]
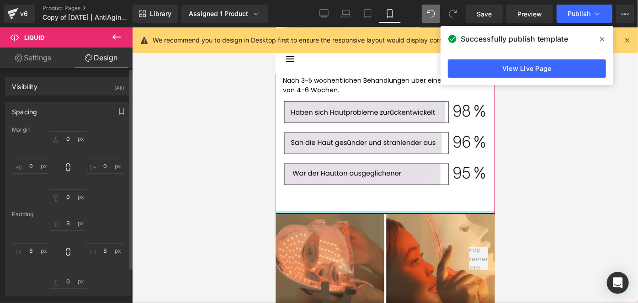
click at [359, 211] on div at bounding box center [384, 212] width 219 height 2
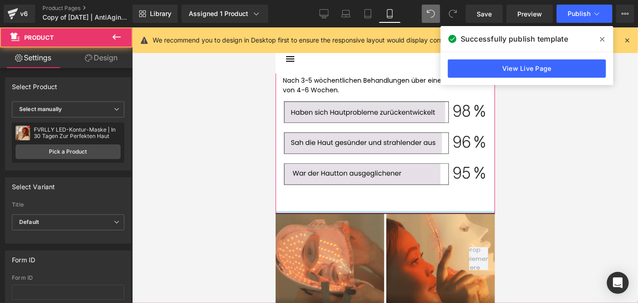
click at [360, 211] on div at bounding box center [384, 212] width 219 height 2
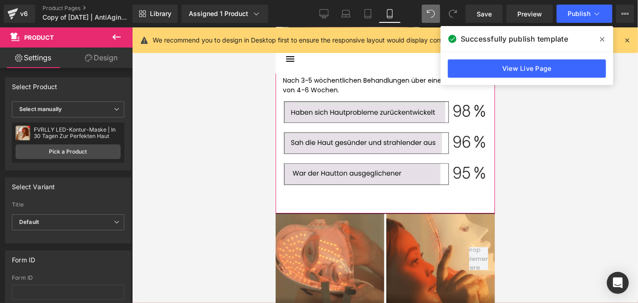
drag, startPoint x: 360, startPoint y: 201, endPoint x: 363, endPoint y: 192, distance: 9.1
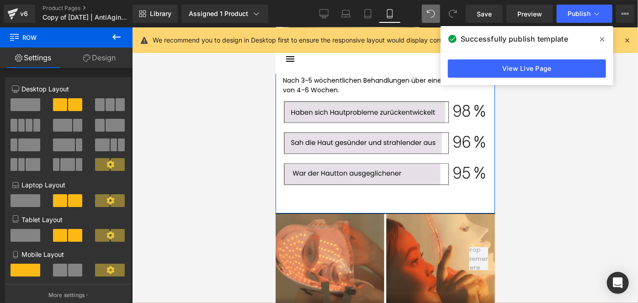
click at [106, 60] on link "Design" at bounding box center [99, 58] width 66 height 21
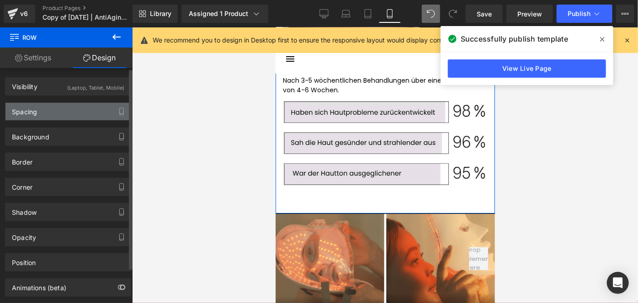
click at [69, 119] on div "Spacing" at bounding box center [67, 111] width 125 height 17
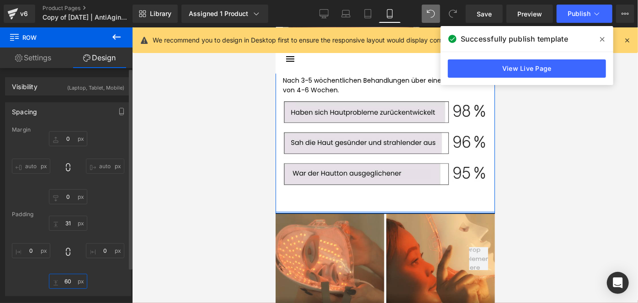
click at [66, 281] on input "60" at bounding box center [68, 281] width 38 height 15
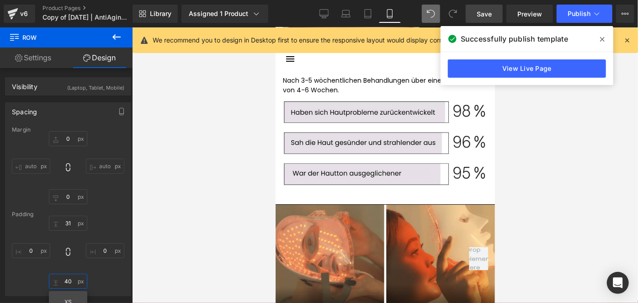
type input "40"
click at [488, 18] on span "Save" at bounding box center [483, 14] width 15 height 10
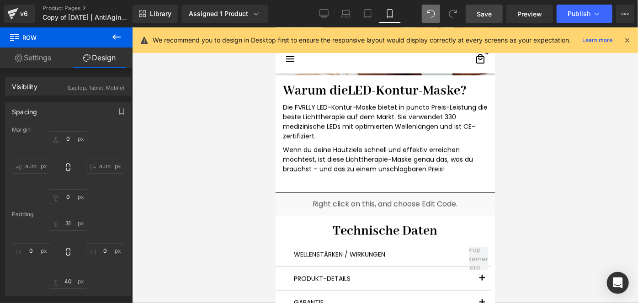
scroll to position [2471, 0]
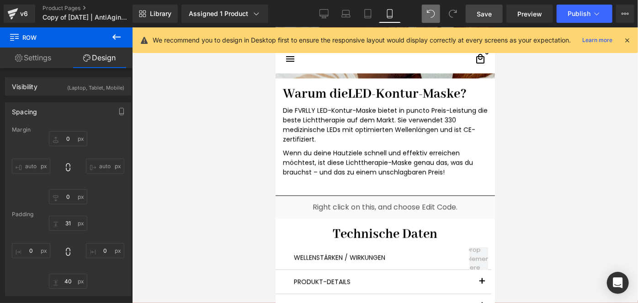
click at [346, 196] on div "Liquid" at bounding box center [384, 206] width 219 height 23
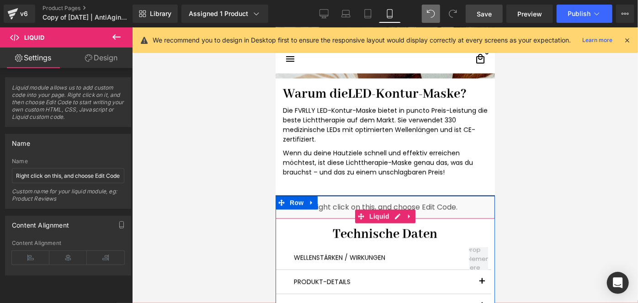
click at [336, 199] on div "Liquid" at bounding box center [384, 206] width 219 height 23
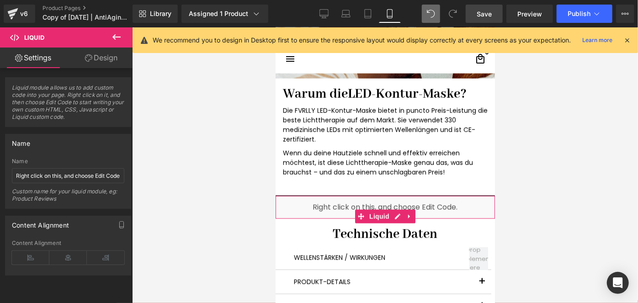
click at [106, 58] on link "Design" at bounding box center [101, 58] width 66 height 21
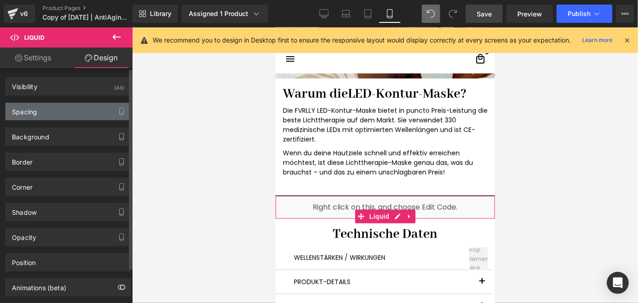
click at [68, 112] on div "Spacing" at bounding box center [67, 111] width 125 height 17
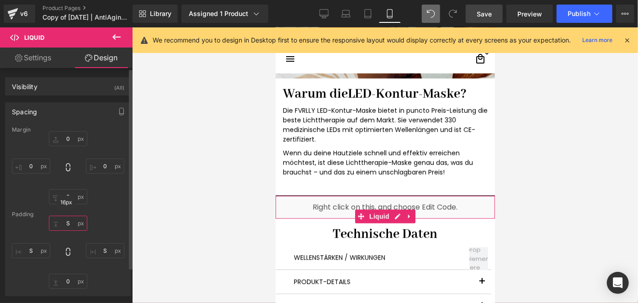
click at [66, 218] on input "S" at bounding box center [68, 223] width 38 height 15
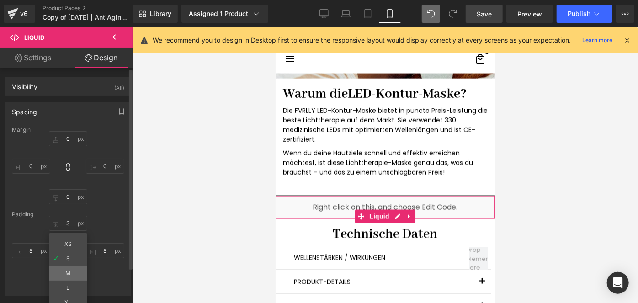
type input "M"
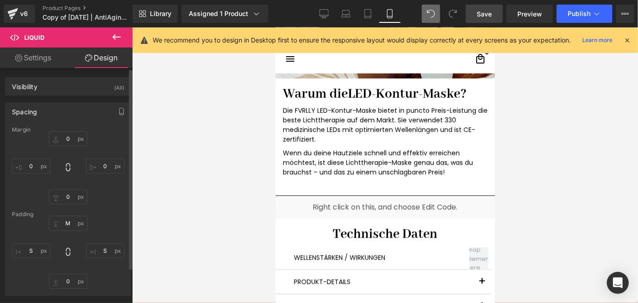
click at [481, 14] on span "Save" at bounding box center [483, 14] width 15 height 10
click at [573, 15] on span "Publish" at bounding box center [578, 13] width 23 height 7
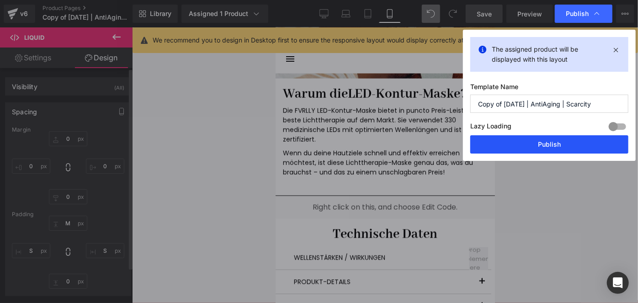
click at [521, 148] on button "Publish" at bounding box center [549, 144] width 158 height 18
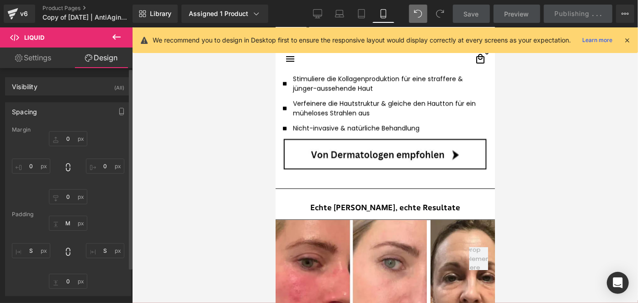
scroll to position [1205, 0]
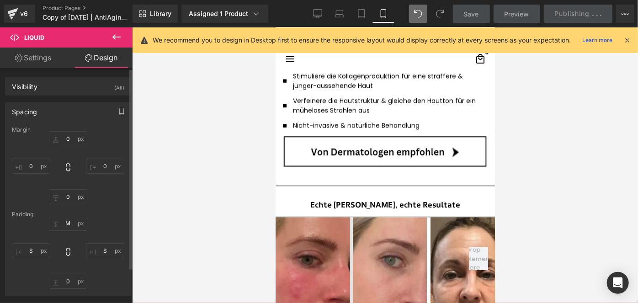
click at [380, 235] on img at bounding box center [350, 284] width 151 height 134
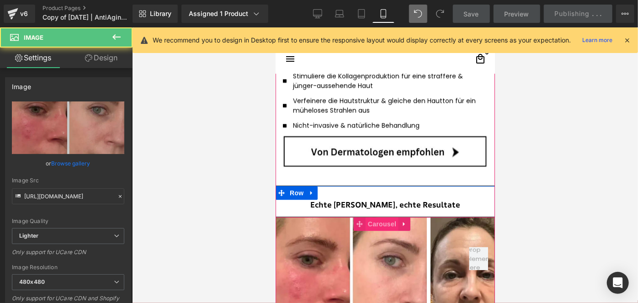
click at [383, 219] on span "Carousel" at bounding box center [381, 224] width 33 height 14
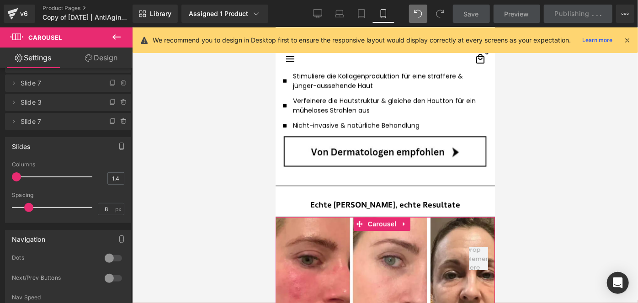
scroll to position [117, 0]
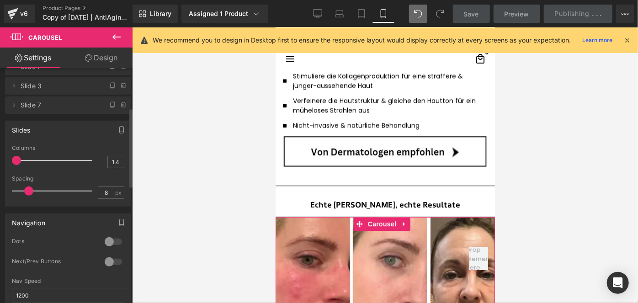
click at [109, 265] on div at bounding box center [113, 261] width 22 height 15
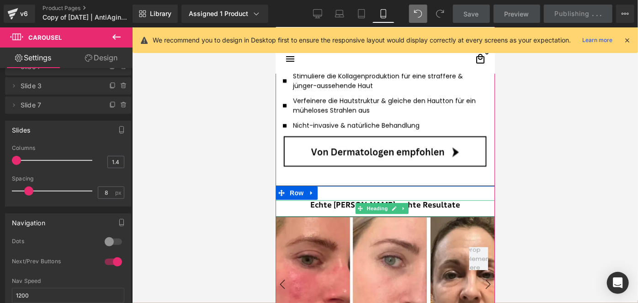
scroll to position [1299, 0]
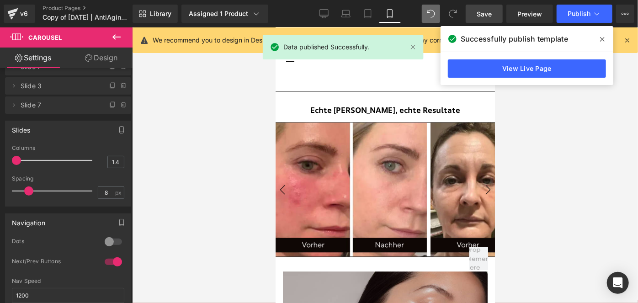
click at [475, 8] on link "Save" at bounding box center [483, 14] width 37 height 18
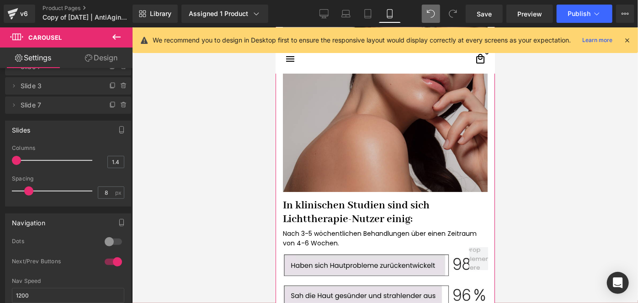
scroll to position [1648, 0]
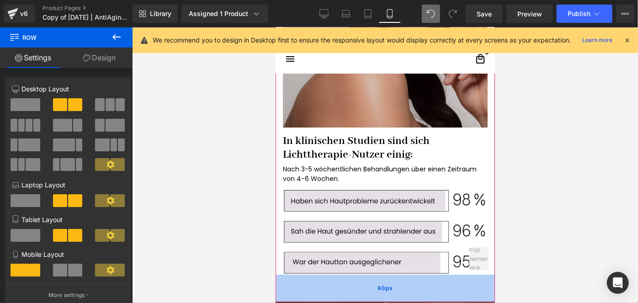
drag, startPoint x: 346, startPoint y: 276, endPoint x: 393, endPoint y: 285, distance: 47.9
click at [393, 285] on div "60px" at bounding box center [384, 287] width 219 height 27
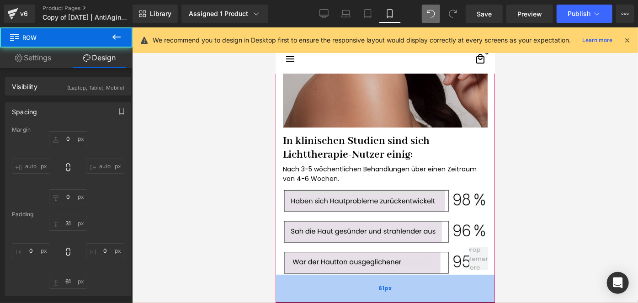
click at [393, 285] on div "61px" at bounding box center [384, 288] width 219 height 28
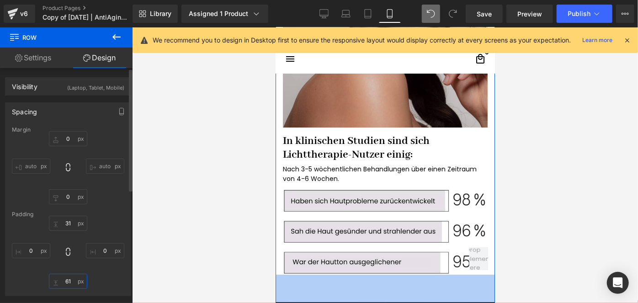
click at [71, 279] on input "61" at bounding box center [68, 281] width 38 height 15
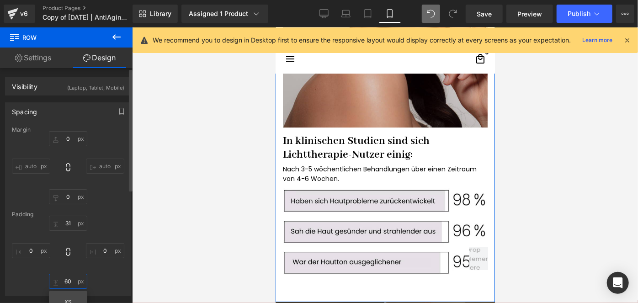
type input "60"
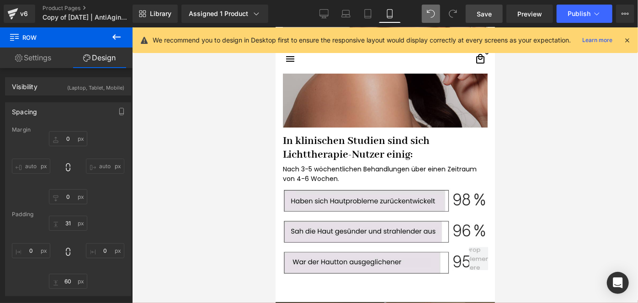
click at [483, 15] on span "Save" at bounding box center [483, 14] width 15 height 10
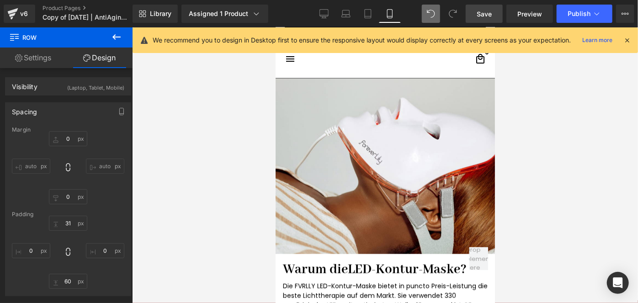
scroll to position [2306, 0]
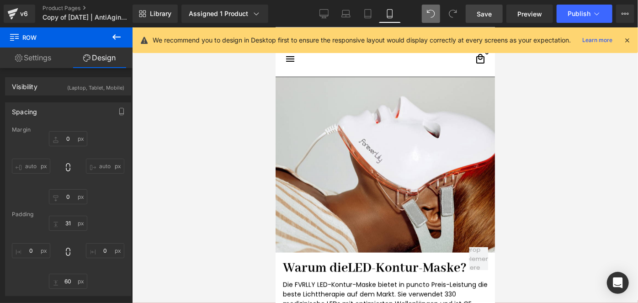
click at [346, 180] on img at bounding box center [384, 164] width 219 height 175
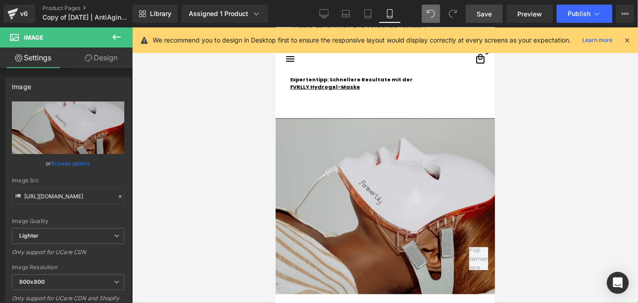
scroll to position [2264, 0]
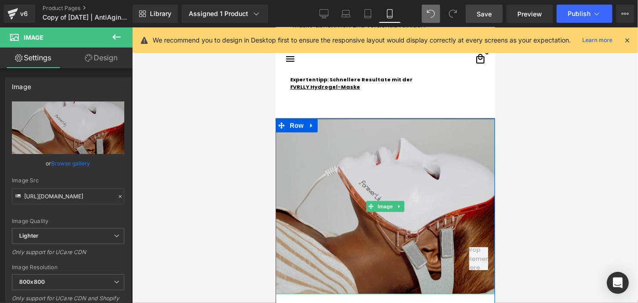
click at [310, 213] on img at bounding box center [384, 205] width 219 height 175
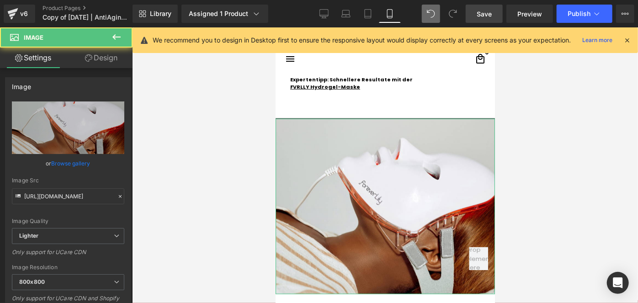
click at [90, 48] on link "Design" at bounding box center [101, 58] width 66 height 21
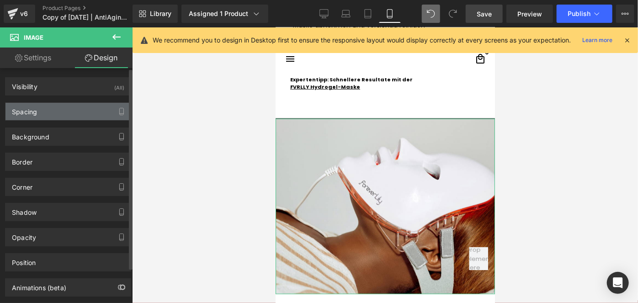
type input "0"
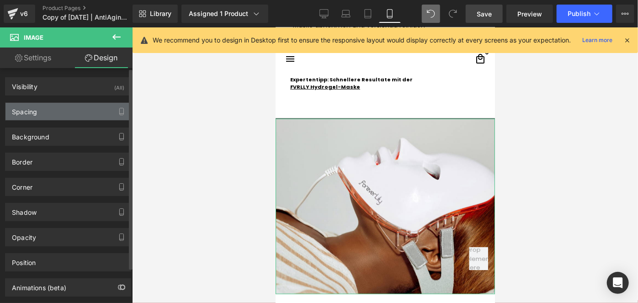
type input "0"
click at [39, 113] on div "Spacing" at bounding box center [67, 111] width 125 height 17
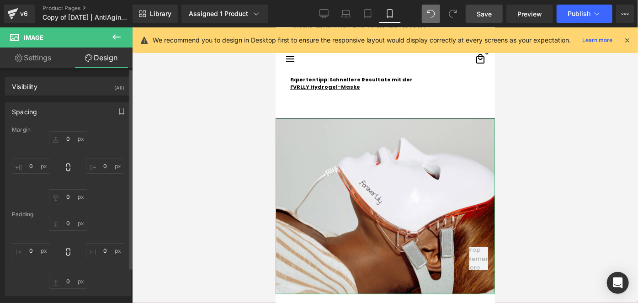
click at [37, 258] on div "0px 0 0px 0 0px 0 0px 0" at bounding box center [68, 252] width 112 height 73
click at [33, 249] on input "0" at bounding box center [31, 250] width 38 height 15
type input "S"
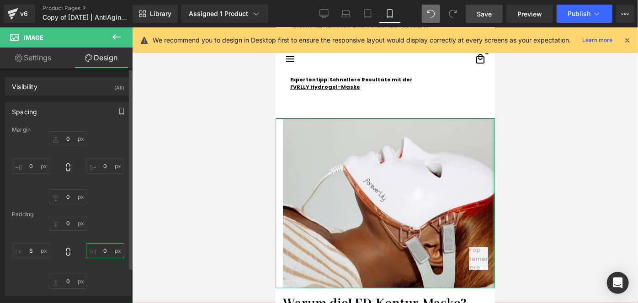
click at [97, 256] on input "0" at bounding box center [105, 250] width 38 height 15
type input "S"
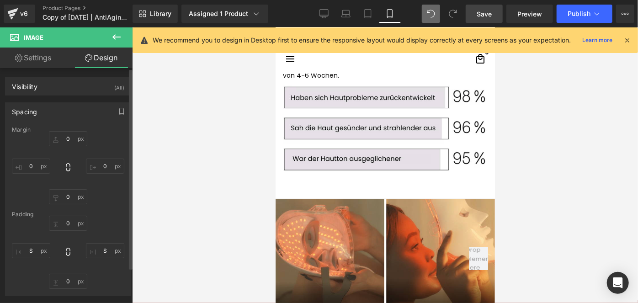
scroll to position [1758, 0]
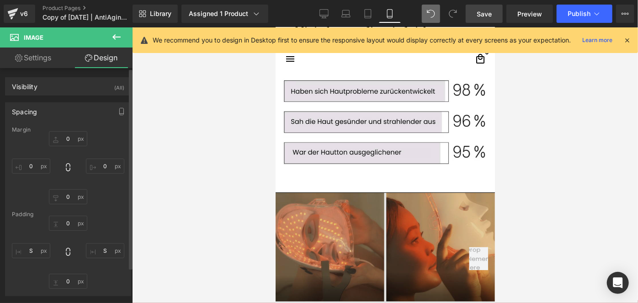
click at [332, 203] on img at bounding box center [384, 301] width 219 height 219
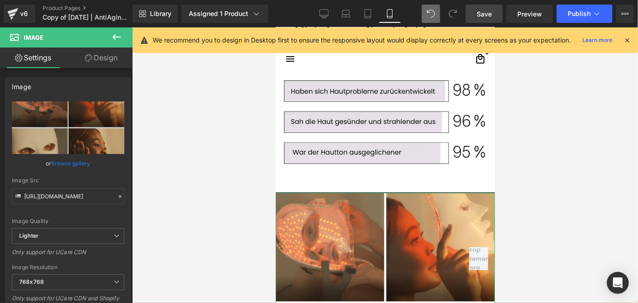
click at [101, 63] on link "Design" at bounding box center [101, 58] width 66 height 21
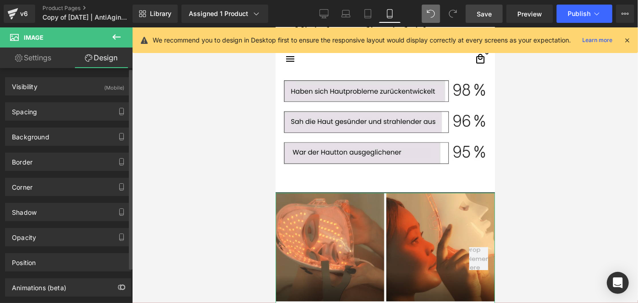
click at [41, 100] on div "Spacing Margin 0px 0 0px 0 0px 0 0px 0 Padding 0px 0 0px 0 0px 0 0px 0" at bounding box center [68, 107] width 137 height 25
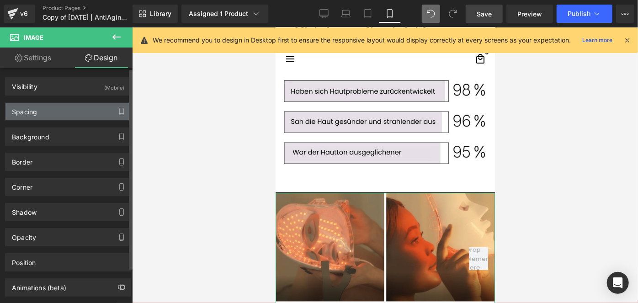
click at [37, 108] on div "Spacing" at bounding box center [24, 109] width 25 height 13
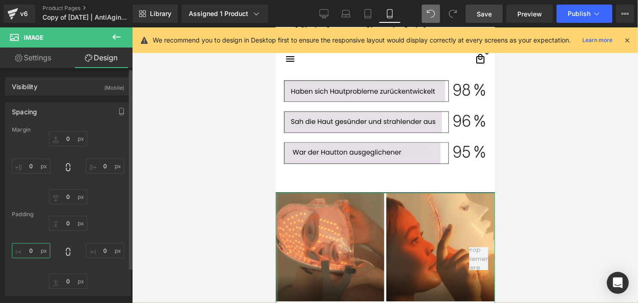
click at [40, 251] on input "0" at bounding box center [31, 250] width 38 height 15
type input "S"
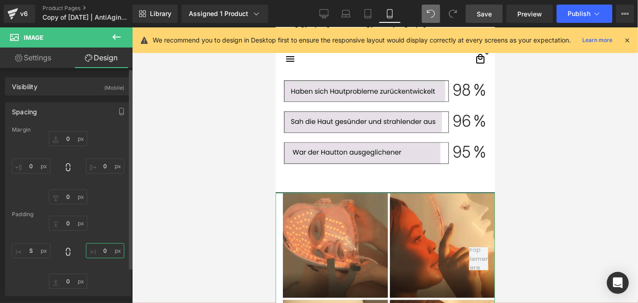
click at [106, 252] on input "0" at bounding box center [105, 250] width 38 height 15
type input "S"
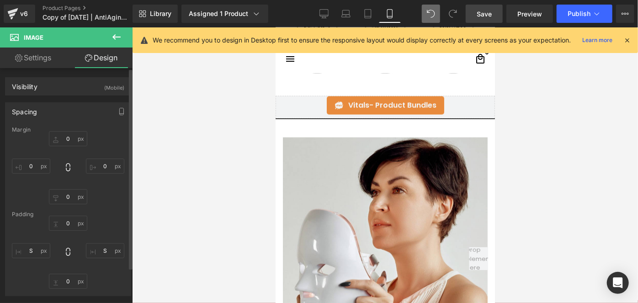
scroll to position [834, 0]
click at [479, 6] on link "Save" at bounding box center [483, 14] width 37 height 18
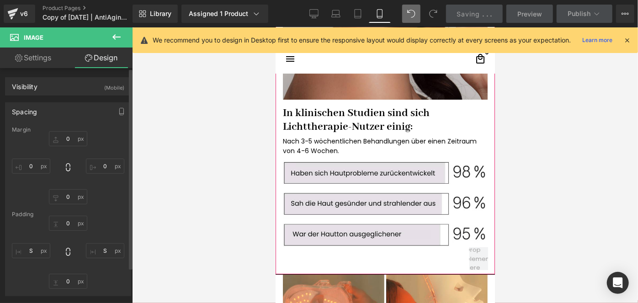
scroll to position [1676, 0]
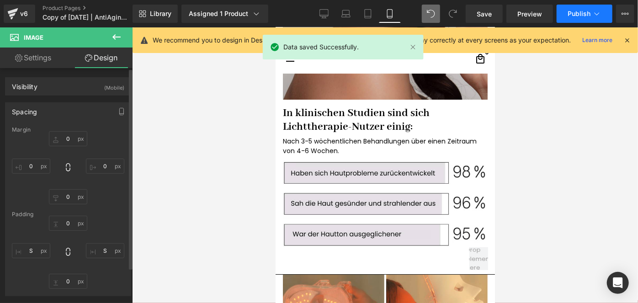
click at [565, 12] on button "Publish" at bounding box center [584, 14] width 56 height 18
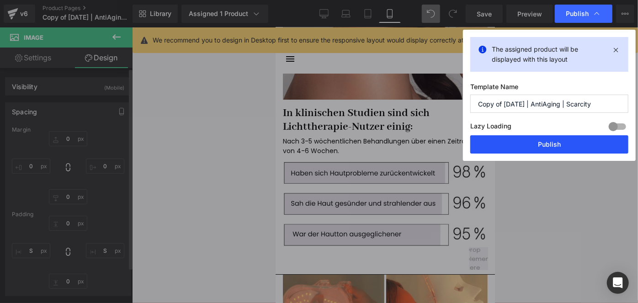
click at [534, 143] on button "Publish" at bounding box center [549, 144] width 158 height 18
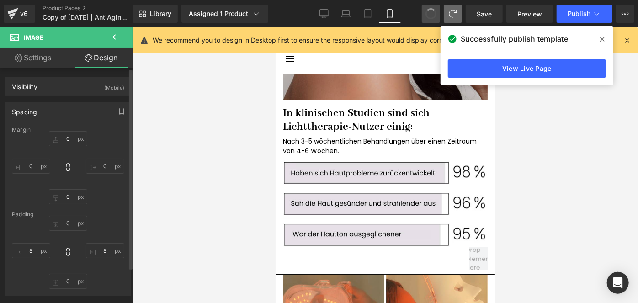
type input "0"
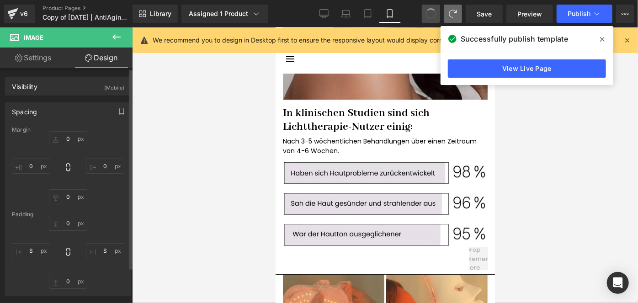
type input "6.77385"
type input "0"
type input "S"
type input "0"
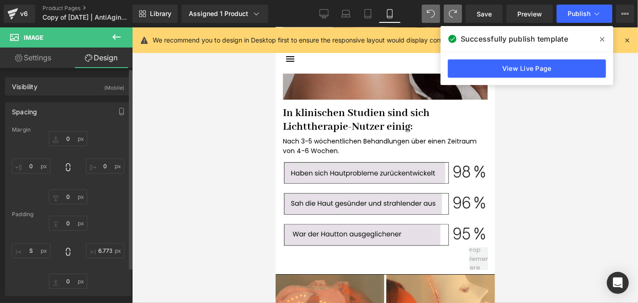
type input "0"
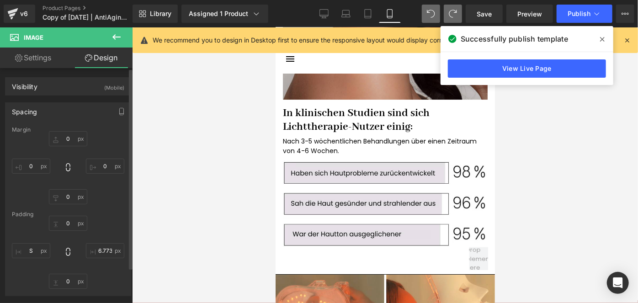
type input "10.4392"
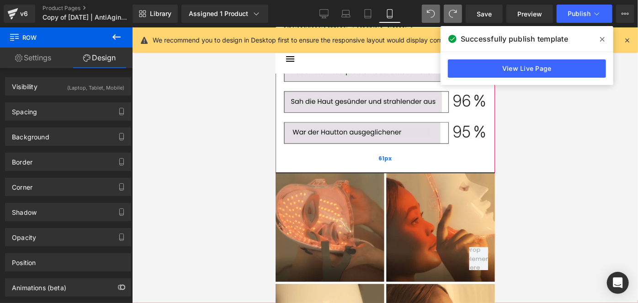
scroll to position [1774, 0]
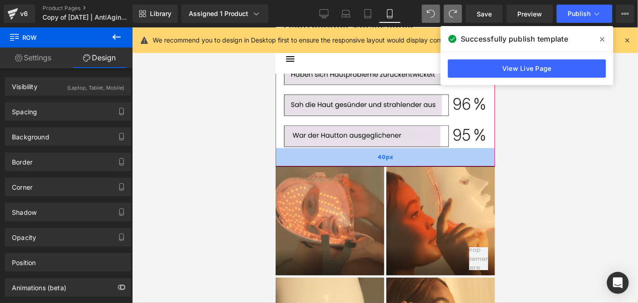
drag, startPoint x: 386, startPoint y: 159, endPoint x: 443, endPoint y: 149, distance: 57.4
click at [443, 149] on div "40px" at bounding box center [384, 157] width 219 height 18
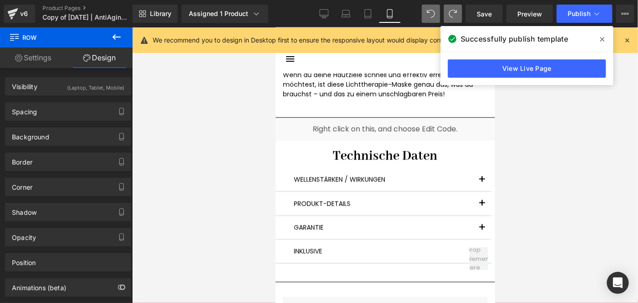
scroll to position [2550, 0]
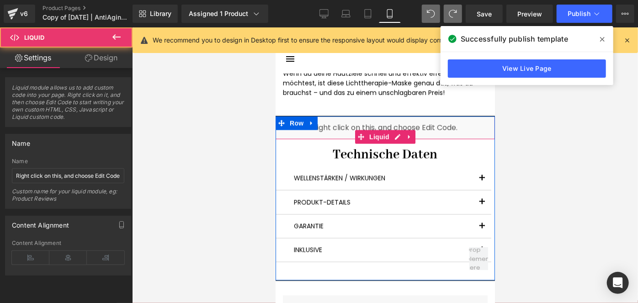
click at [322, 117] on div "Liquid" at bounding box center [384, 127] width 219 height 23
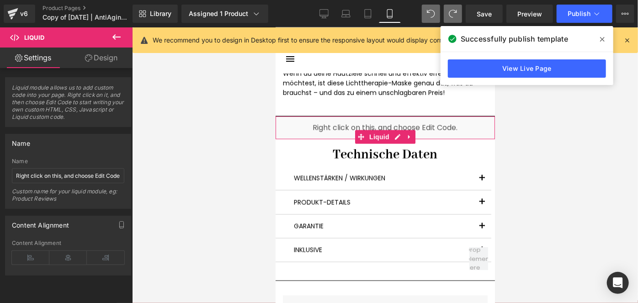
click at [115, 57] on link "Design" at bounding box center [101, 58] width 66 height 21
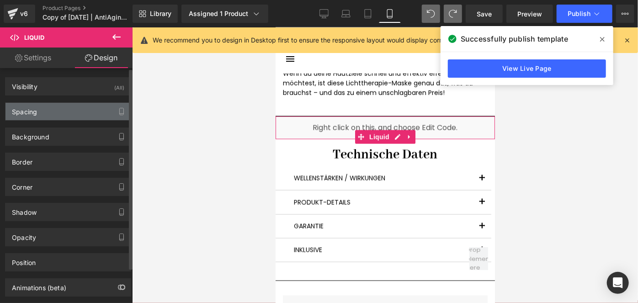
click at [52, 105] on div "Spacing" at bounding box center [67, 111] width 125 height 17
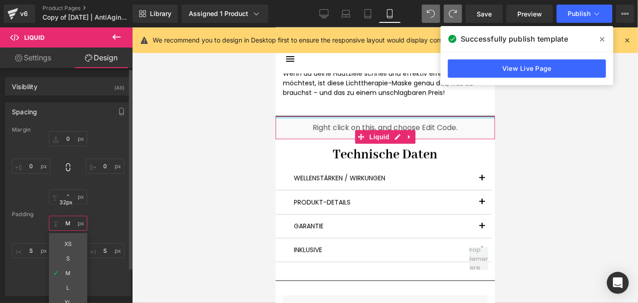
click at [68, 225] on input "M" at bounding box center [68, 223] width 38 height 15
type input "0"
click at [102, 252] on input "S" at bounding box center [105, 250] width 38 height 15
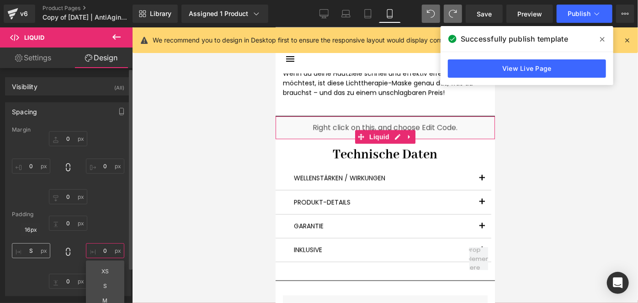
type input "0"
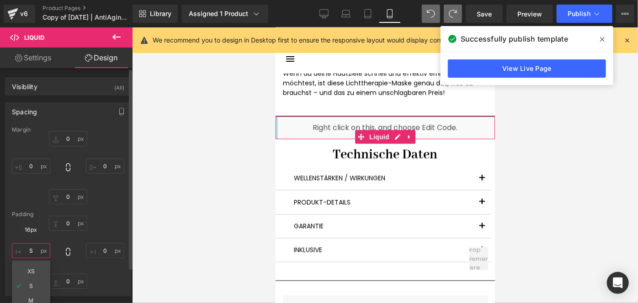
click at [41, 253] on input "S" at bounding box center [31, 250] width 38 height 15
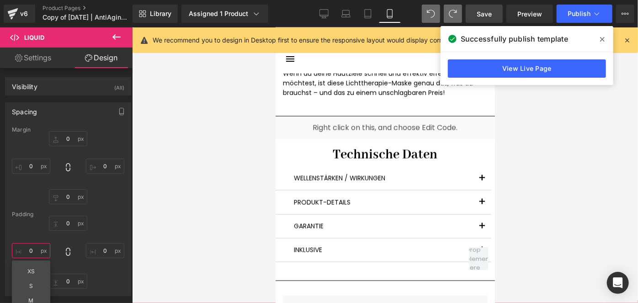
type input "0"
click at [476, 14] on link "Save" at bounding box center [483, 14] width 37 height 18
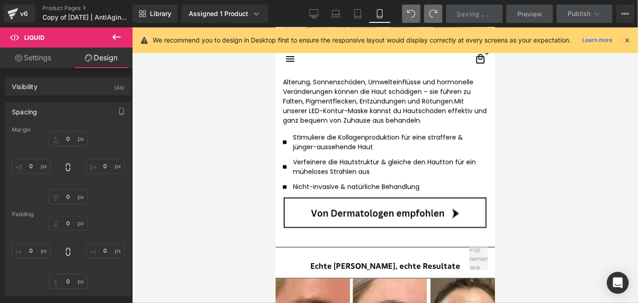
scroll to position [1138, 0]
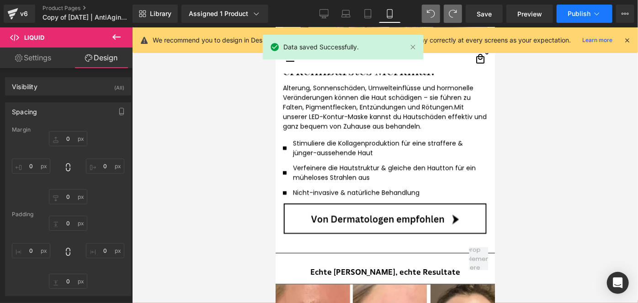
click at [571, 11] on span "Publish" at bounding box center [578, 13] width 23 height 7
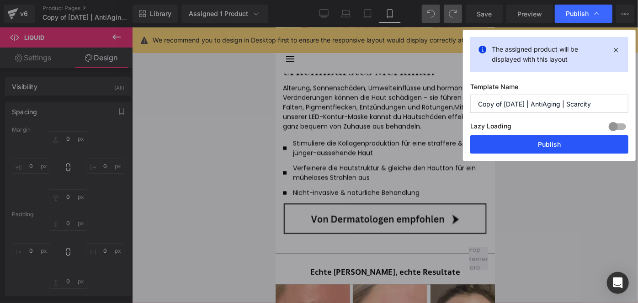
click at [527, 145] on button "Publish" at bounding box center [549, 144] width 158 height 18
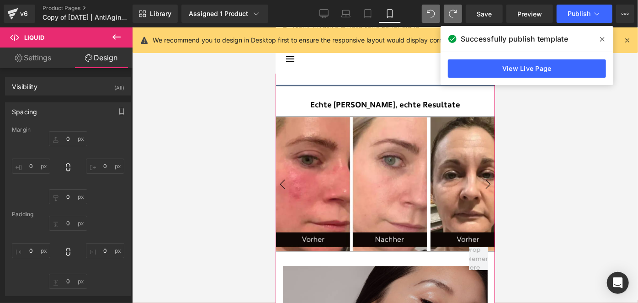
scroll to position [1305, 0]
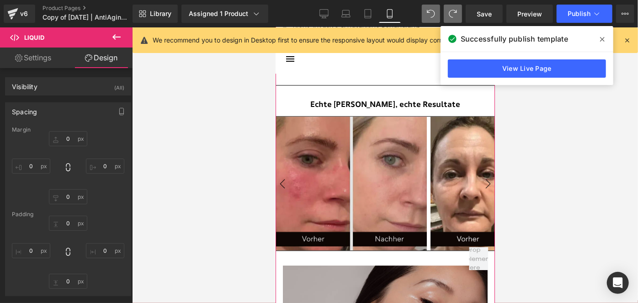
click at [372, 186] on img at bounding box center [350, 183] width 151 height 134
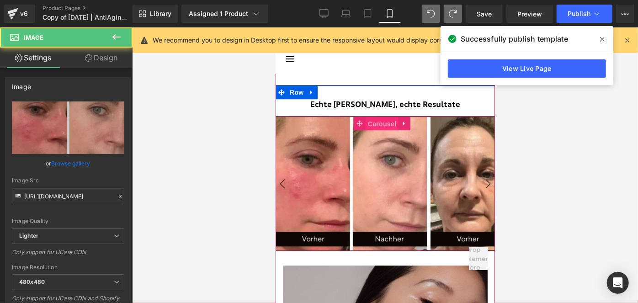
click at [378, 118] on span "Carousel" at bounding box center [381, 123] width 33 height 14
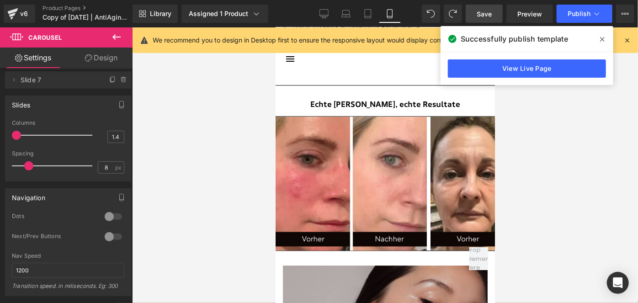
click at [492, 6] on link "Save" at bounding box center [483, 14] width 37 height 18
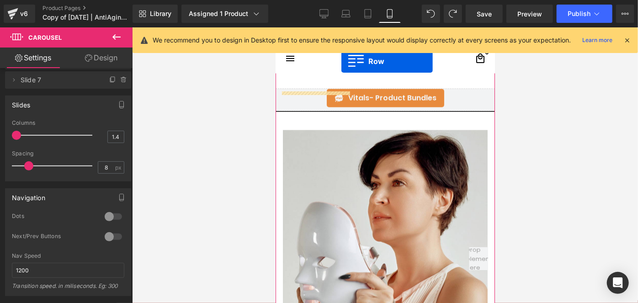
scroll to position [770, 0]
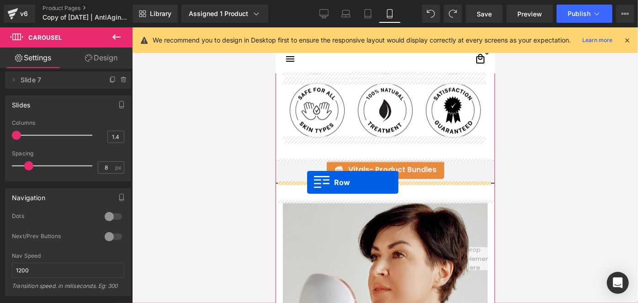
drag, startPoint x: 294, startPoint y: 89, endPoint x: 306, endPoint y: 182, distance: 94.5
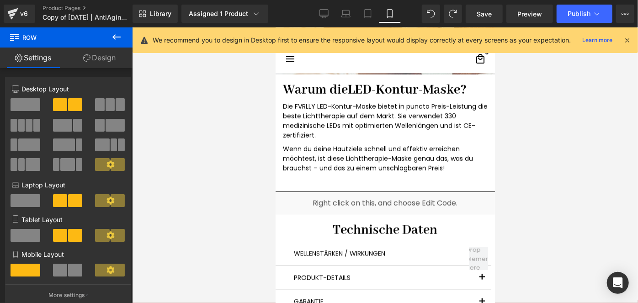
scroll to position [2482, 0]
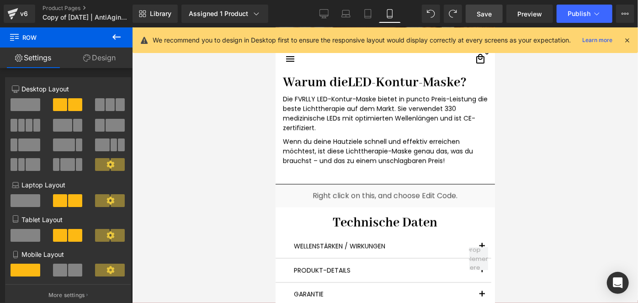
drag, startPoint x: 487, startPoint y: 16, endPoint x: 147, endPoint y: 107, distance: 352.1
click at [487, 16] on span "Save" at bounding box center [483, 14] width 15 height 10
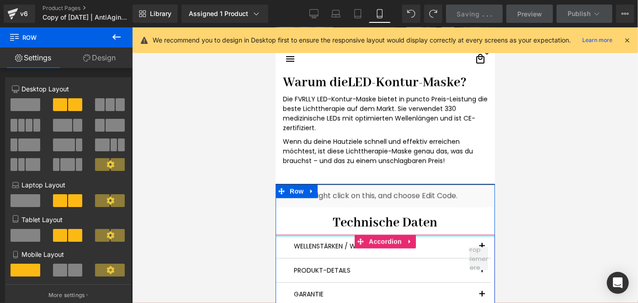
scroll to position [2566, 0]
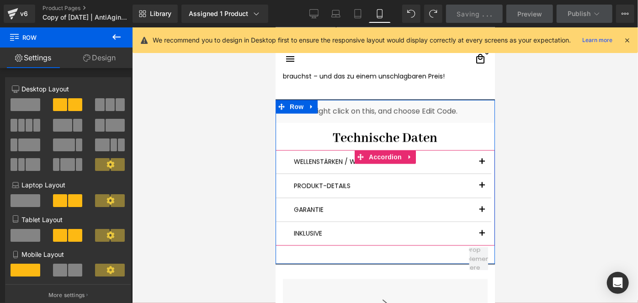
click at [476, 151] on button "button" at bounding box center [481, 161] width 18 height 23
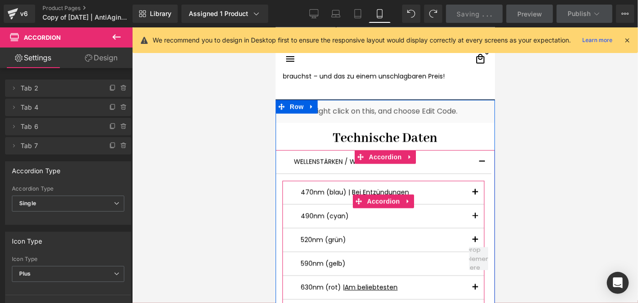
click at [469, 180] on button "button" at bounding box center [474, 191] width 18 height 23
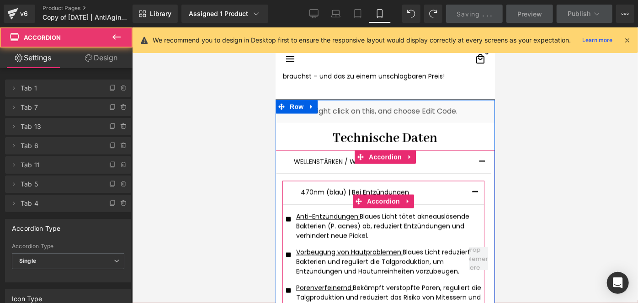
click at [469, 180] on button "button" at bounding box center [474, 191] width 18 height 23
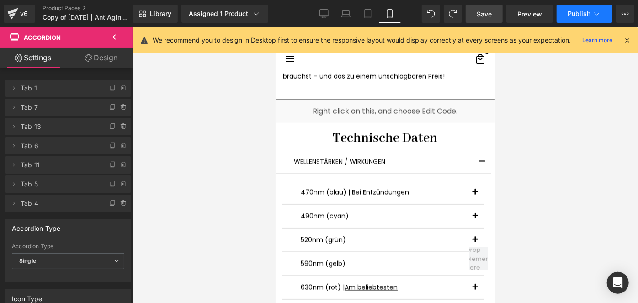
click at [566, 12] on button "Publish" at bounding box center [584, 14] width 56 height 18
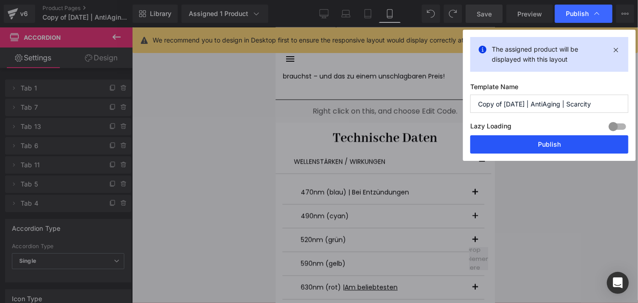
click at [522, 137] on button "Publish" at bounding box center [549, 144] width 158 height 18
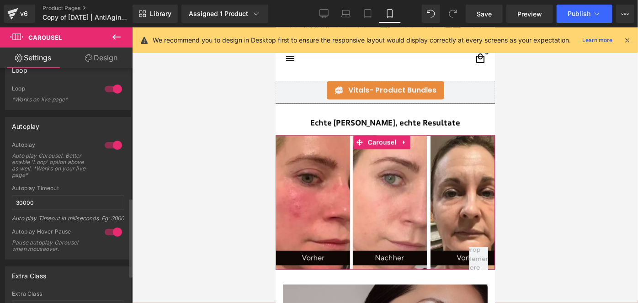
scroll to position [385, 0]
click at [22, 200] on input "30000" at bounding box center [68, 202] width 112 height 15
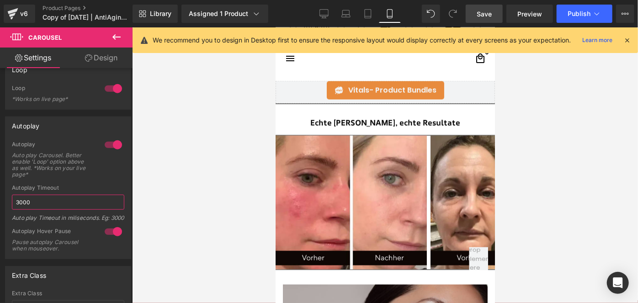
type input "3000"
click at [485, 15] on span "Save" at bounding box center [483, 14] width 15 height 10
click at [567, 12] on button "Publish" at bounding box center [584, 14] width 56 height 18
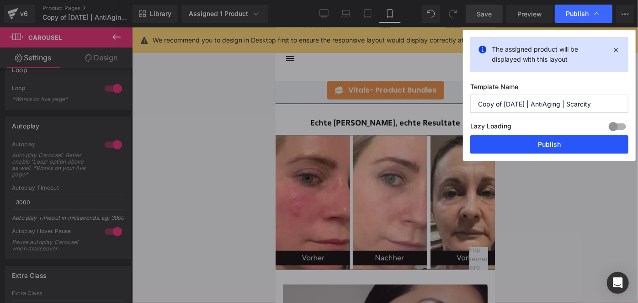
click at [525, 146] on button "Publish" at bounding box center [549, 144] width 158 height 18
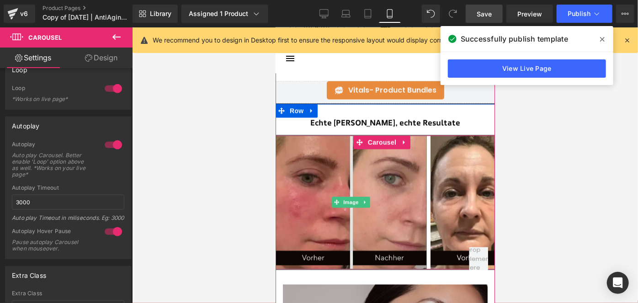
scroll to position [870, 0]
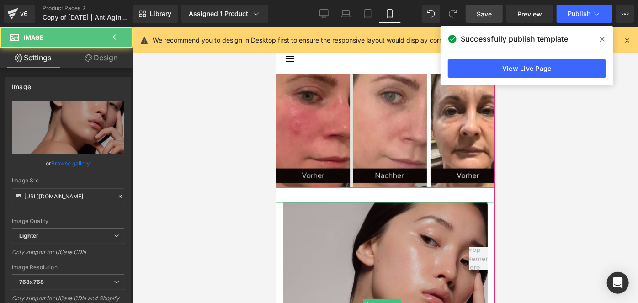
scroll to position [933, 0]
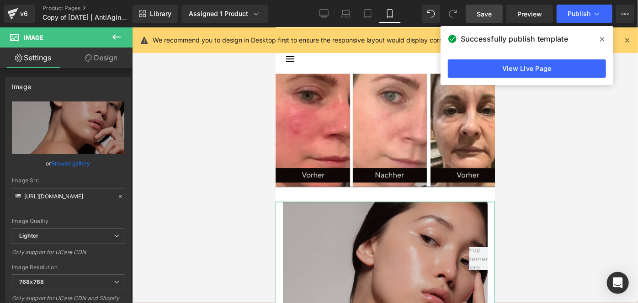
click at [109, 64] on link "Design" at bounding box center [101, 58] width 66 height 21
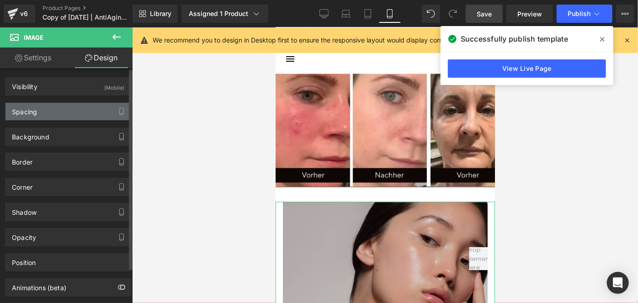
type input "M"
type input "0"
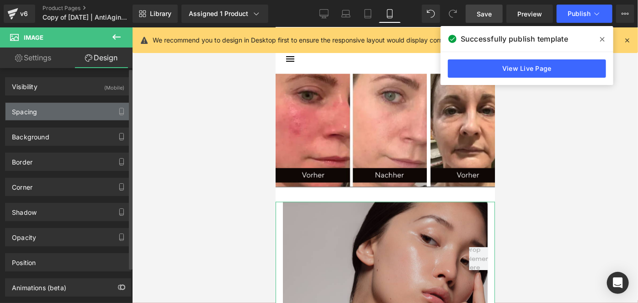
type input "S"
type input "0"
type input "S"
click at [69, 109] on div "Spacing" at bounding box center [67, 111] width 125 height 17
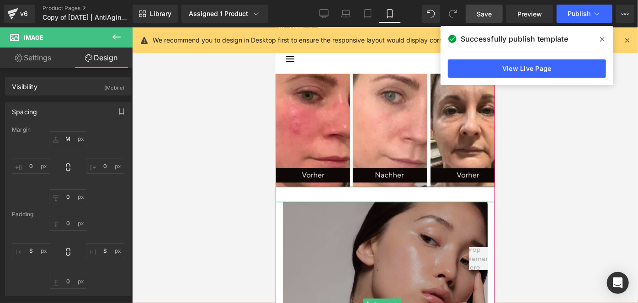
scroll to position [957, 0]
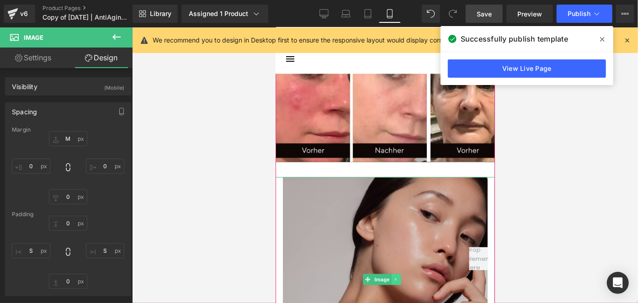
click at [397, 276] on icon at bounding box center [395, 278] width 5 height 5
click at [397, 275] on link at bounding box center [401, 278] width 10 height 11
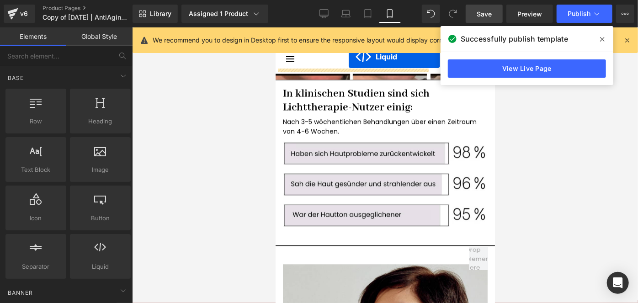
scroll to position [1030, 0]
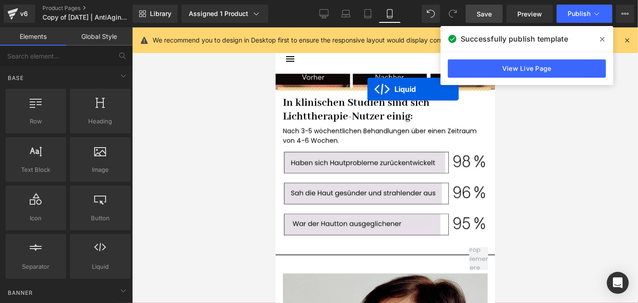
drag, startPoint x: 382, startPoint y: 269, endPoint x: 367, endPoint y: 89, distance: 180.6
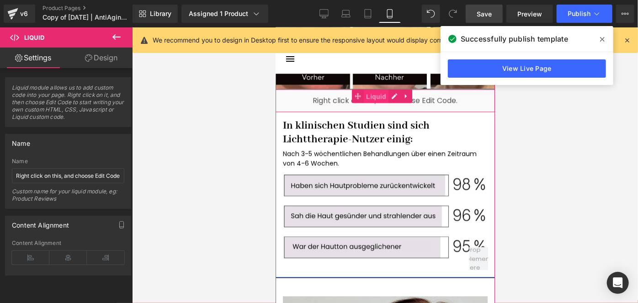
click at [378, 90] on span "Liquid" at bounding box center [375, 96] width 25 height 14
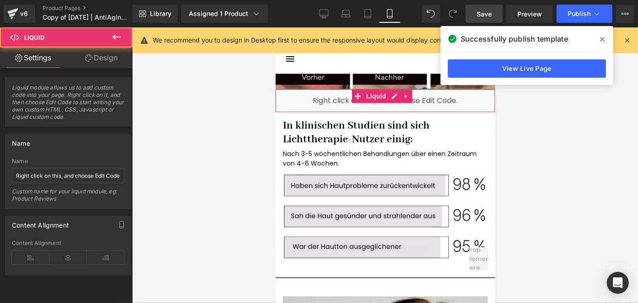
click at [97, 56] on link "Design" at bounding box center [101, 58] width 66 height 21
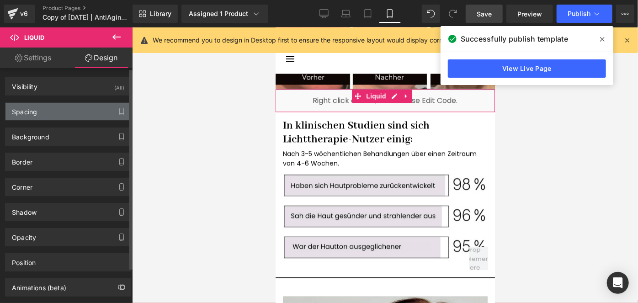
click at [42, 111] on div "Spacing" at bounding box center [67, 111] width 125 height 17
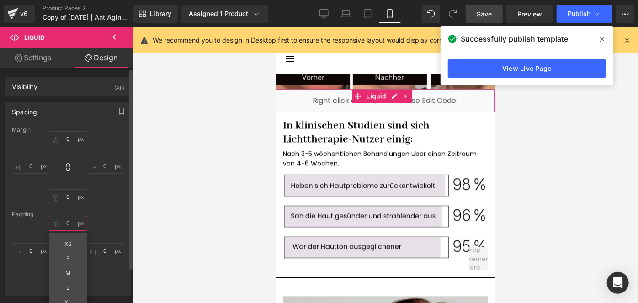
click at [70, 218] on input "0" at bounding box center [68, 223] width 38 height 15
type input "M"
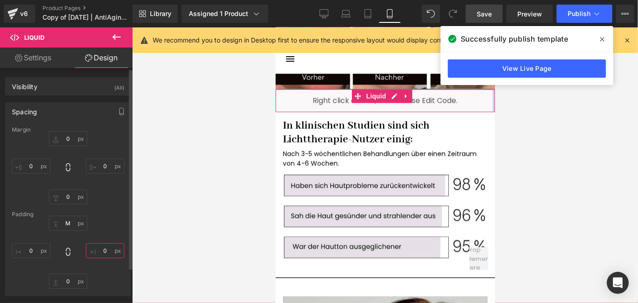
click at [106, 254] on input "0" at bounding box center [105, 250] width 38 height 15
type input "S"
click at [28, 248] on input "0" at bounding box center [31, 250] width 38 height 15
type input "S"
click at [475, 12] on link "Save" at bounding box center [483, 14] width 37 height 18
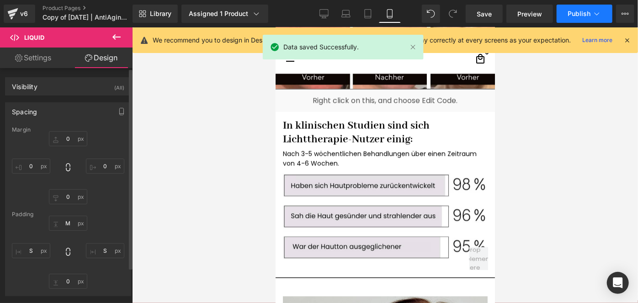
click at [569, 11] on span "Publish" at bounding box center [578, 13] width 23 height 7
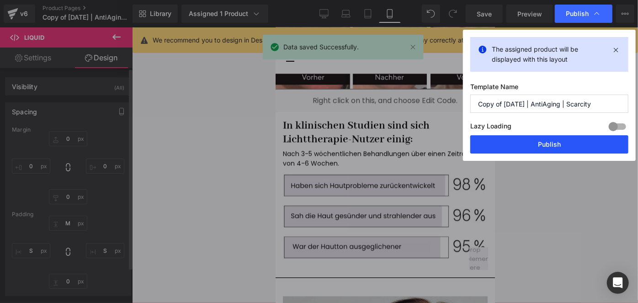
click at [522, 140] on button "Publish" at bounding box center [549, 144] width 158 height 18
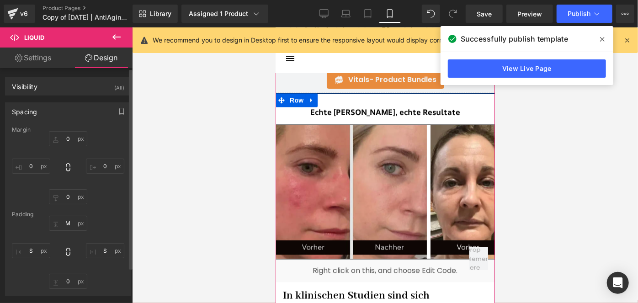
scroll to position [857, 0]
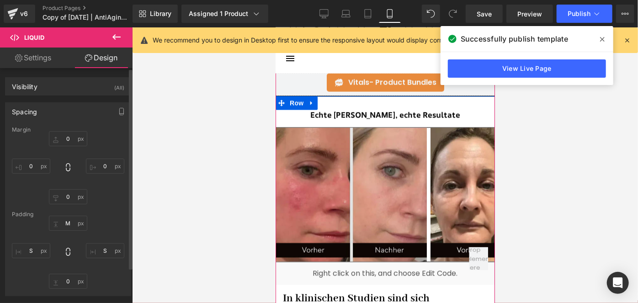
click at [383, 152] on img at bounding box center [350, 194] width 151 height 134
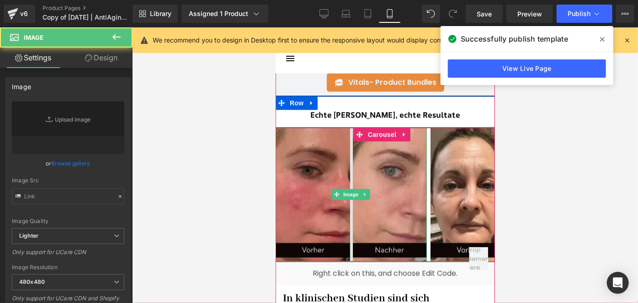
type input "[URL][DOMAIN_NAME]"
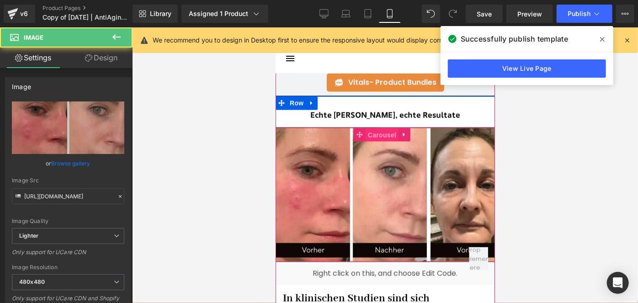
click at [372, 131] on span "Carousel" at bounding box center [381, 135] width 33 height 14
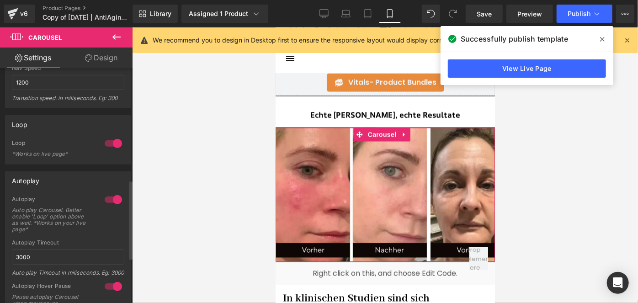
scroll to position [332, 0]
click at [19, 254] on input "3000" at bounding box center [68, 255] width 112 height 15
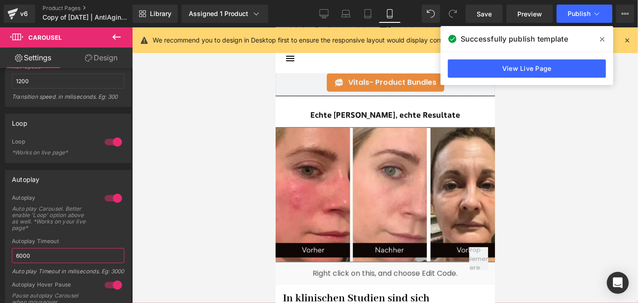
type input "6000"
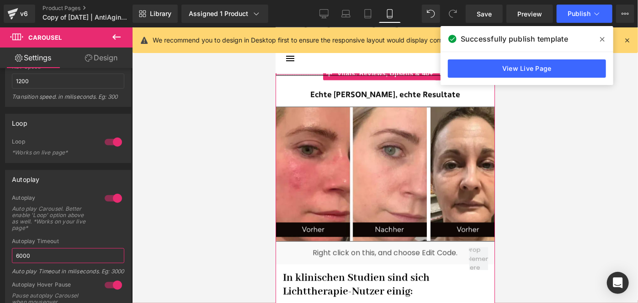
scroll to position [881, 0]
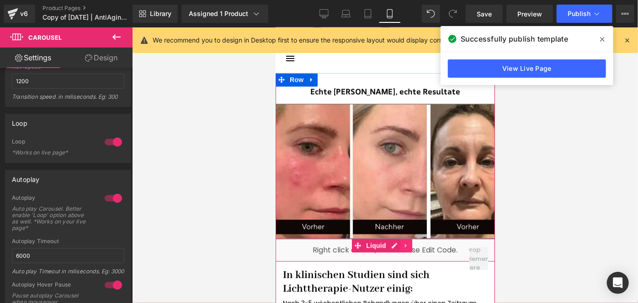
click at [405, 245] on icon at bounding box center [405, 245] width 6 height 7
click at [405, 245] on link at bounding box center [400, 245] width 12 height 14
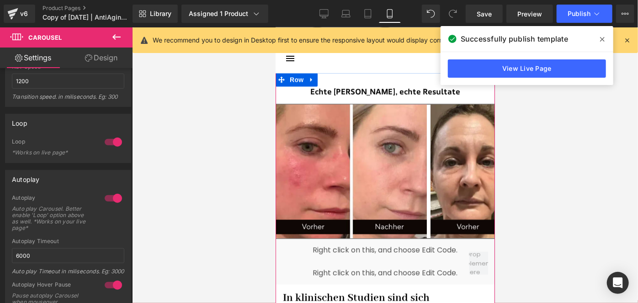
scroll to position [1077, 0]
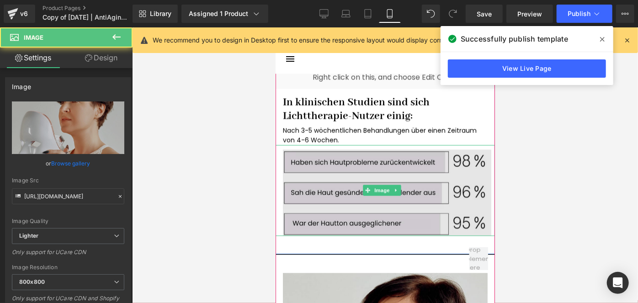
click at [367, 148] on div "Echte Nutzer, echte Resultate Heading Image Image Image Image" at bounding box center [384, 63] width 219 height 344
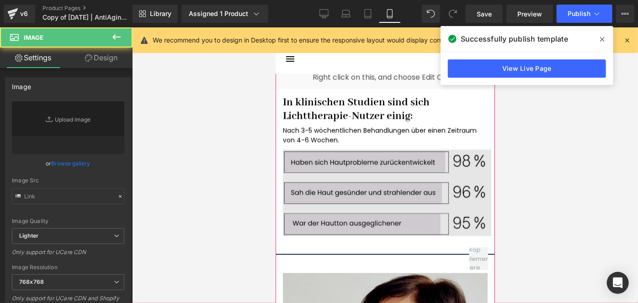
type input "[URL][DOMAIN_NAME]"
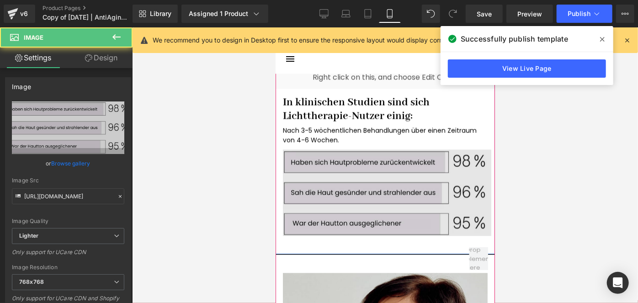
scroll to position [1003, 0]
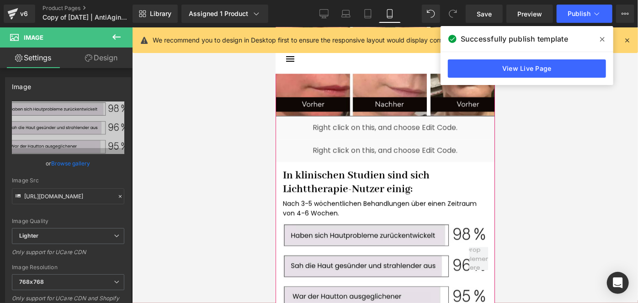
click at [345, 151] on div "Liquid" at bounding box center [384, 149] width 219 height 23
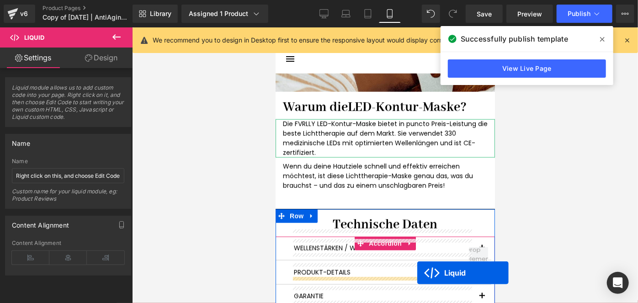
scroll to position [2293, 0]
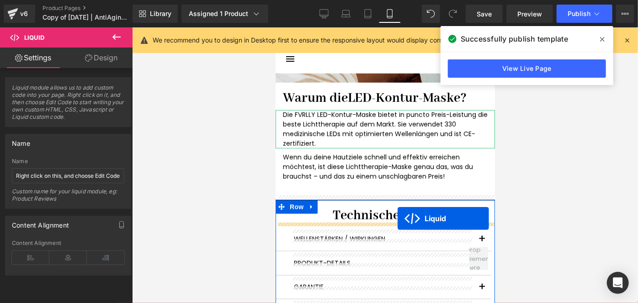
drag, startPoint x: 370, startPoint y: 145, endPoint x: 397, endPoint y: 218, distance: 77.9
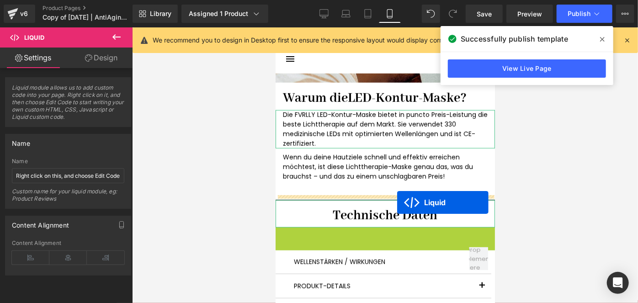
drag, startPoint x: 379, startPoint y: 230, endPoint x: 396, endPoint y: 202, distance: 33.1
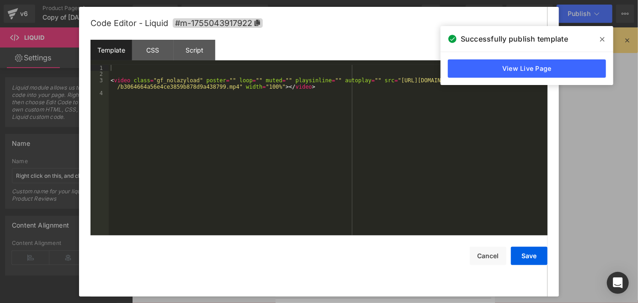
click at [304, 0] on div "Liquid You are previewing how the will restyle your page. You can not edit Elem…" at bounding box center [319, 0] width 638 height 0
click at [600, 38] on icon at bounding box center [602, 39] width 5 height 7
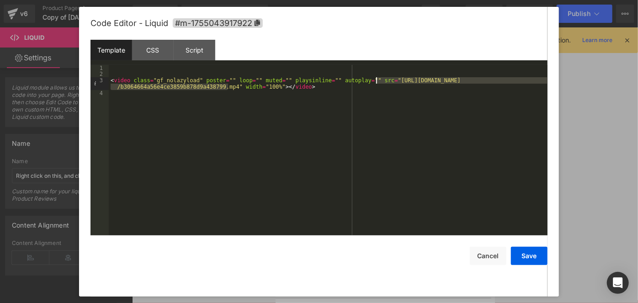
drag, startPoint x: 227, startPoint y: 87, endPoint x: 376, endPoint y: 79, distance: 149.1
click at [376, 79] on div "< video class = "gf_nolazyload" poster = "" loop = "" muted = "" playsinline = …" at bounding box center [328, 156] width 438 height 183
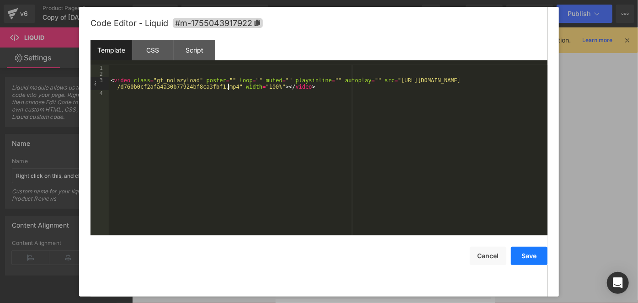
click at [526, 247] on button "Save" at bounding box center [529, 256] width 37 height 18
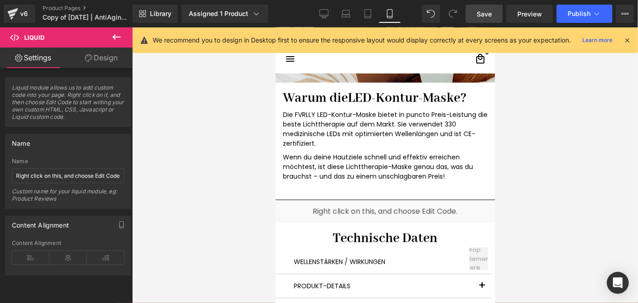
click at [477, 13] on link "Save" at bounding box center [483, 14] width 37 height 18
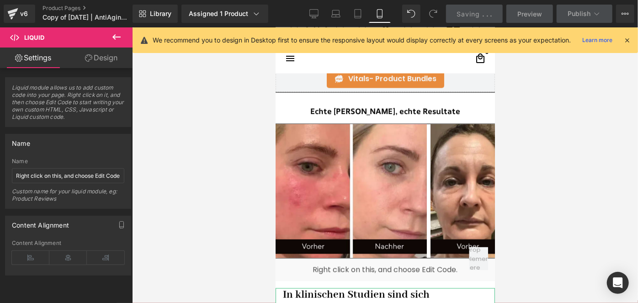
scroll to position [860, 0]
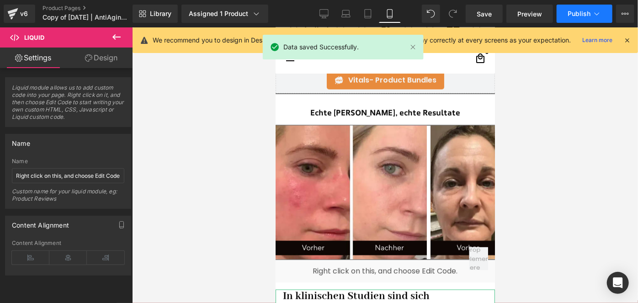
click at [579, 11] on span "Publish" at bounding box center [578, 13] width 23 height 7
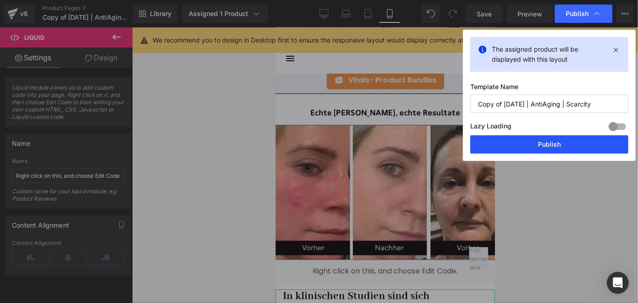
click at [529, 143] on button "Publish" at bounding box center [549, 144] width 158 height 18
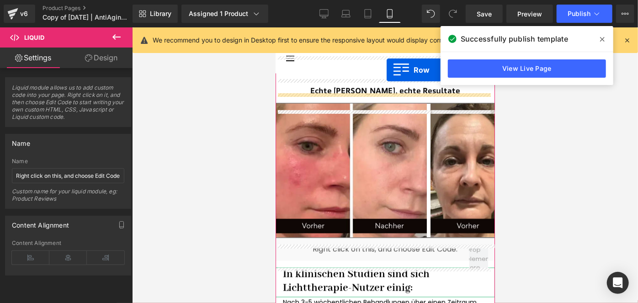
scroll to position [845, 0]
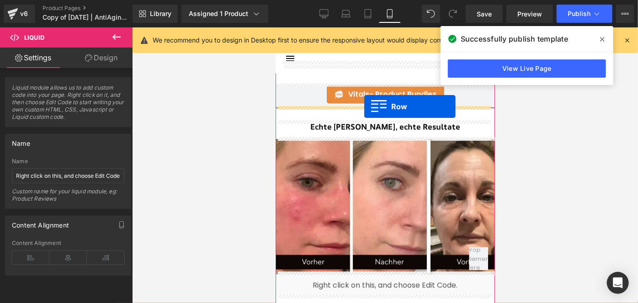
drag, startPoint x: 291, startPoint y: 113, endPoint x: 364, endPoint y: 106, distance: 72.9
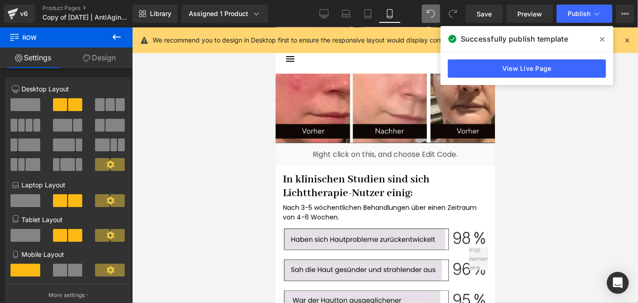
scroll to position [1413, 0]
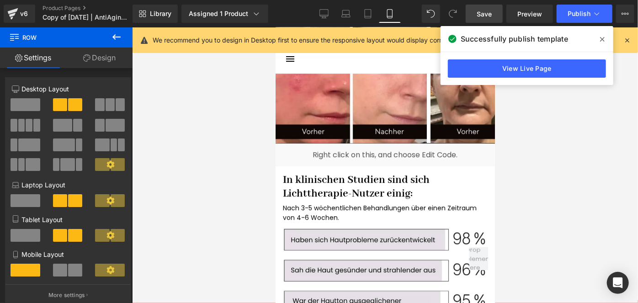
drag, startPoint x: 484, startPoint y: 10, endPoint x: 141, endPoint y: 116, distance: 359.0
click at [484, 10] on span "Save" at bounding box center [483, 14] width 15 height 10
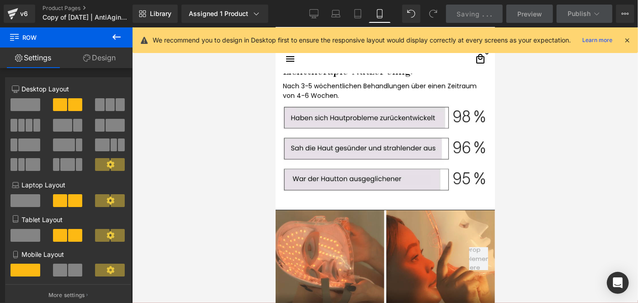
scroll to position [1534, 0]
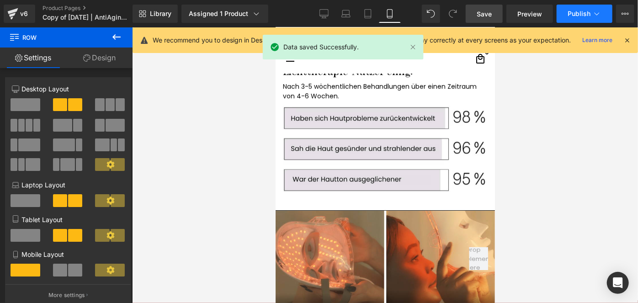
click at [575, 13] on span "Publish" at bounding box center [578, 13] width 23 height 7
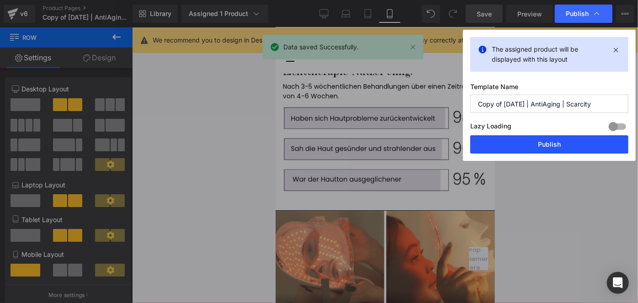
click at [512, 146] on button "Publish" at bounding box center [549, 144] width 158 height 18
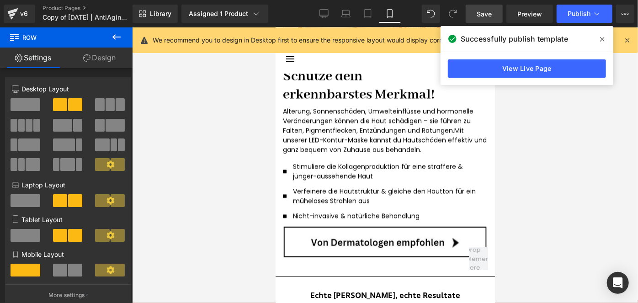
scroll to position [1078, 0]
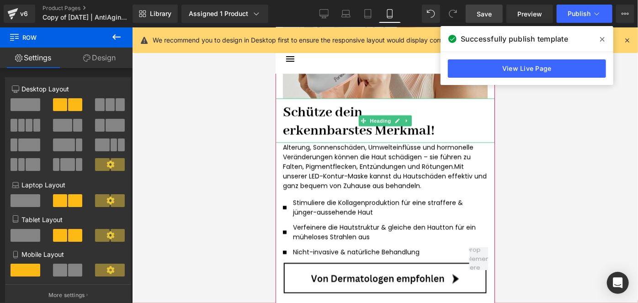
click at [328, 111] on h1 "Schütze dein" at bounding box center [384, 112] width 205 height 18
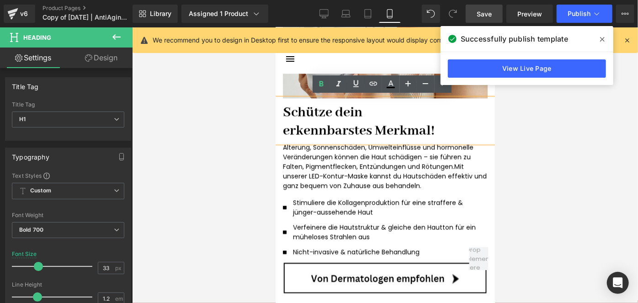
click at [328, 111] on h1 "Schütze dein" at bounding box center [384, 112] width 205 height 18
drag, startPoint x: 328, startPoint y: 111, endPoint x: 282, endPoint y: 111, distance: 46.1
click at [282, 111] on h1 "Schütze dein" at bounding box center [384, 112] width 205 height 18
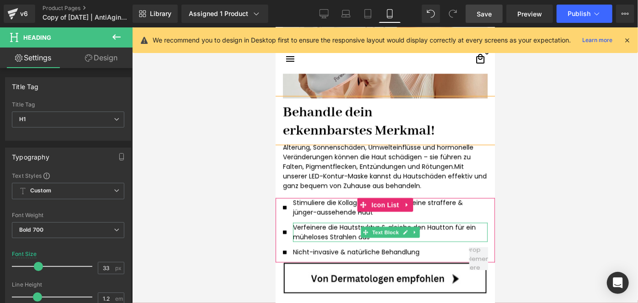
click at [339, 226] on p "Verfeinere die Hautstruktur & gleiche den Hautton für ein müheloses Strahlen aus" at bounding box center [385, 231] width 187 height 19
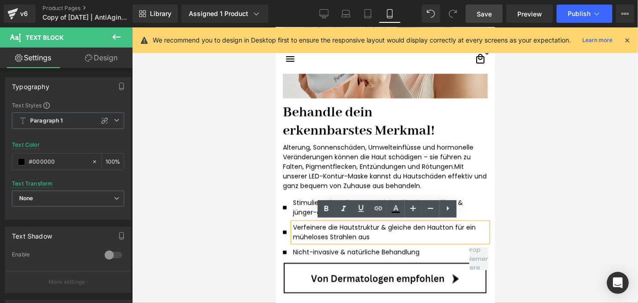
click at [372, 235] on p "Verfeinere die Hautstruktur & gleiche den Hautton für ein müheloses Strahlen aus" at bounding box center [385, 231] width 187 height 19
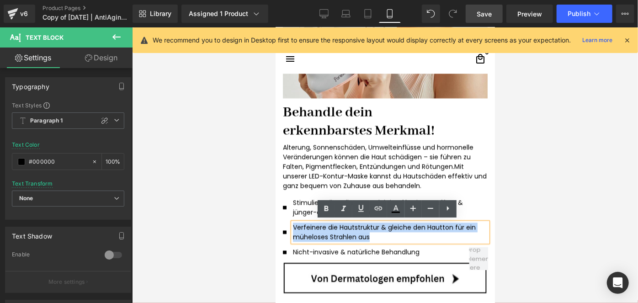
drag, startPoint x: 372, startPoint y: 235, endPoint x: 285, endPoint y: 226, distance: 87.7
click at [285, 226] on div "Verfeinere die Hautstruktur & gleiche den Hautton für ein müheloses Strahlen au…" at bounding box center [384, 231] width 205 height 19
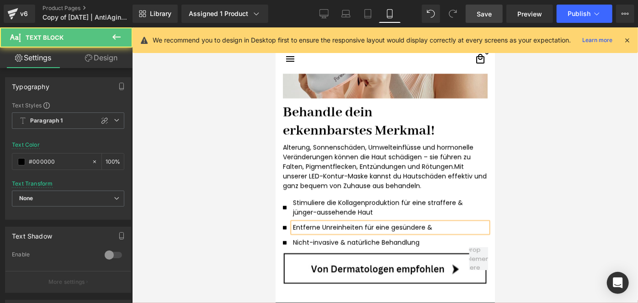
click at [319, 224] on p "Entferne Unreinheiten für eine gesündere &" at bounding box center [385, 227] width 187 height 10
click at [470, 226] on p "Entferne Hautunreinheiten für eine gesündere &" at bounding box center [385, 227] width 187 height 10
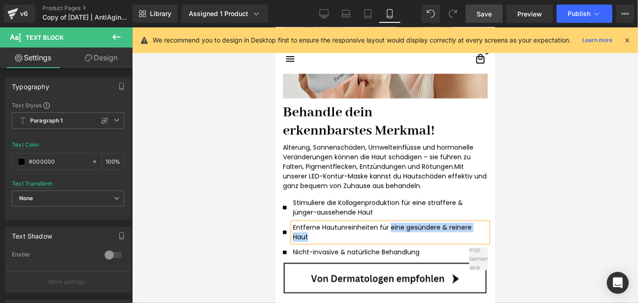
drag, startPoint x: 394, startPoint y: 235, endPoint x: 385, endPoint y: 226, distance: 13.2
click at [385, 226] on p "Entferne Hautunreinheiten für eine gesündere & reinere Haut" at bounding box center [385, 231] width 187 height 19
click at [484, 16] on span "Save" at bounding box center [483, 14] width 15 height 10
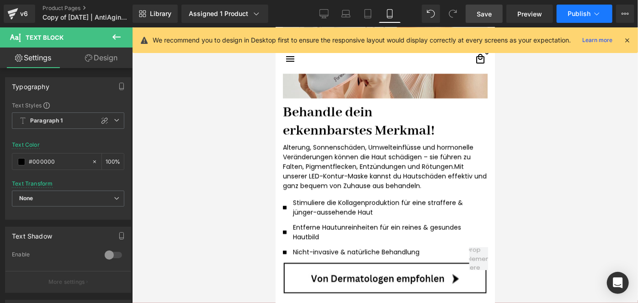
click at [564, 17] on button "Publish" at bounding box center [584, 14] width 56 height 18
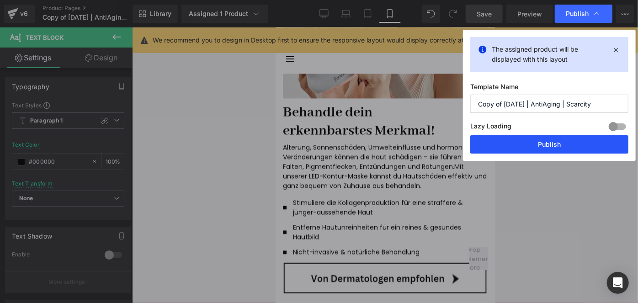
click at [521, 141] on button "Publish" at bounding box center [549, 144] width 158 height 18
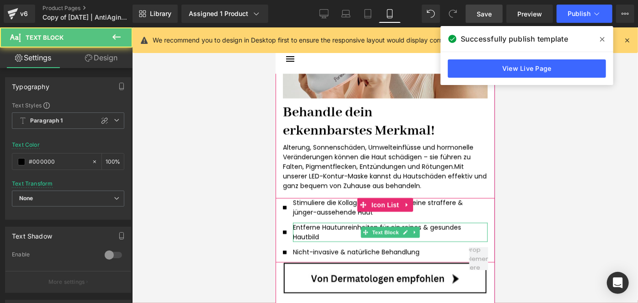
click at [351, 224] on p "Entferne Hautunreinheiten für ein reines & gesundes Hautbild" at bounding box center [385, 231] width 187 height 19
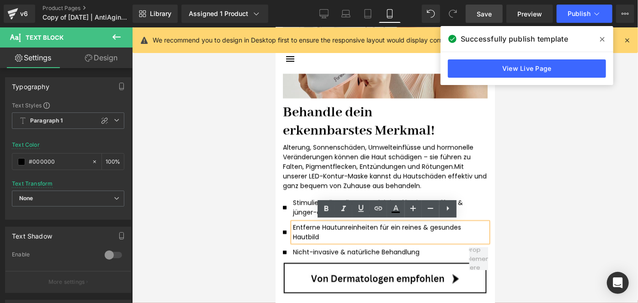
click at [316, 226] on p "Entferne Hautunreinheiten für ein reines & gesundes Hautbild" at bounding box center [385, 231] width 187 height 19
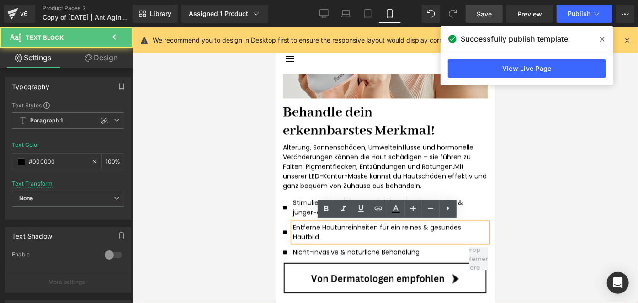
click at [374, 224] on p "Entferne Hautunreinheiten für ein reines & gesundes Hautbild" at bounding box center [385, 231] width 187 height 19
drag, startPoint x: 315, startPoint y: 225, endPoint x: 281, endPoint y: 222, distance: 34.4
click at [282, 222] on div "Entferne Hautunreinheiten für ein reines & gesundes Hautbild Text Block" at bounding box center [384, 231] width 205 height 19
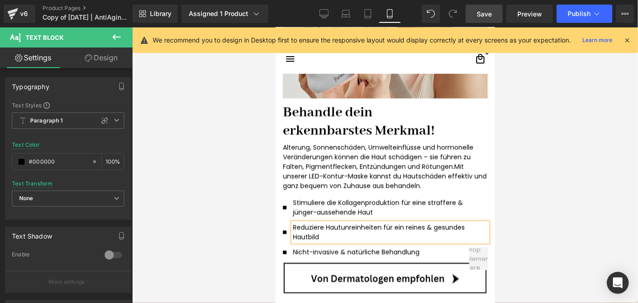
click at [380, 227] on p "Reduziere Hautunreinheiten für ein reines & gesundes Hautbild" at bounding box center [385, 231] width 187 height 19
click at [485, 12] on span "Save" at bounding box center [483, 14] width 15 height 10
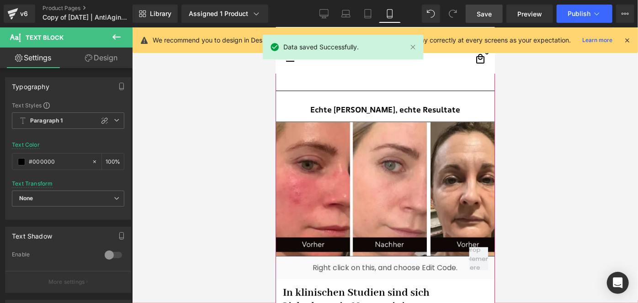
scroll to position [1299, 0]
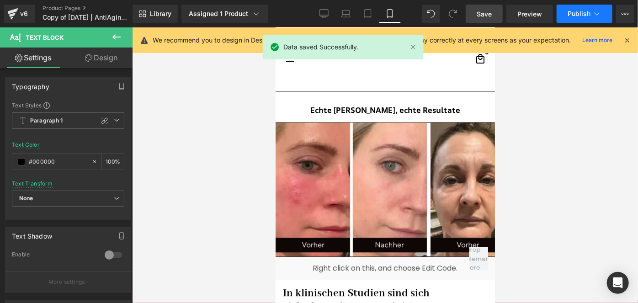
click at [564, 12] on button "Publish" at bounding box center [584, 14] width 56 height 18
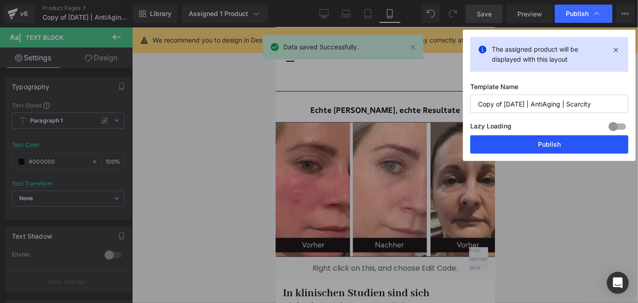
click at [514, 145] on button "Publish" at bounding box center [549, 144] width 158 height 18
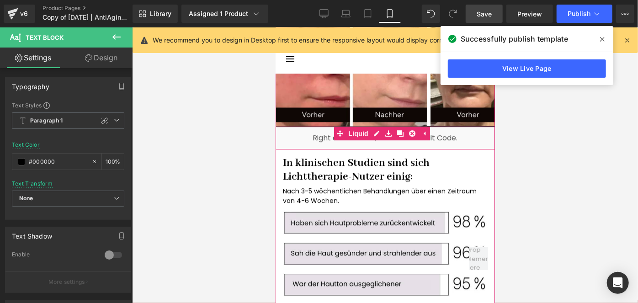
scroll to position [1455, 0]
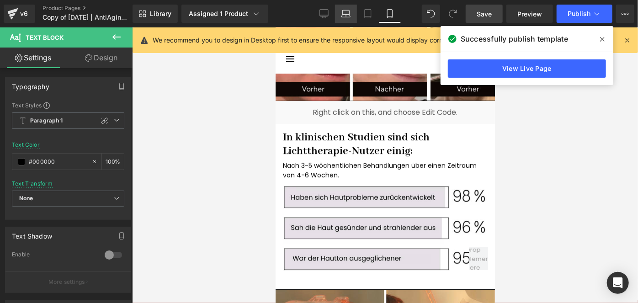
click at [335, 9] on link "Laptop" at bounding box center [346, 14] width 22 height 18
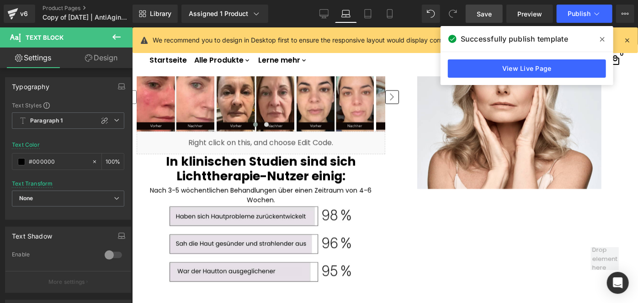
scroll to position [892, 0]
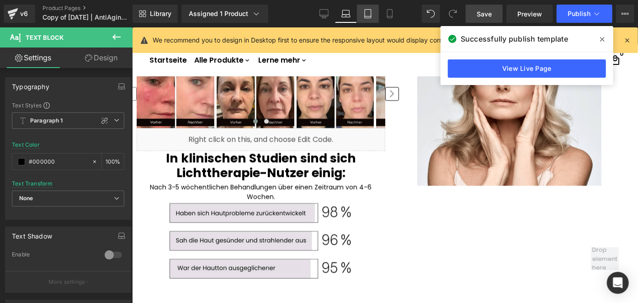
click at [365, 18] on link "Tablet" at bounding box center [368, 14] width 22 height 18
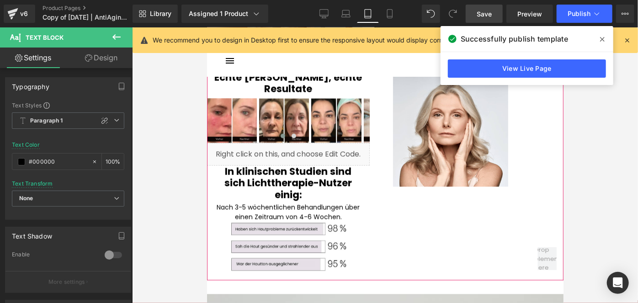
scroll to position [839, 0]
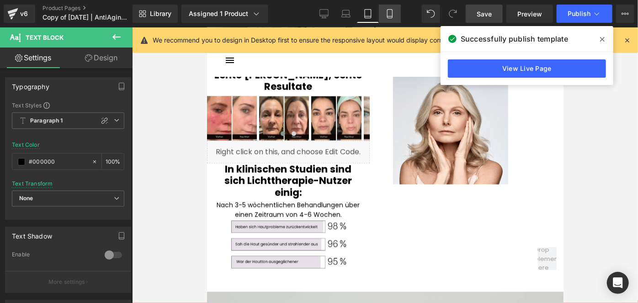
click at [391, 9] on link "Mobile" at bounding box center [390, 14] width 22 height 18
type input "100"
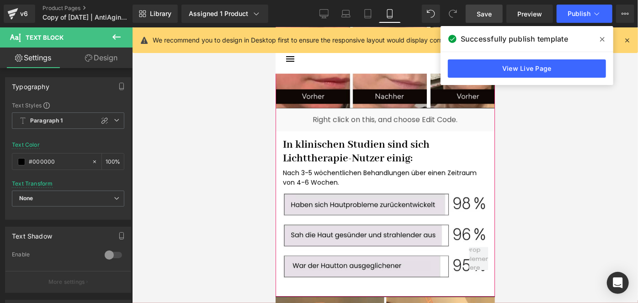
scroll to position [1448, 0]
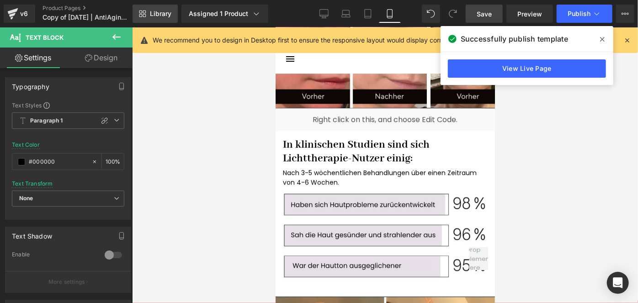
click at [174, 13] on link "Library" at bounding box center [154, 14] width 45 height 18
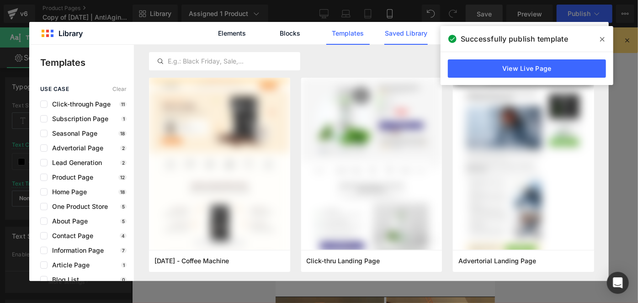
click at [395, 29] on link "Saved Library" at bounding box center [405, 33] width 43 height 23
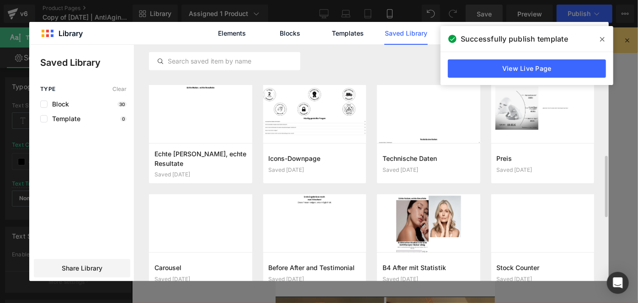
scroll to position [429, 0]
click at [604, 36] on icon at bounding box center [602, 39] width 5 height 7
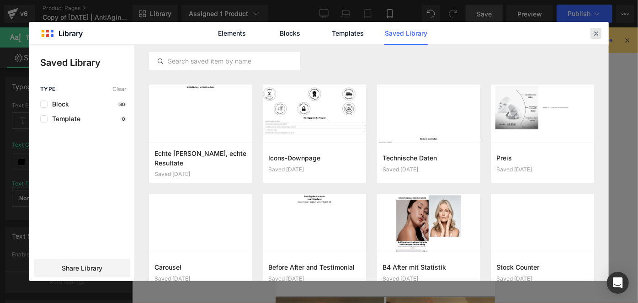
click at [599, 33] on icon at bounding box center [595, 33] width 8 height 8
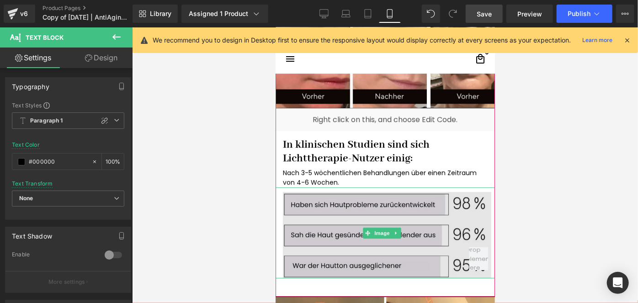
click at [380, 219] on img at bounding box center [384, 232] width 219 height 91
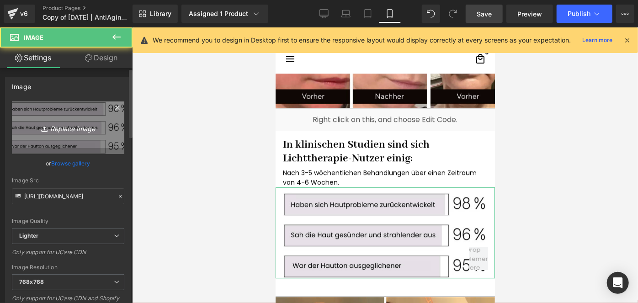
click at [80, 140] on link "Replace Image" at bounding box center [68, 127] width 112 height 53
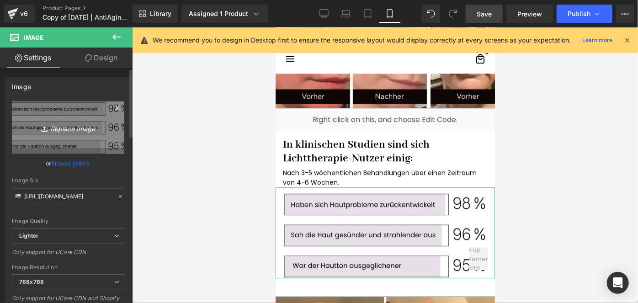
type input "C:\fakepath\Überschrift hinzufügen (1).png"
type input "[URL][DOMAIN_NAME]"
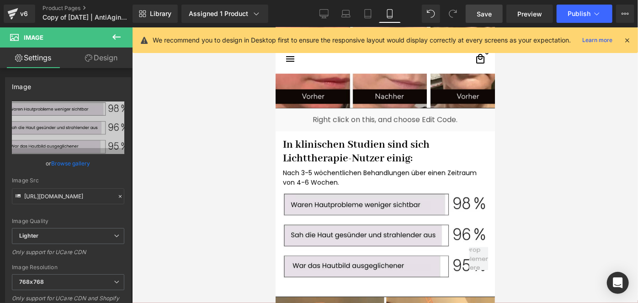
click at [485, 16] on span "Save" at bounding box center [483, 14] width 15 height 10
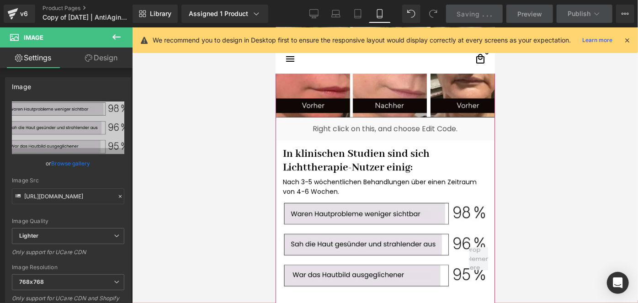
scroll to position [1440, 0]
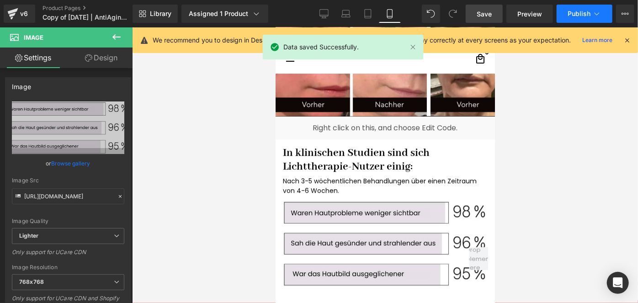
click at [574, 11] on span "Publish" at bounding box center [578, 13] width 23 height 7
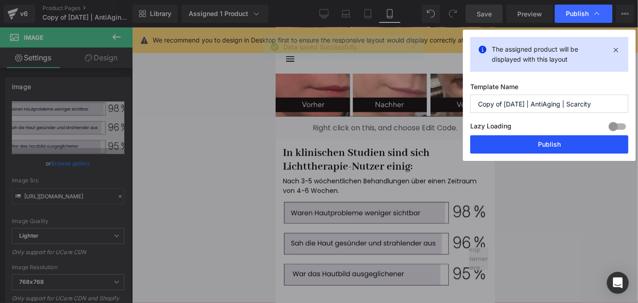
click at [516, 140] on button "Publish" at bounding box center [549, 144] width 158 height 18
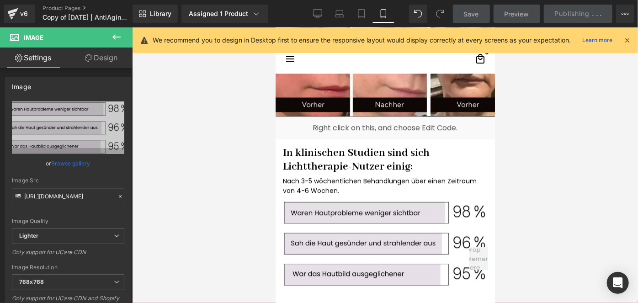
scroll to position [1330, 0]
